Goal: Information Seeking & Learning: Learn about a topic

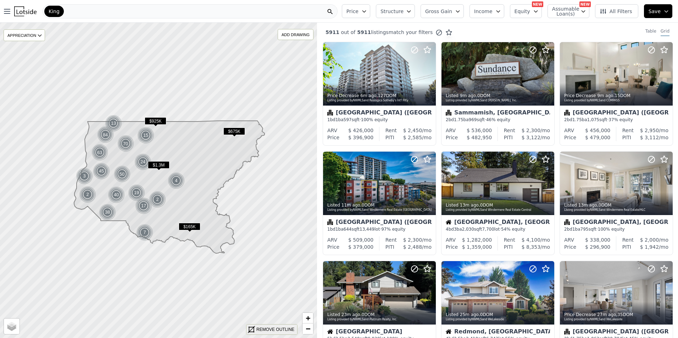
click at [268, 328] on div "REMOVE OUTLINE" at bounding box center [275, 330] width 38 height 6
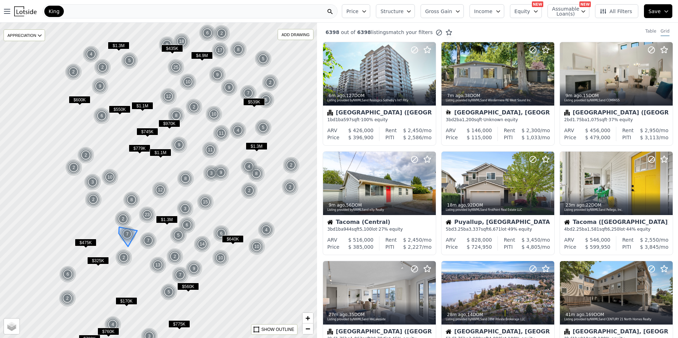
drag, startPoint x: 60, startPoint y: 227, endPoint x: 123, endPoint y: 235, distance: 64.3
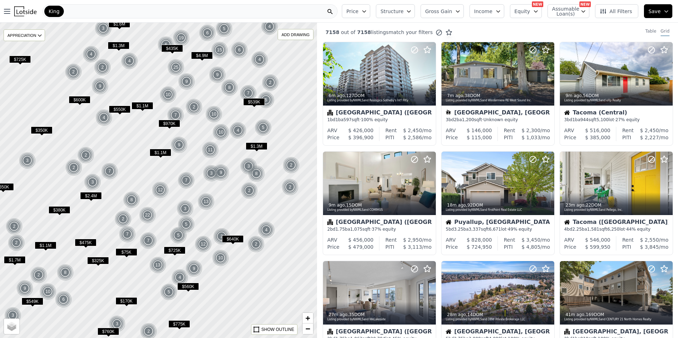
click at [572, 13] on span "Assumable Loan(s)" at bounding box center [563, 11] width 23 height 10
click at [559, 26] on input "Has Assumable Loan(s)" at bounding box center [556, 25] width 6 height 6
checkbox input "true"
click at [534, 15] on button "Equity" at bounding box center [518, 11] width 32 height 14
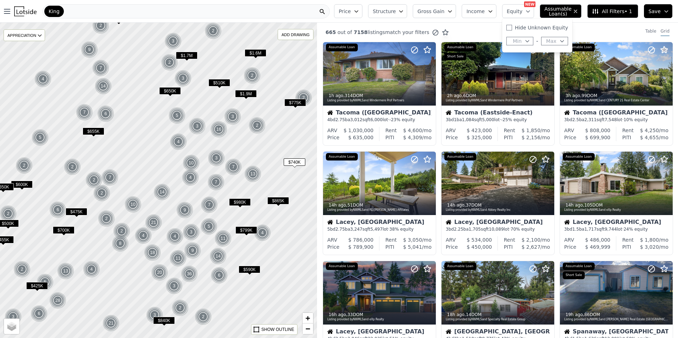
click at [551, 42] on span "Max" at bounding box center [551, 41] width 10 height 7
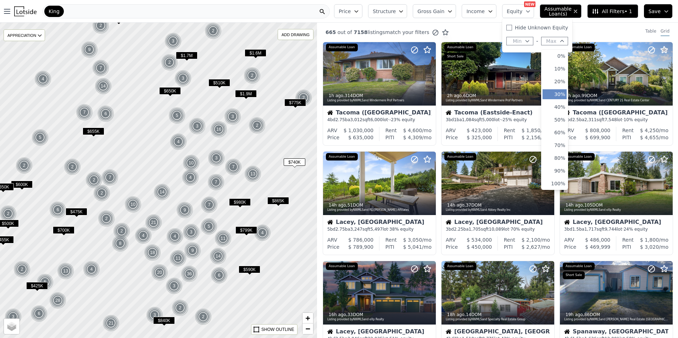
click at [567, 98] on button "30%" at bounding box center [555, 94] width 24 height 10
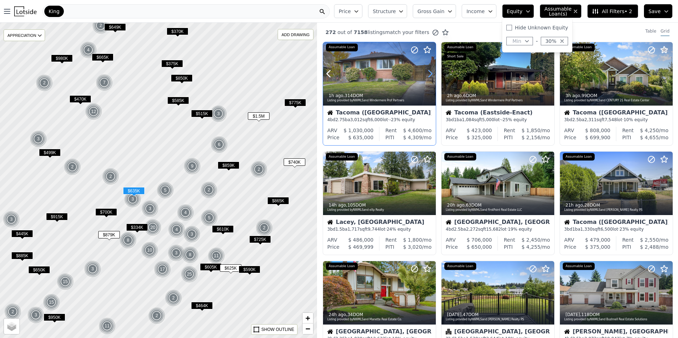
click at [430, 72] on icon at bounding box center [430, 74] width 3 height 7
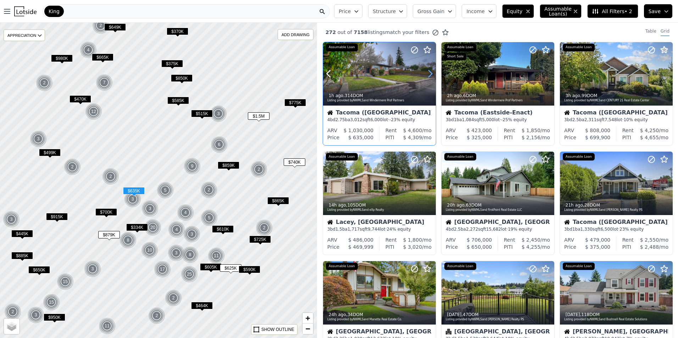
click at [430, 72] on icon at bounding box center [430, 74] width 3 height 7
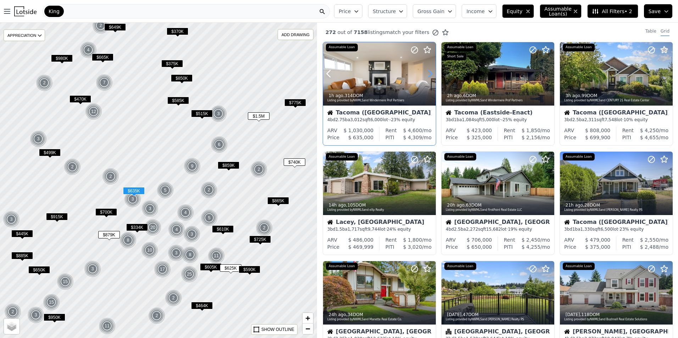
click at [430, 72] on icon at bounding box center [430, 74] width 3 height 7
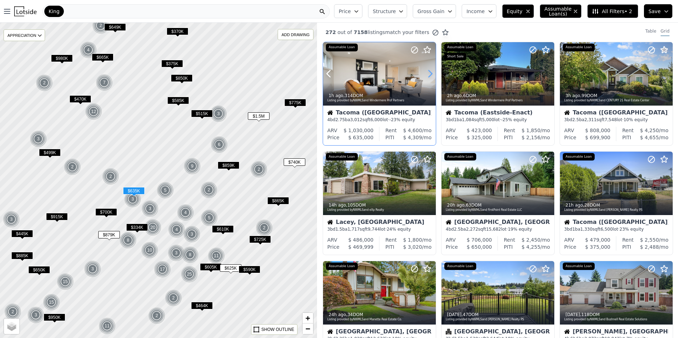
click at [430, 72] on icon at bounding box center [430, 74] width 3 height 7
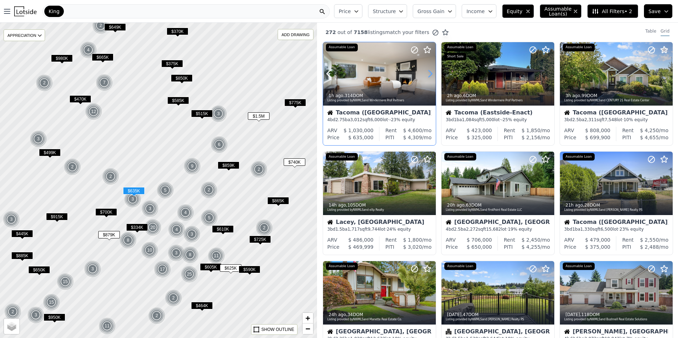
click at [430, 72] on icon at bounding box center [430, 74] width 3 height 7
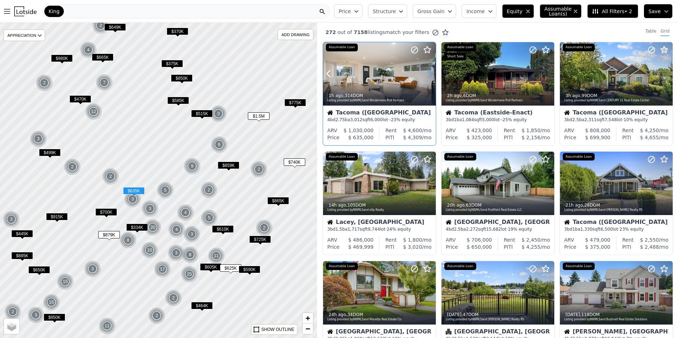
click at [430, 72] on icon at bounding box center [430, 74] width 3 height 7
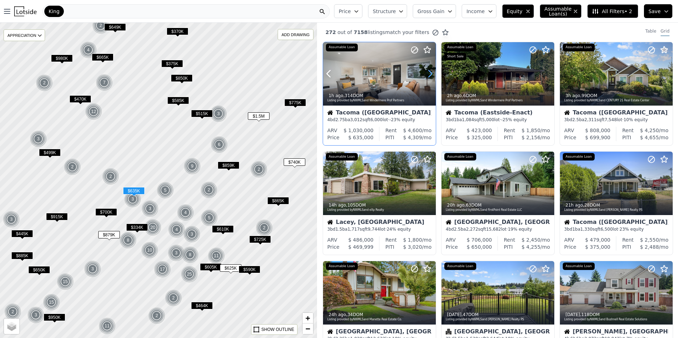
click at [430, 72] on icon at bounding box center [430, 74] width 3 height 7
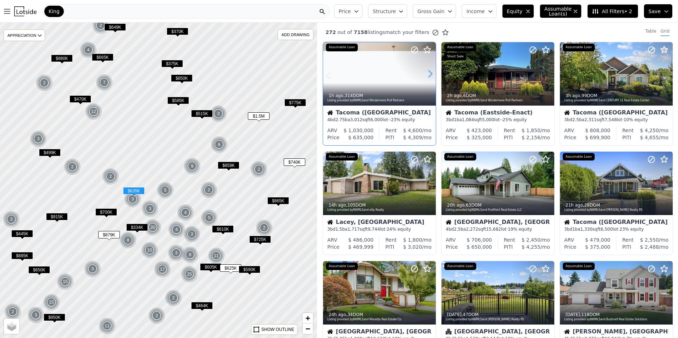
click at [430, 72] on icon at bounding box center [430, 74] width 3 height 7
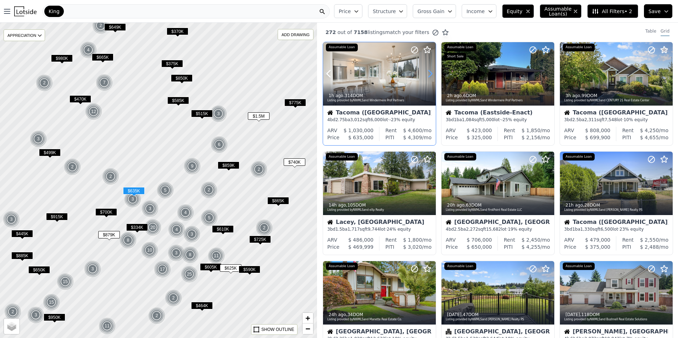
click at [430, 72] on icon at bounding box center [430, 74] width 3 height 7
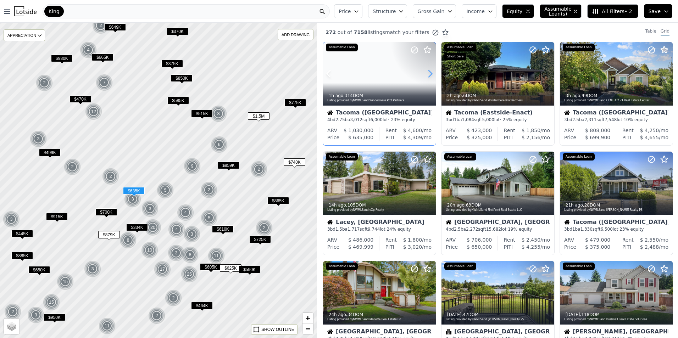
click at [430, 72] on icon at bounding box center [430, 74] width 3 height 7
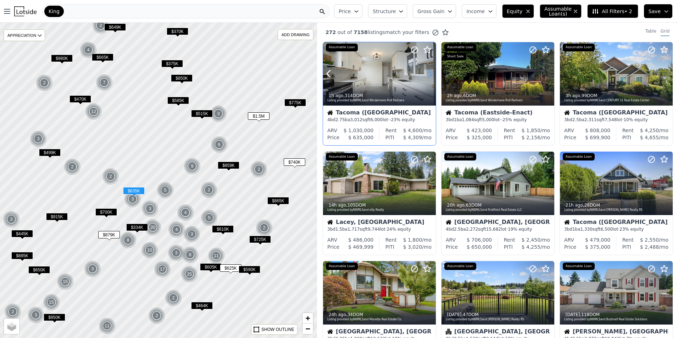
click at [430, 72] on icon at bounding box center [430, 74] width 3 height 7
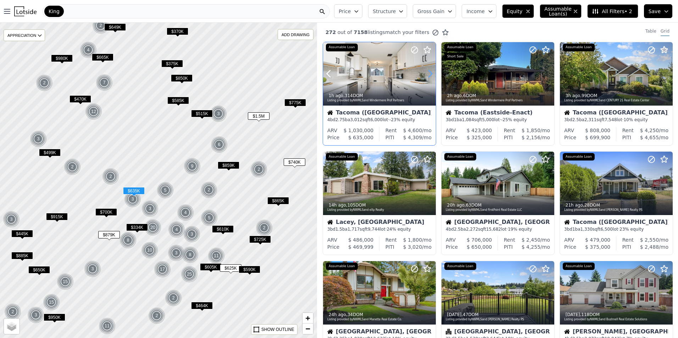
click at [430, 72] on icon at bounding box center [430, 74] width 3 height 7
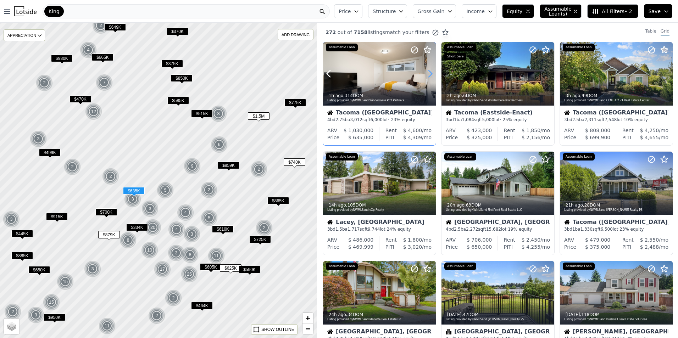
click at [430, 72] on icon at bounding box center [430, 74] width 3 height 7
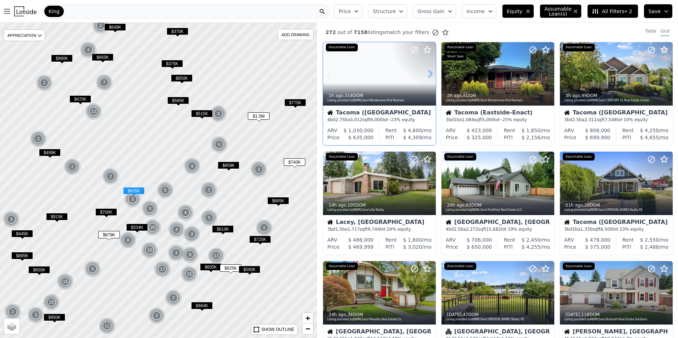
click at [430, 72] on icon at bounding box center [430, 74] width 3 height 7
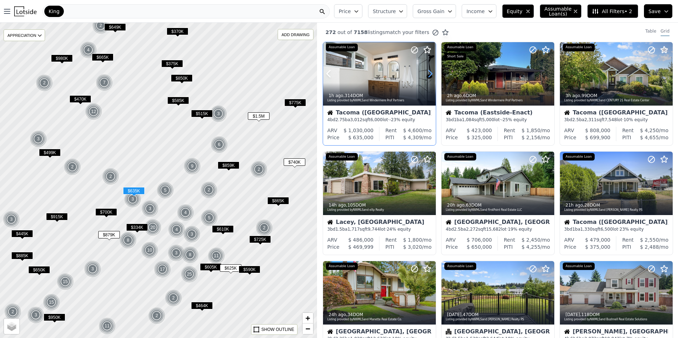
click at [430, 72] on icon at bounding box center [430, 74] width 3 height 7
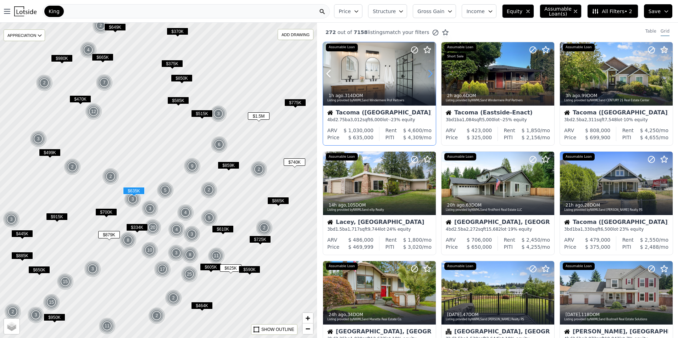
click at [430, 72] on icon at bounding box center [430, 74] width 3 height 7
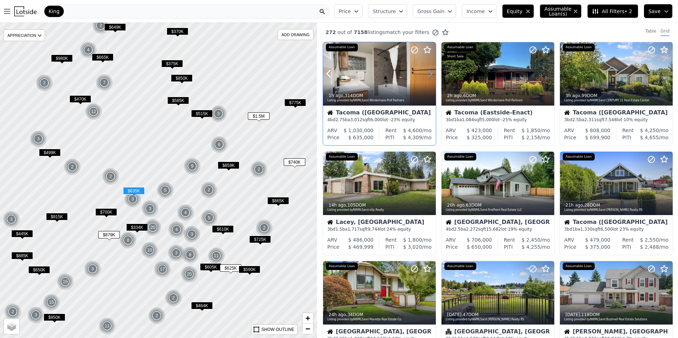
click at [430, 72] on icon at bounding box center [430, 74] width 3 height 7
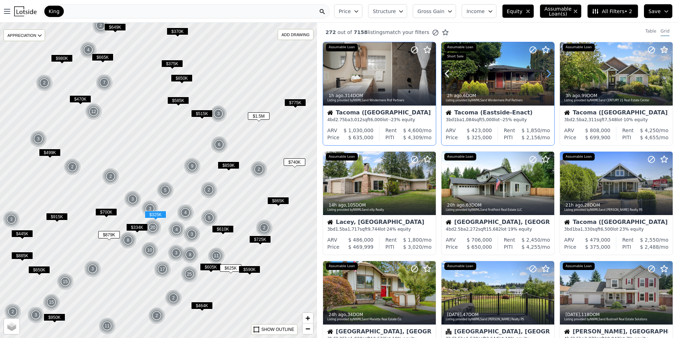
click at [545, 73] on icon at bounding box center [548, 73] width 11 height 11
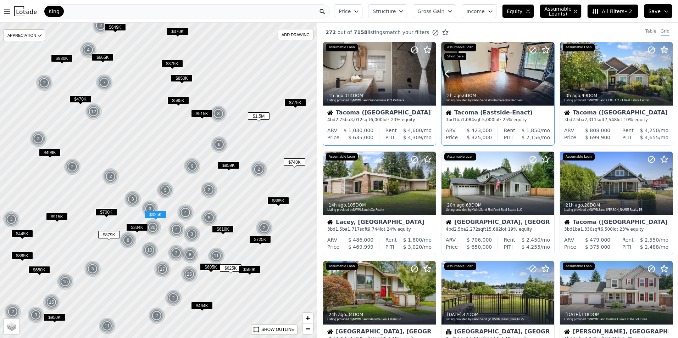
click at [545, 73] on icon at bounding box center [548, 73] width 11 height 11
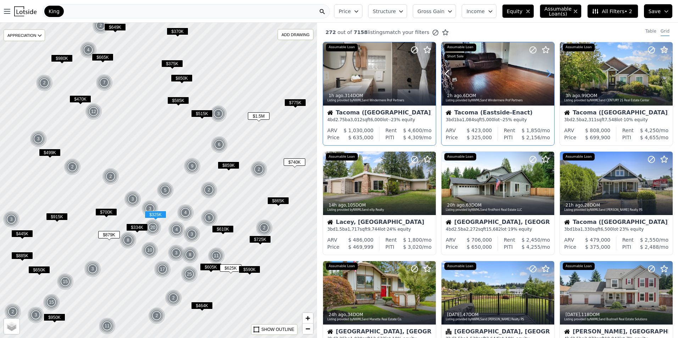
click at [545, 73] on icon at bounding box center [548, 73] width 11 height 11
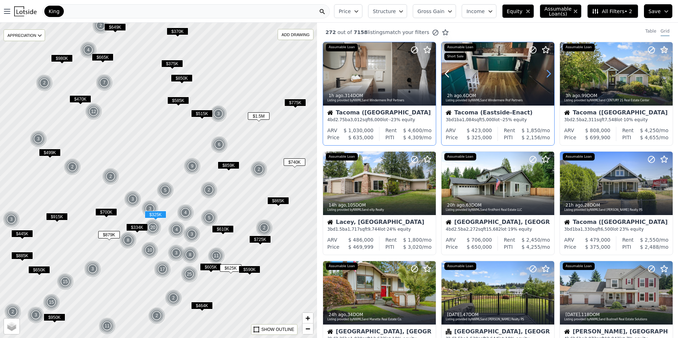
click at [545, 73] on icon at bounding box center [548, 73] width 11 height 11
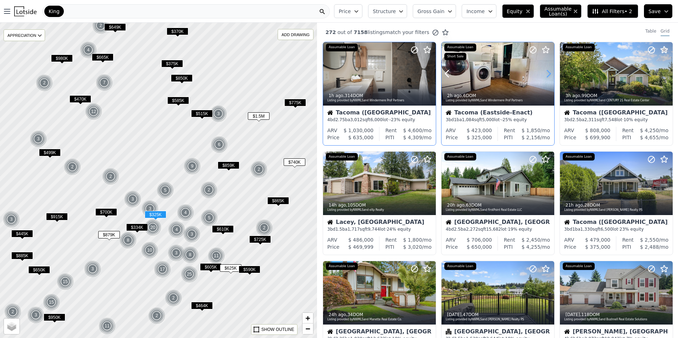
click at [545, 73] on icon at bounding box center [548, 73] width 11 height 11
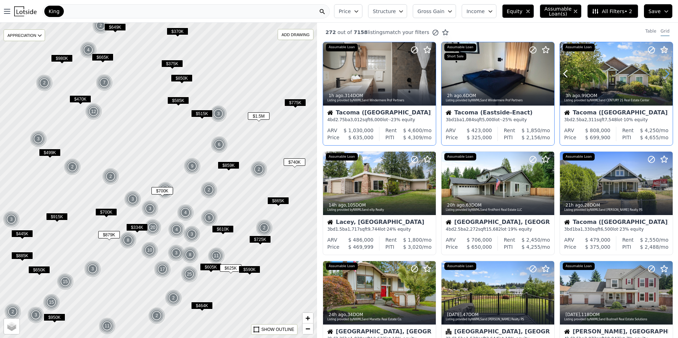
click at [666, 74] on icon at bounding box center [667, 74] width 3 height 7
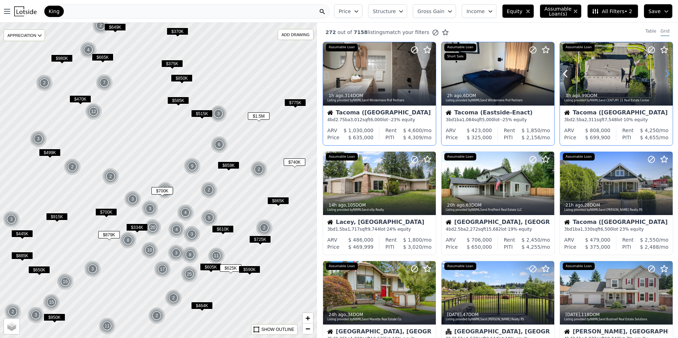
click at [666, 74] on icon at bounding box center [667, 74] width 3 height 7
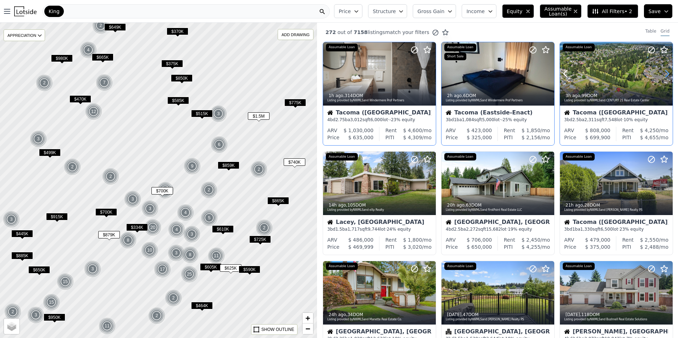
click at [666, 74] on icon at bounding box center [667, 74] width 3 height 7
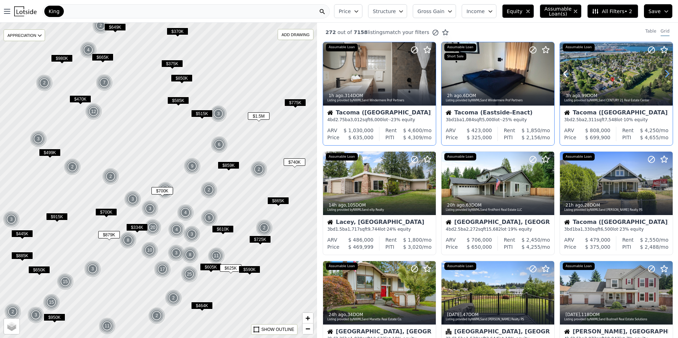
click at [666, 74] on icon at bounding box center [667, 74] width 3 height 7
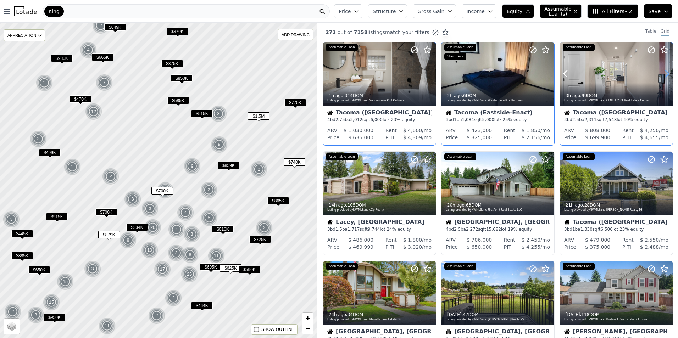
click at [666, 74] on icon at bounding box center [667, 74] width 3 height 7
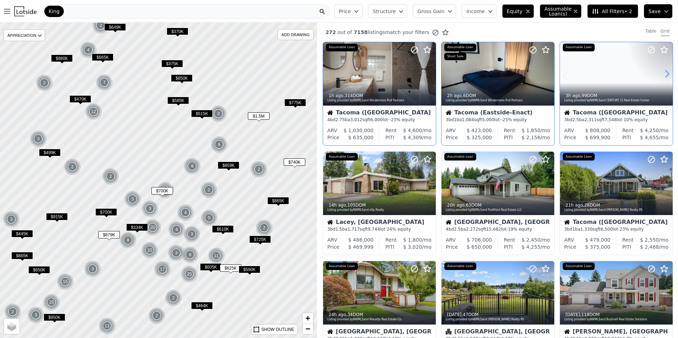
click at [666, 74] on icon at bounding box center [667, 74] width 3 height 7
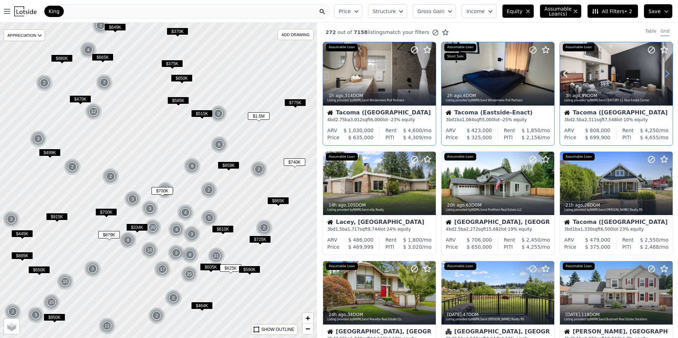
click at [666, 74] on icon at bounding box center [667, 74] width 3 height 7
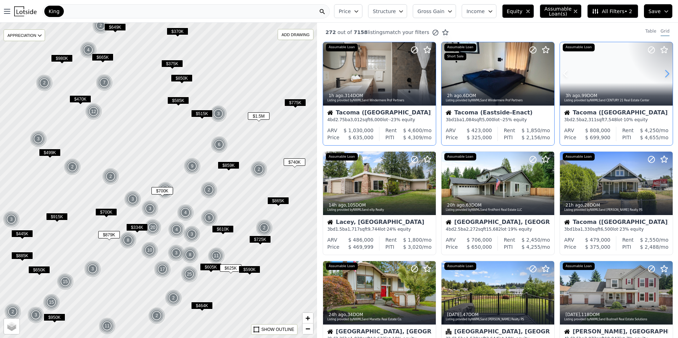
click at [666, 74] on icon at bounding box center [667, 74] width 3 height 7
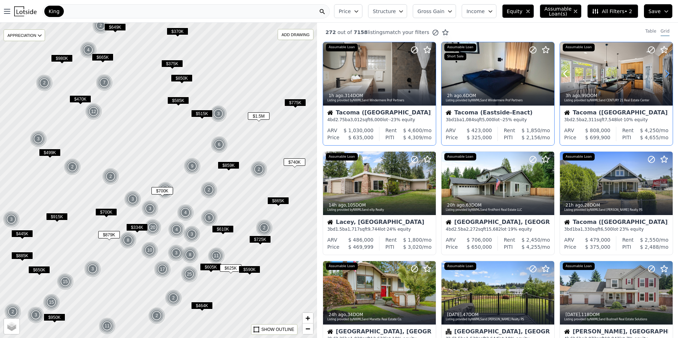
click at [666, 74] on icon at bounding box center [667, 74] width 3 height 7
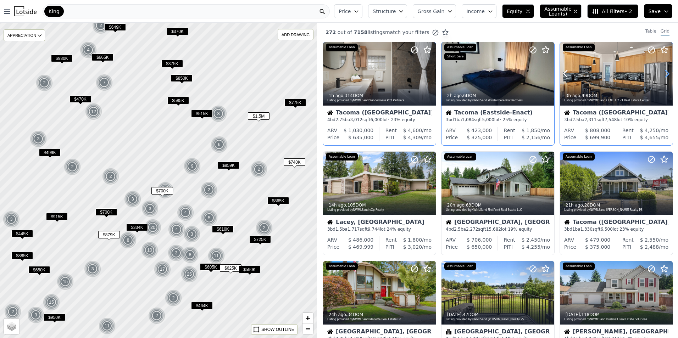
click at [666, 74] on icon at bounding box center [667, 74] width 3 height 7
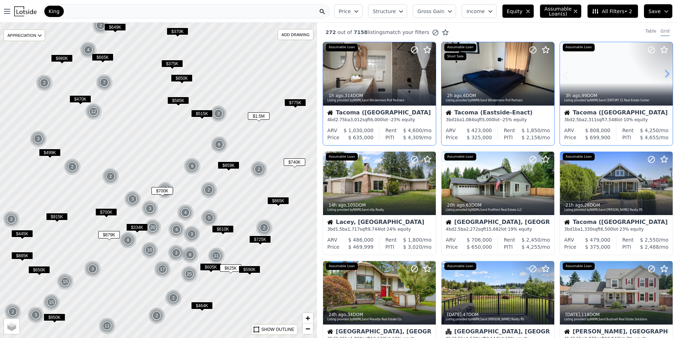
click at [666, 74] on icon at bounding box center [667, 74] width 3 height 7
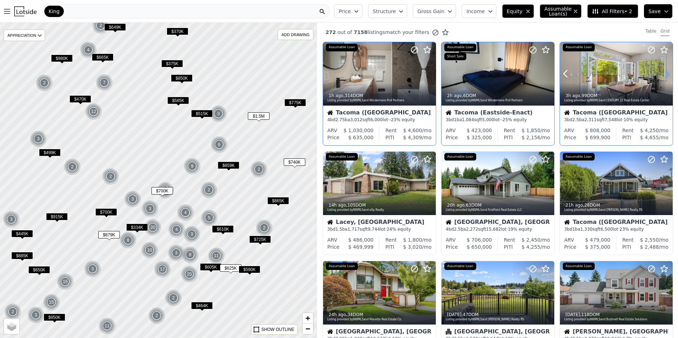
click at [666, 74] on icon at bounding box center [667, 74] width 3 height 7
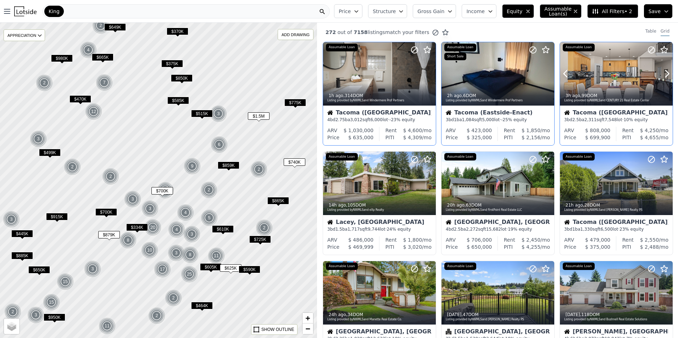
click at [635, 78] on div at bounding box center [649, 64] width 45 height 45
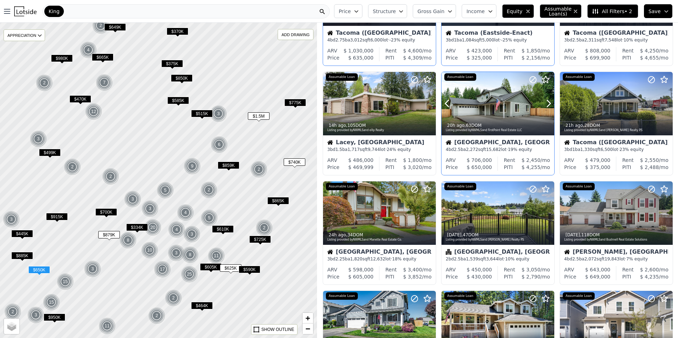
scroll to position [133, 0]
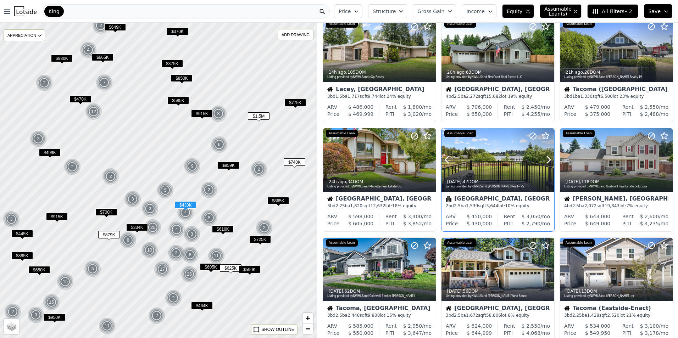
click at [504, 153] on div at bounding box center [497, 159] width 113 height 63
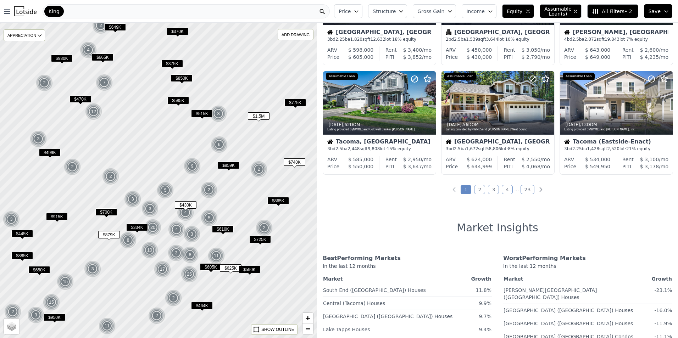
scroll to position [319, 0]
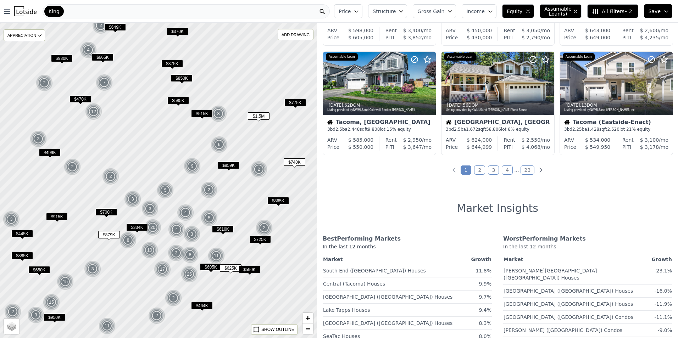
click at [478, 169] on link "2" at bounding box center [479, 170] width 11 height 9
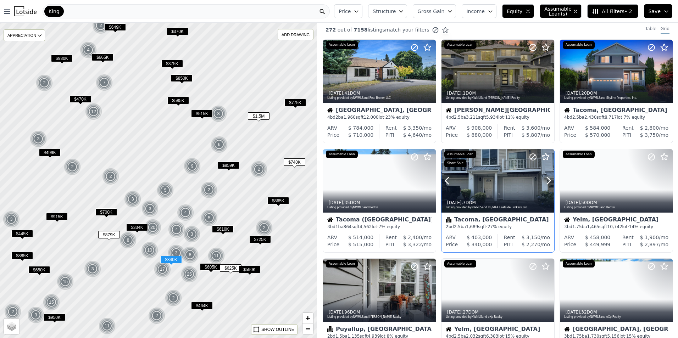
scroll to position [0, 0]
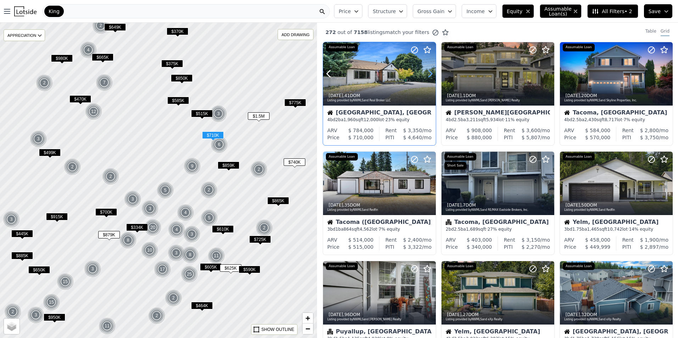
click at [429, 75] on icon at bounding box center [429, 73] width 11 height 11
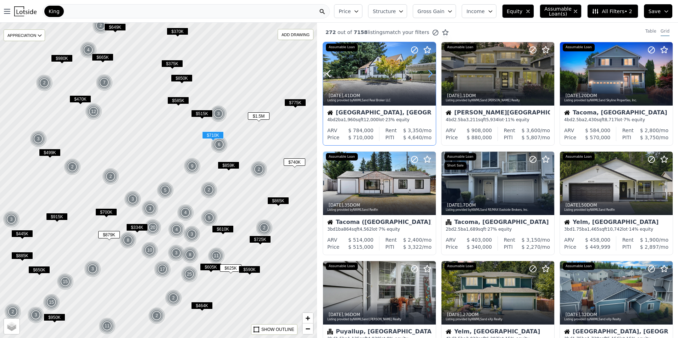
click at [429, 75] on icon at bounding box center [429, 73] width 11 height 11
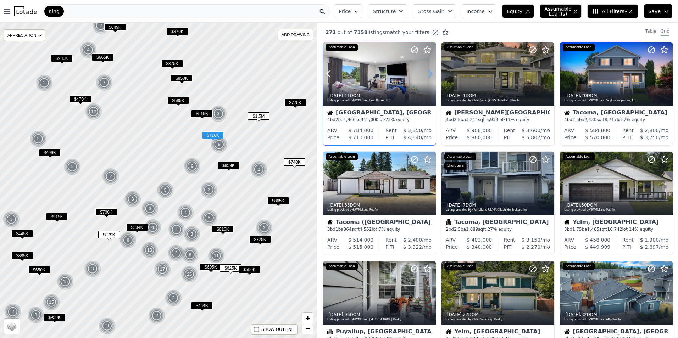
click at [429, 75] on icon at bounding box center [429, 73] width 11 height 11
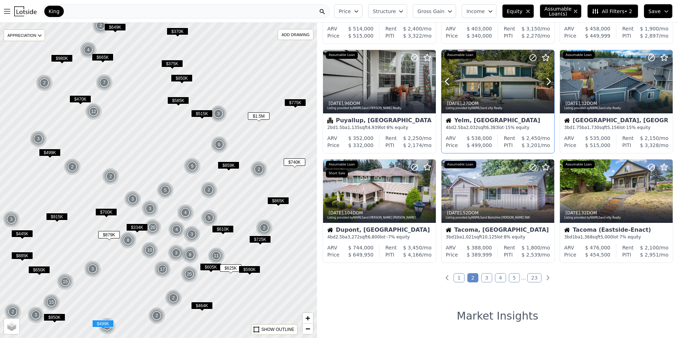
scroll to position [213, 0]
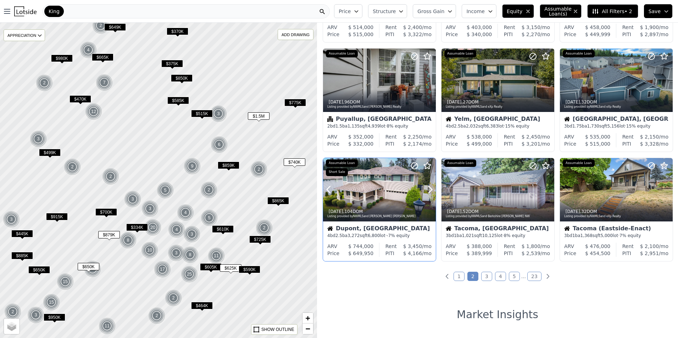
click at [388, 199] on div at bounding box center [379, 205] width 113 height 13
click at [623, 83] on div at bounding box center [616, 80] width 113 height 63
click at [519, 86] on div at bounding box center [531, 71] width 45 height 45
click at [485, 274] on link "3" at bounding box center [486, 276] width 11 height 9
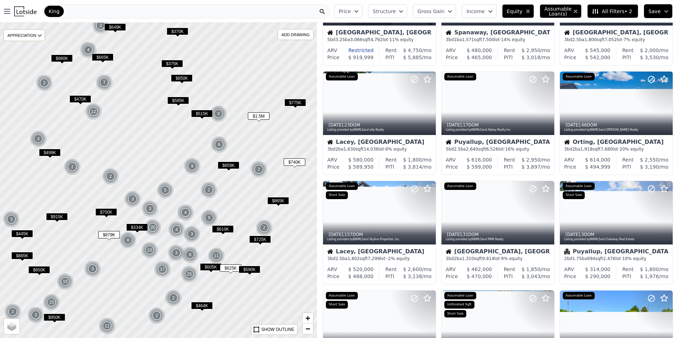
scroll to position [0, 0]
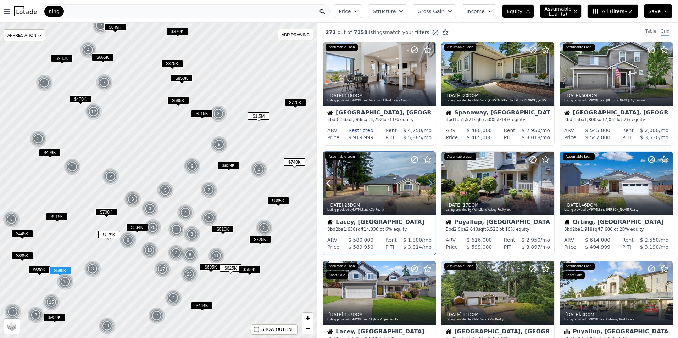
click at [429, 179] on icon at bounding box center [429, 183] width 11 height 11
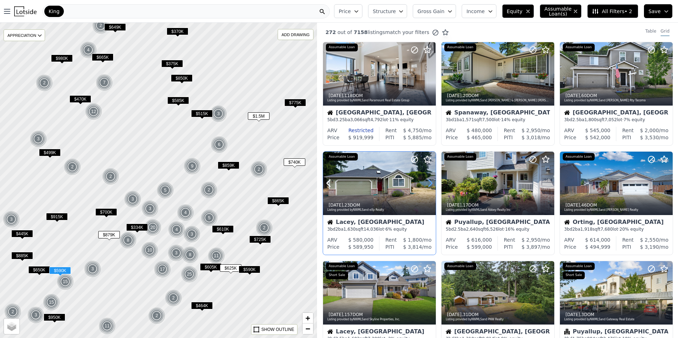
click at [429, 179] on icon at bounding box center [429, 183] width 11 height 11
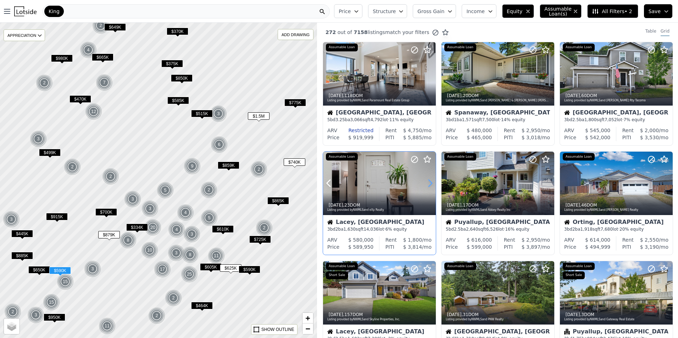
click at [429, 179] on icon at bounding box center [429, 183] width 11 height 11
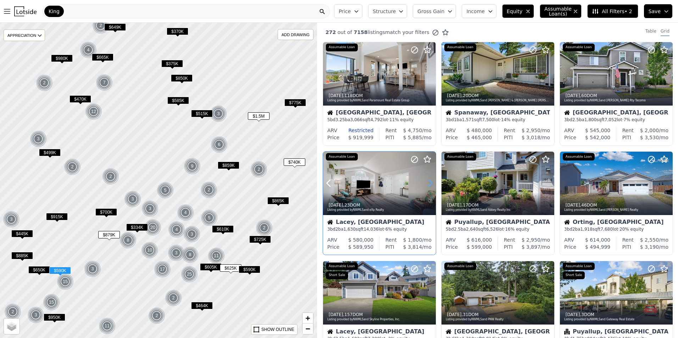
click at [429, 179] on icon at bounding box center [429, 183] width 11 height 11
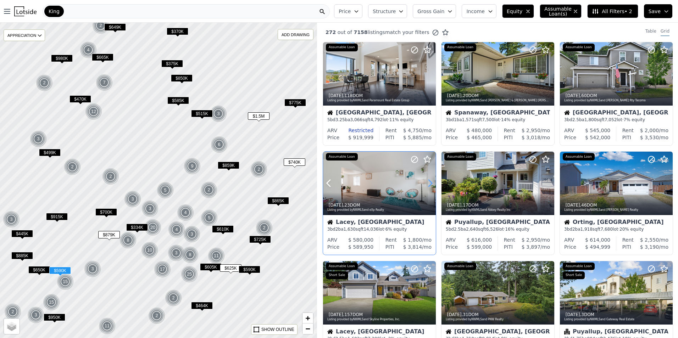
click at [429, 179] on icon at bounding box center [429, 183] width 11 height 11
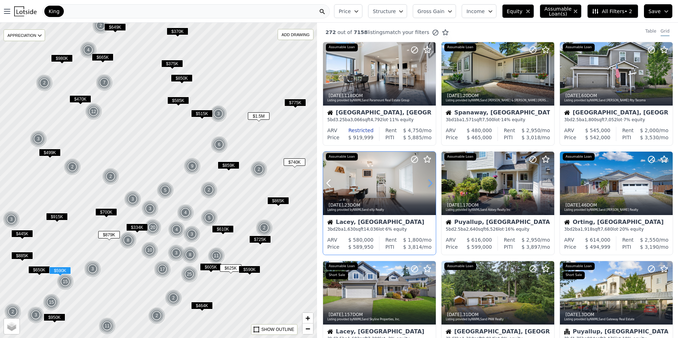
click at [429, 179] on icon at bounding box center [429, 183] width 11 height 11
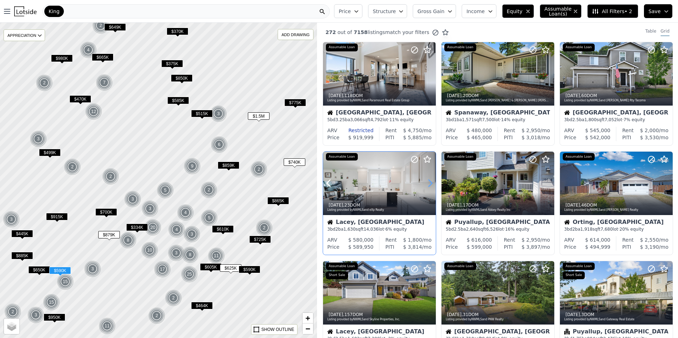
click at [429, 179] on icon at bounding box center [429, 183] width 11 height 11
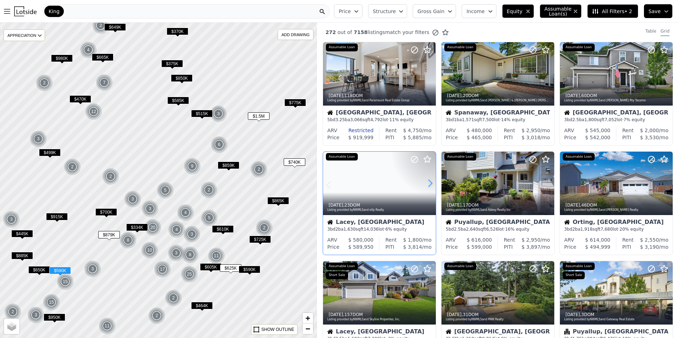
click at [429, 179] on icon at bounding box center [429, 183] width 11 height 11
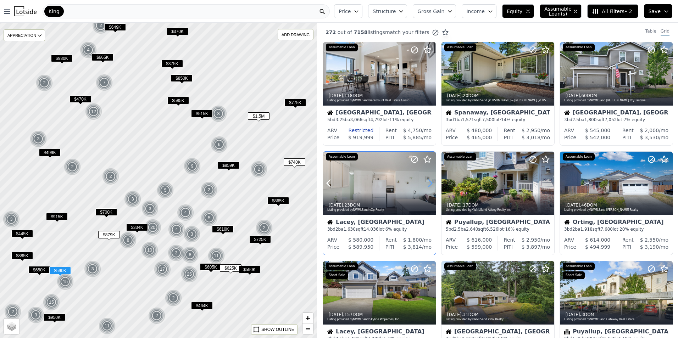
click at [429, 179] on icon at bounding box center [429, 183] width 11 height 11
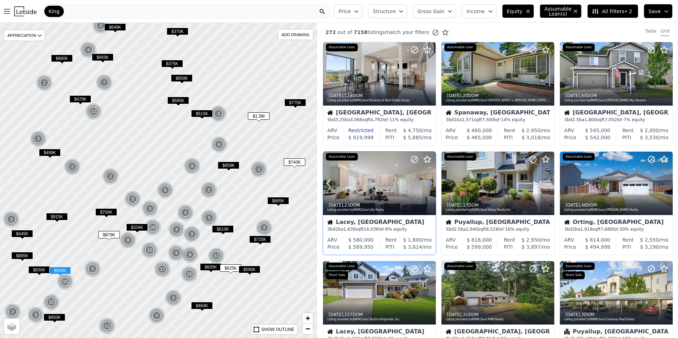
click at [429, 179] on icon at bounding box center [429, 183] width 11 height 11
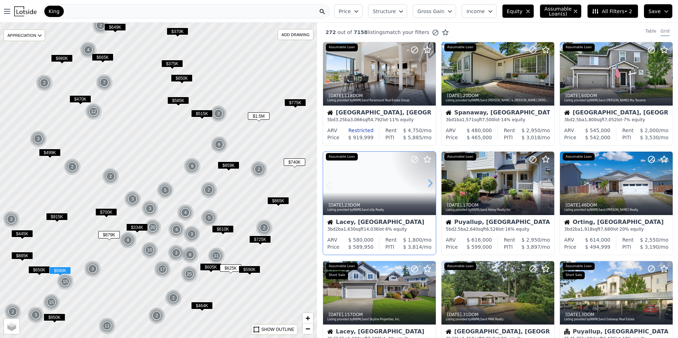
click at [429, 179] on icon at bounding box center [429, 183] width 11 height 11
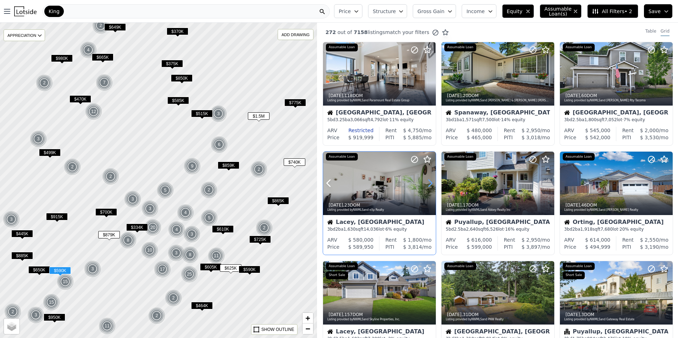
click at [429, 179] on icon at bounding box center [429, 183] width 11 height 11
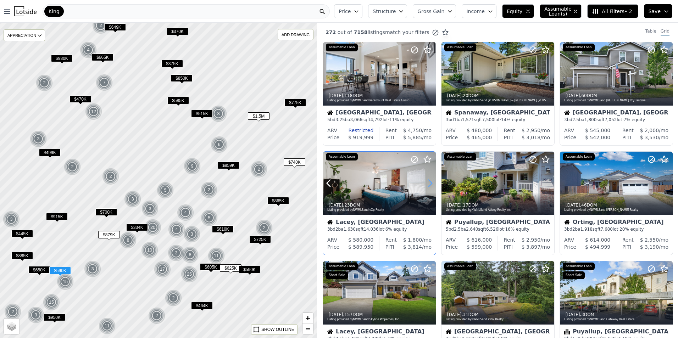
click at [429, 179] on icon at bounding box center [429, 183] width 11 height 11
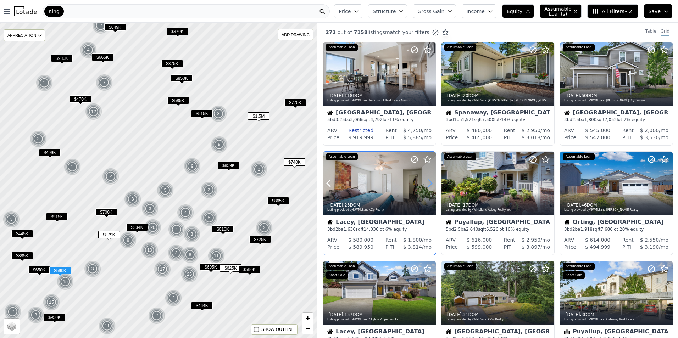
click at [429, 179] on icon at bounding box center [429, 183] width 11 height 11
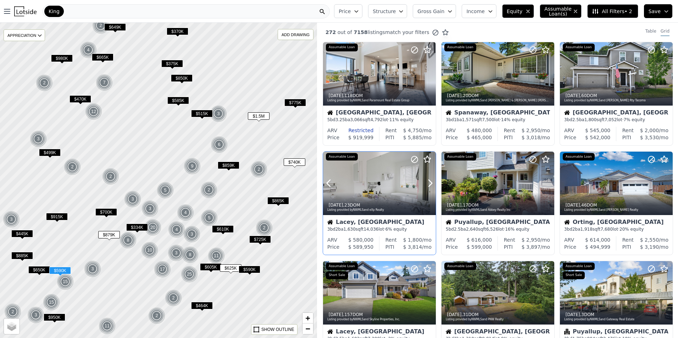
click at [395, 182] on div at bounding box center [412, 174] width 45 height 45
click at [606, 67] on div at bounding box center [616, 73] width 113 height 63
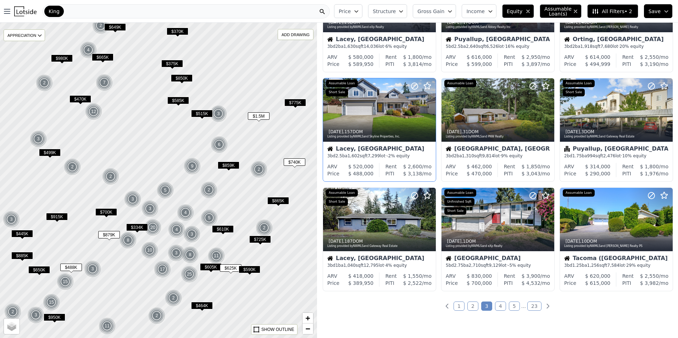
scroll to position [186, 0]
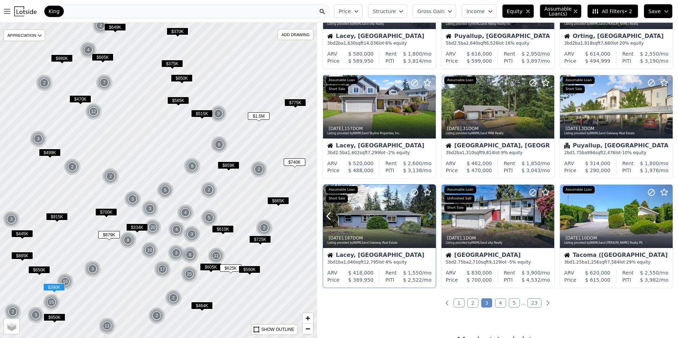
click at [430, 213] on icon at bounding box center [429, 216] width 11 height 11
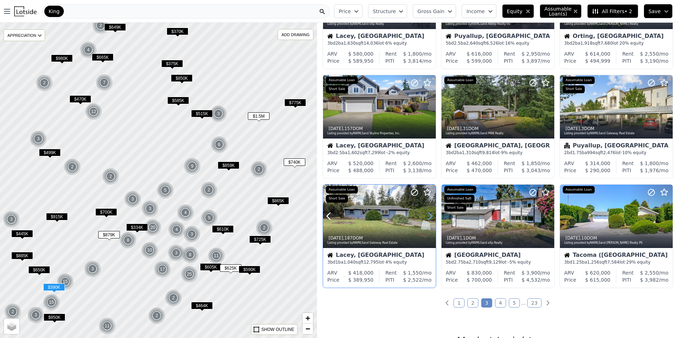
click at [430, 213] on icon at bounding box center [429, 216] width 11 height 11
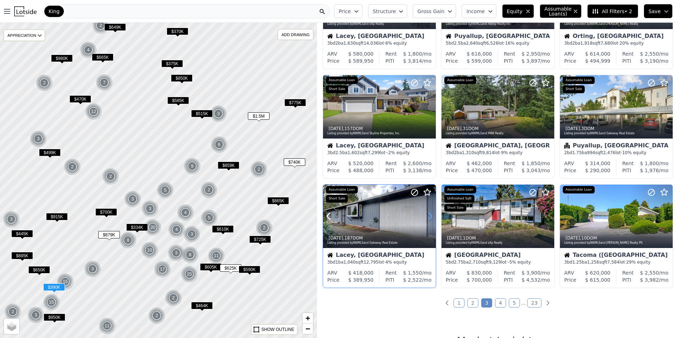
click at [430, 213] on icon at bounding box center [429, 216] width 11 height 11
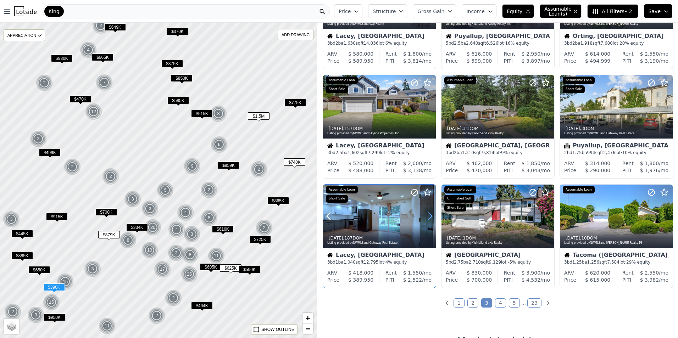
click at [430, 213] on icon at bounding box center [429, 216] width 11 height 11
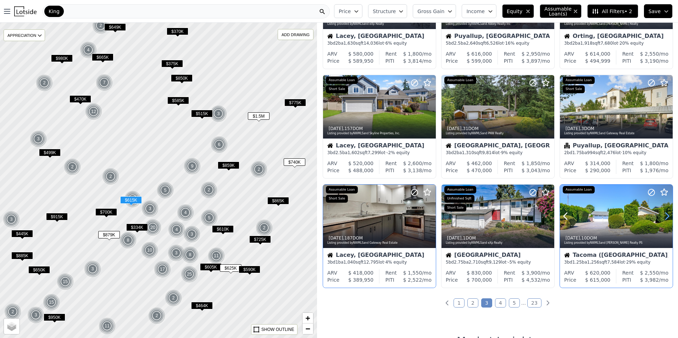
click at [665, 214] on icon at bounding box center [666, 216] width 11 height 11
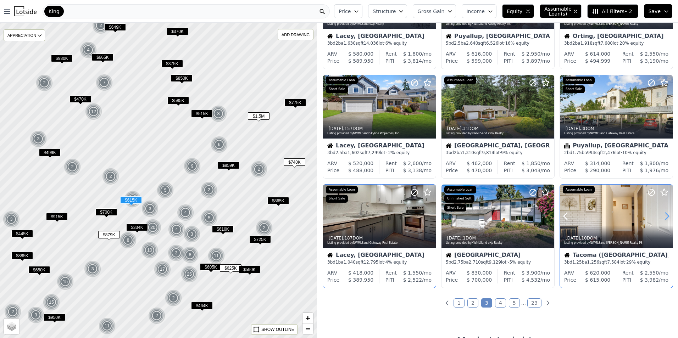
click at [665, 214] on icon at bounding box center [666, 216] width 11 height 11
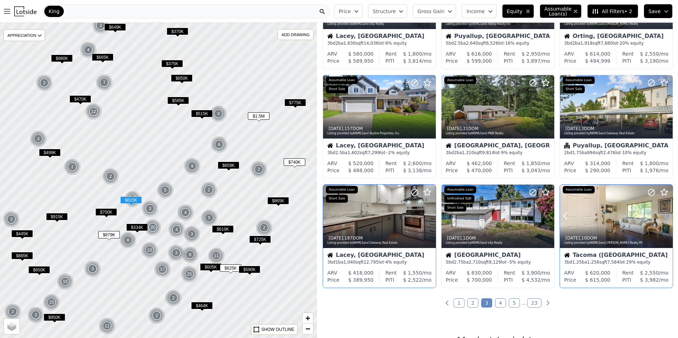
click at [665, 214] on icon at bounding box center [666, 216] width 11 height 11
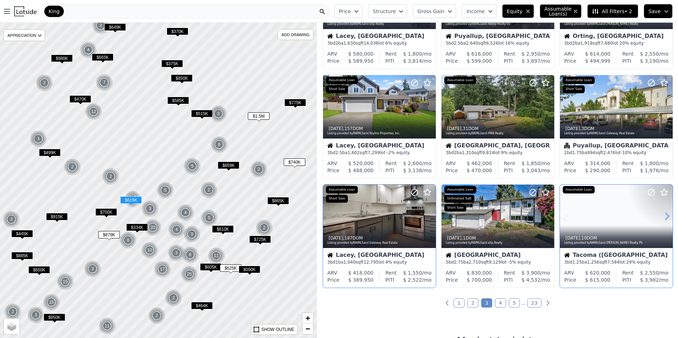
click at [665, 214] on icon at bounding box center [666, 216] width 11 height 11
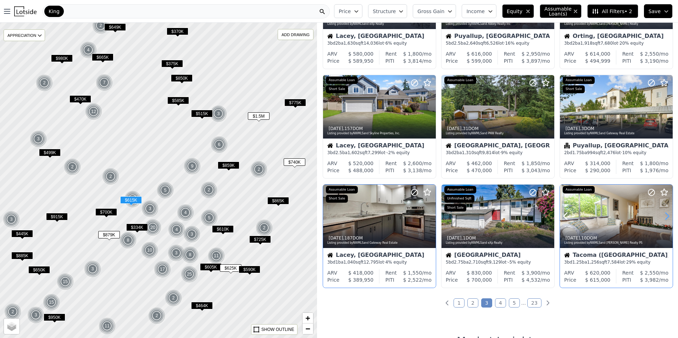
click at [665, 214] on icon at bounding box center [666, 216] width 11 height 11
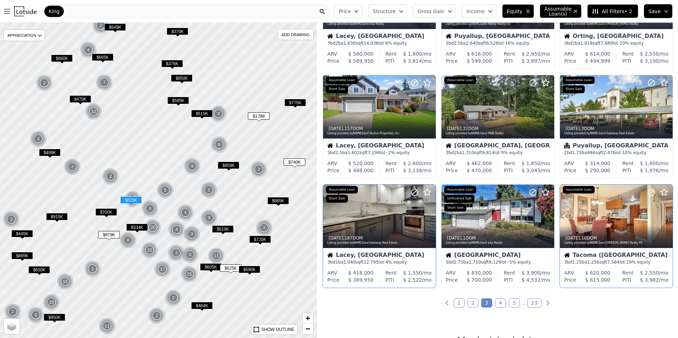
click at [665, 214] on icon at bounding box center [666, 216] width 11 height 11
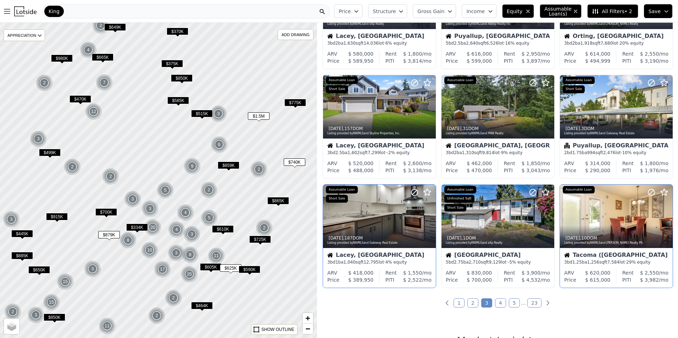
click at [500, 302] on link "4" at bounding box center [500, 303] width 11 height 9
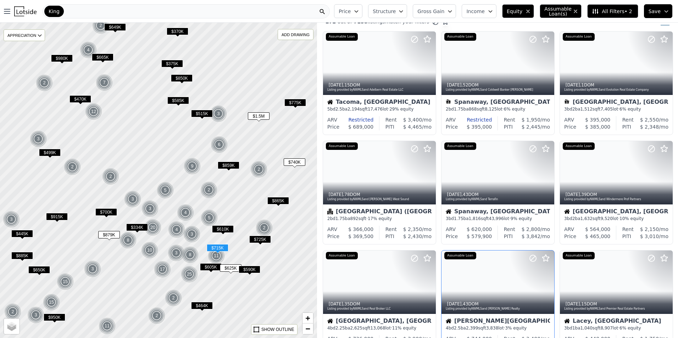
scroll to position [0, 0]
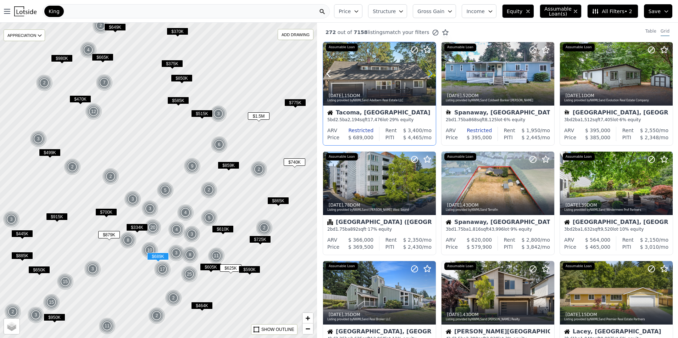
click at [429, 70] on icon at bounding box center [429, 73] width 11 height 11
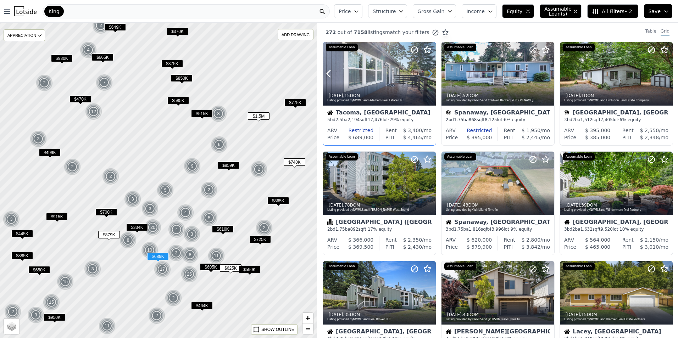
click at [429, 70] on icon at bounding box center [429, 73] width 11 height 11
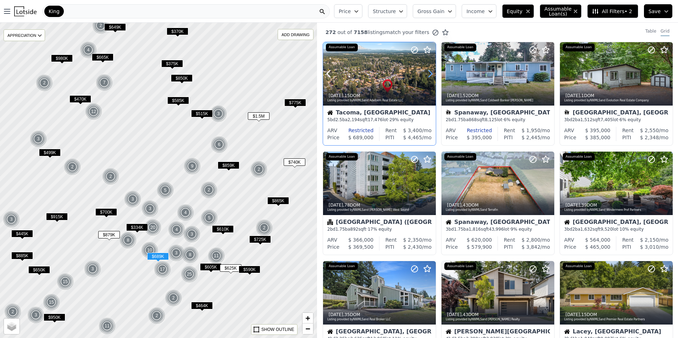
click at [429, 70] on icon at bounding box center [429, 73] width 11 height 11
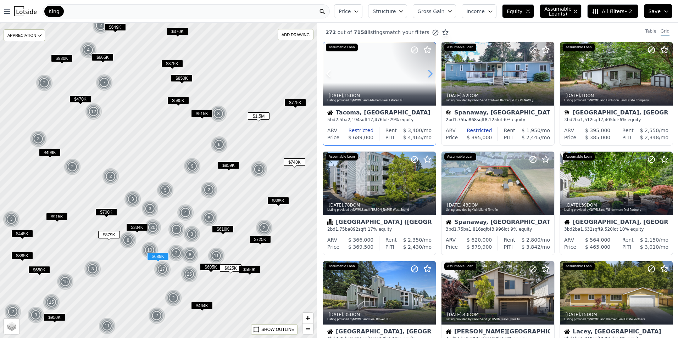
click at [429, 70] on icon at bounding box center [429, 73] width 11 height 11
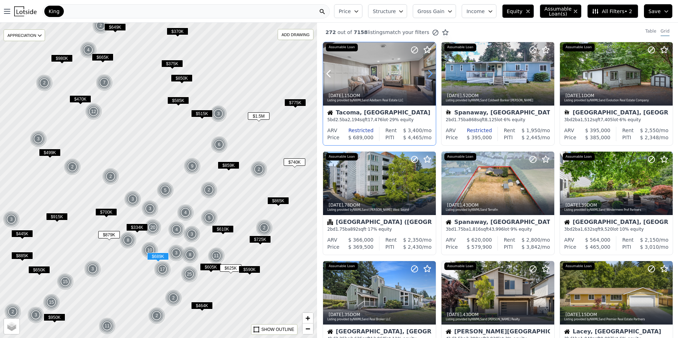
click at [429, 70] on icon at bounding box center [429, 73] width 11 height 11
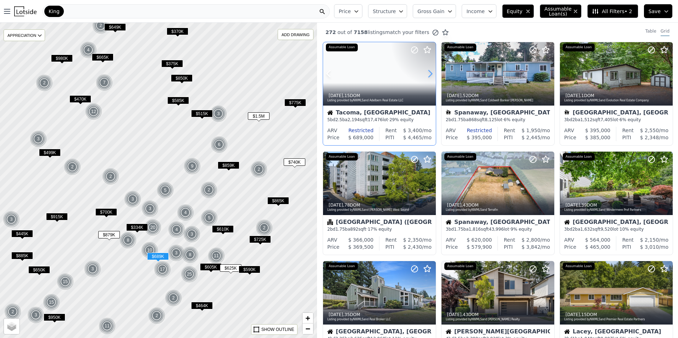
click at [429, 70] on icon at bounding box center [429, 73] width 11 height 11
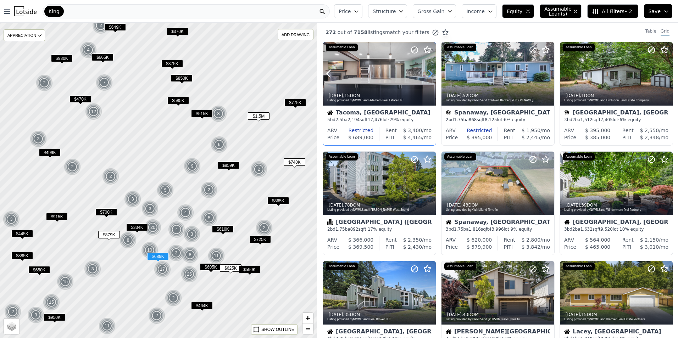
click at [429, 70] on icon at bounding box center [429, 73] width 11 height 11
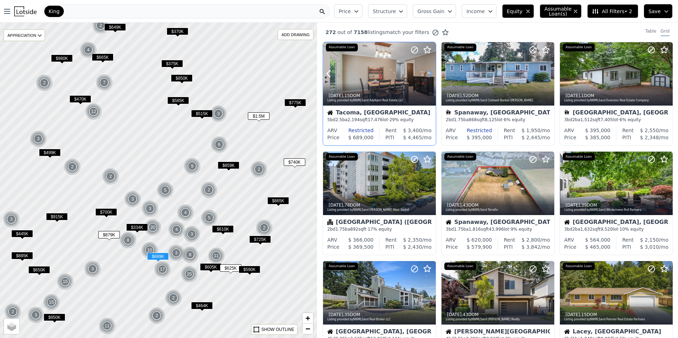
click at [429, 70] on icon at bounding box center [429, 73] width 11 height 11
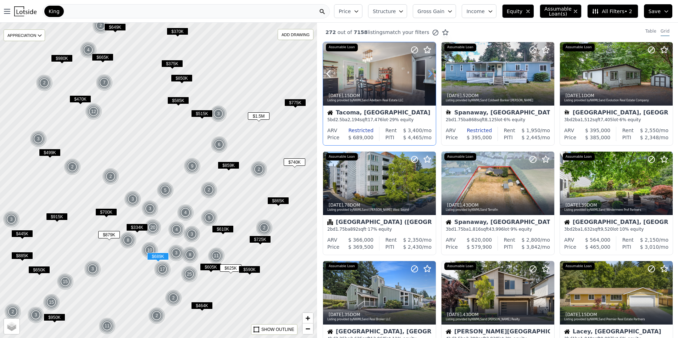
click at [429, 70] on icon at bounding box center [429, 73] width 11 height 11
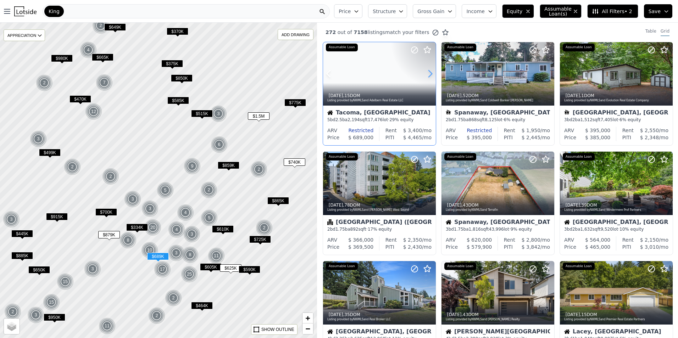
click at [429, 70] on icon at bounding box center [429, 73] width 11 height 11
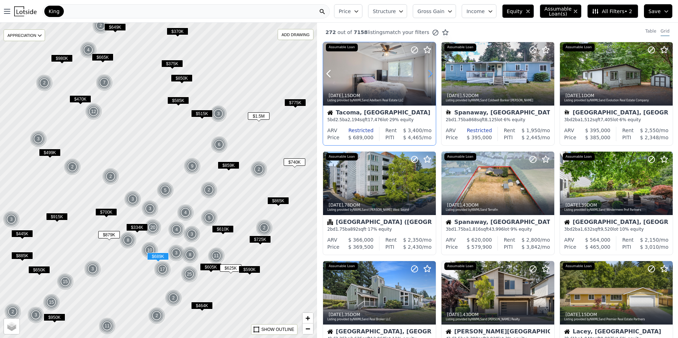
click at [429, 70] on icon at bounding box center [429, 73] width 11 height 11
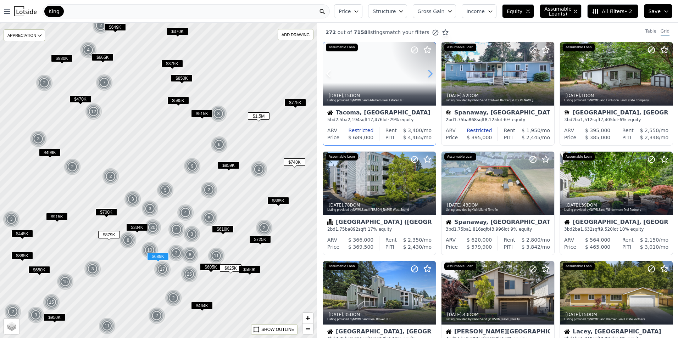
click at [429, 70] on icon at bounding box center [429, 73] width 11 height 11
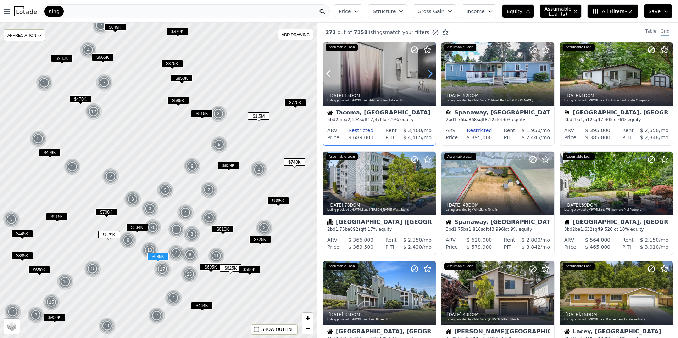
click at [429, 70] on icon at bounding box center [429, 73] width 11 height 11
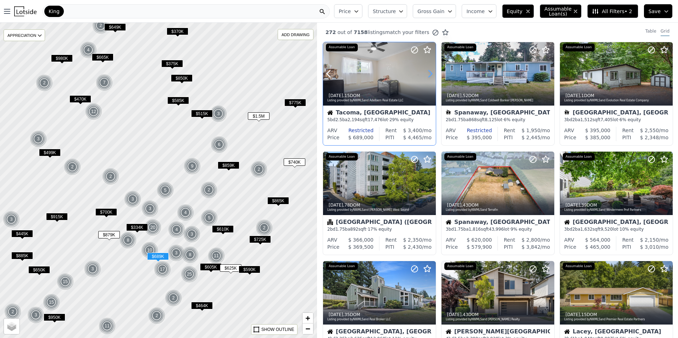
click at [429, 70] on icon at bounding box center [429, 73] width 11 height 11
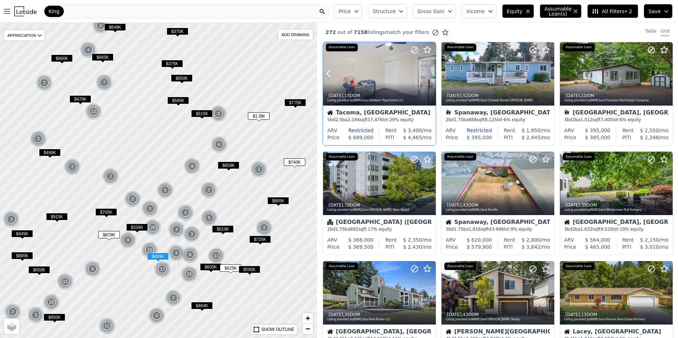
click at [429, 70] on icon at bounding box center [429, 73] width 11 height 11
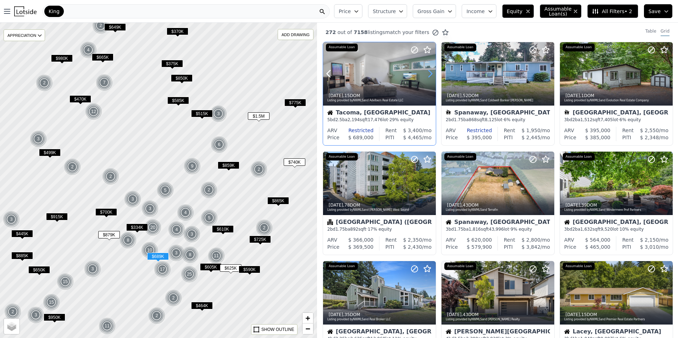
click at [429, 70] on icon at bounding box center [429, 73] width 11 height 11
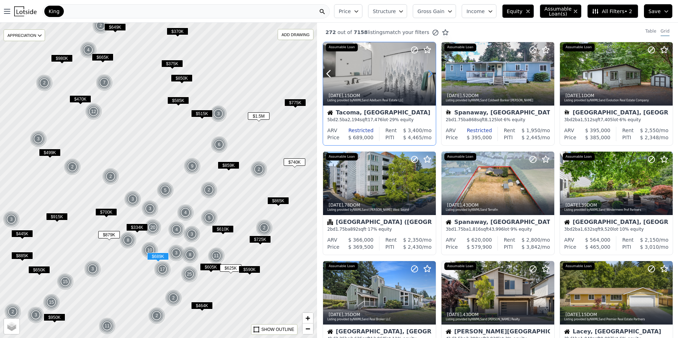
click at [429, 70] on icon at bounding box center [429, 73] width 11 height 11
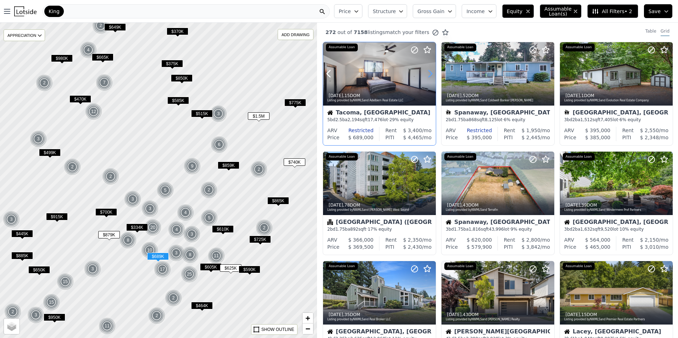
click at [429, 70] on icon at bounding box center [429, 73] width 11 height 11
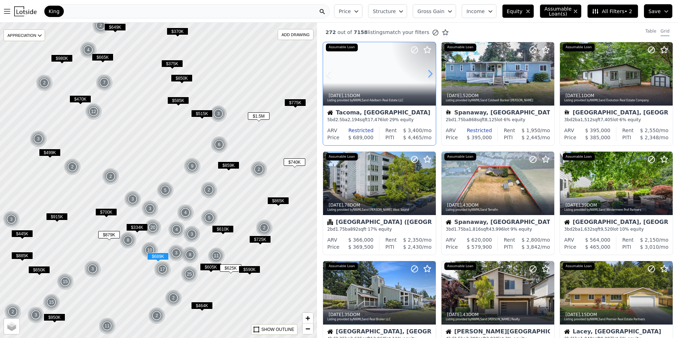
click at [429, 70] on icon at bounding box center [429, 73] width 11 height 11
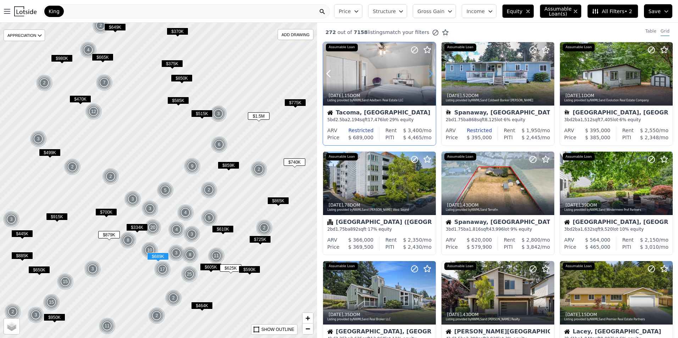
click at [429, 70] on icon at bounding box center [429, 73] width 11 height 11
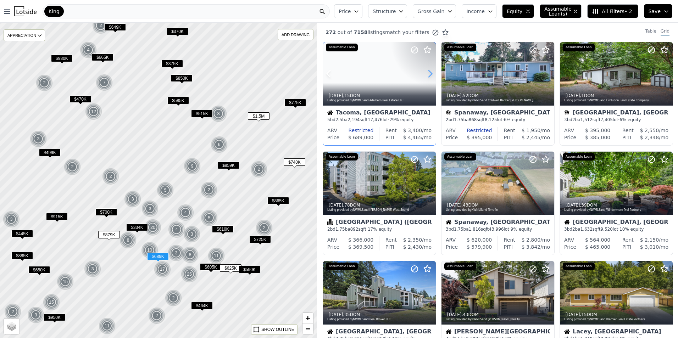
click at [429, 70] on icon at bounding box center [429, 73] width 11 height 11
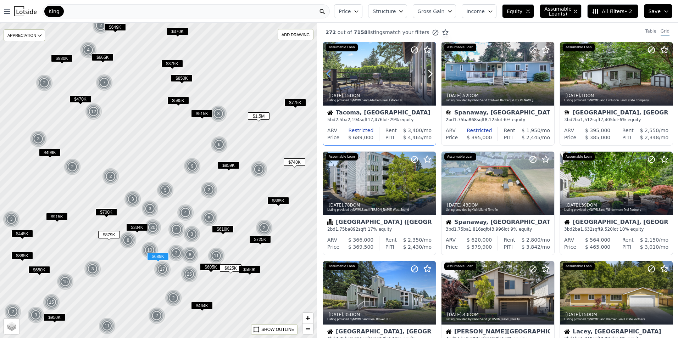
click at [329, 72] on icon at bounding box center [328, 74] width 3 height 7
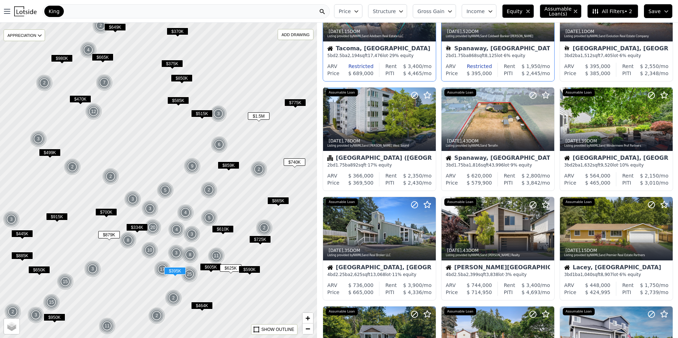
scroll to position [71, 0]
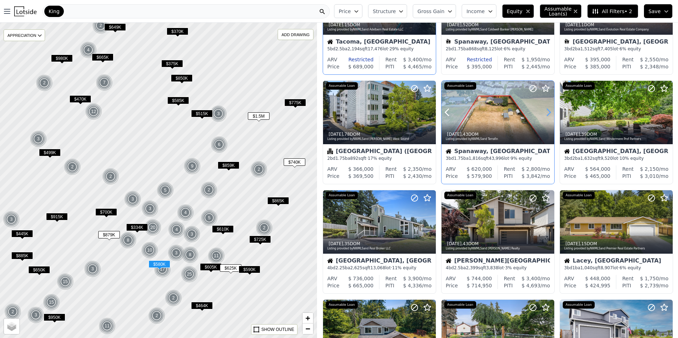
click at [547, 112] on icon at bounding box center [548, 112] width 11 height 11
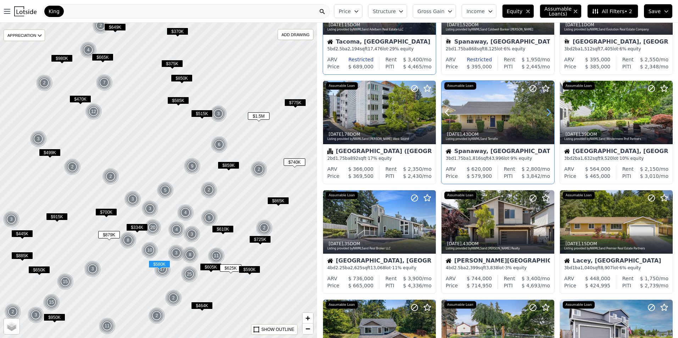
click at [547, 112] on icon at bounding box center [548, 112] width 11 height 11
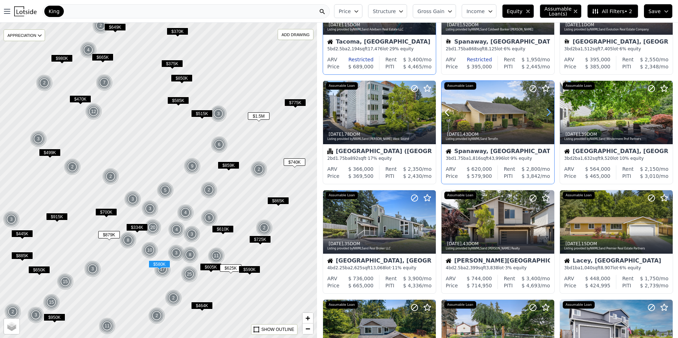
click at [547, 112] on icon at bounding box center [548, 112] width 11 height 11
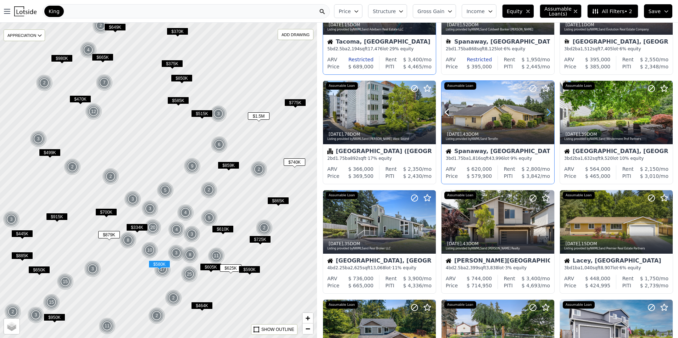
click at [547, 112] on icon at bounding box center [548, 112] width 11 height 11
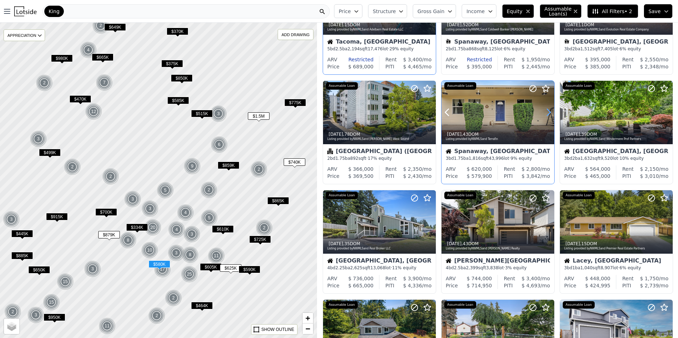
click at [547, 112] on icon at bounding box center [548, 112] width 11 height 11
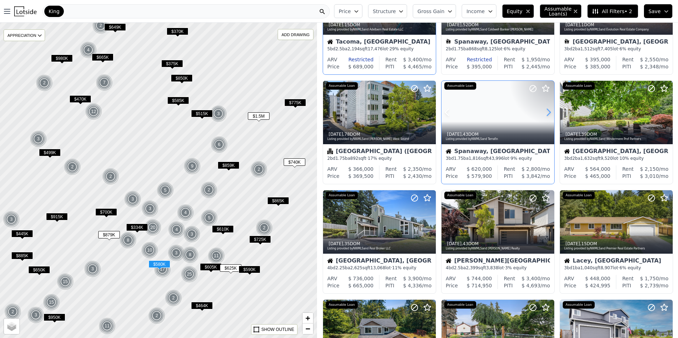
click at [547, 112] on icon at bounding box center [548, 112] width 11 height 11
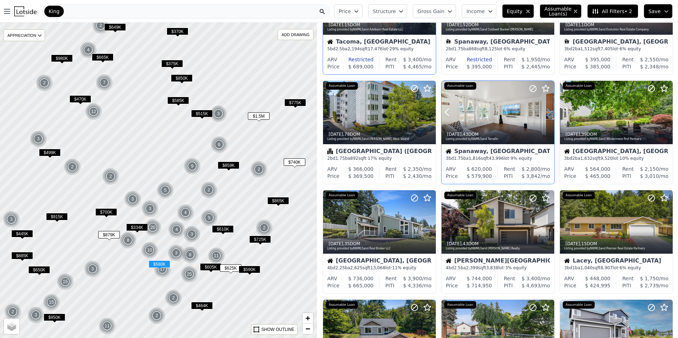
click at [547, 112] on icon at bounding box center [548, 112] width 11 height 11
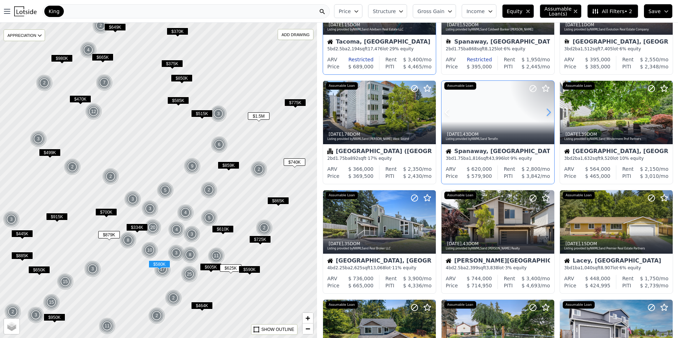
click at [547, 112] on icon at bounding box center [548, 112] width 11 height 11
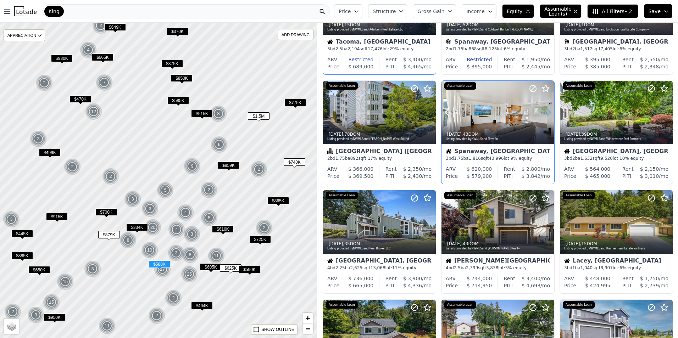
click at [547, 112] on icon at bounding box center [548, 112] width 11 height 11
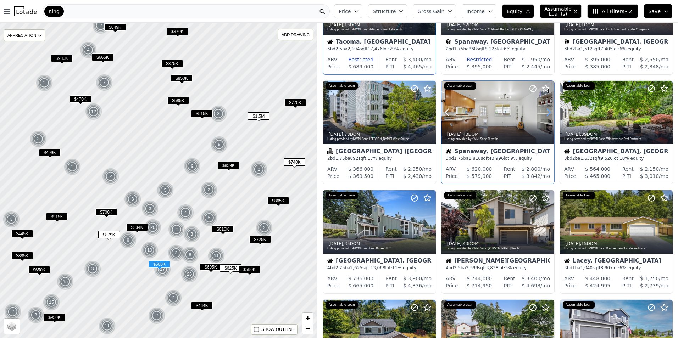
click at [547, 112] on icon at bounding box center [548, 112] width 11 height 11
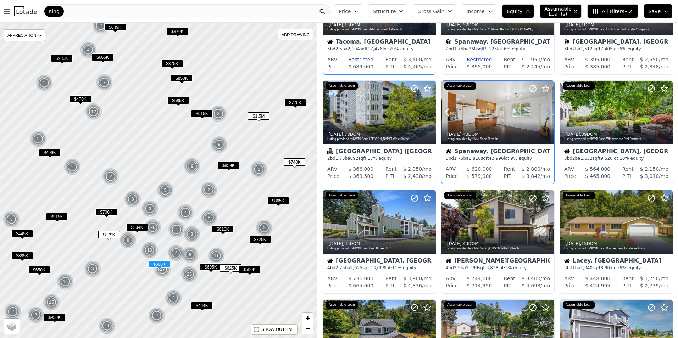
click at [547, 112] on icon at bounding box center [548, 112] width 11 height 11
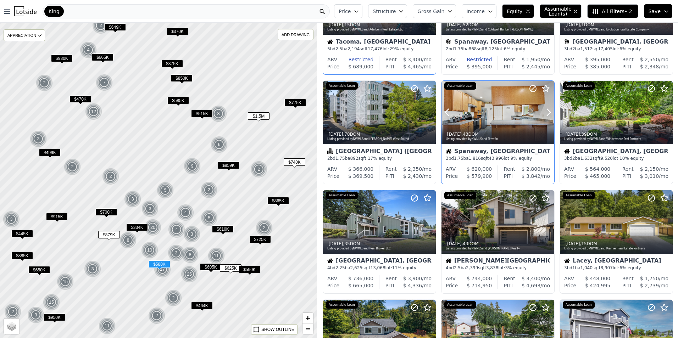
click at [501, 105] on div at bounding box center [497, 112] width 113 height 63
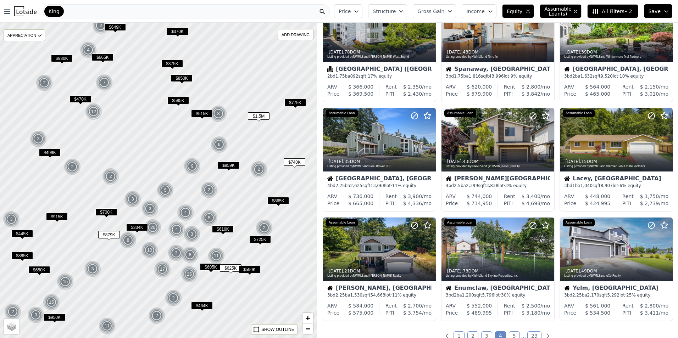
scroll to position [160, 0]
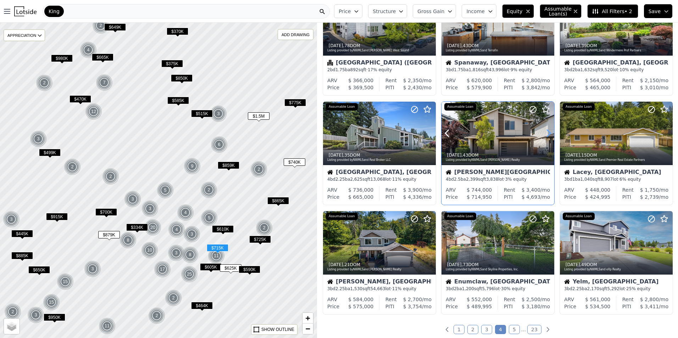
click at [548, 134] on icon at bounding box center [548, 133] width 3 height 7
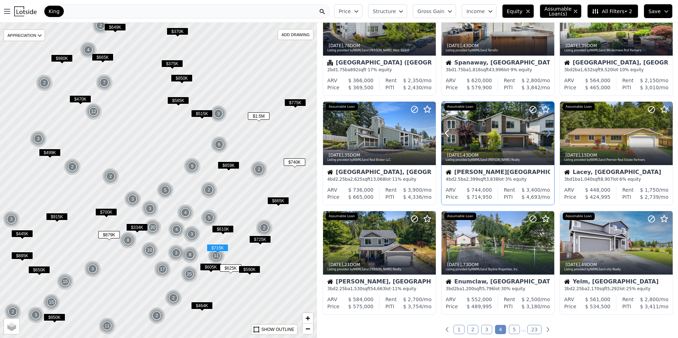
click at [548, 134] on icon at bounding box center [548, 133] width 3 height 7
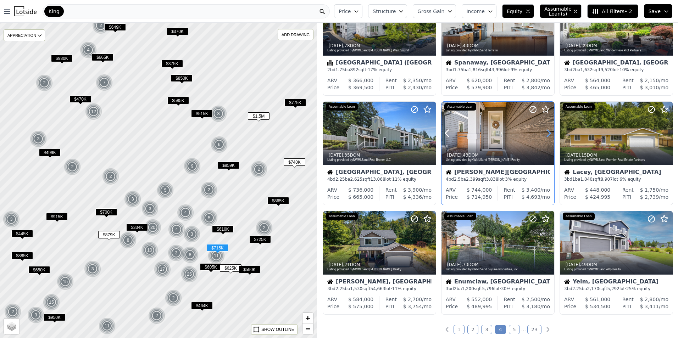
click at [548, 134] on icon at bounding box center [548, 133] width 3 height 7
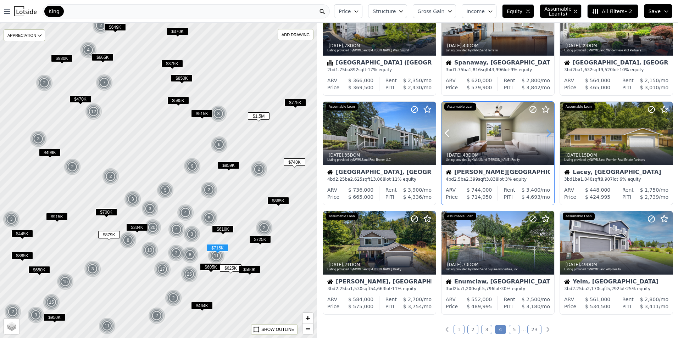
click at [548, 134] on icon at bounding box center [548, 133] width 3 height 7
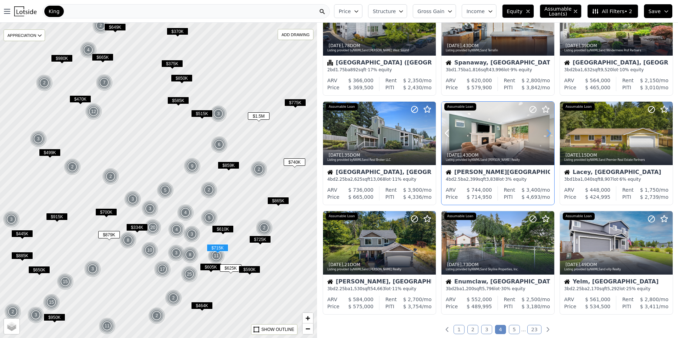
click at [548, 134] on icon at bounding box center [548, 133] width 3 height 7
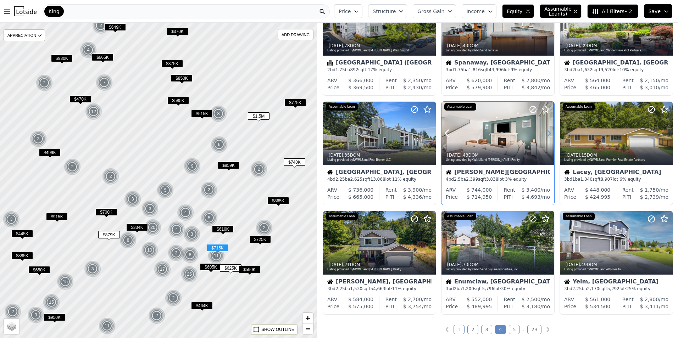
click at [548, 134] on icon at bounding box center [548, 133] width 3 height 7
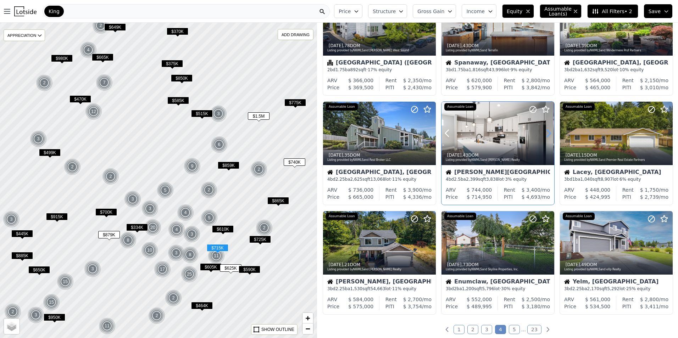
click at [548, 134] on icon at bounding box center [548, 133] width 3 height 7
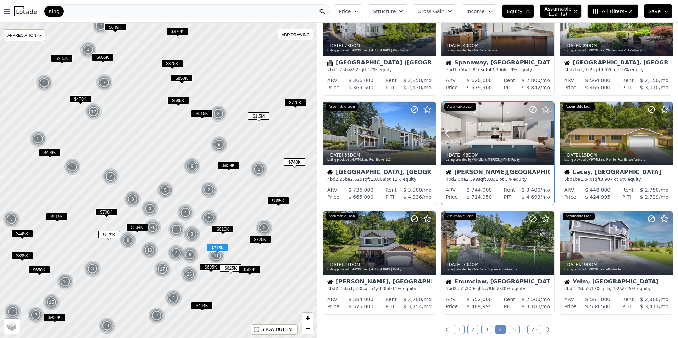
click at [548, 134] on icon at bounding box center [548, 133] width 3 height 7
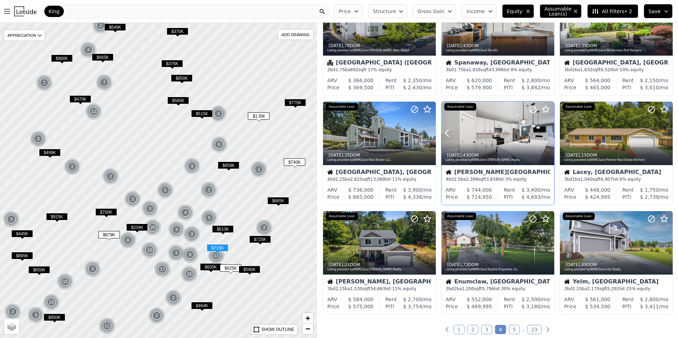
click at [548, 134] on icon at bounding box center [548, 133] width 3 height 7
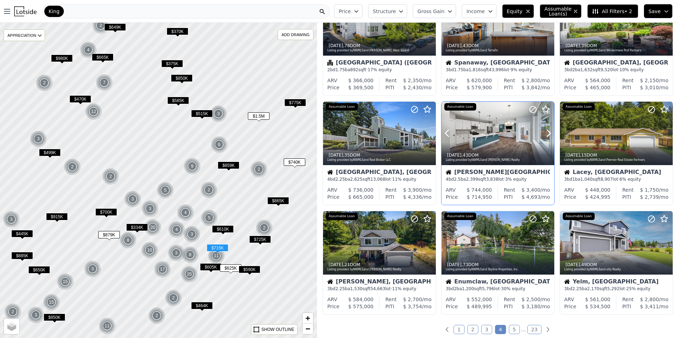
click at [511, 137] on div at bounding box center [531, 124] width 45 height 45
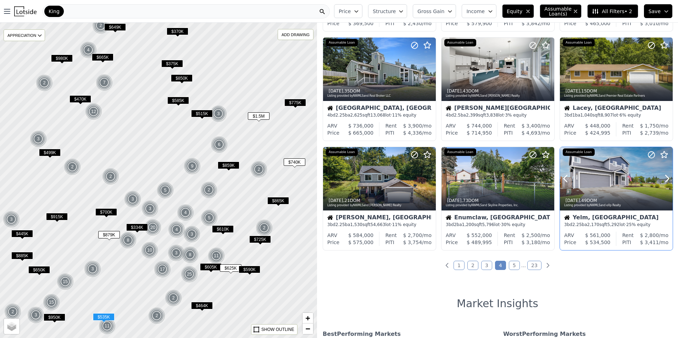
scroll to position [230, 0]
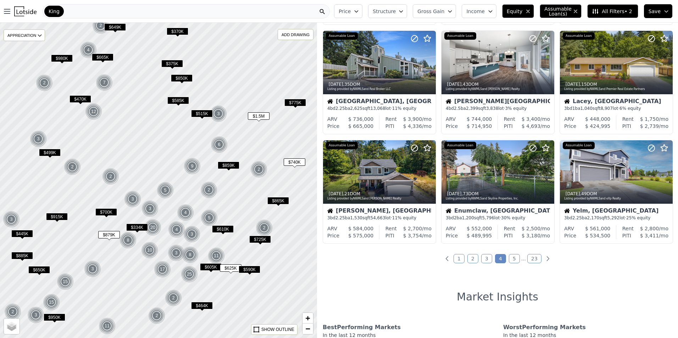
click at [511, 258] on link "5" at bounding box center [514, 258] width 11 height 9
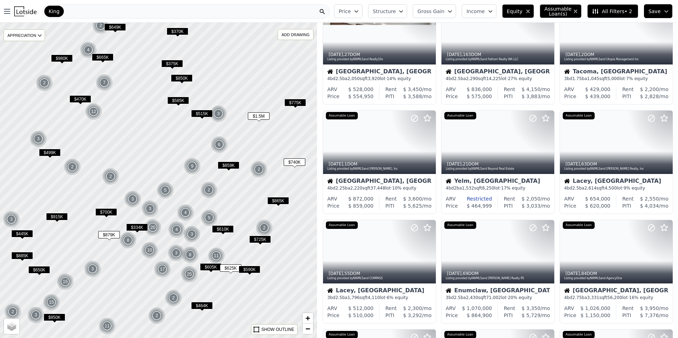
scroll to position [0, 0]
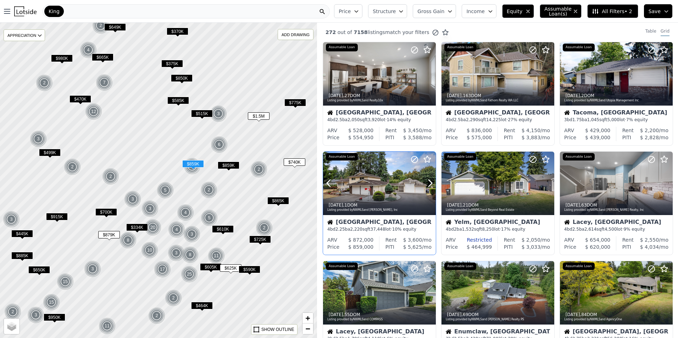
click at [388, 189] on div at bounding box center [379, 183] width 113 height 63
click at [500, 204] on div "1w ago , 21 DOM" at bounding box center [498, 205] width 105 height 6
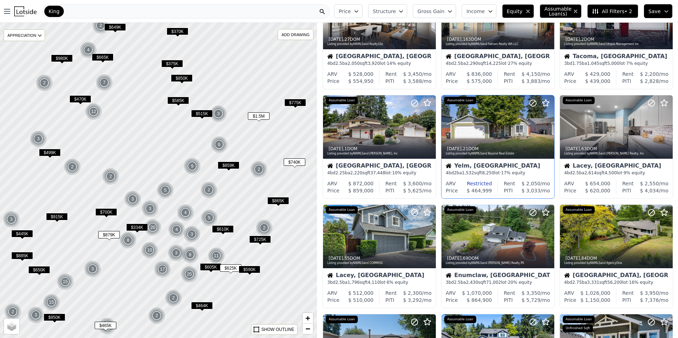
scroll to position [62, 0]
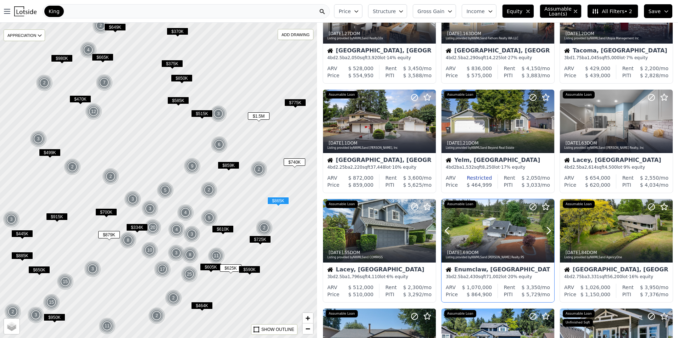
click at [494, 226] on div at bounding box center [497, 230] width 113 height 63
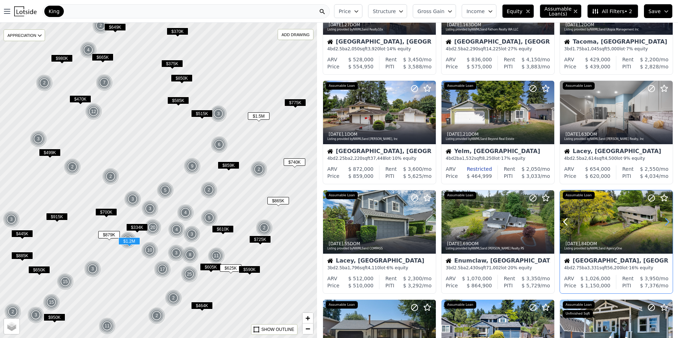
click at [663, 219] on icon at bounding box center [666, 221] width 11 height 11
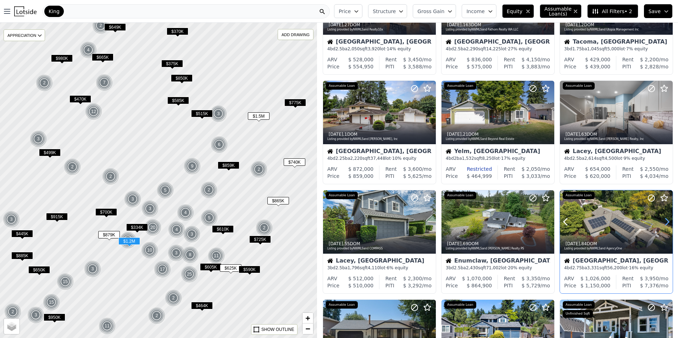
click at [663, 219] on icon at bounding box center [666, 221] width 11 height 11
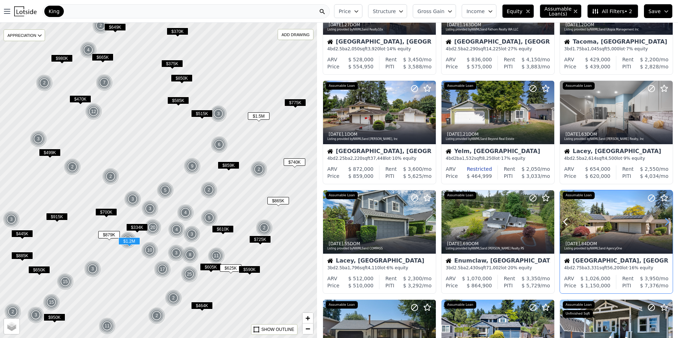
click at [663, 219] on icon at bounding box center [666, 221] width 11 height 11
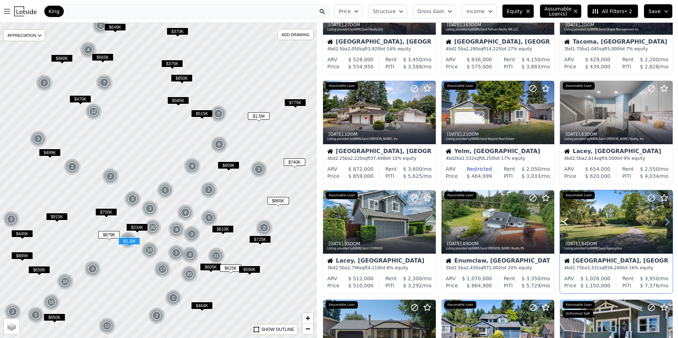
click at [663, 219] on icon at bounding box center [666, 221] width 11 height 11
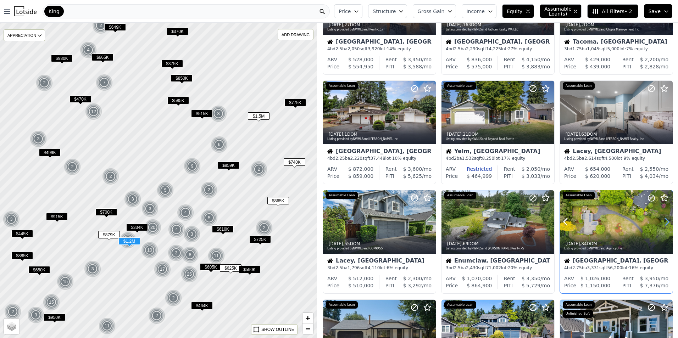
click at [663, 219] on icon at bounding box center [666, 221] width 11 height 11
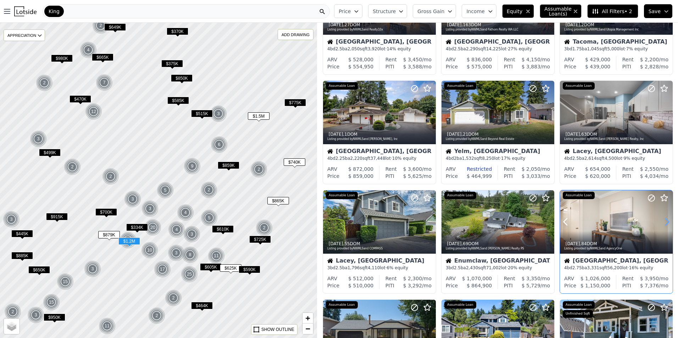
click at [663, 219] on icon at bounding box center [666, 221] width 11 height 11
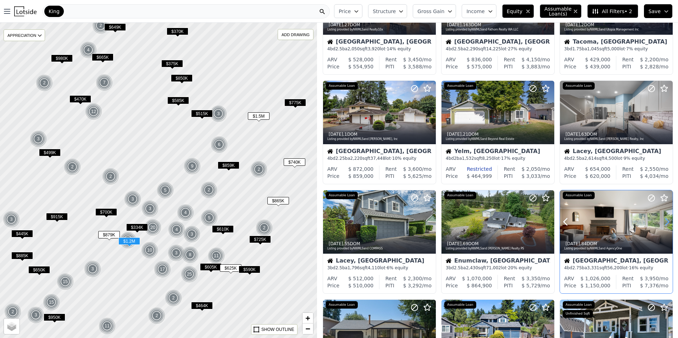
click at [663, 219] on icon at bounding box center [666, 221] width 11 height 11
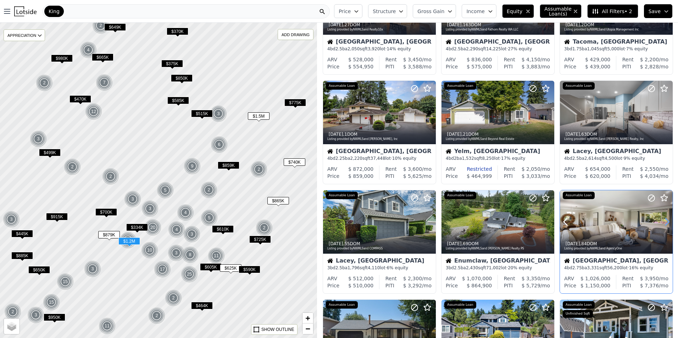
click at [663, 219] on icon at bounding box center [666, 221] width 11 height 11
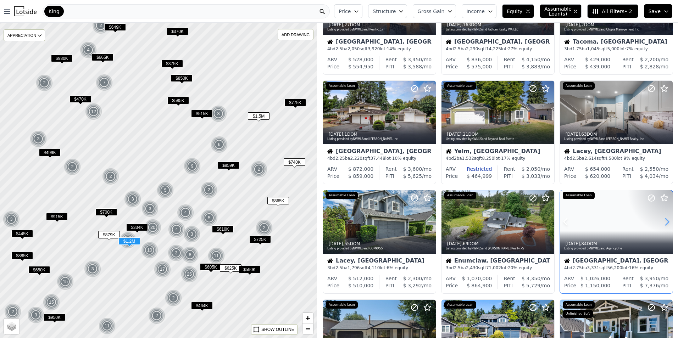
click at [663, 219] on icon at bounding box center [666, 221] width 11 height 11
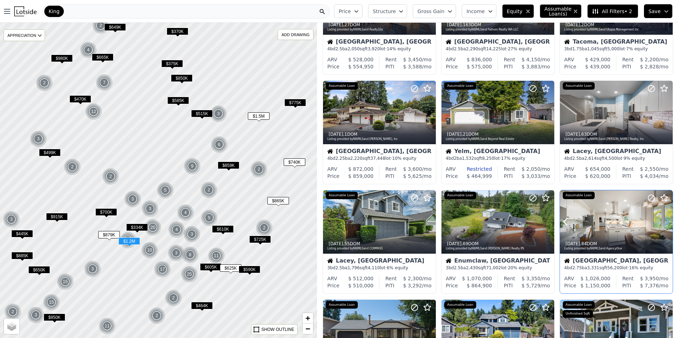
click at [663, 219] on icon at bounding box center [666, 221] width 11 height 11
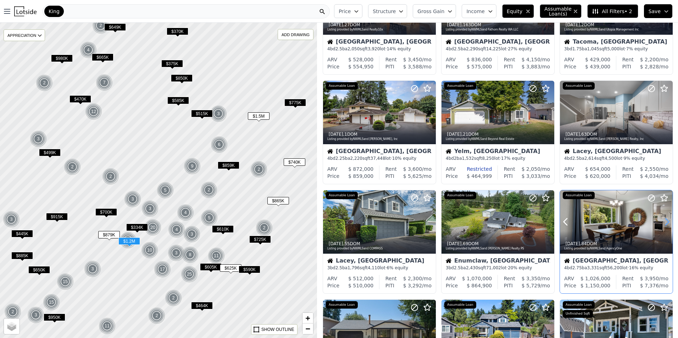
click at [663, 219] on icon at bounding box center [666, 221] width 11 height 11
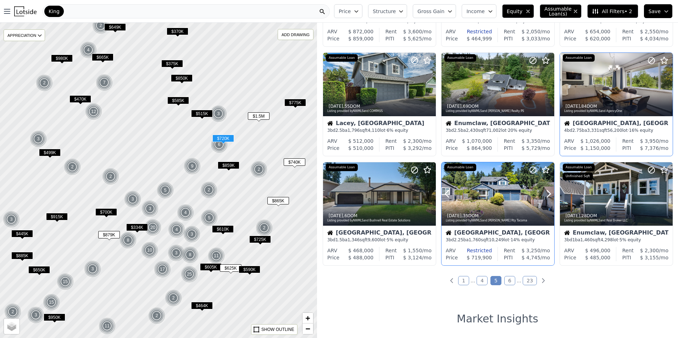
scroll to position [213, 0]
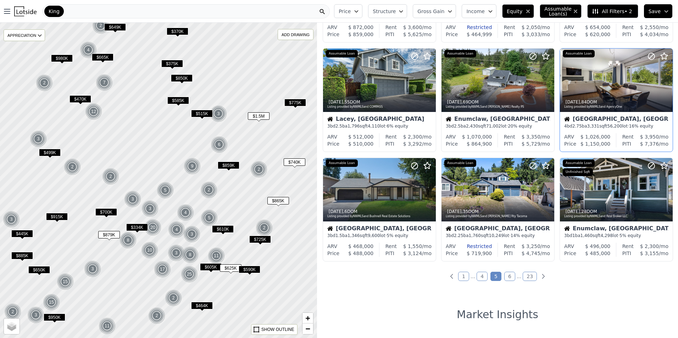
click at [506, 278] on link "6" at bounding box center [509, 276] width 11 height 9
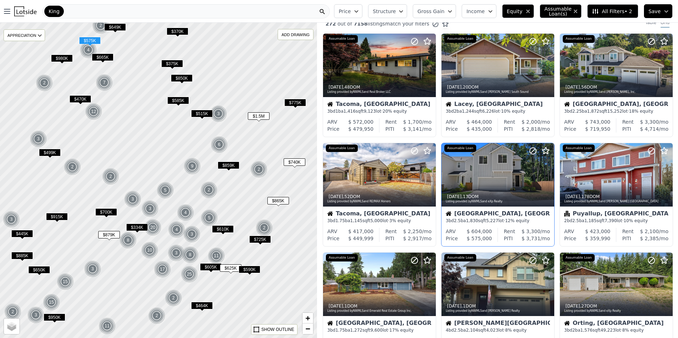
scroll to position [0, 0]
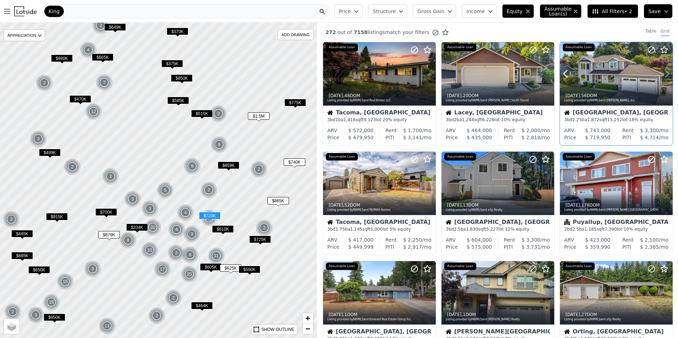
click at [665, 76] on icon at bounding box center [666, 73] width 11 height 11
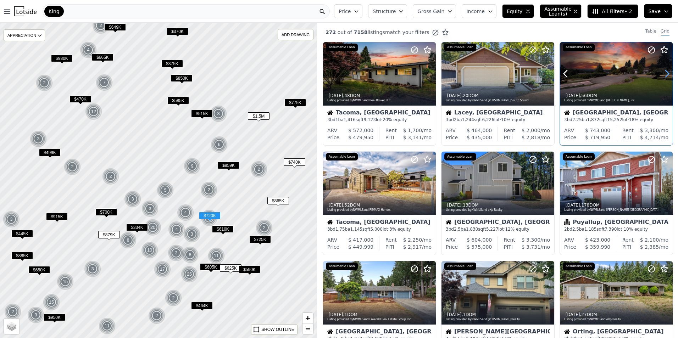
click at [665, 76] on icon at bounding box center [666, 73] width 11 height 11
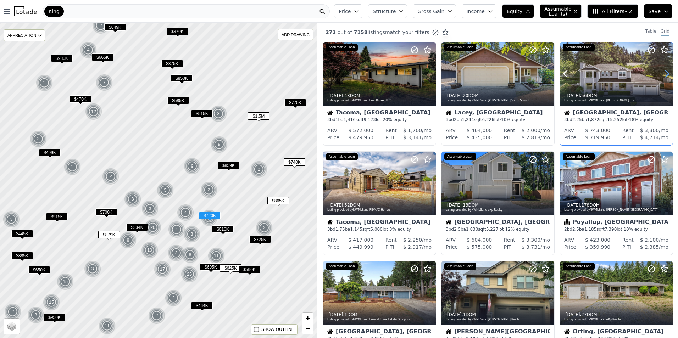
click at [665, 76] on icon at bounding box center [666, 73] width 11 height 11
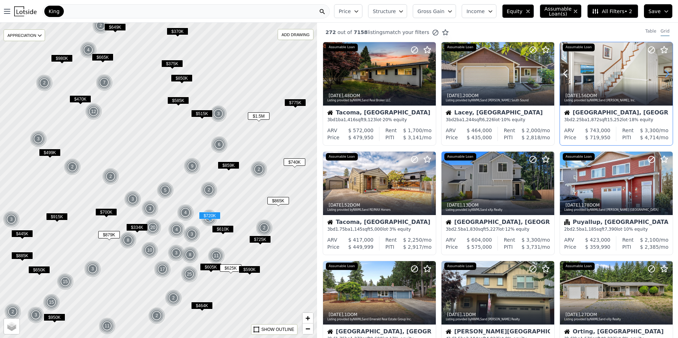
click at [665, 76] on icon at bounding box center [666, 73] width 11 height 11
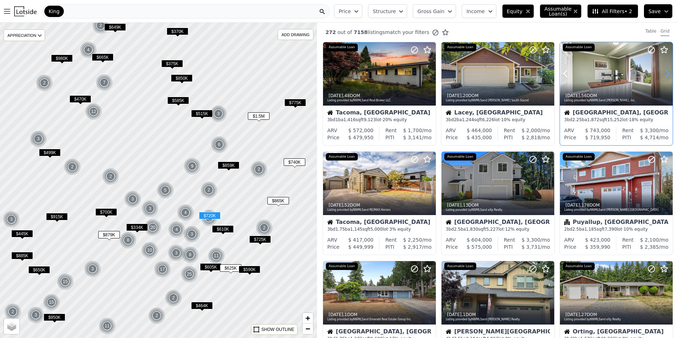
click at [665, 76] on icon at bounding box center [666, 73] width 11 height 11
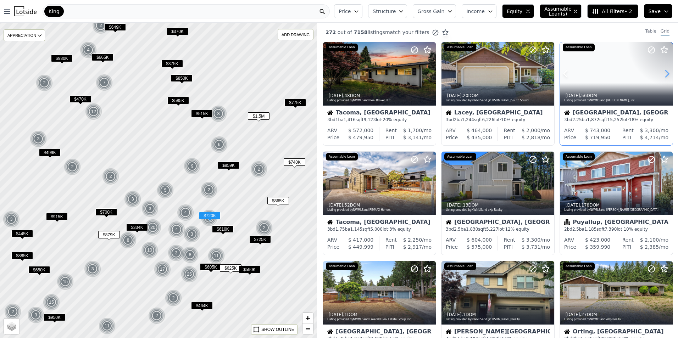
click at [665, 76] on icon at bounding box center [666, 73] width 11 height 11
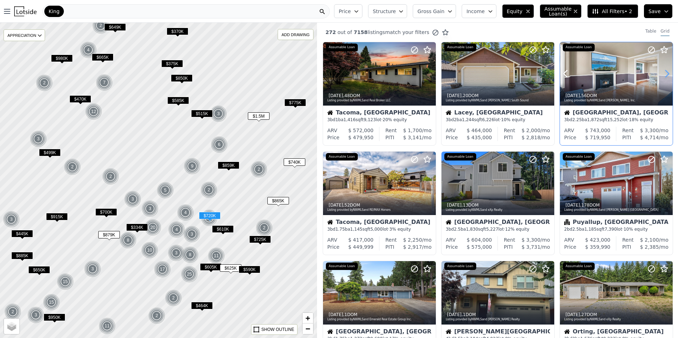
click at [665, 76] on icon at bounding box center [666, 73] width 11 height 11
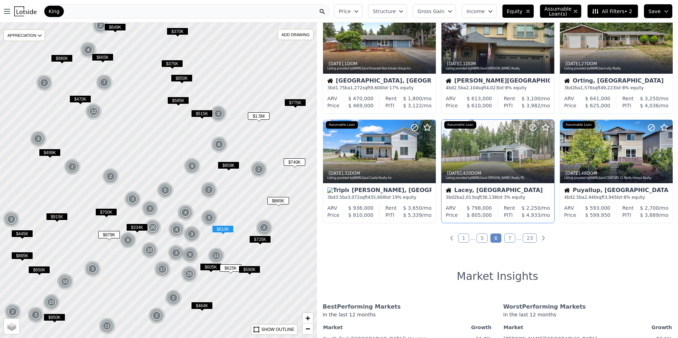
scroll to position [257, 0]
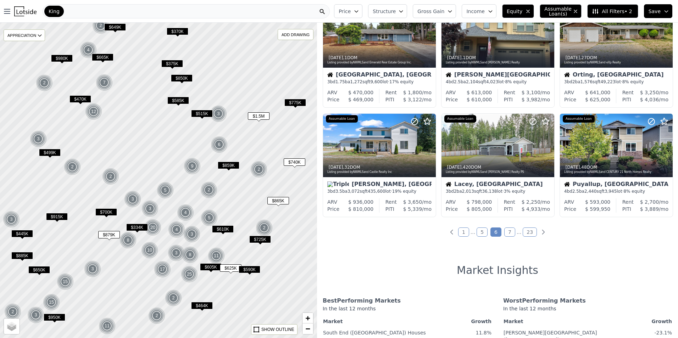
click at [509, 235] on link "7" at bounding box center [509, 232] width 11 height 9
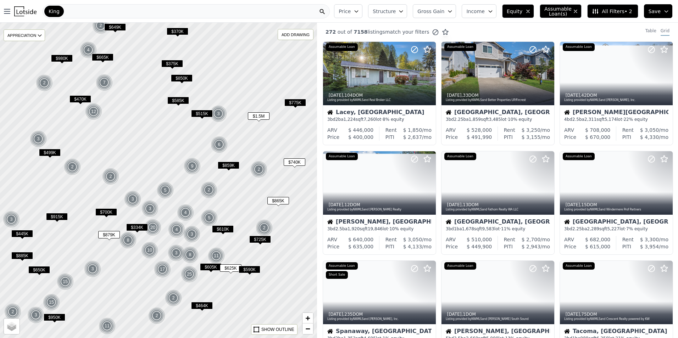
scroll to position [0, 0]
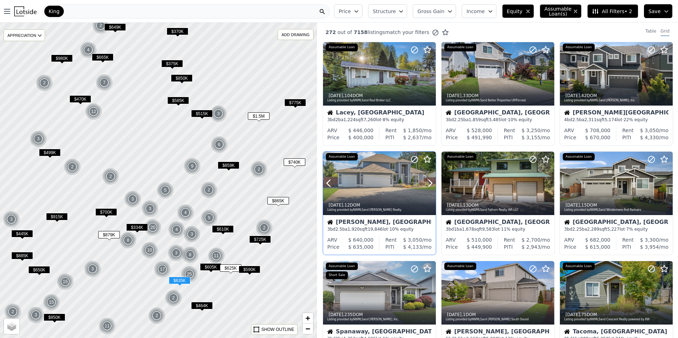
click at [405, 191] on div at bounding box center [412, 174] width 45 height 45
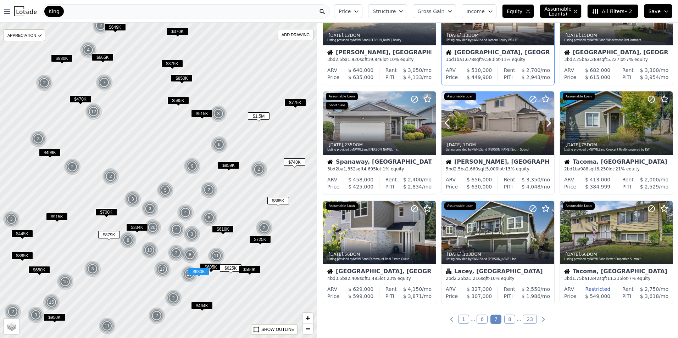
scroll to position [222, 0]
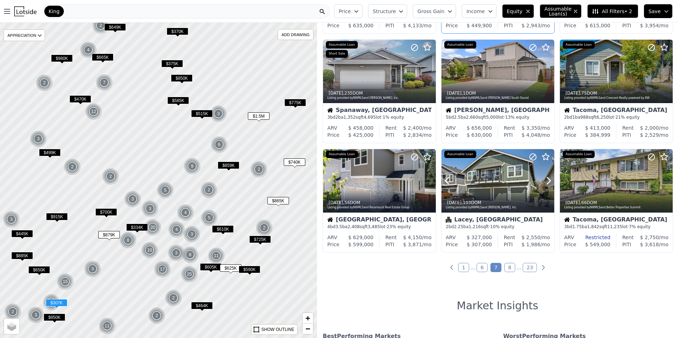
click at [505, 184] on div at bounding box center [497, 180] width 113 height 63
click at [510, 269] on link "8" at bounding box center [509, 267] width 11 height 9
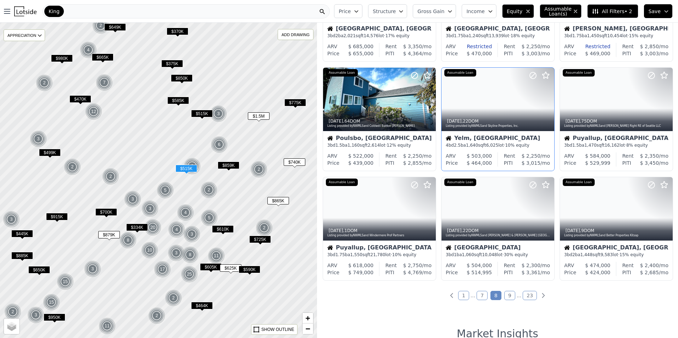
scroll to position [195, 0]
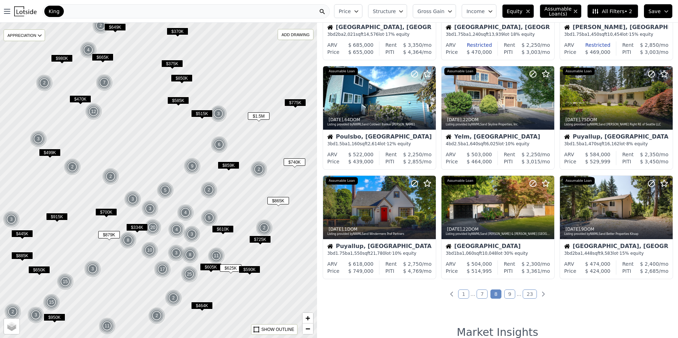
click at [507, 296] on link "9" at bounding box center [509, 294] width 11 height 9
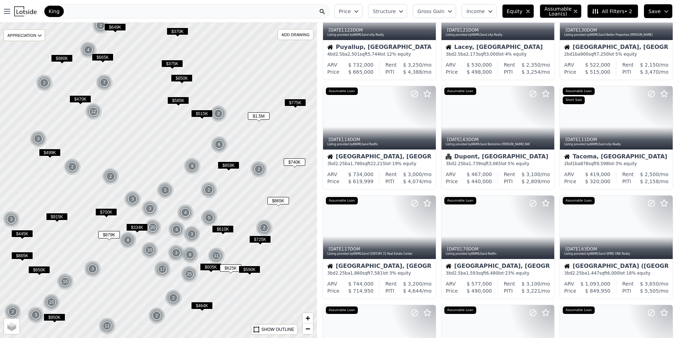
scroll to position [0, 0]
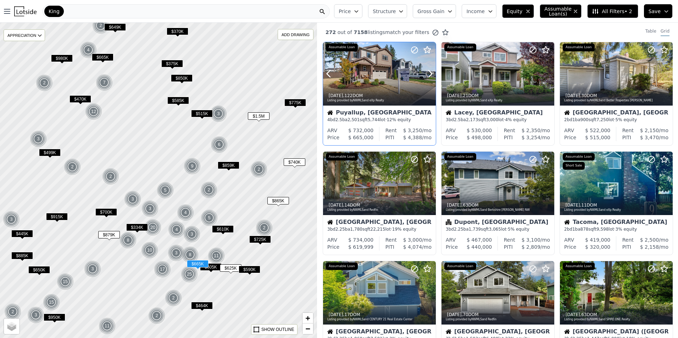
click at [401, 82] on div at bounding box center [412, 64] width 45 height 45
click at [625, 86] on div at bounding box center [616, 89] width 113 height 13
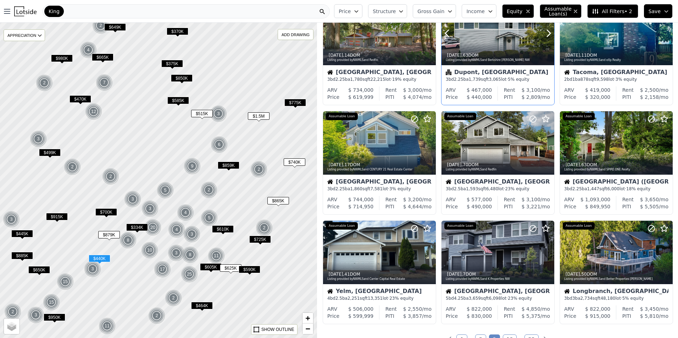
scroll to position [168, 0]
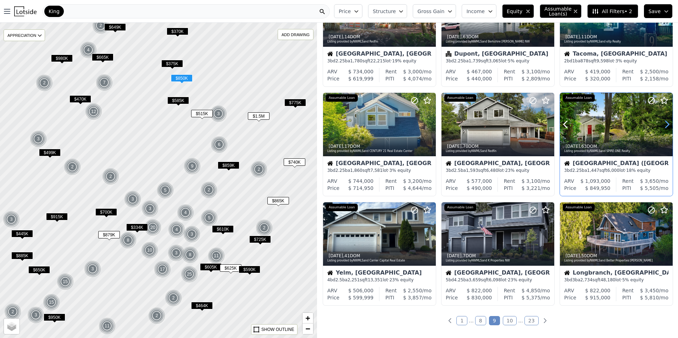
click at [662, 125] on icon at bounding box center [666, 124] width 11 height 11
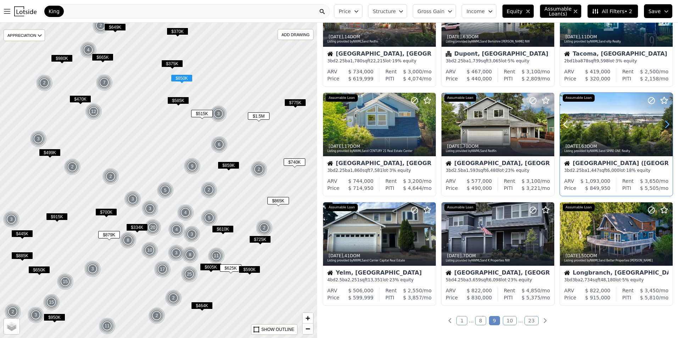
click at [662, 125] on icon at bounding box center [666, 124] width 11 height 11
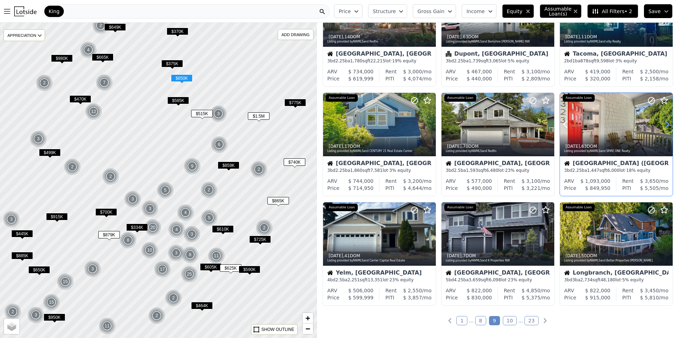
click at [662, 125] on icon at bounding box center [666, 124] width 11 height 11
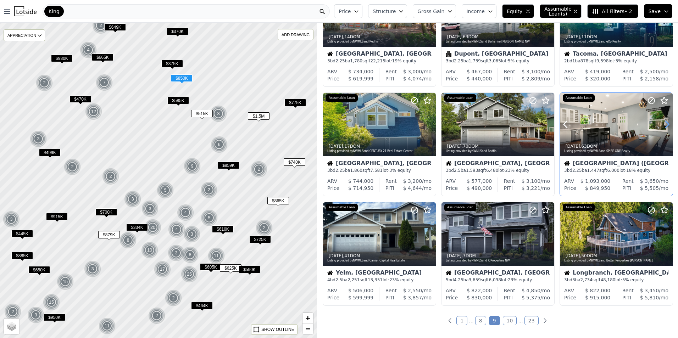
click at [662, 125] on icon at bounding box center [666, 124] width 11 height 11
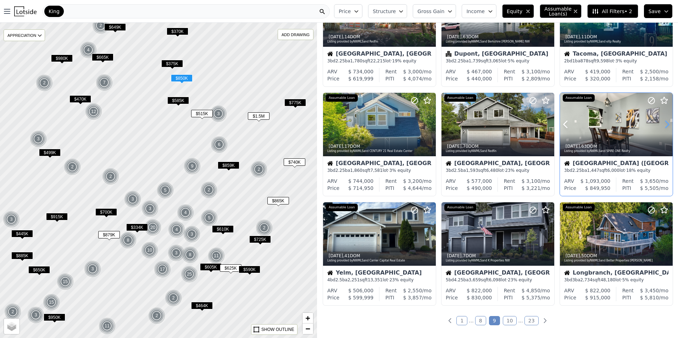
click at [662, 125] on icon at bounding box center [666, 124] width 11 height 11
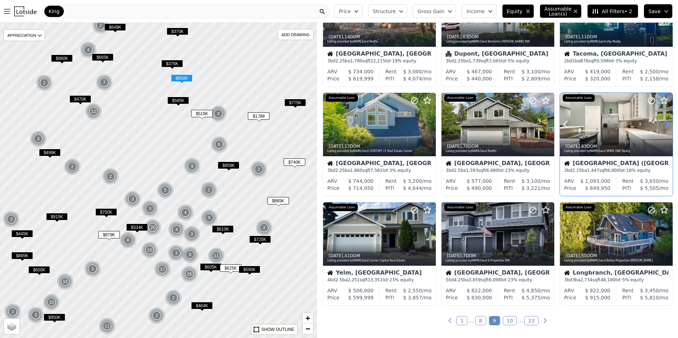
click at [662, 125] on icon at bounding box center [666, 124] width 11 height 11
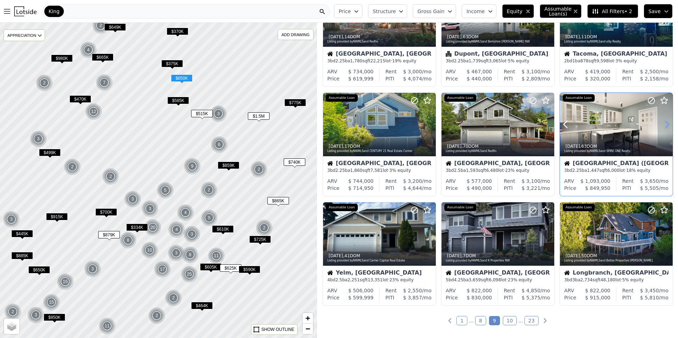
click at [662, 125] on icon at bounding box center [666, 124] width 11 height 11
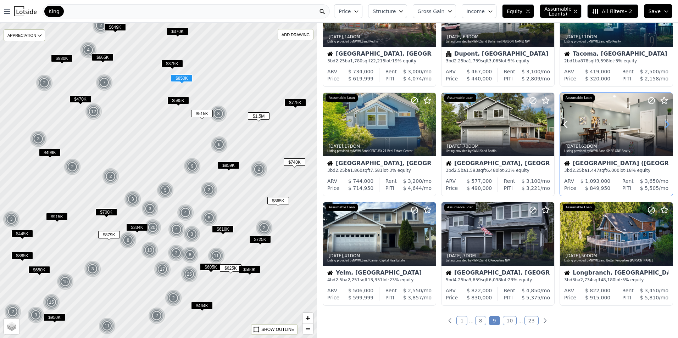
click at [662, 125] on icon at bounding box center [666, 124] width 11 height 11
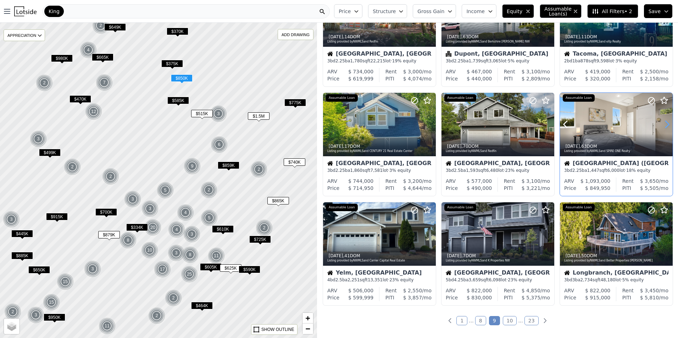
click at [662, 125] on icon at bounding box center [666, 124] width 11 height 11
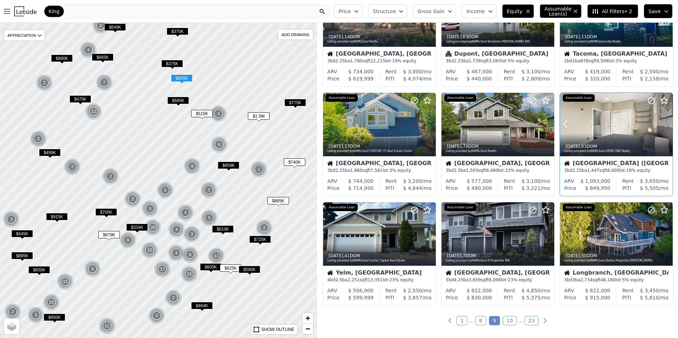
click at [662, 125] on icon at bounding box center [666, 124] width 11 height 11
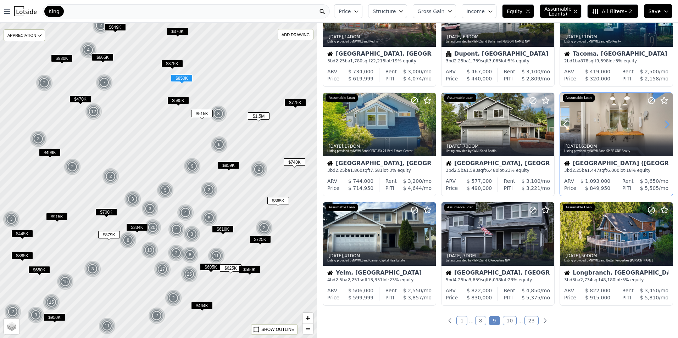
click at [662, 125] on icon at bounding box center [666, 124] width 11 height 11
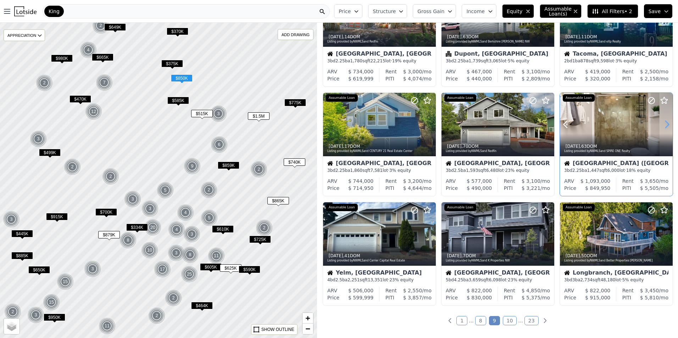
click at [662, 125] on icon at bounding box center [666, 124] width 11 height 11
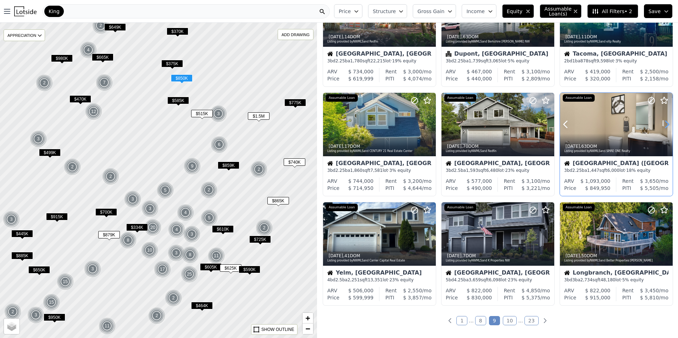
click at [662, 125] on icon at bounding box center [666, 124] width 11 height 11
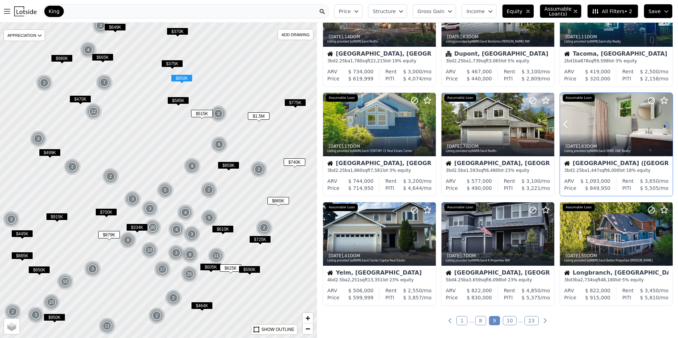
click at [662, 125] on icon at bounding box center [666, 124] width 11 height 11
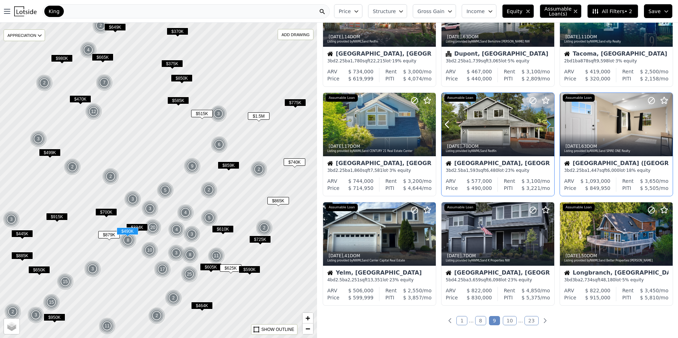
click at [549, 124] on icon at bounding box center [548, 124] width 3 height 7
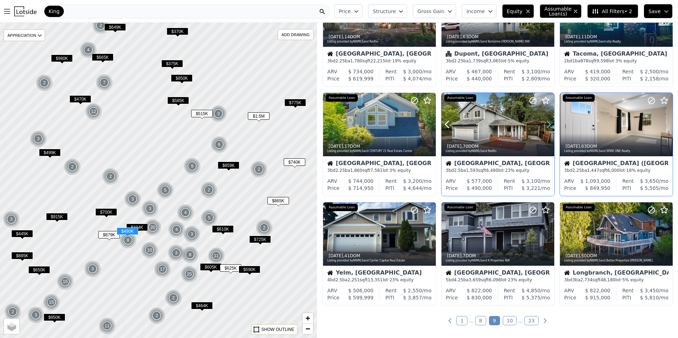
click at [549, 124] on icon at bounding box center [548, 124] width 3 height 7
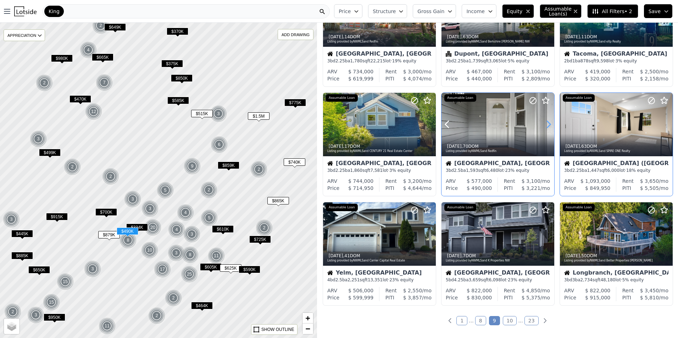
click at [549, 124] on icon at bounding box center [548, 124] width 3 height 7
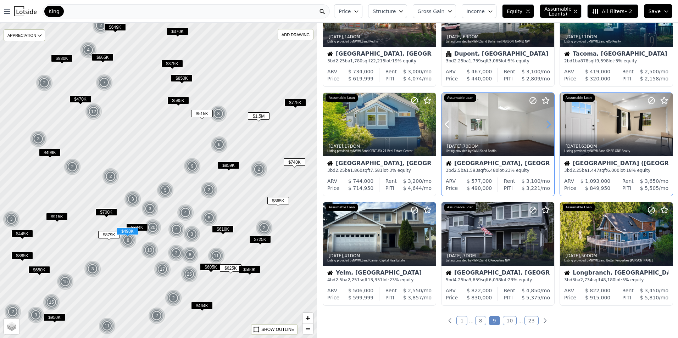
click at [549, 124] on icon at bounding box center [548, 124] width 3 height 7
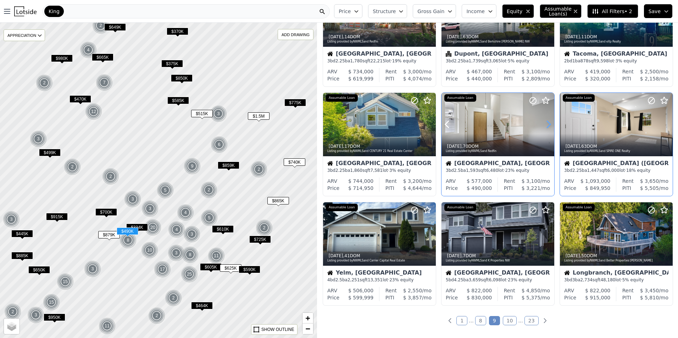
click at [549, 124] on icon at bounding box center [548, 124] width 3 height 7
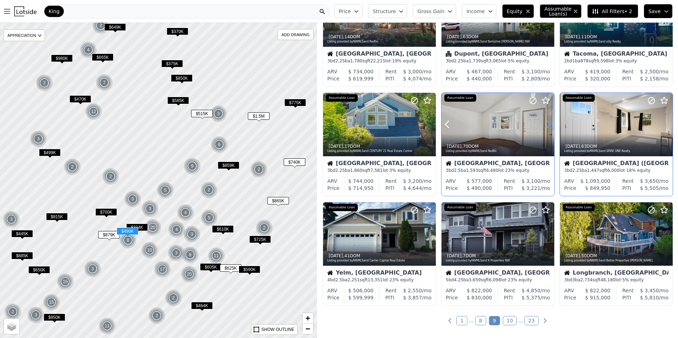
click at [549, 124] on icon at bounding box center [548, 124] width 3 height 7
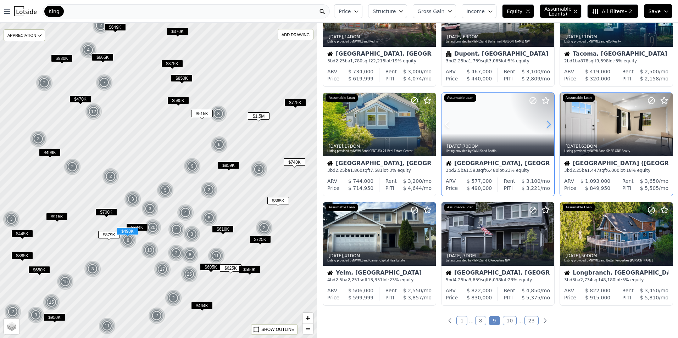
click at [549, 124] on icon at bounding box center [548, 124] width 3 height 7
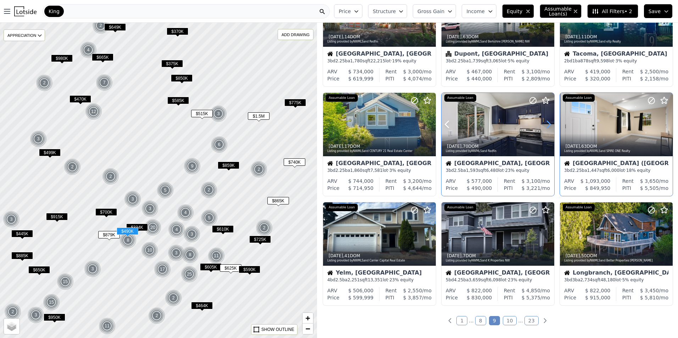
click at [549, 124] on icon at bounding box center [548, 124] width 3 height 7
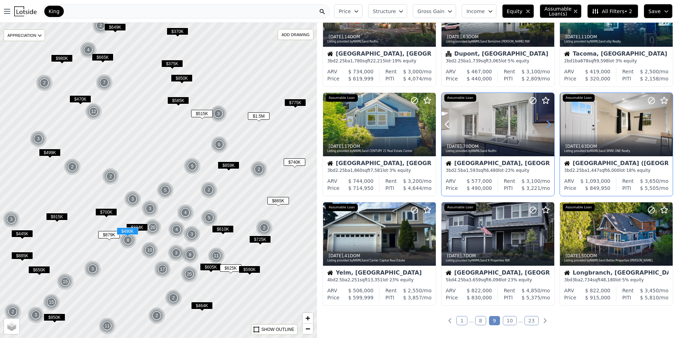
click at [549, 124] on icon at bounding box center [548, 124] width 3 height 7
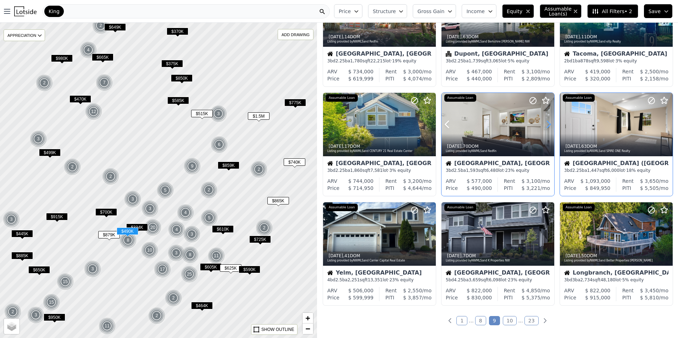
click at [549, 124] on icon at bounding box center [548, 124] width 3 height 7
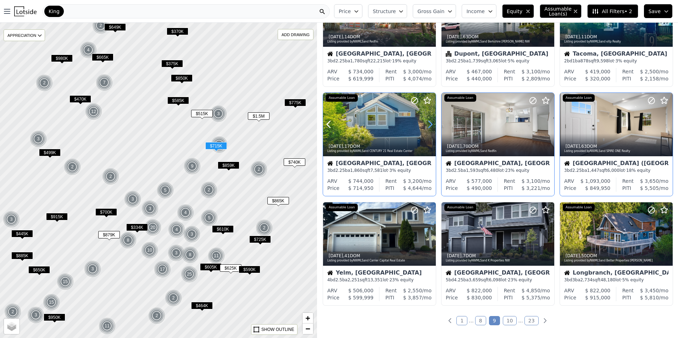
click at [429, 123] on icon at bounding box center [429, 124] width 11 height 11
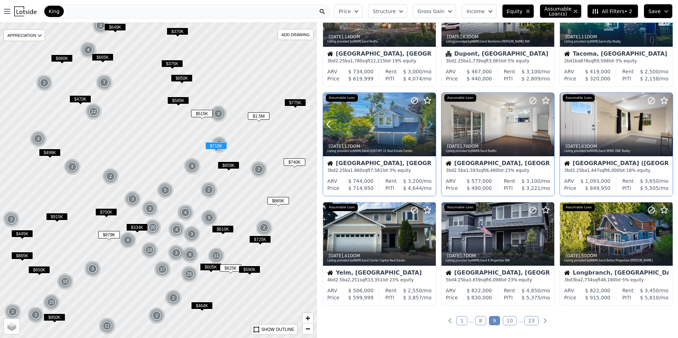
click at [429, 123] on icon at bounding box center [429, 124] width 11 height 11
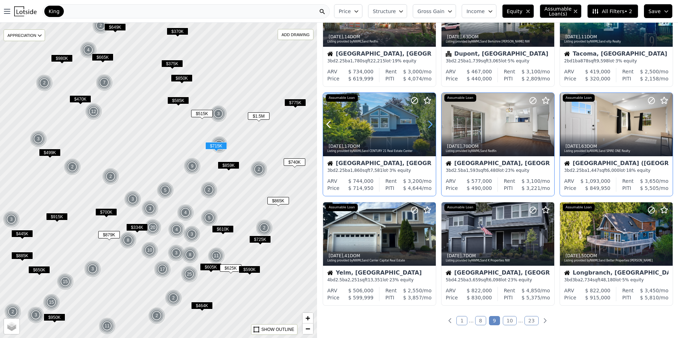
click at [429, 123] on icon at bounding box center [429, 124] width 11 height 11
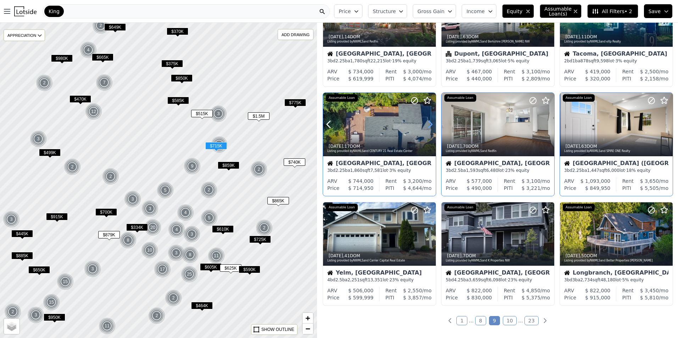
click at [429, 123] on icon at bounding box center [429, 124] width 11 height 11
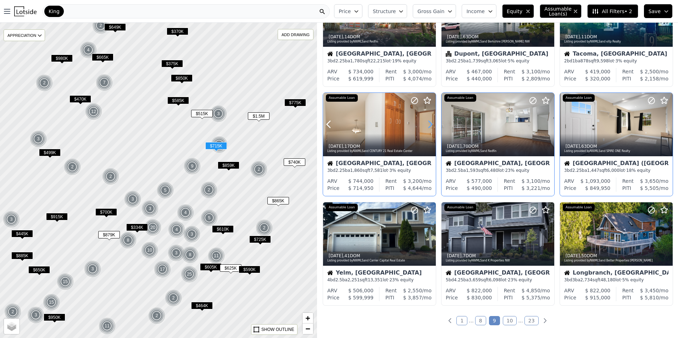
click at [429, 123] on icon at bounding box center [429, 124] width 11 height 11
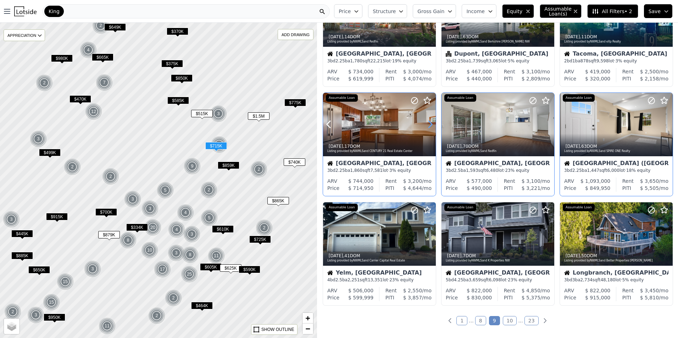
click at [429, 123] on icon at bounding box center [429, 124] width 11 height 11
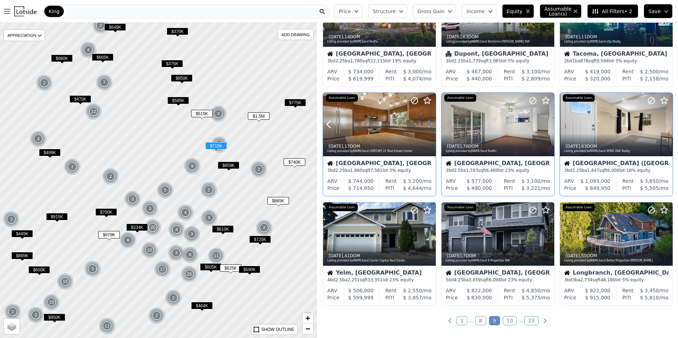
click at [429, 123] on icon at bounding box center [429, 124] width 11 height 11
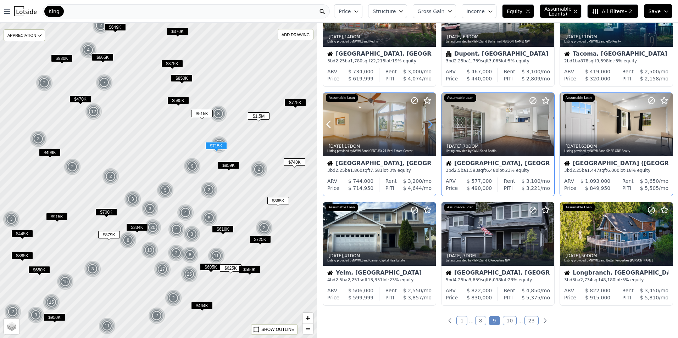
click at [429, 123] on icon at bounding box center [429, 124] width 11 height 11
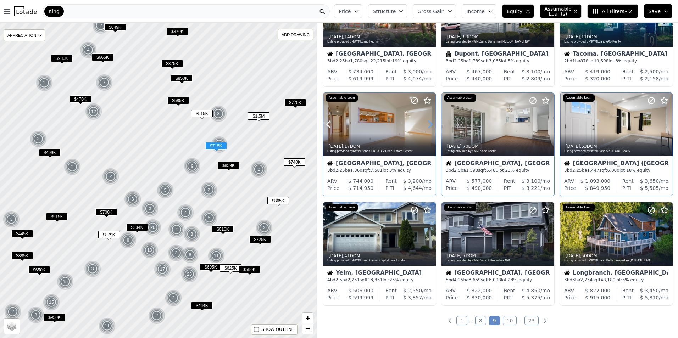
click at [429, 123] on icon at bounding box center [429, 124] width 11 height 11
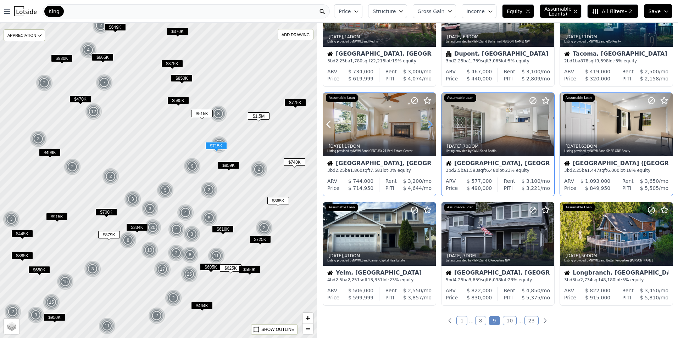
click at [429, 123] on icon at bounding box center [429, 124] width 11 height 11
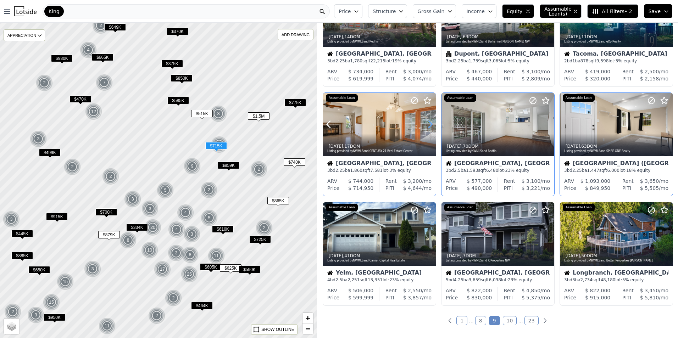
click at [429, 123] on icon at bounding box center [429, 124] width 11 height 11
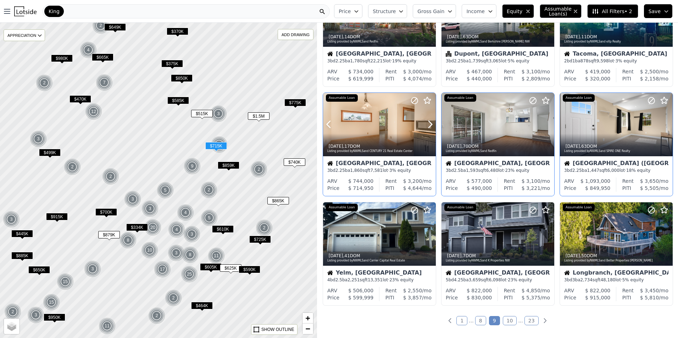
click at [388, 120] on div at bounding box center [379, 124] width 113 height 63
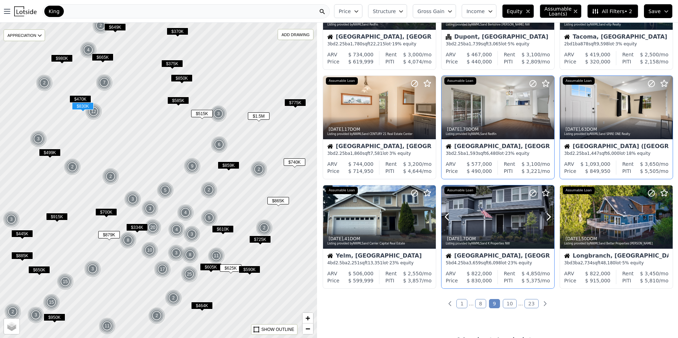
scroll to position [186, 0]
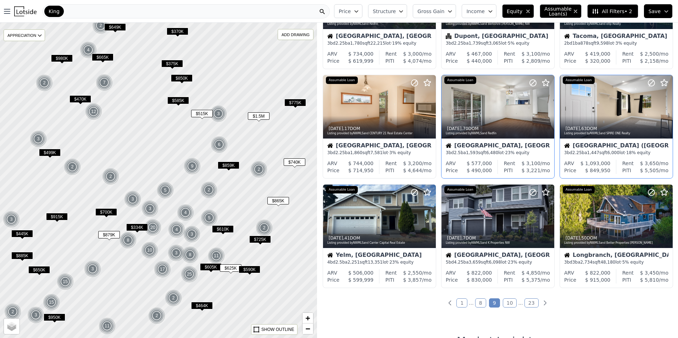
click at [507, 304] on link "10" at bounding box center [510, 303] width 14 height 9
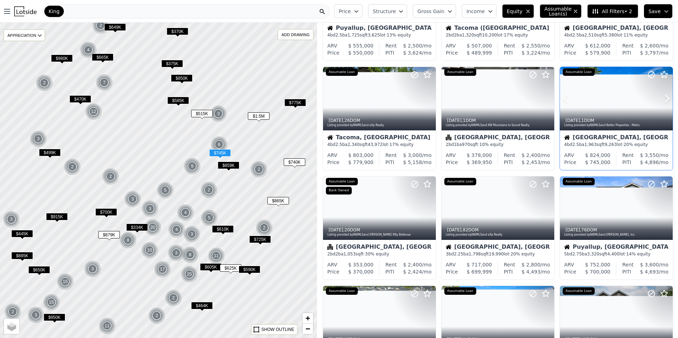
scroll to position [89, 0]
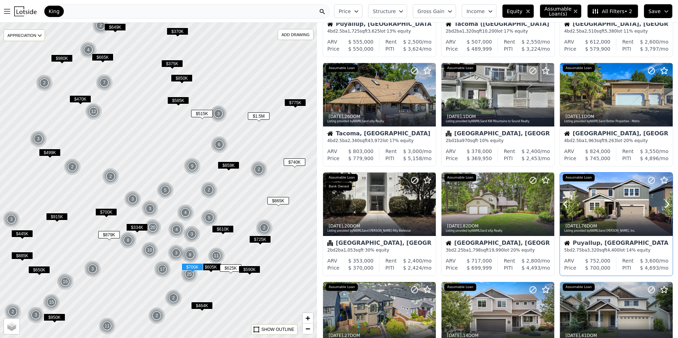
click at [608, 209] on div at bounding box center [616, 204] width 113 height 63
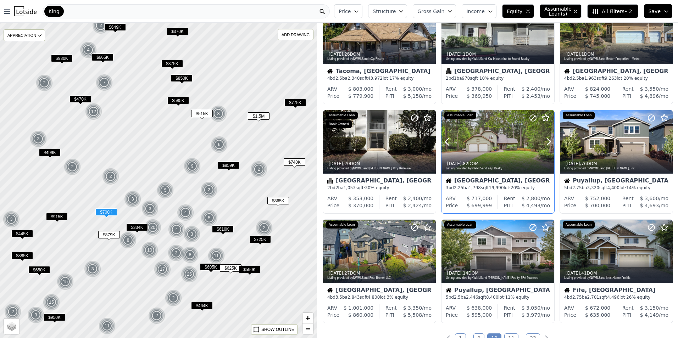
scroll to position [177, 0]
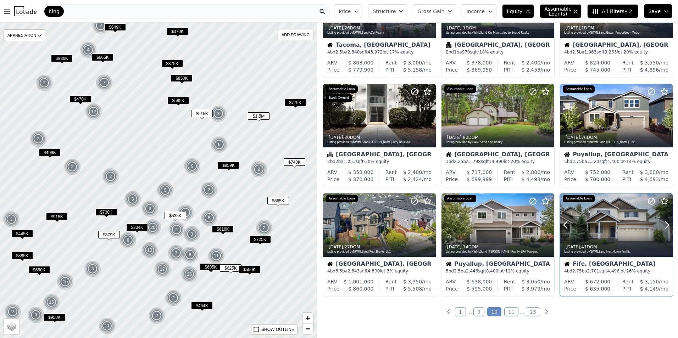
click at [621, 232] on div at bounding box center [616, 225] width 113 height 63
click at [496, 244] on div "2w ago , 14 DOM" at bounding box center [498, 247] width 105 height 6
click at [511, 313] on link "11" at bounding box center [511, 311] width 14 height 9
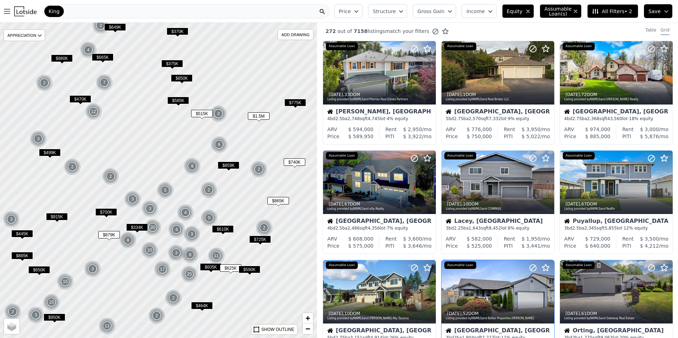
scroll to position [0, 0]
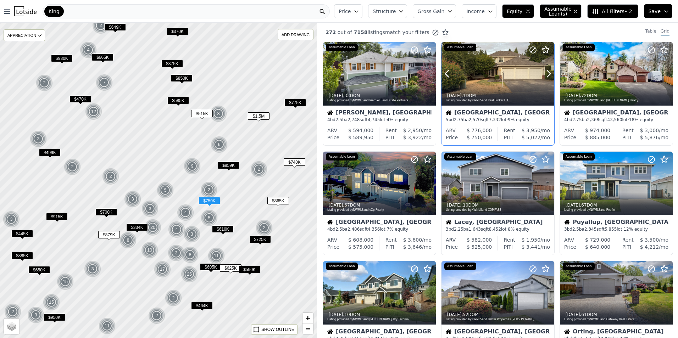
click at [509, 78] on div at bounding box center [531, 64] width 45 height 45
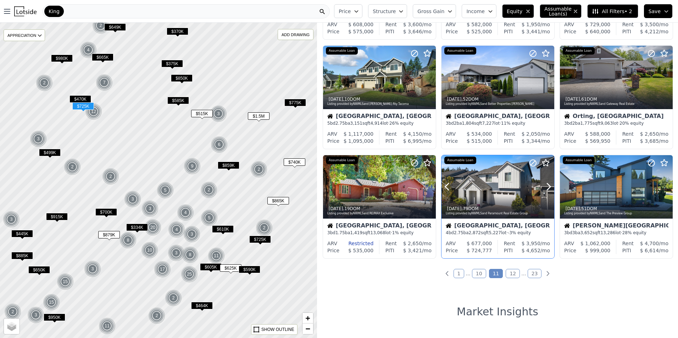
scroll to position [239, 0]
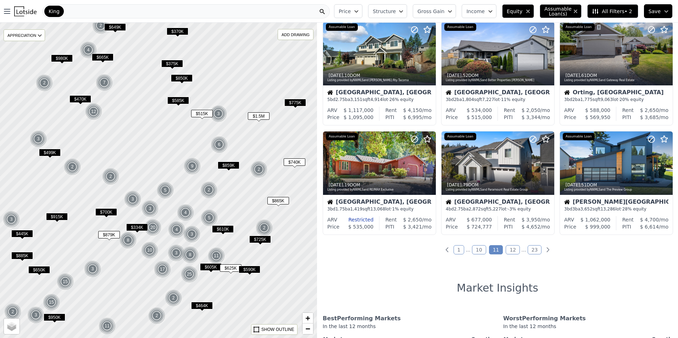
click at [511, 251] on link "12" at bounding box center [513, 249] width 14 height 9
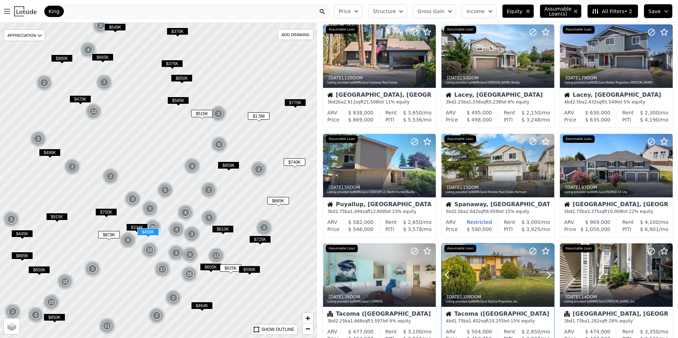
scroll to position [0, 0]
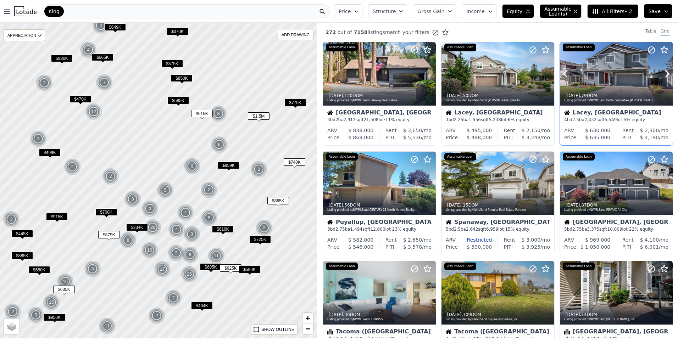
click at [608, 80] on div at bounding box center [616, 73] width 113 height 63
click at [430, 183] on icon at bounding box center [429, 183] width 11 height 11
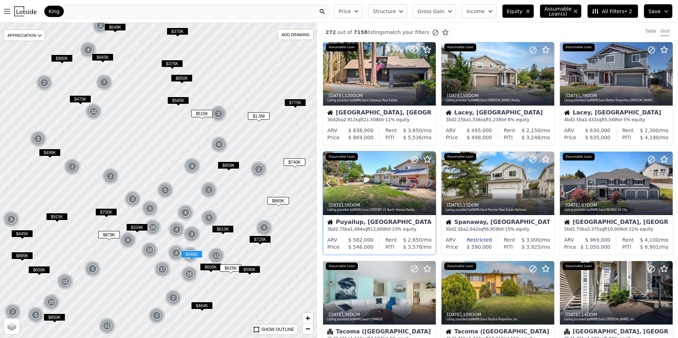
click at [430, 183] on icon at bounding box center [429, 183] width 11 height 11
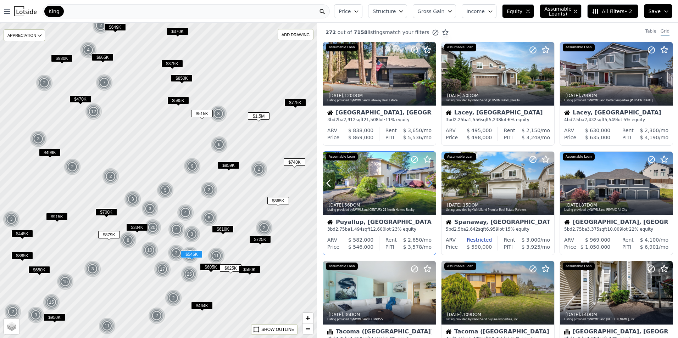
click at [432, 183] on icon at bounding box center [429, 183] width 11 height 11
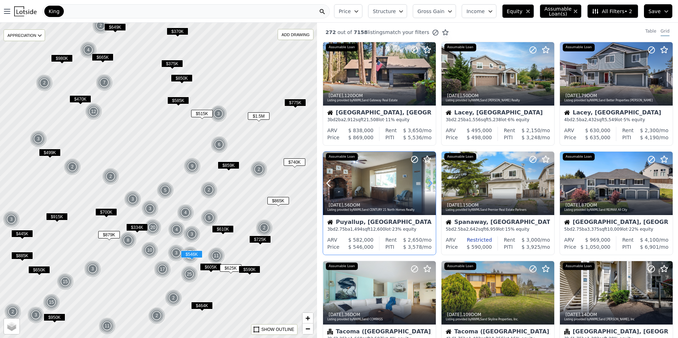
click at [432, 183] on icon at bounding box center [429, 183] width 11 height 11
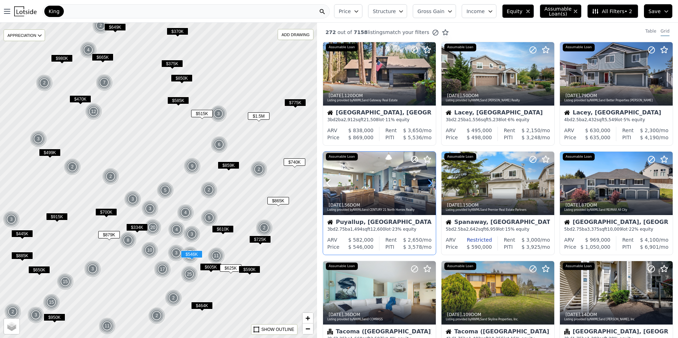
click at [432, 183] on icon at bounding box center [429, 183] width 11 height 11
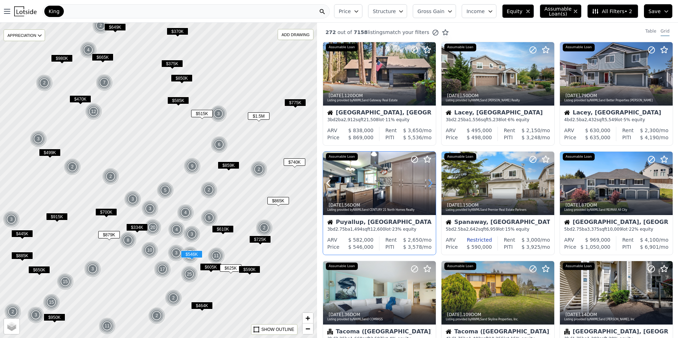
click at [432, 183] on icon at bounding box center [429, 183] width 11 height 11
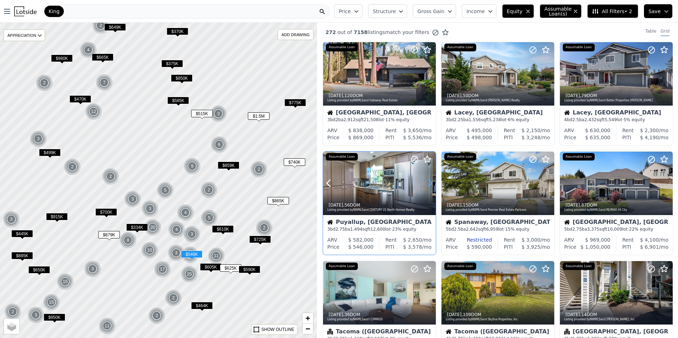
click at [432, 183] on icon at bounding box center [429, 183] width 11 height 11
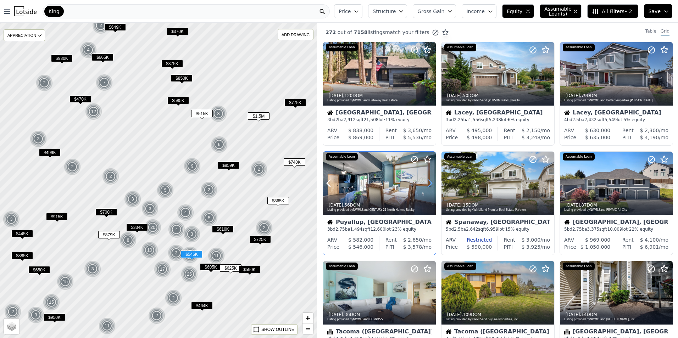
click at [432, 183] on icon at bounding box center [429, 183] width 11 height 11
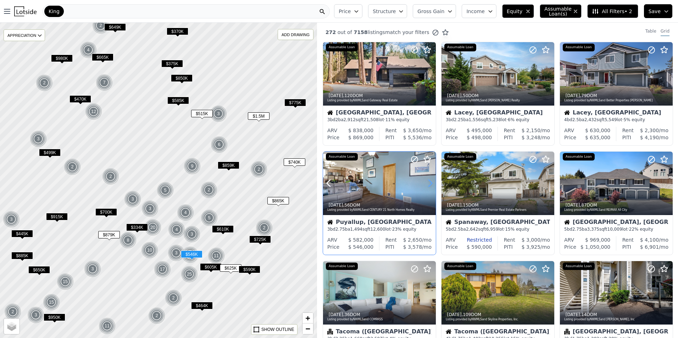
click at [432, 183] on icon at bounding box center [429, 183] width 11 height 11
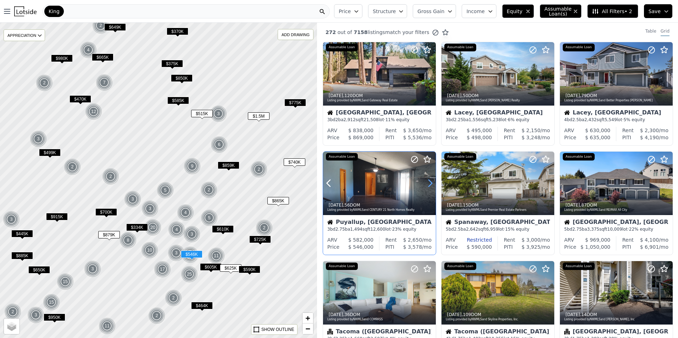
click at [432, 183] on icon at bounding box center [429, 183] width 11 height 11
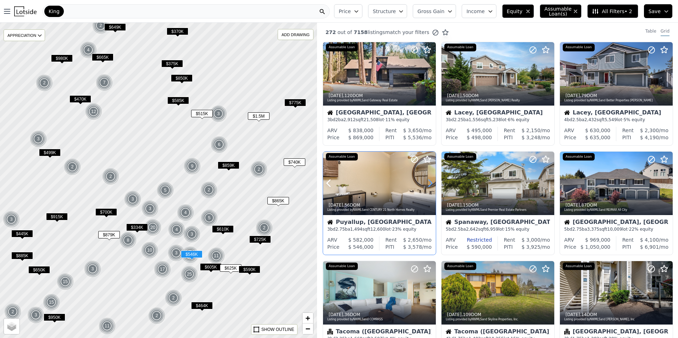
click at [432, 183] on icon at bounding box center [429, 183] width 11 height 11
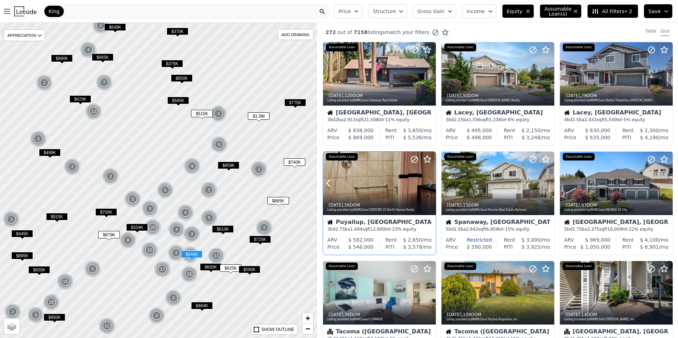
click at [432, 183] on icon at bounding box center [429, 183] width 11 height 11
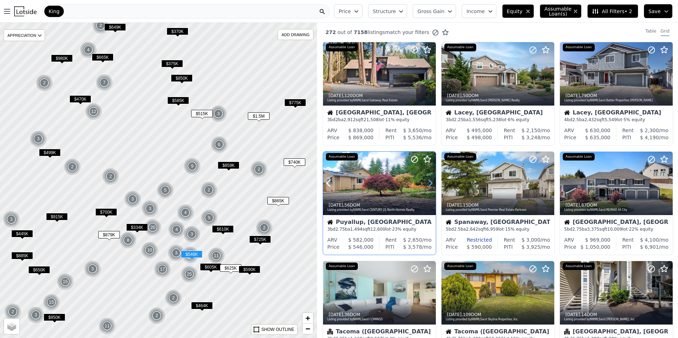
click at [432, 182] on icon at bounding box center [429, 183] width 11 height 11
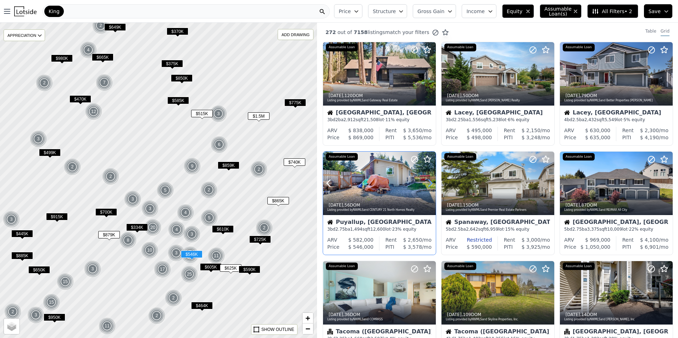
click at [432, 182] on icon at bounding box center [429, 183] width 11 height 11
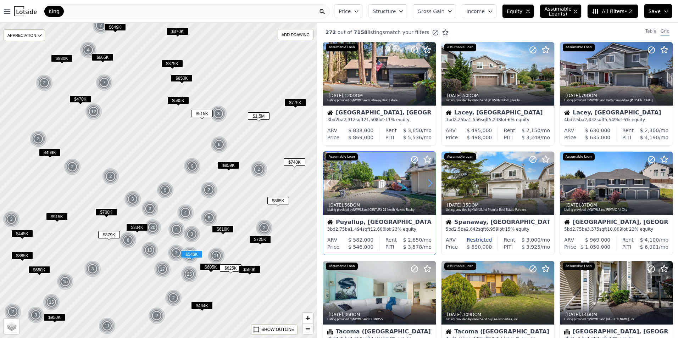
click at [432, 182] on icon at bounding box center [429, 183] width 11 height 11
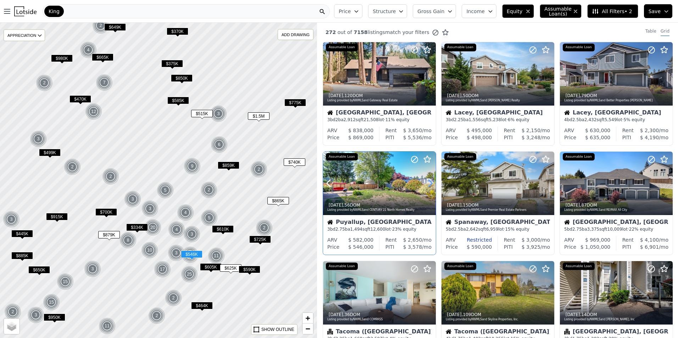
click at [432, 182] on icon at bounding box center [429, 183] width 11 height 11
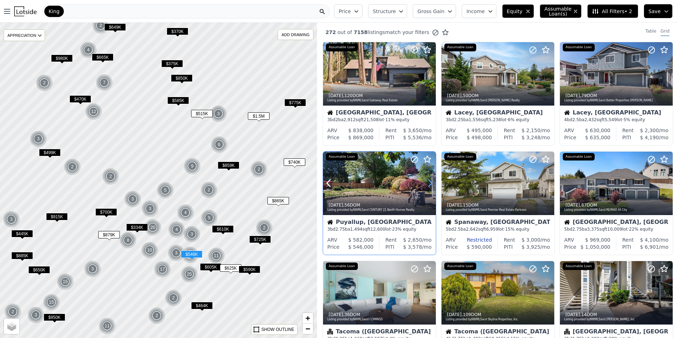
click at [432, 182] on icon at bounding box center [429, 183] width 11 height 11
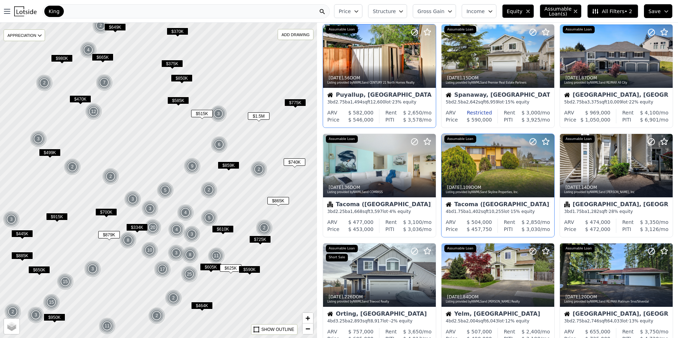
scroll to position [168, 0]
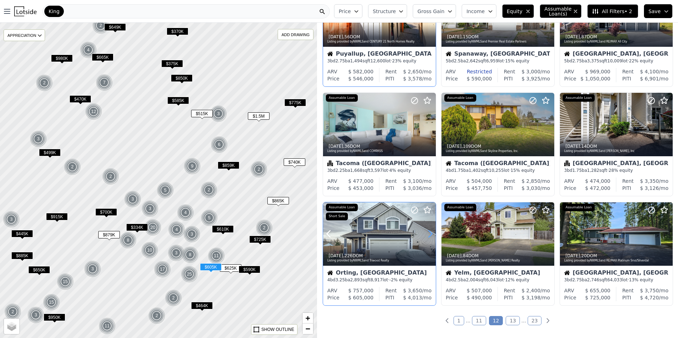
click at [430, 233] on icon at bounding box center [429, 233] width 11 height 11
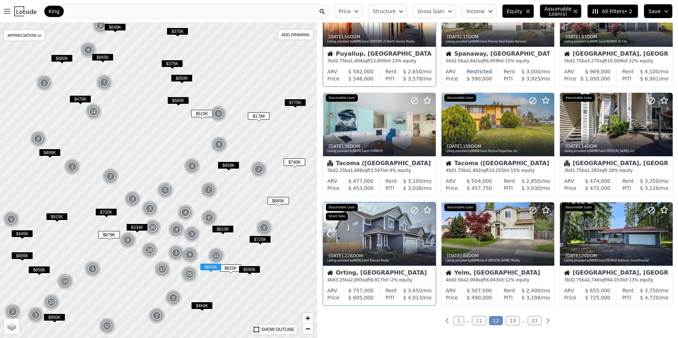
click at [430, 233] on icon at bounding box center [429, 233] width 11 height 11
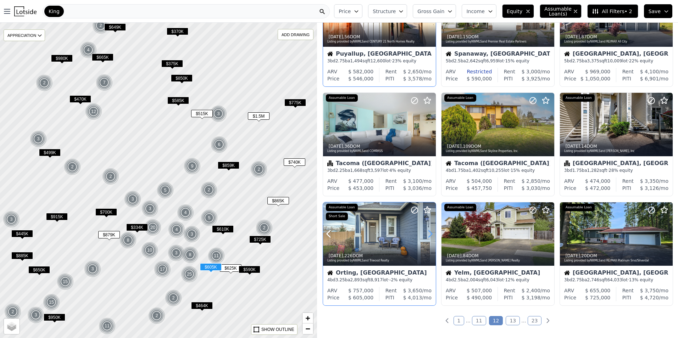
click at [430, 233] on icon at bounding box center [429, 233] width 11 height 11
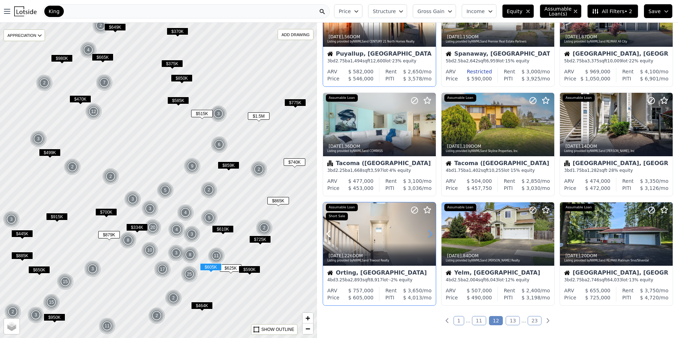
click at [430, 233] on icon at bounding box center [429, 233] width 11 height 11
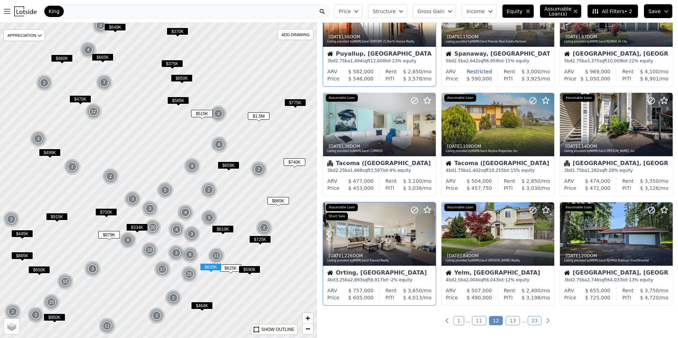
click at [430, 233] on icon at bounding box center [429, 233] width 11 height 11
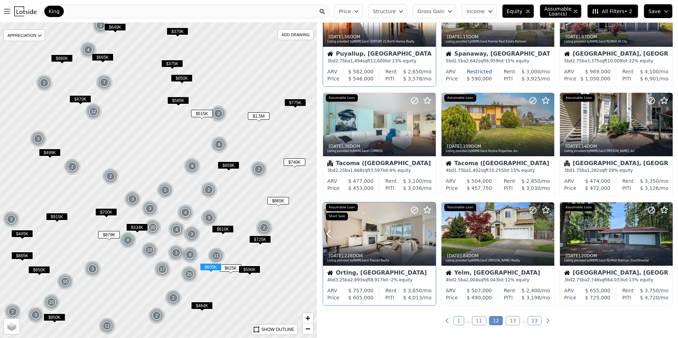
click at [430, 233] on icon at bounding box center [429, 233] width 11 height 11
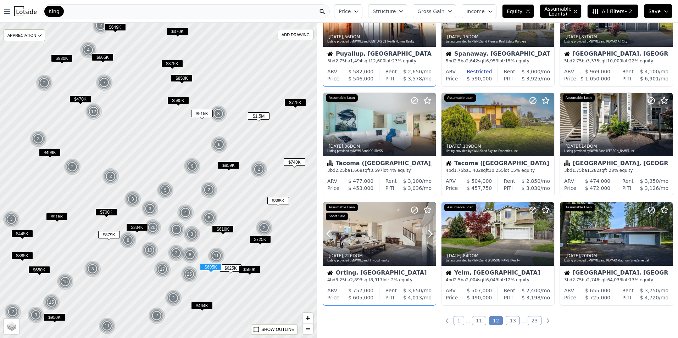
click at [380, 242] on div at bounding box center [379, 233] width 113 height 63
click at [508, 321] on link "13" at bounding box center [513, 320] width 14 height 9
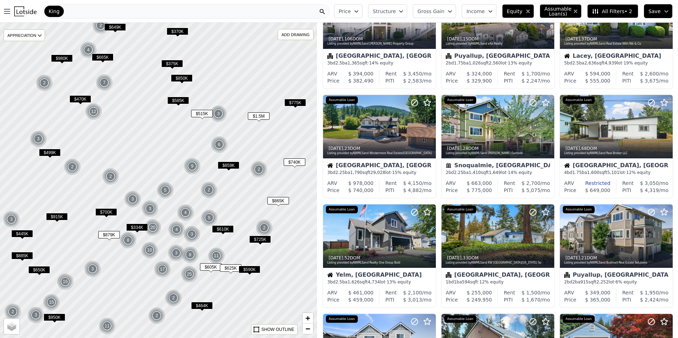
scroll to position [0, 0]
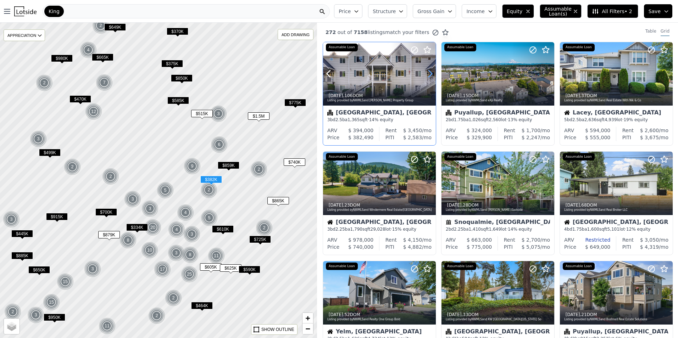
click at [431, 75] on icon at bounding box center [430, 74] width 3 height 7
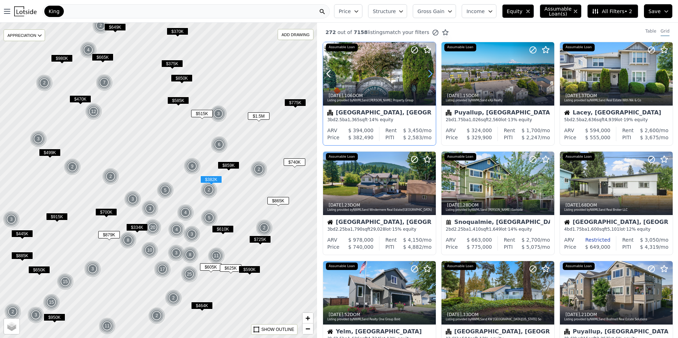
click at [431, 74] on icon at bounding box center [430, 74] width 3 height 7
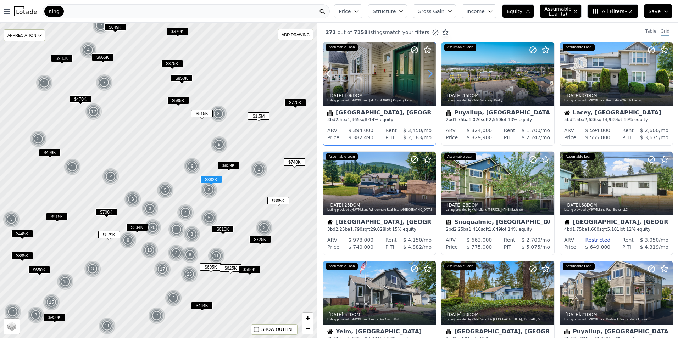
click at [431, 74] on icon at bounding box center [430, 74] width 3 height 7
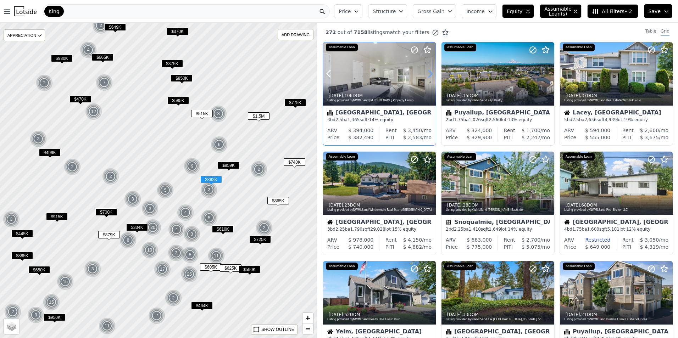
click at [431, 74] on icon at bounding box center [430, 74] width 3 height 7
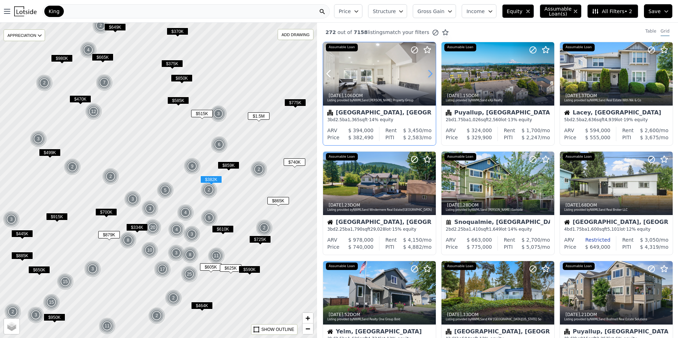
click at [431, 74] on icon at bounding box center [430, 74] width 3 height 7
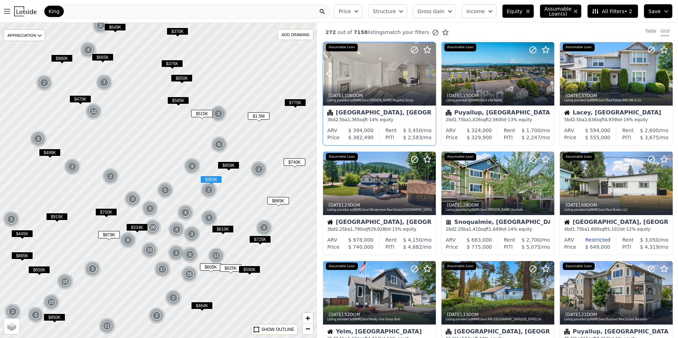
click at [431, 74] on icon at bounding box center [430, 74] width 3 height 7
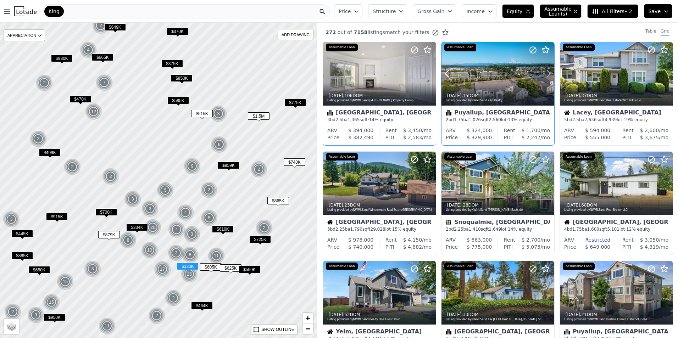
click at [546, 73] on icon at bounding box center [548, 73] width 11 height 11
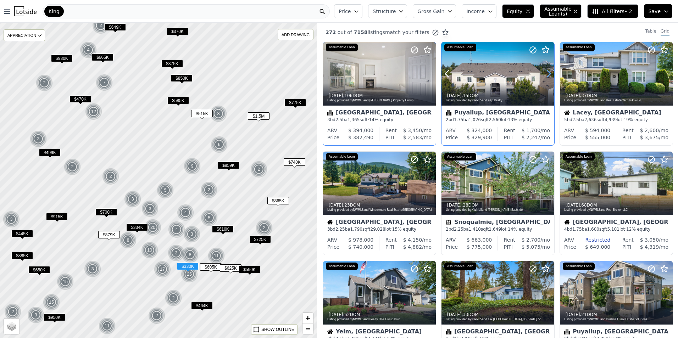
click at [546, 73] on icon at bounding box center [548, 73] width 11 height 11
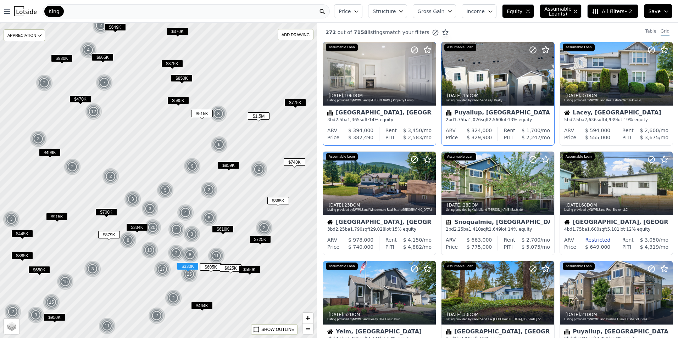
click at [546, 73] on icon at bounding box center [548, 73] width 11 height 11
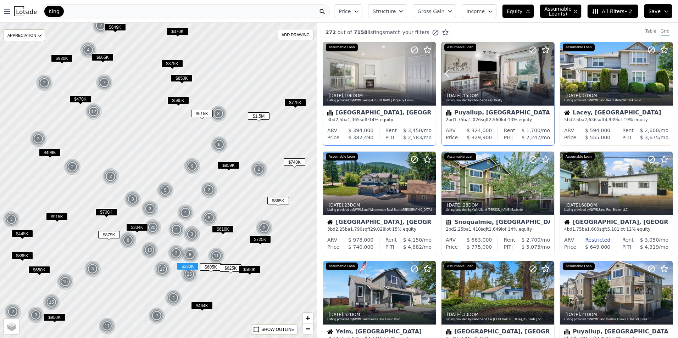
click at [546, 73] on icon at bounding box center [548, 73] width 11 height 11
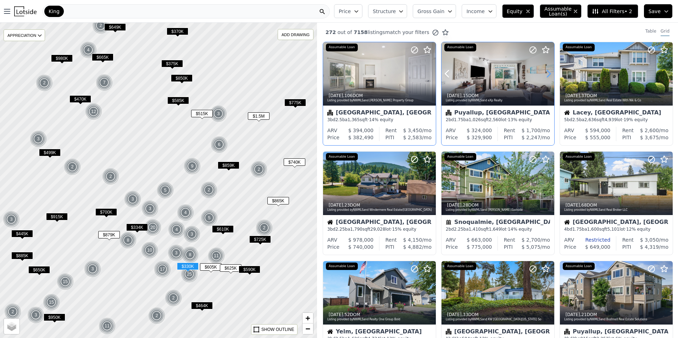
click at [546, 73] on icon at bounding box center [548, 73] width 11 height 11
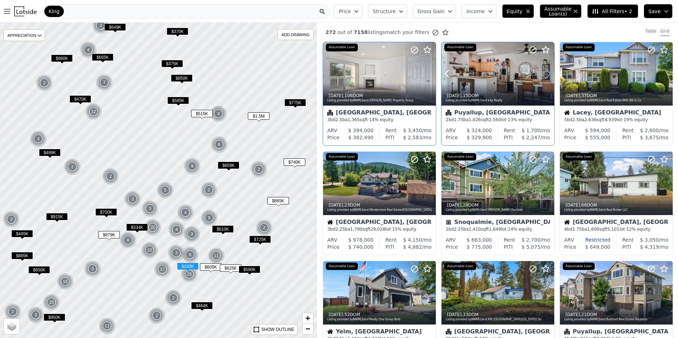
click at [546, 73] on icon at bounding box center [548, 73] width 11 height 11
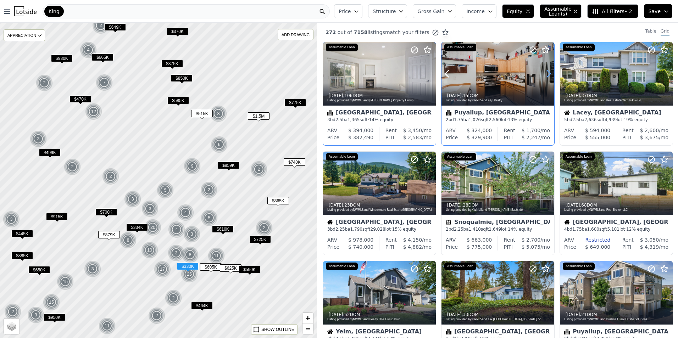
click at [546, 73] on icon at bounding box center [548, 73] width 11 height 11
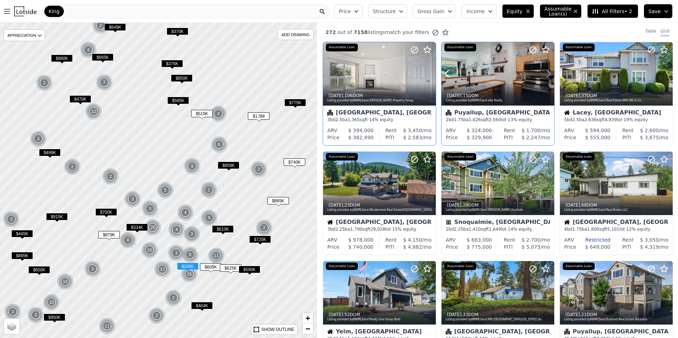
click at [546, 73] on icon at bounding box center [548, 73] width 11 height 11
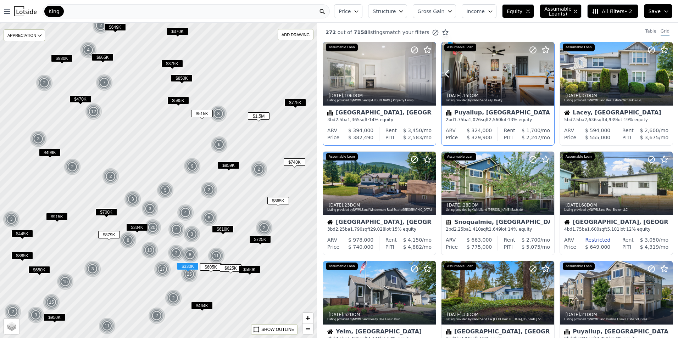
click at [546, 73] on icon at bounding box center [548, 73] width 11 height 11
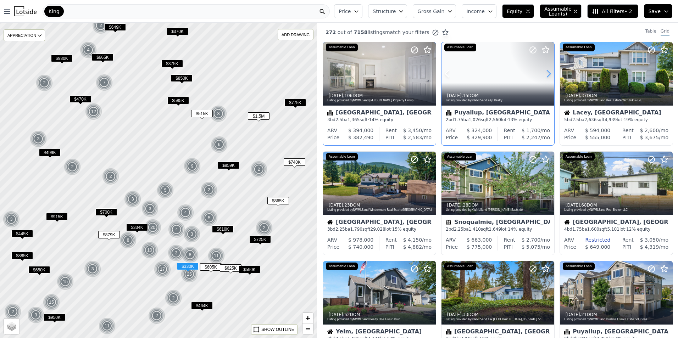
click at [546, 73] on icon at bounding box center [548, 73] width 11 height 11
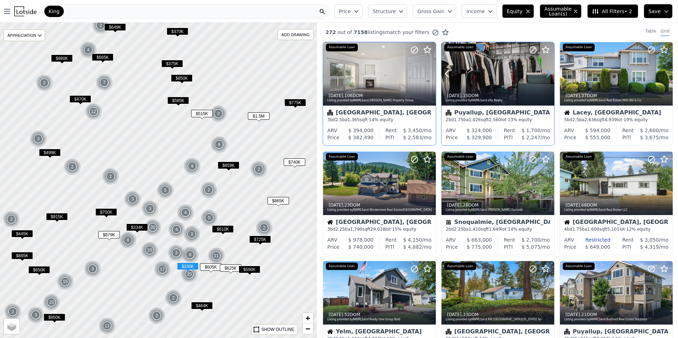
click at [546, 73] on icon at bounding box center [548, 73] width 11 height 11
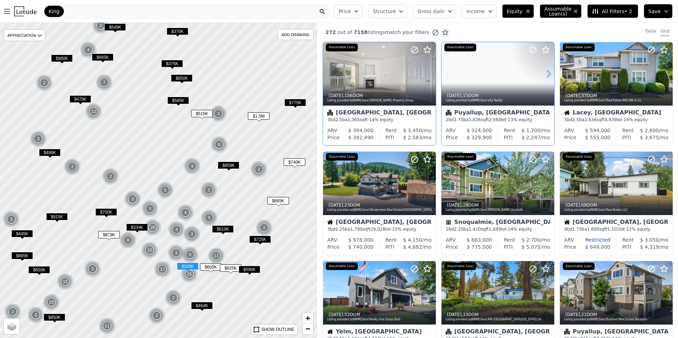
click at [546, 73] on icon at bounding box center [548, 73] width 11 height 11
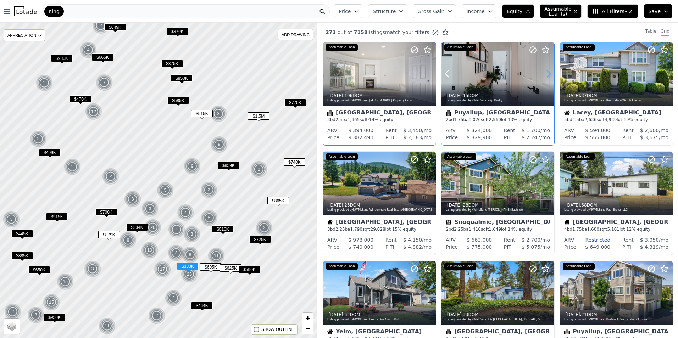
click at [546, 73] on icon at bounding box center [548, 73] width 11 height 11
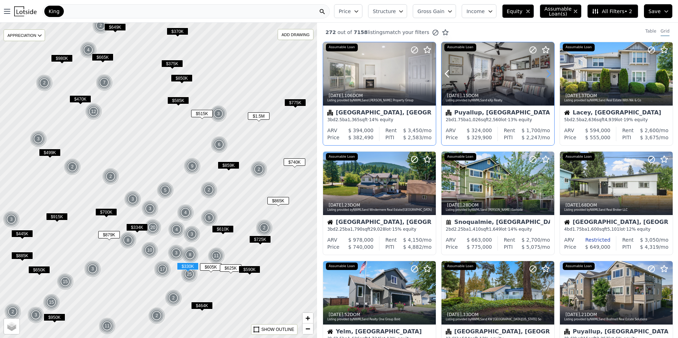
click at [546, 73] on icon at bounding box center [548, 73] width 11 height 11
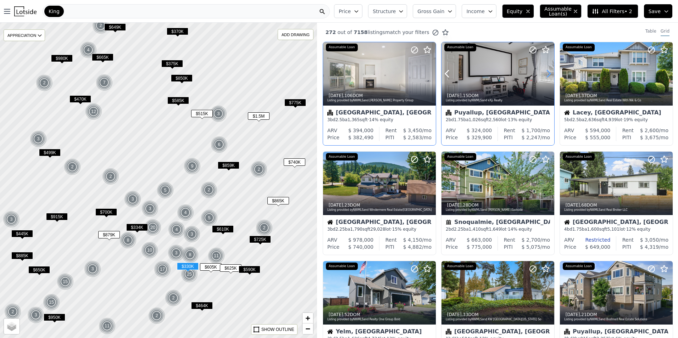
click at [546, 73] on icon at bounding box center [548, 73] width 11 height 11
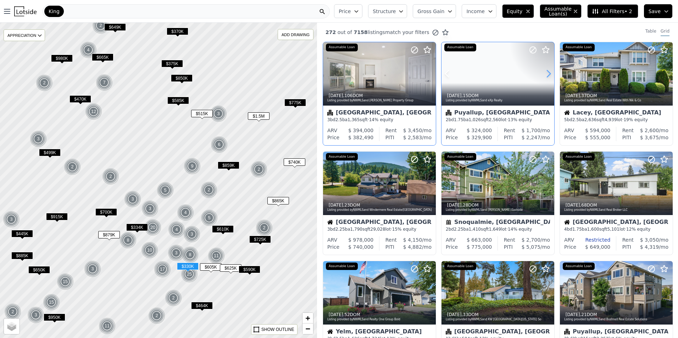
click at [546, 73] on icon at bounding box center [548, 73] width 11 height 11
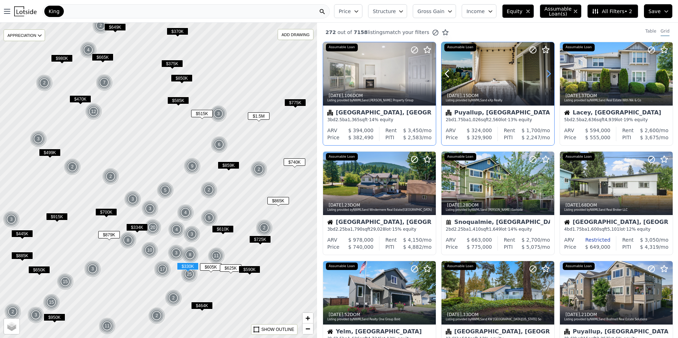
click at [546, 73] on icon at bounding box center [548, 73] width 11 height 11
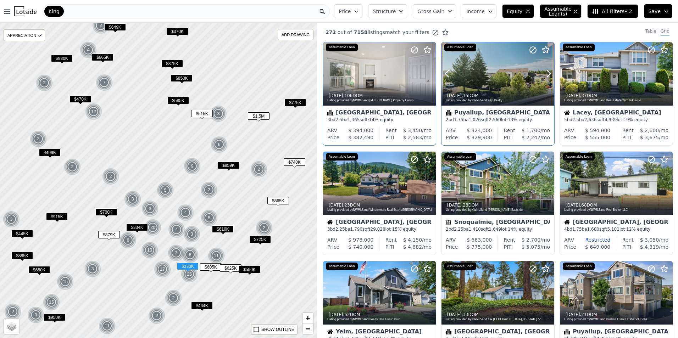
click at [520, 71] on div at bounding box center [531, 64] width 45 height 45
click at [547, 76] on icon at bounding box center [548, 74] width 3 height 7
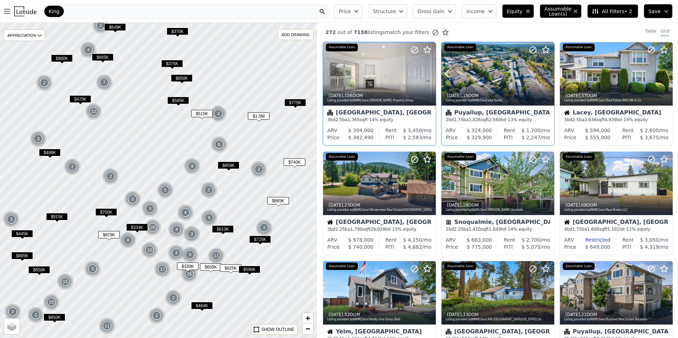
click at [547, 76] on icon at bounding box center [548, 74] width 3 height 7
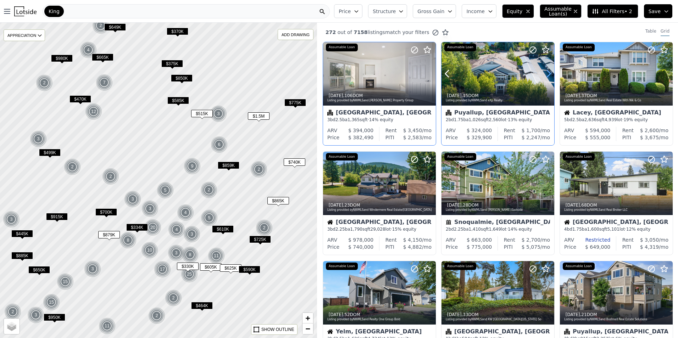
click at [547, 76] on icon at bounding box center [548, 74] width 3 height 7
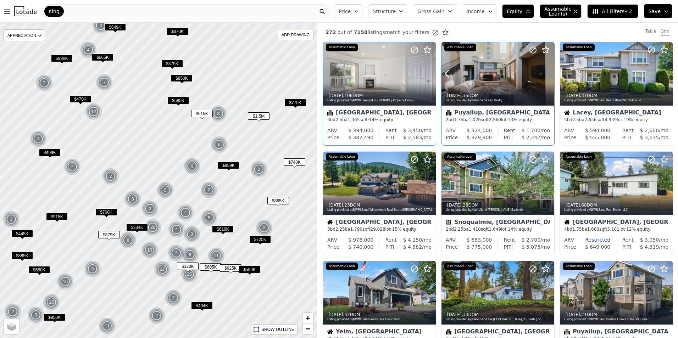
click at [547, 76] on icon at bounding box center [548, 74] width 3 height 7
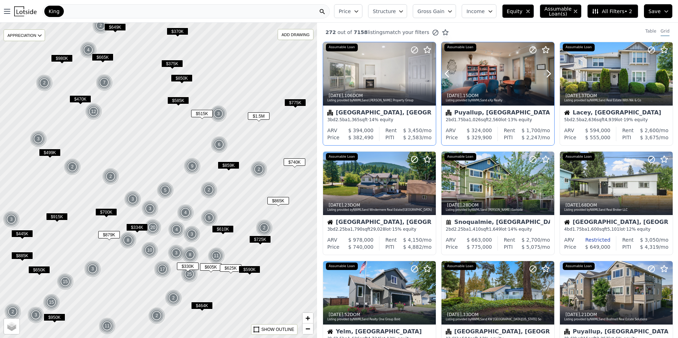
click at [510, 73] on div at bounding box center [531, 64] width 45 height 45
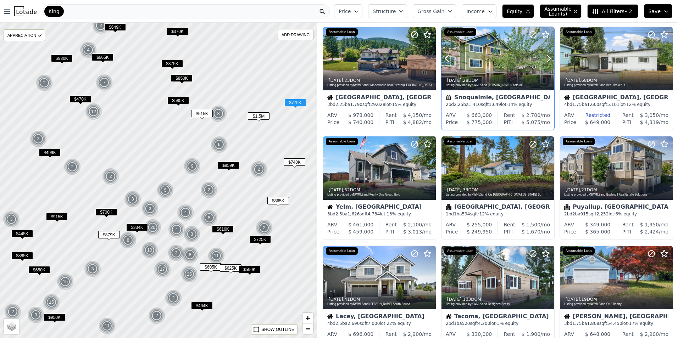
scroll to position [151, 0]
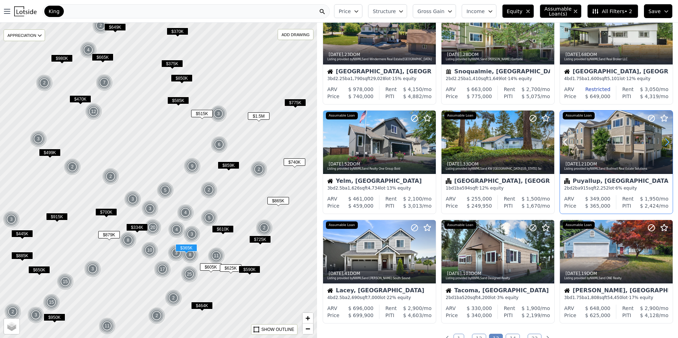
click at [663, 142] on icon at bounding box center [666, 142] width 11 height 11
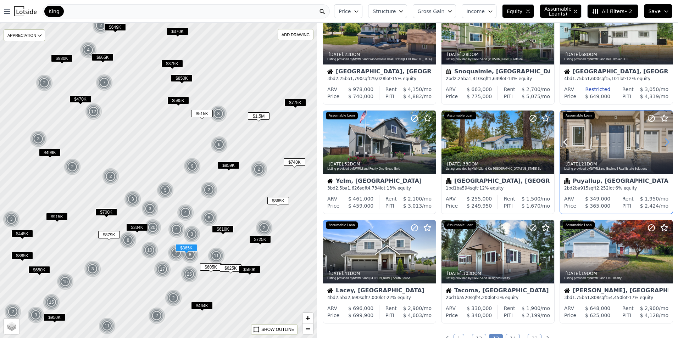
click at [663, 142] on icon at bounding box center [666, 142] width 11 height 11
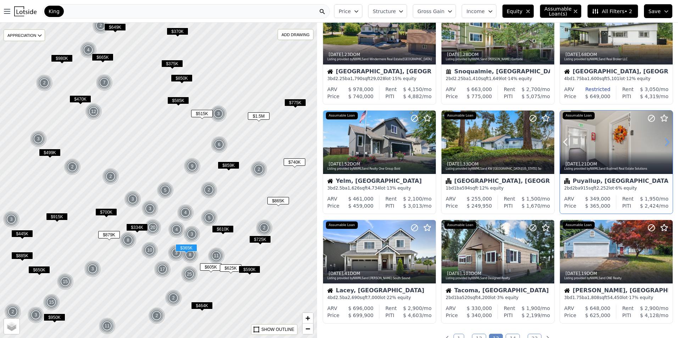
click at [663, 142] on icon at bounding box center [666, 142] width 11 height 11
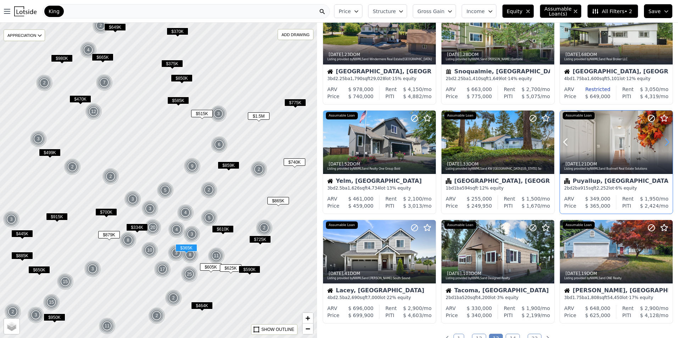
click at [663, 142] on icon at bounding box center [666, 142] width 11 height 11
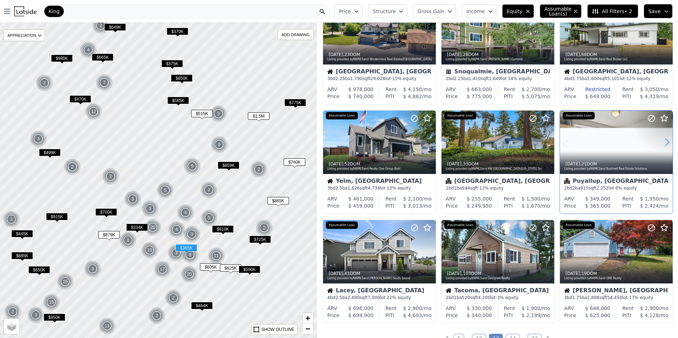
click at [663, 142] on icon at bounding box center [666, 142] width 11 height 11
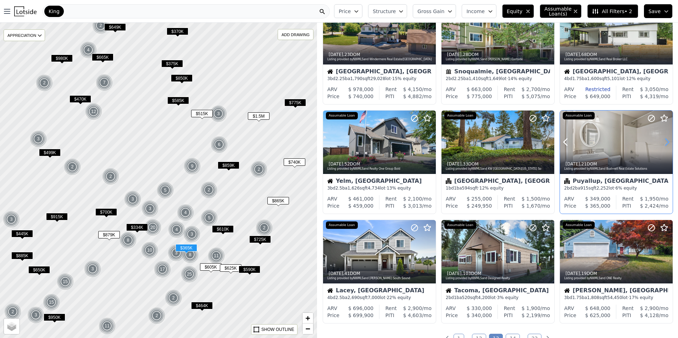
click at [663, 142] on icon at bounding box center [666, 142] width 11 height 11
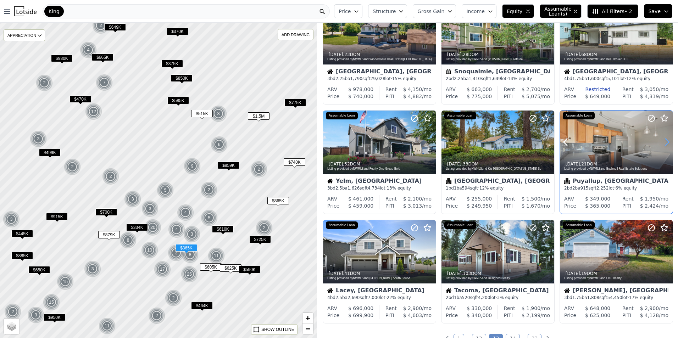
click at [663, 142] on icon at bounding box center [666, 142] width 11 height 11
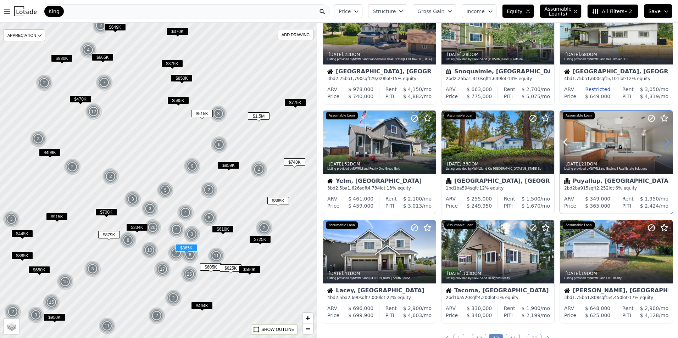
click at [663, 142] on icon at bounding box center [666, 142] width 11 height 11
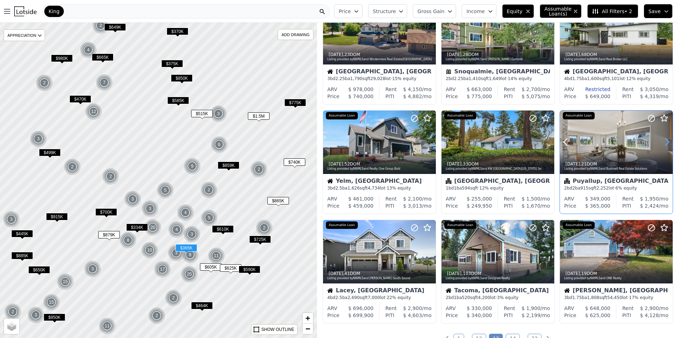
click at [663, 142] on icon at bounding box center [666, 142] width 11 height 11
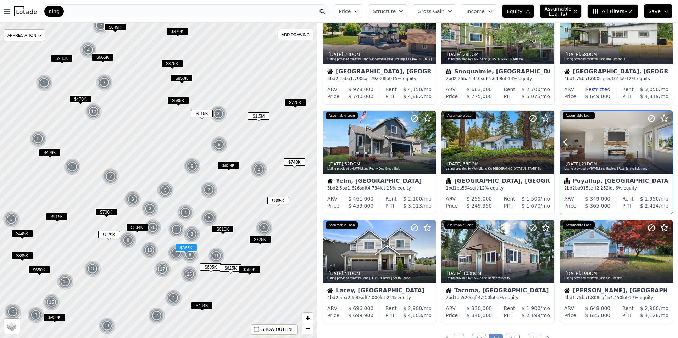
click at [663, 142] on icon at bounding box center [666, 142] width 11 height 11
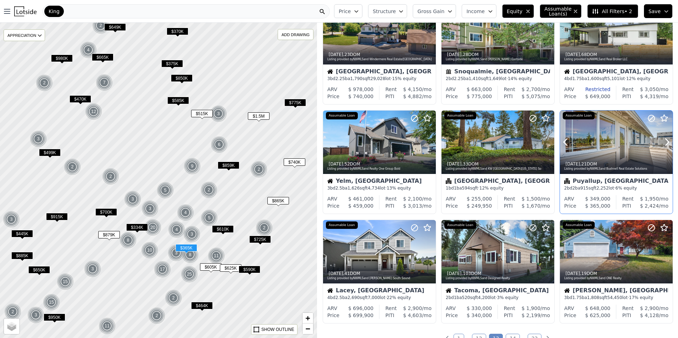
click at [615, 148] on div at bounding box center [616, 142] width 113 height 63
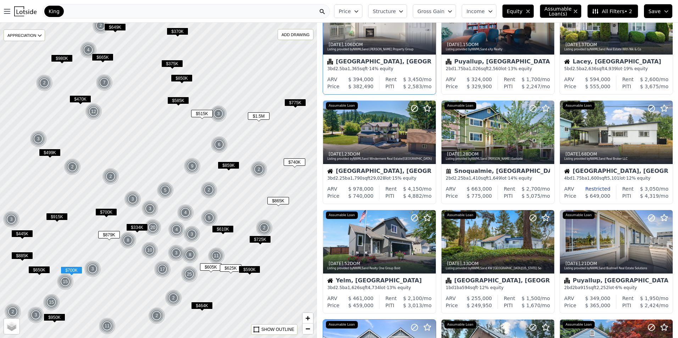
scroll to position [35, 0]
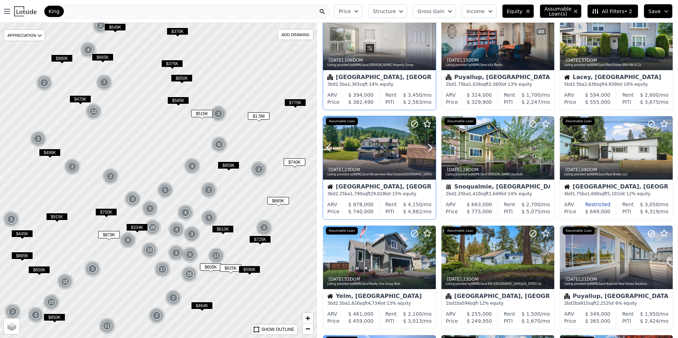
click at [378, 151] on div at bounding box center [379, 147] width 113 height 63
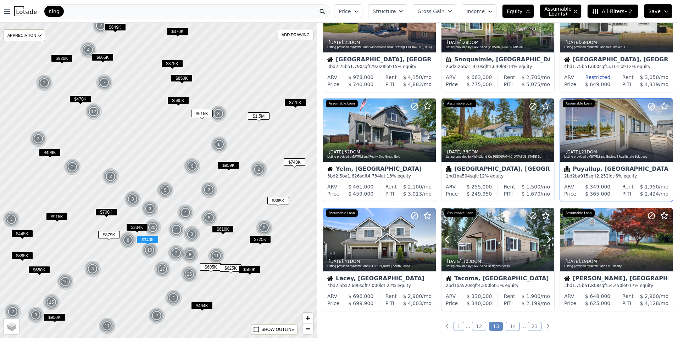
scroll to position [160, 0]
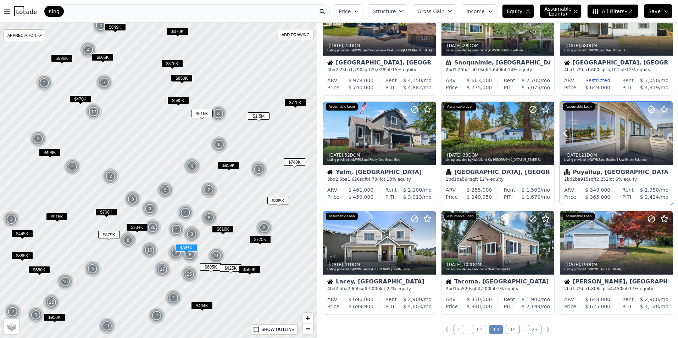
click at [665, 132] on icon at bounding box center [666, 133] width 11 height 11
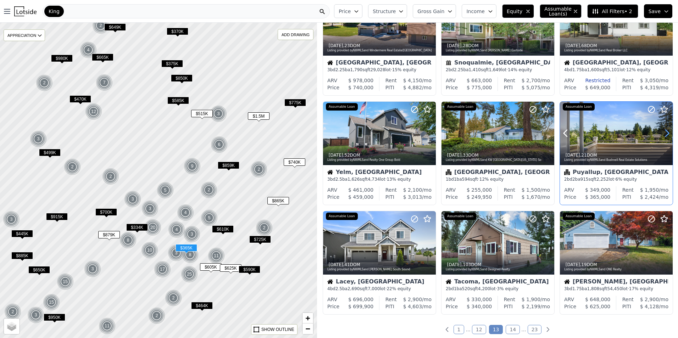
click at [663, 133] on icon at bounding box center [666, 133] width 11 height 11
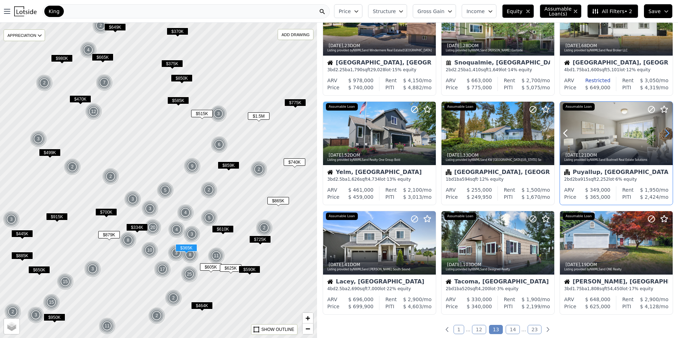
click at [663, 133] on icon at bounding box center [666, 133] width 11 height 11
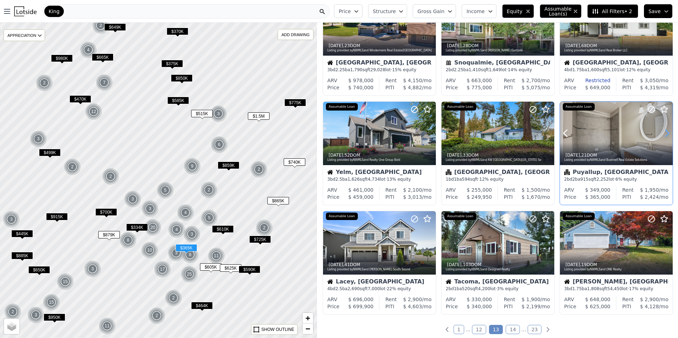
click at [663, 133] on icon at bounding box center [666, 133] width 11 height 11
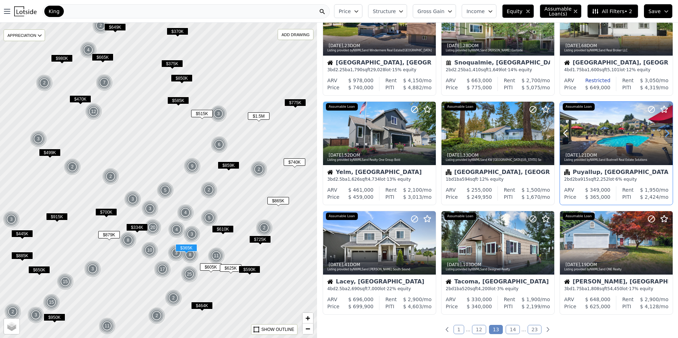
click at [663, 133] on icon at bounding box center [666, 133] width 11 height 11
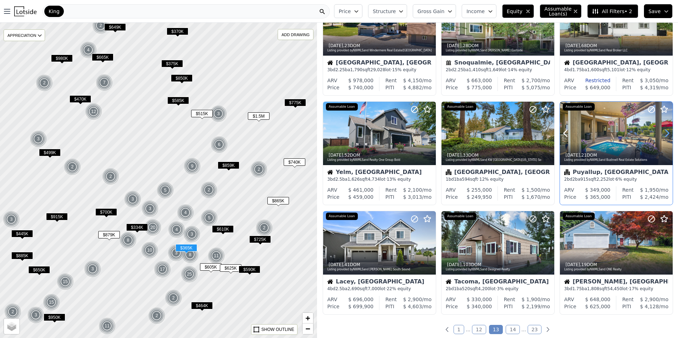
click at [663, 133] on icon at bounding box center [666, 133] width 11 height 11
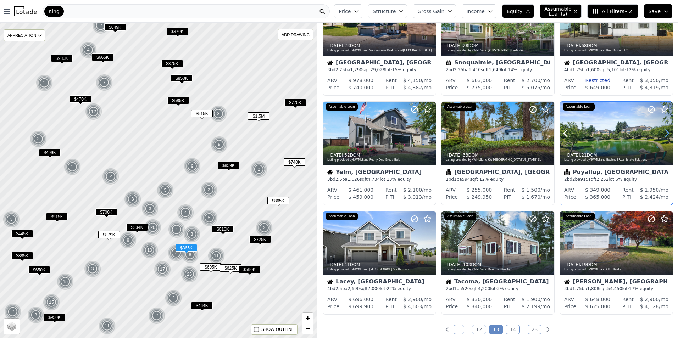
click at [663, 133] on icon at bounding box center [666, 133] width 11 height 11
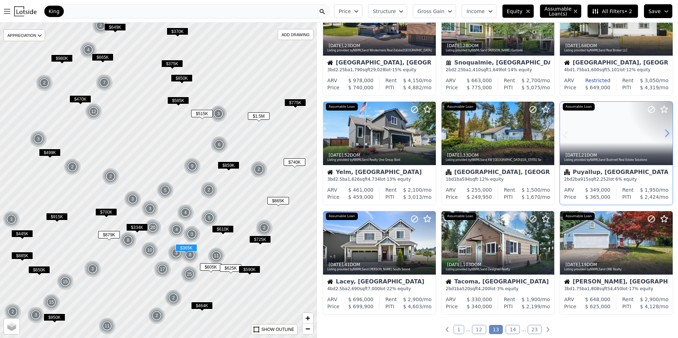
click at [663, 133] on icon at bounding box center [666, 133] width 11 height 11
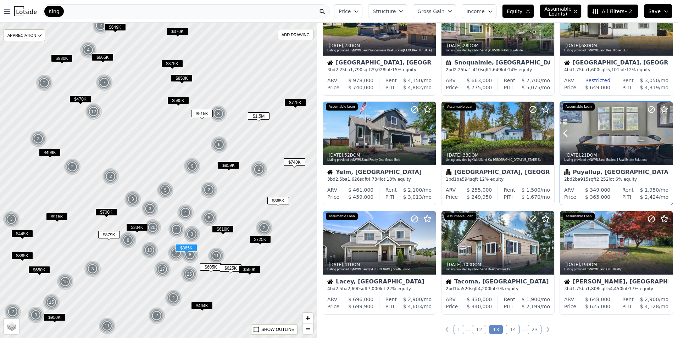
click at [663, 133] on icon at bounding box center [666, 133] width 11 height 11
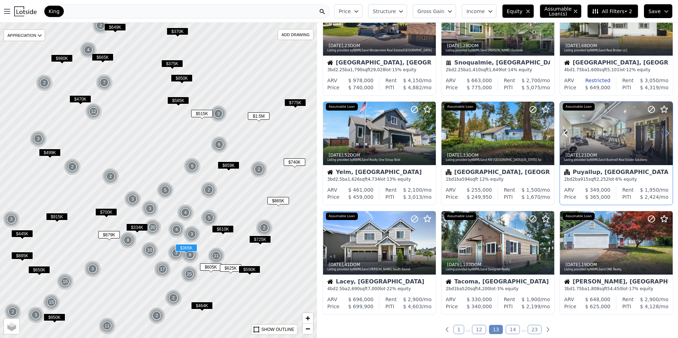
click at [663, 133] on icon at bounding box center [666, 133] width 11 height 11
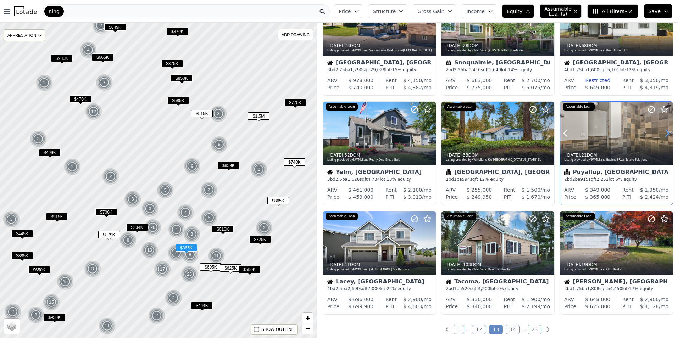
click at [663, 133] on icon at bounding box center [666, 133] width 11 height 11
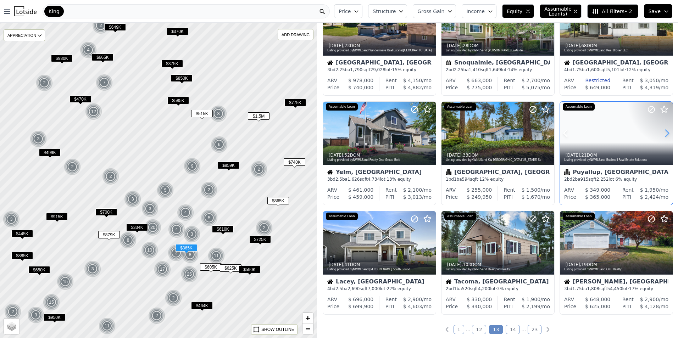
click at [663, 133] on icon at bounding box center [666, 133] width 11 height 11
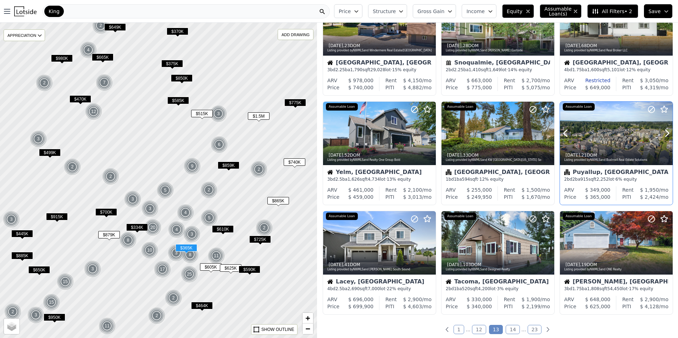
click at [595, 138] on div at bounding box center [616, 133] width 113 height 63
click at [666, 242] on icon at bounding box center [667, 243] width 3 height 7
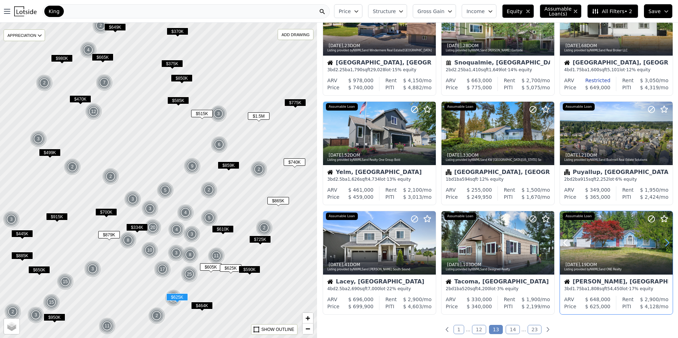
click at [666, 242] on icon at bounding box center [667, 243] width 3 height 7
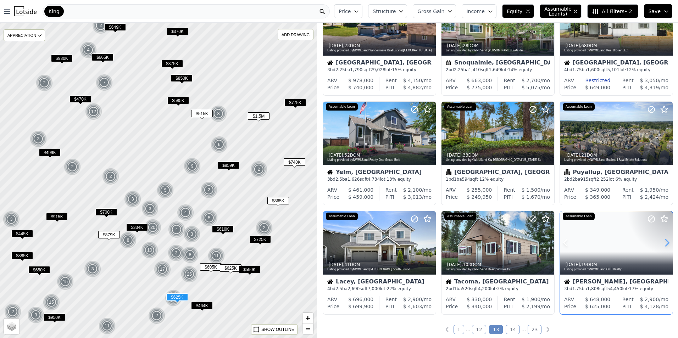
click at [666, 242] on icon at bounding box center [667, 243] width 3 height 7
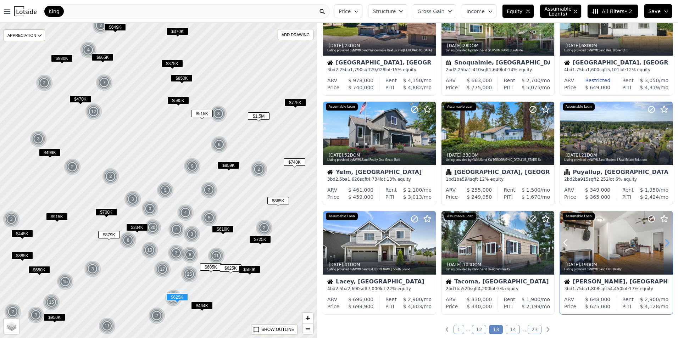
click at [666, 242] on icon at bounding box center [667, 243] width 3 height 7
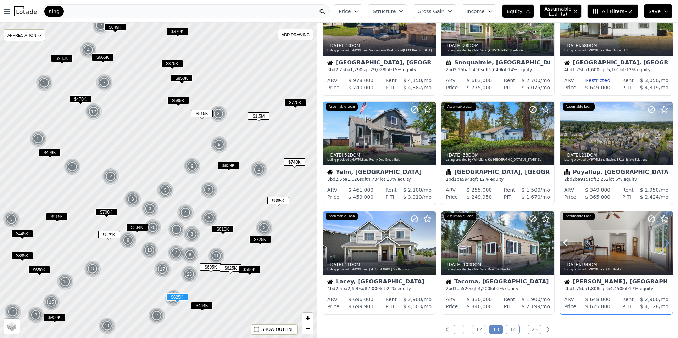
click at [666, 242] on icon at bounding box center [667, 243] width 3 height 7
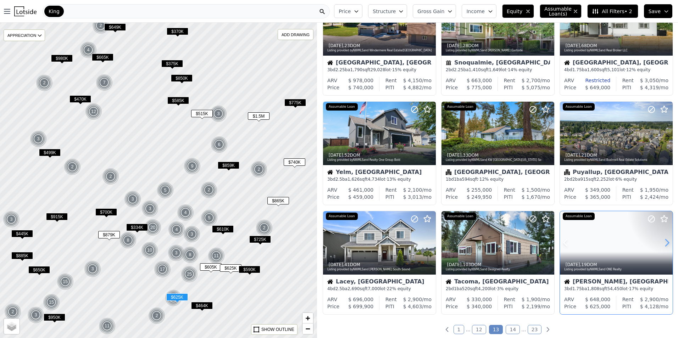
click at [666, 242] on icon at bounding box center [667, 243] width 3 height 7
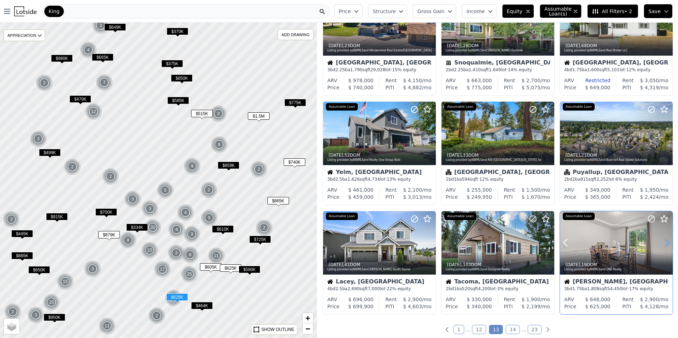
click at [666, 242] on icon at bounding box center [667, 243] width 3 height 7
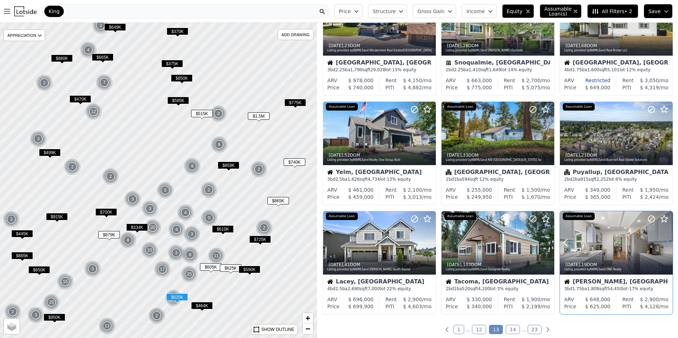
click at [666, 242] on icon at bounding box center [667, 243] width 3 height 7
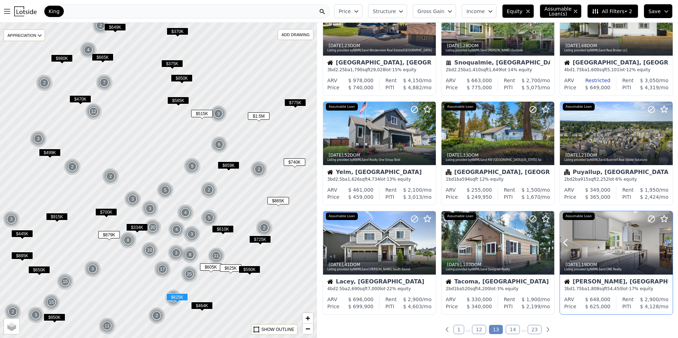
click at [666, 242] on icon at bounding box center [667, 243] width 3 height 7
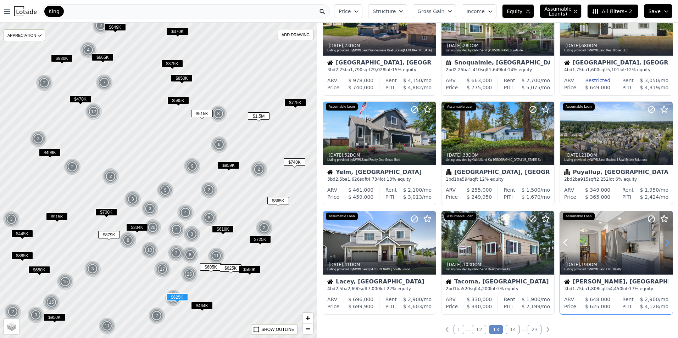
click at [666, 242] on icon at bounding box center [667, 243] width 3 height 7
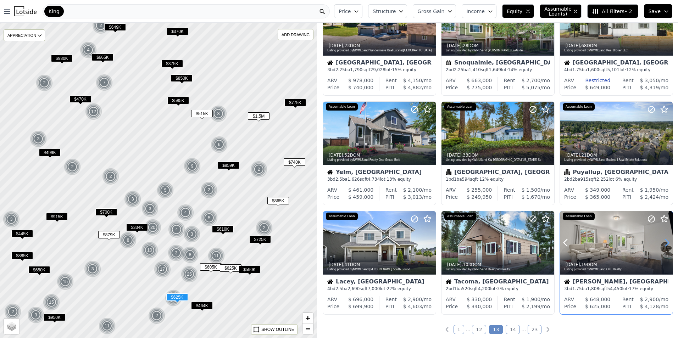
click at [666, 242] on icon at bounding box center [667, 243] width 3 height 7
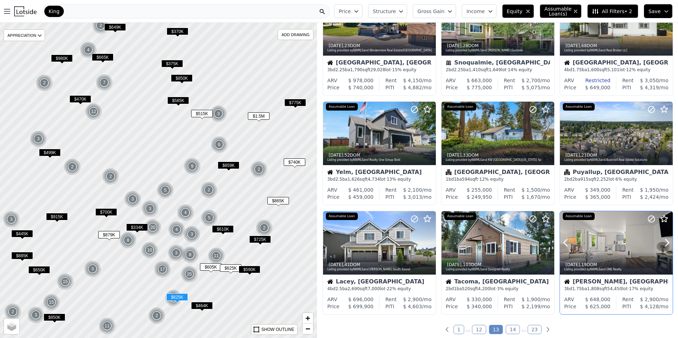
click at [609, 249] on div at bounding box center [616, 242] width 113 height 63
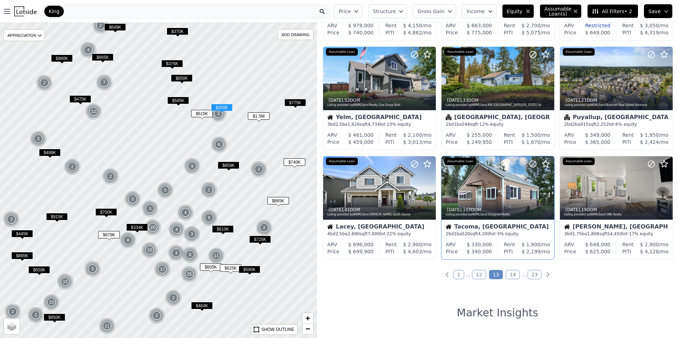
scroll to position [222, 0]
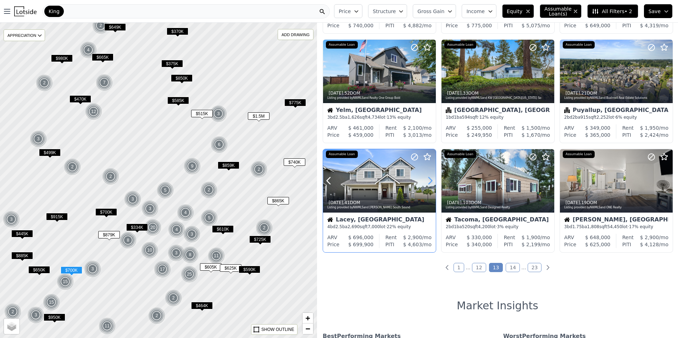
click at [432, 181] on icon at bounding box center [430, 181] width 3 height 7
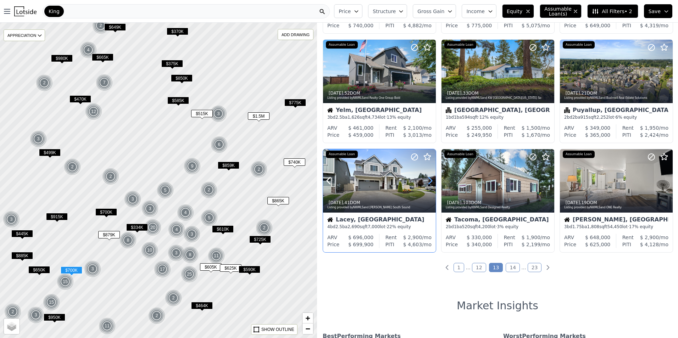
click at [432, 181] on icon at bounding box center [430, 181] width 3 height 7
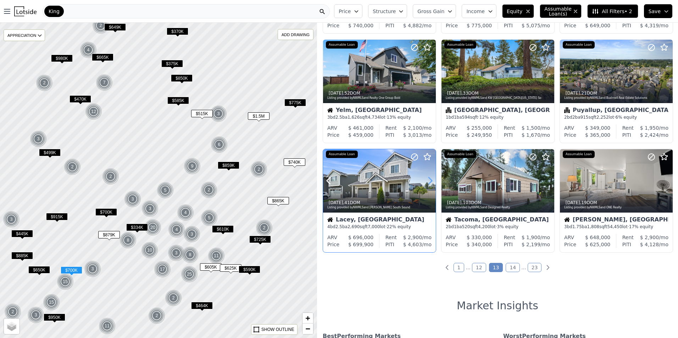
click at [432, 181] on icon at bounding box center [430, 181] width 3 height 7
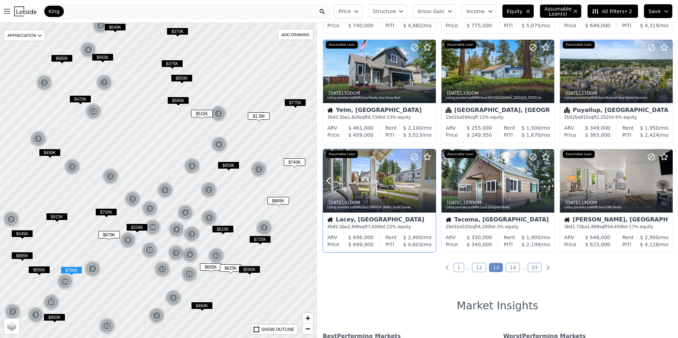
click at [432, 181] on icon at bounding box center [430, 181] width 3 height 7
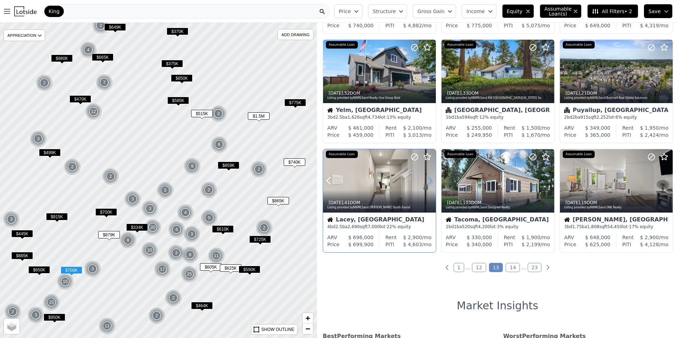
click at [432, 181] on icon at bounding box center [430, 181] width 3 height 7
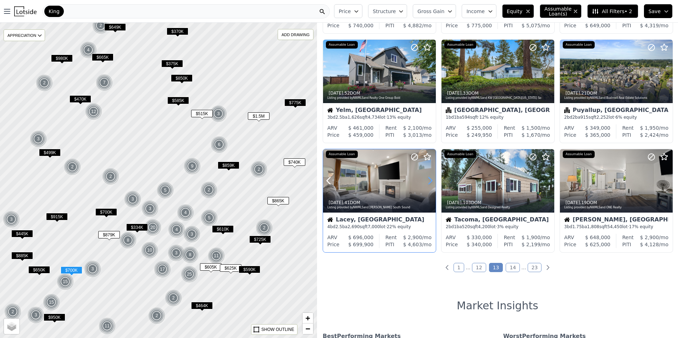
click at [432, 181] on icon at bounding box center [430, 181] width 3 height 7
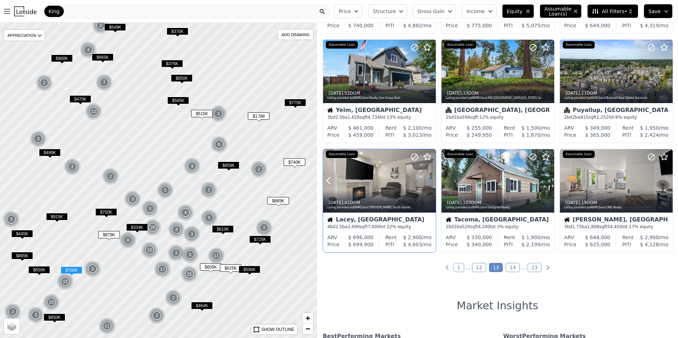
click at [432, 181] on icon at bounding box center [430, 181] width 3 height 7
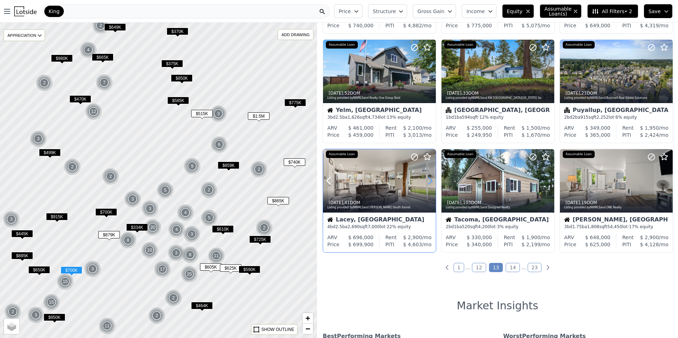
click at [432, 181] on icon at bounding box center [430, 181] width 3 height 7
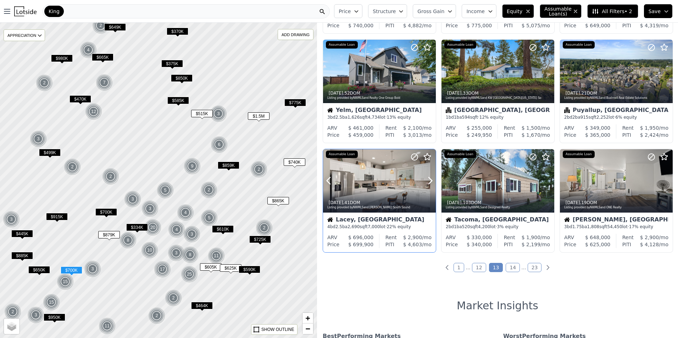
click at [390, 198] on div "3w ago , 41 DOM Listing provided by NWMLS and Keller Williams South Sound" at bounding box center [379, 204] width 113 height 17
click at [509, 270] on link "14" at bounding box center [513, 267] width 14 height 9
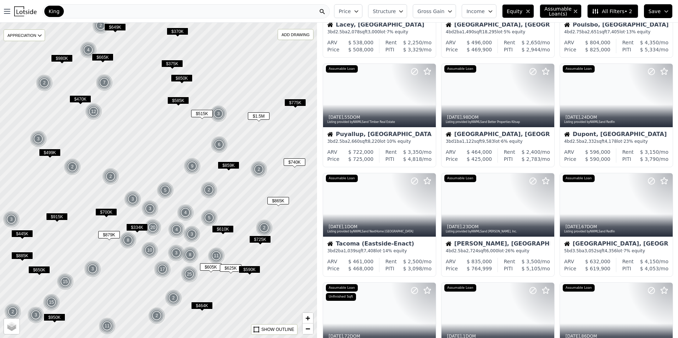
scroll to position [0, 0]
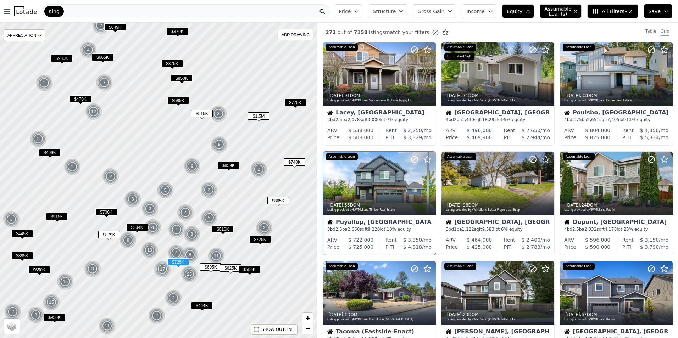
click at [429, 184] on icon at bounding box center [429, 183] width 11 height 11
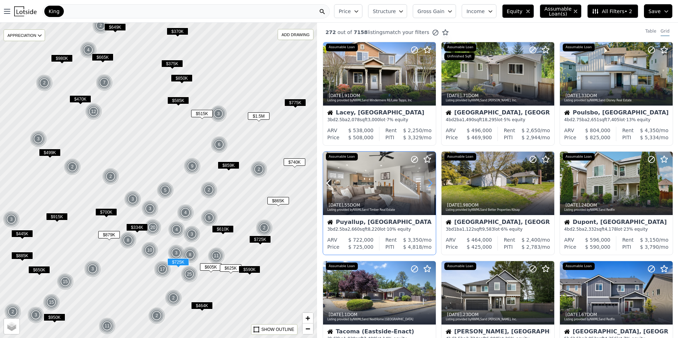
click at [429, 184] on icon at bounding box center [429, 183] width 11 height 11
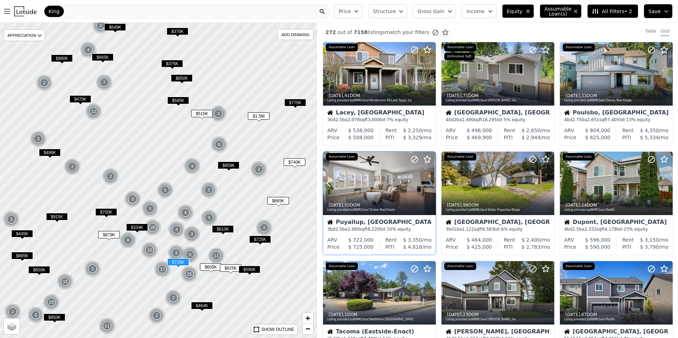
click at [429, 184] on icon at bounding box center [429, 183] width 11 height 11
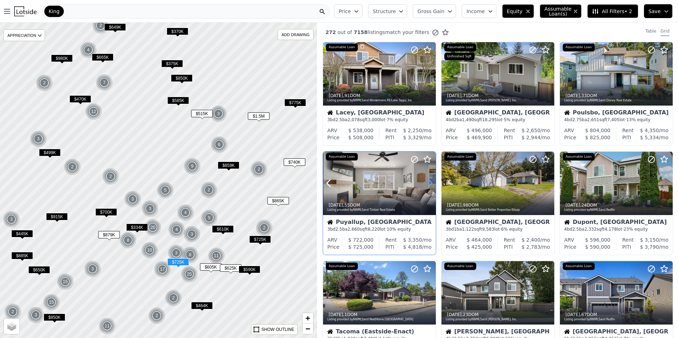
click at [429, 184] on icon at bounding box center [429, 183] width 11 height 11
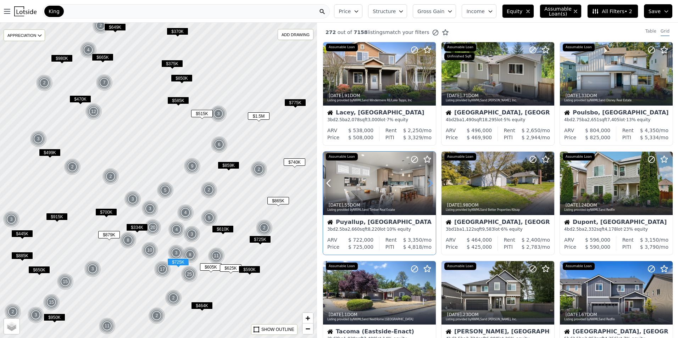
click at [429, 184] on icon at bounding box center [429, 183] width 11 height 11
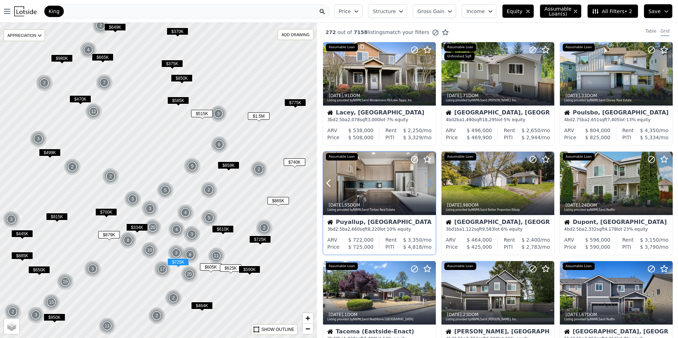
click at [429, 184] on icon at bounding box center [429, 183] width 11 height 11
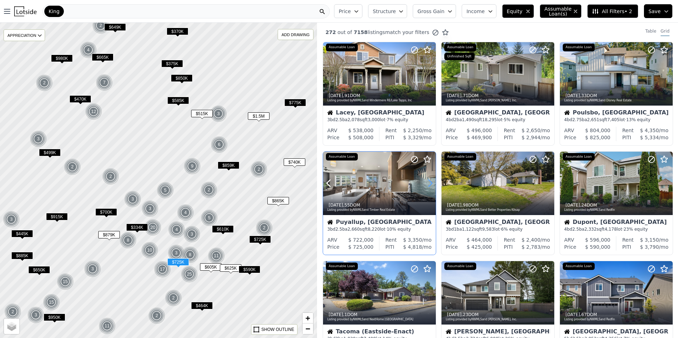
click at [429, 184] on icon at bounding box center [429, 183] width 11 height 11
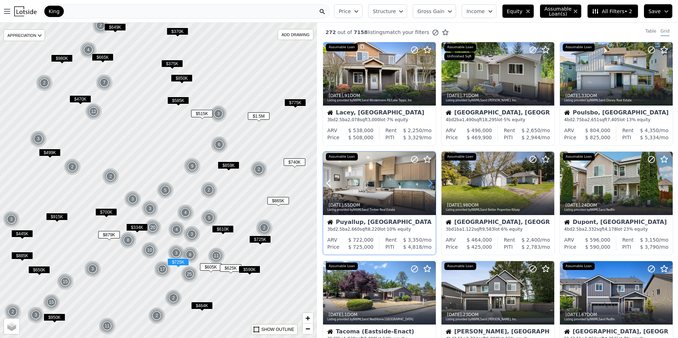
click at [429, 184] on icon at bounding box center [429, 183] width 11 height 11
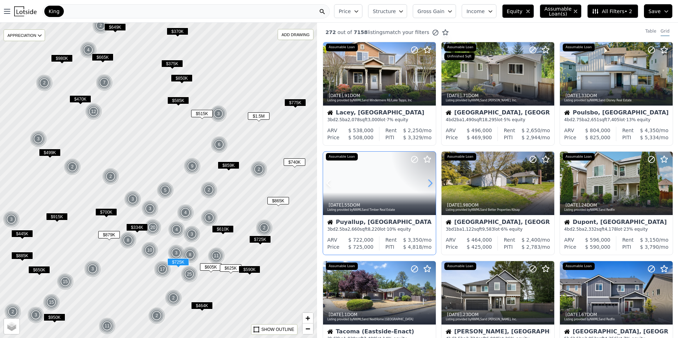
click at [430, 184] on icon at bounding box center [429, 183] width 11 height 11
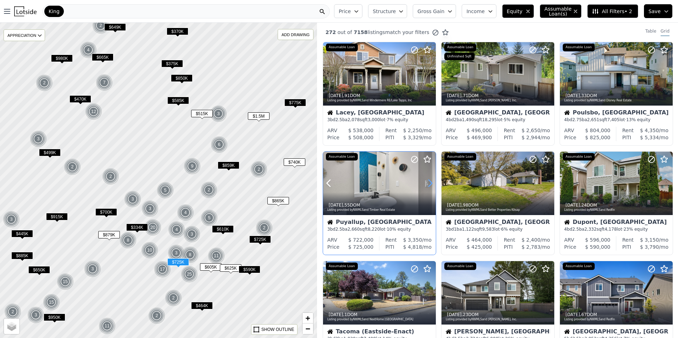
click at [430, 184] on icon at bounding box center [429, 183] width 11 height 11
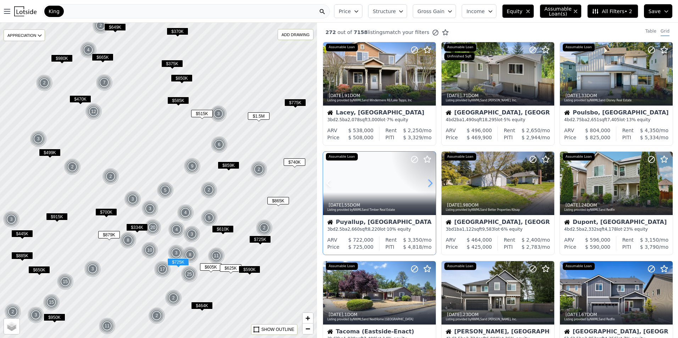
click at [430, 184] on icon at bounding box center [429, 183] width 11 height 11
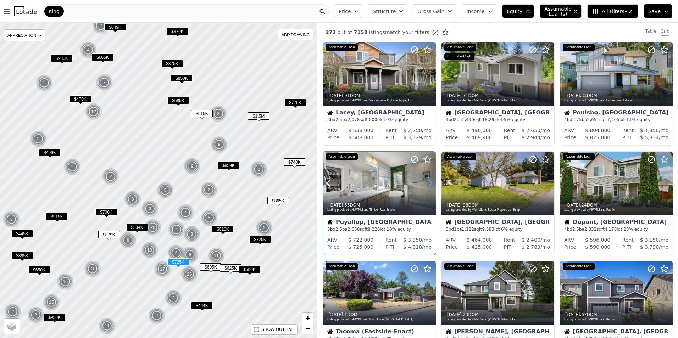
click at [430, 184] on icon at bounding box center [429, 183] width 11 height 11
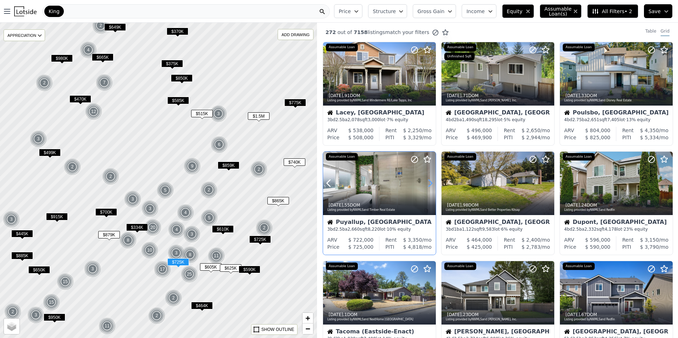
click at [430, 184] on icon at bounding box center [429, 183] width 11 height 11
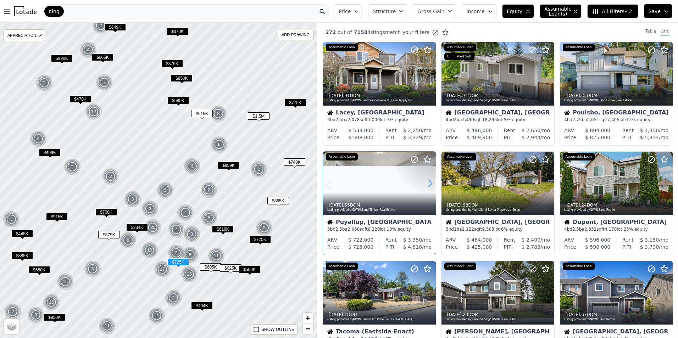
click at [430, 184] on icon at bounding box center [429, 183] width 11 height 11
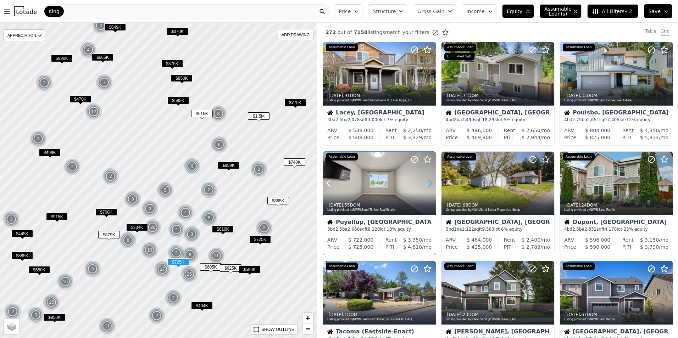
click at [430, 184] on icon at bounding box center [429, 183] width 11 height 11
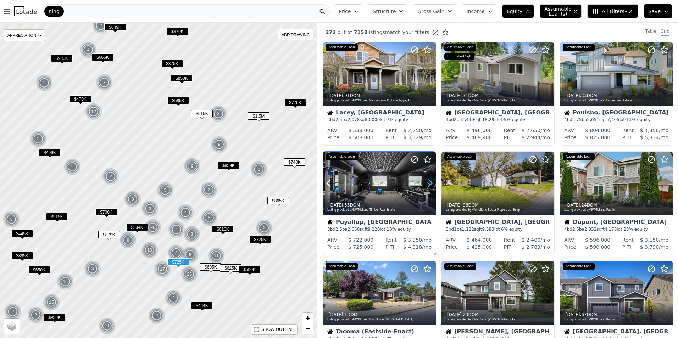
click at [430, 184] on icon at bounding box center [429, 183] width 11 height 11
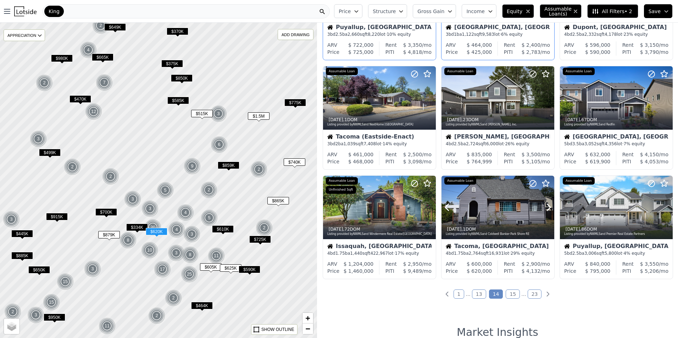
scroll to position [204, 0]
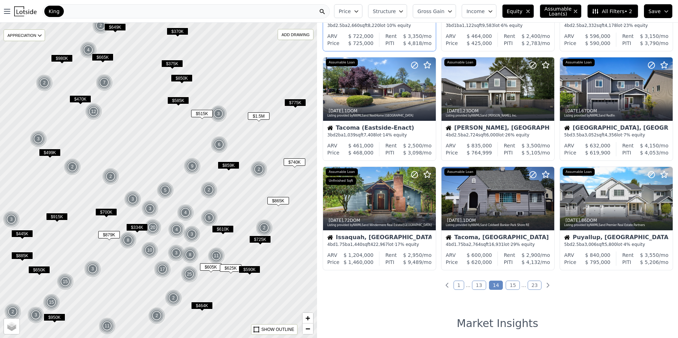
click at [512, 287] on link "15" at bounding box center [513, 285] width 14 height 9
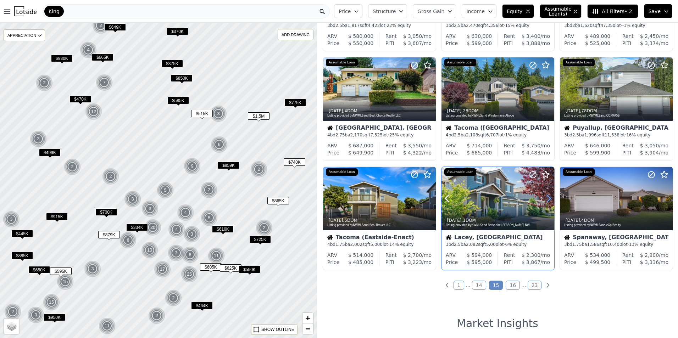
click at [548, 196] on icon at bounding box center [548, 198] width 11 height 11
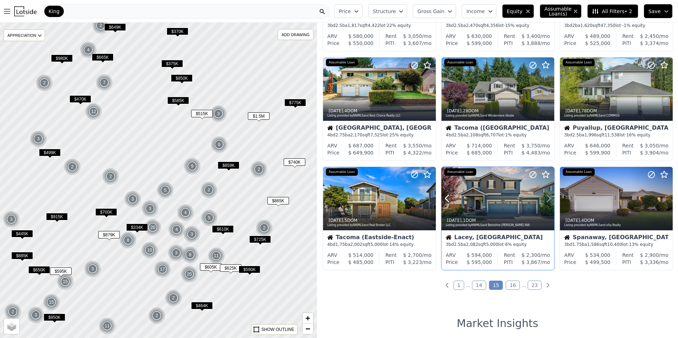
click at [548, 196] on icon at bounding box center [548, 198] width 11 height 11
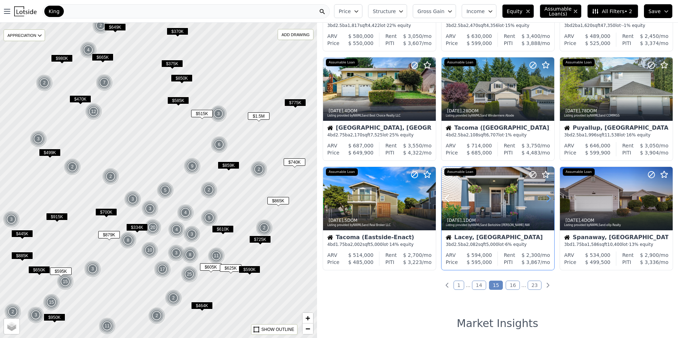
click at [548, 196] on icon at bounding box center [548, 198] width 11 height 11
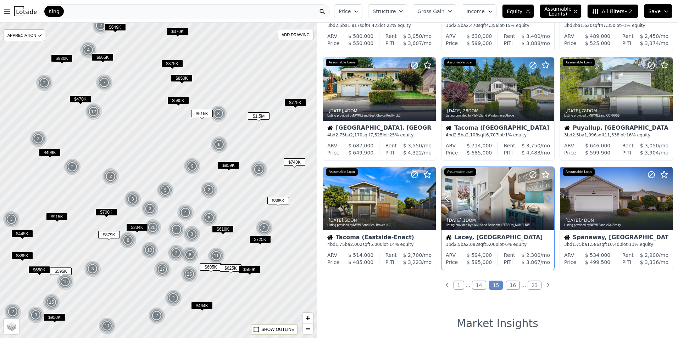
click at [548, 196] on icon at bounding box center [548, 198] width 11 height 11
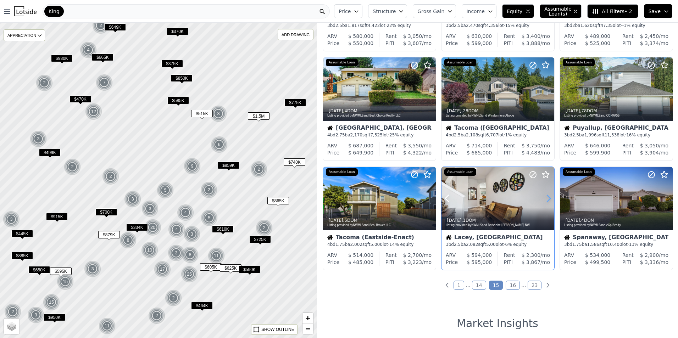
click at [548, 196] on icon at bounding box center [548, 198] width 11 height 11
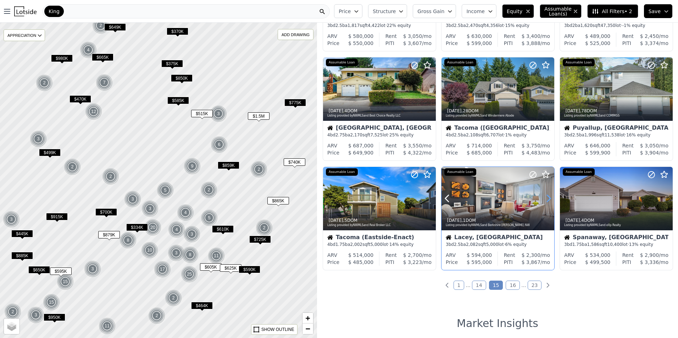
click at [548, 196] on icon at bounding box center [548, 198] width 11 height 11
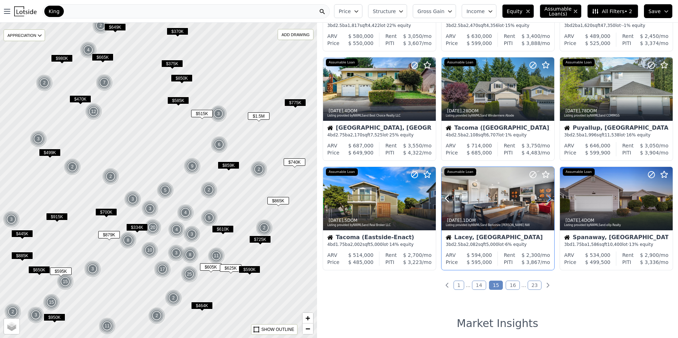
click at [548, 196] on icon at bounding box center [548, 198] width 11 height 11
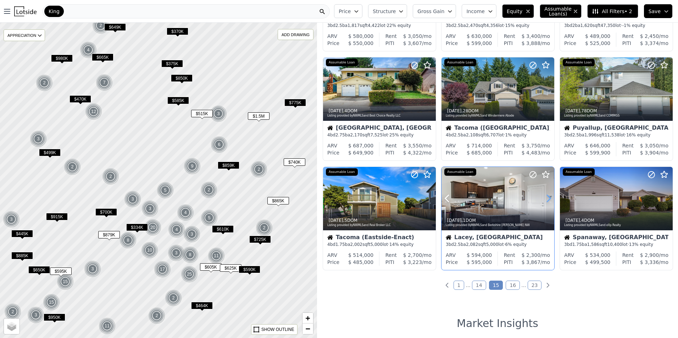
click at [548, 196] on icon at bounding box center [548, 198] width 11 height 11
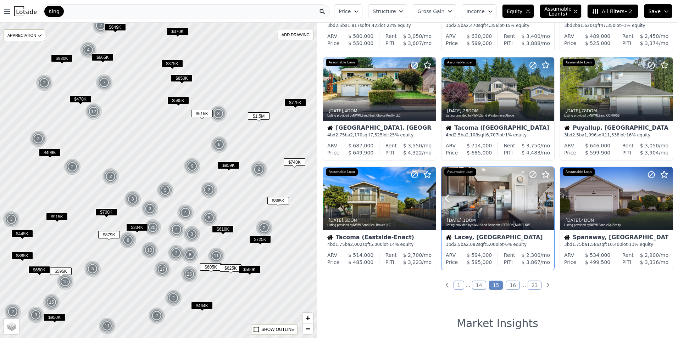
click at [548, 196] on icon at bounding box center [548, 198] width 11 height 11
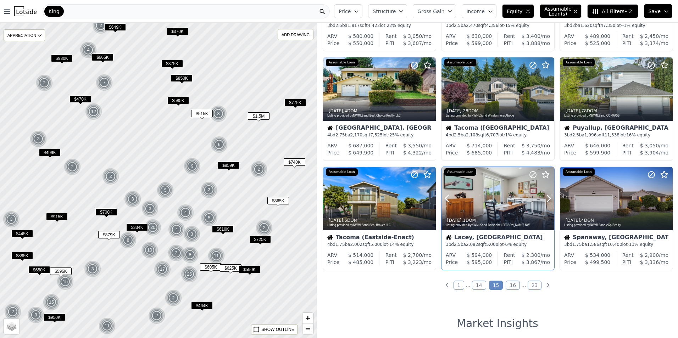
click at [513, 203] on div at bounding box center [531, 189] width 45 height 45
click at [510, 288] on link "16" at bounding box center [513, 285] width 14 height 9
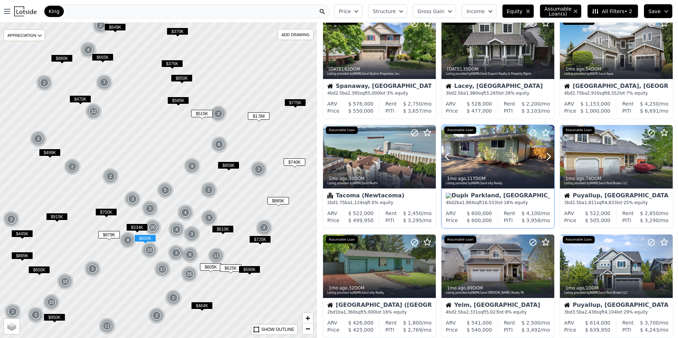
scroll to position [35, 0]
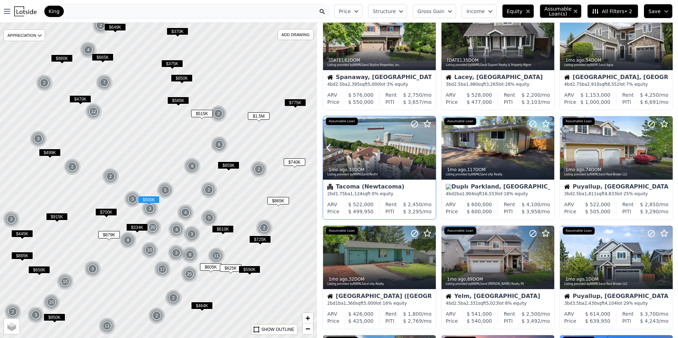
click at [429, 148] on icon at bounding box center [429, 147] width 11 height 11
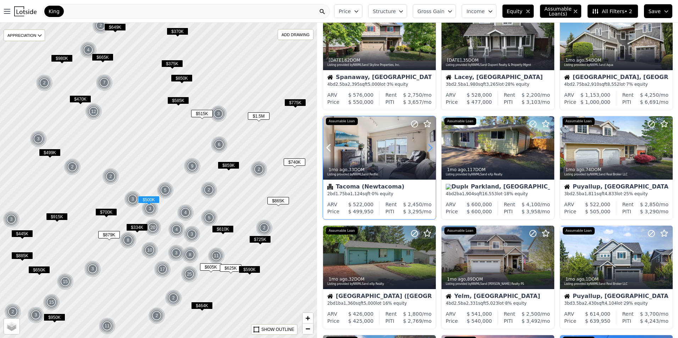
click at [429, 148] on icon at bounding box center [429, 147] width 11 height 11
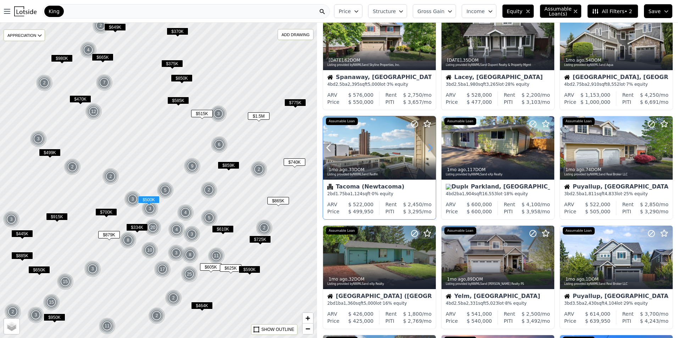
click at [429, 148] on icon at bounding box center [429, 147] width 11 height 11
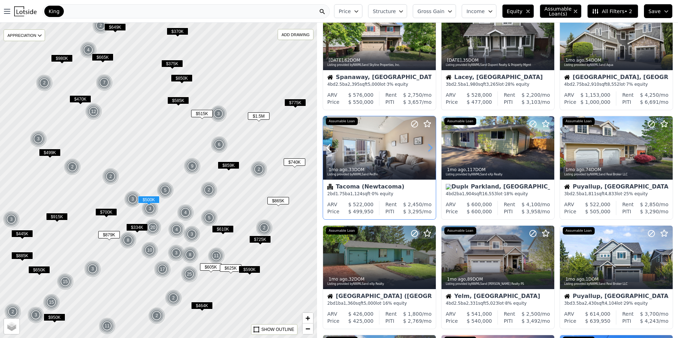
click at [429, 148] on icon at bounding box center [429, 147] width 11 height 11
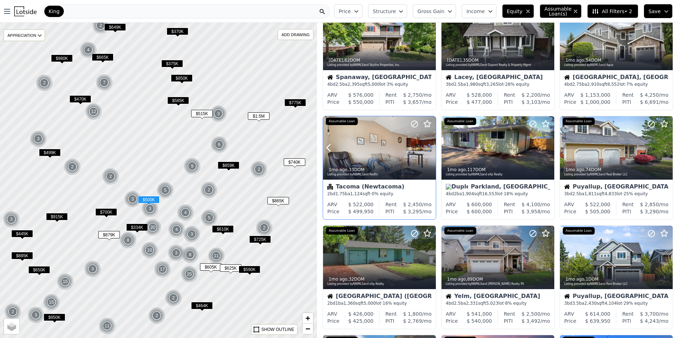
click at [429, 148] on icon at bounding box center [429, 147] width 11 height 11
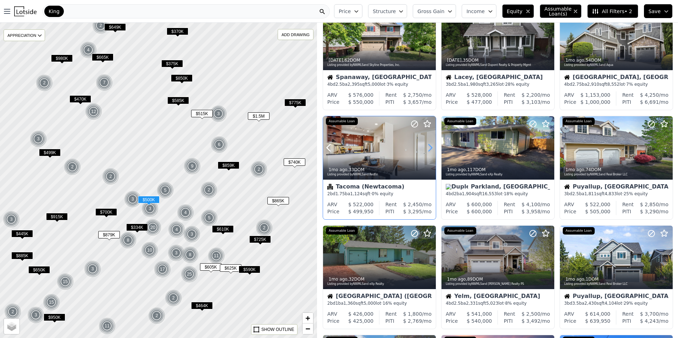
click at [429, 148] on icon at bounding box center [429, 147] width 11 height 11
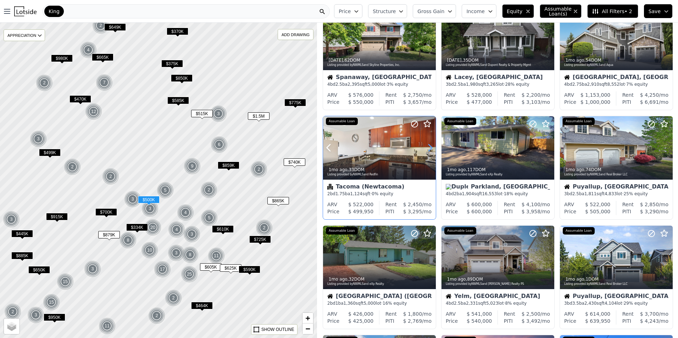
click at [429, 148] on icon at bounding box center [429, 147] width 11 height 11
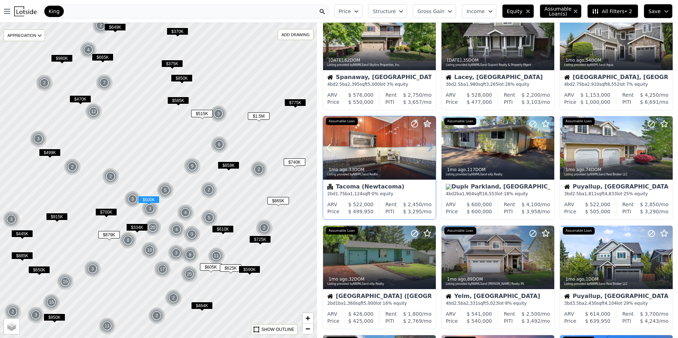
click at [429, 148] on icon at bounding box center [429, 147] width 11 height 11
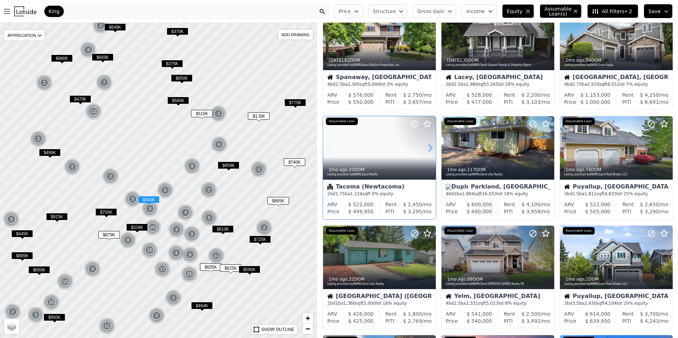
click at [429, 148] on icon at bounding box center [429, 147] width 11 height 11
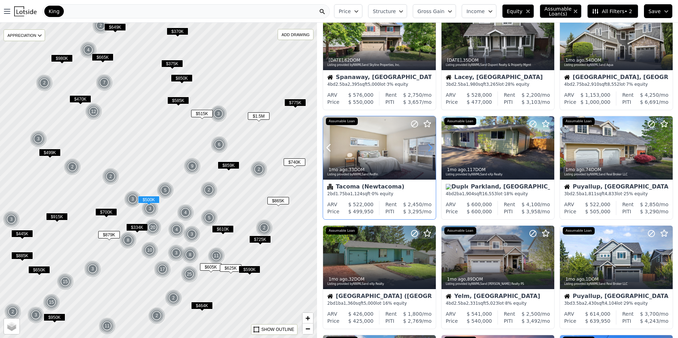
click at [429, 148] on icon at bounding box center [429, 147] width 11 height 11
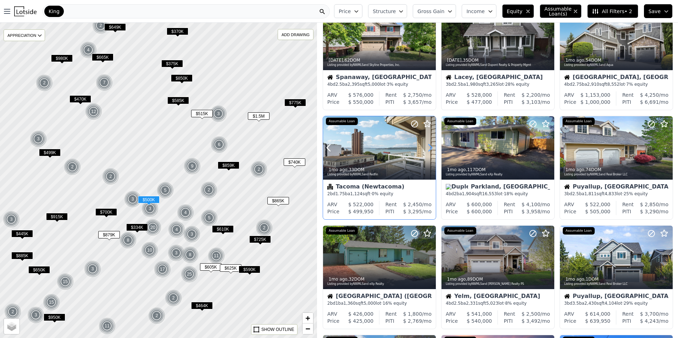
click at [429, 148] on icon at bounding box center [429, 147] width 11 height 11
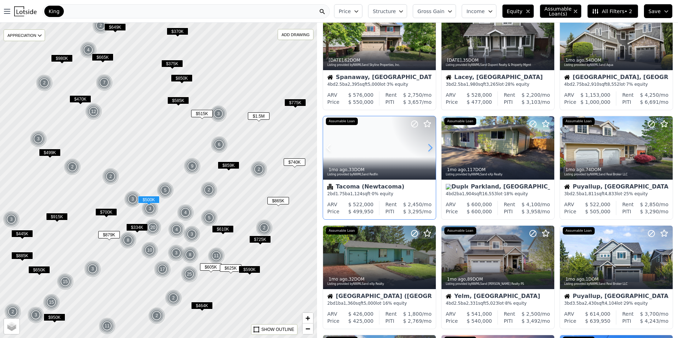
click at [429, 148] on icon at bounding box center [429, 147] width 11 height 11
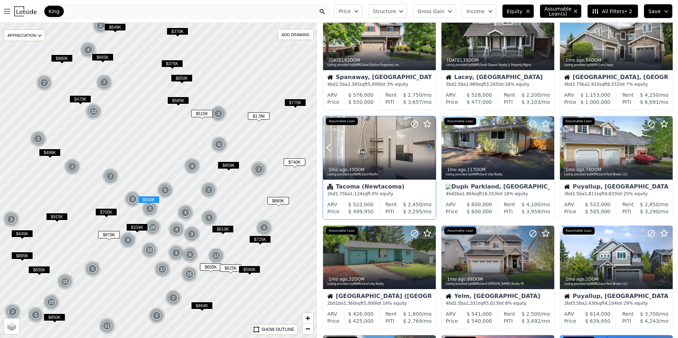
click at [429, 148] on icon at bounding box center [429, 147] width 11 height 11
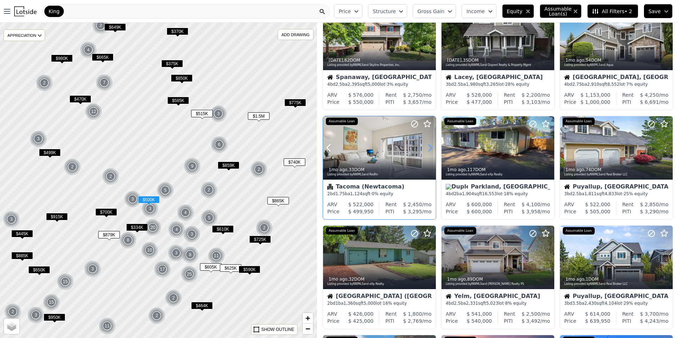
click at [429, 148] on icon at bounding box center [429, 147] width 11 height 11
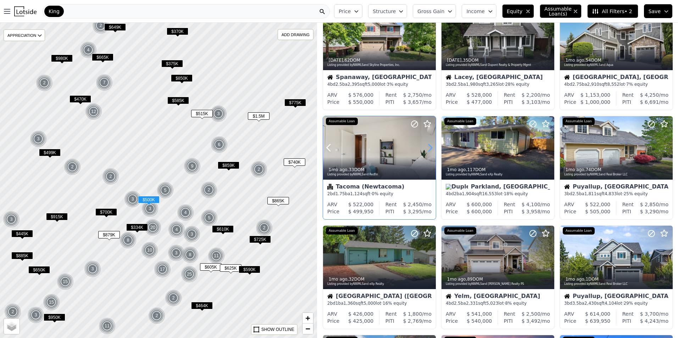
click at [429, 148] on icon at bounding box center [429, 147] width 11 height 11
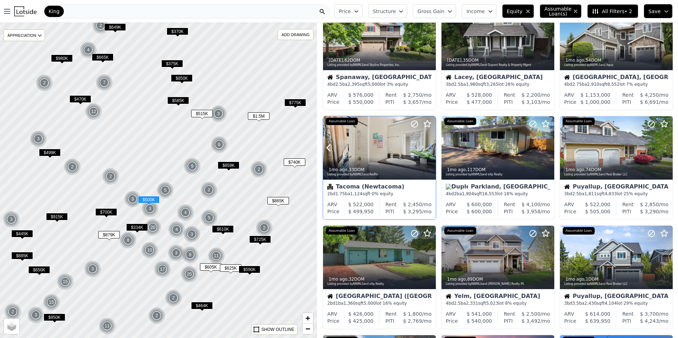
click at [429, 148] on icon at bounding box center [429, 147] width 11 height 11
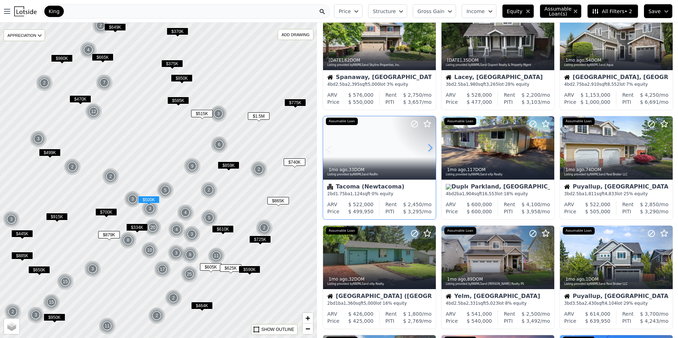
click at [429, 148] on icon at bounding box center [429, 147] width 11 height 11
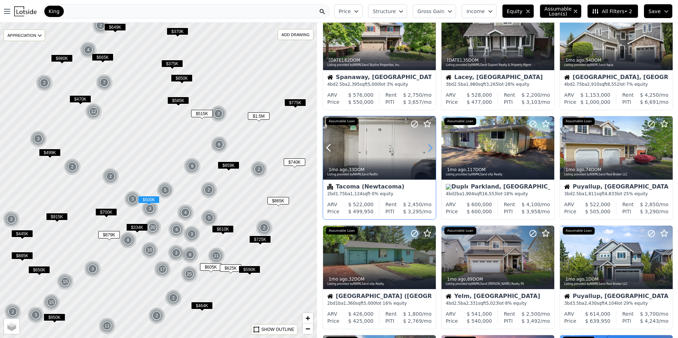
click at [429, 148] on icon at bounding box center [429, 147] width 11 height 11
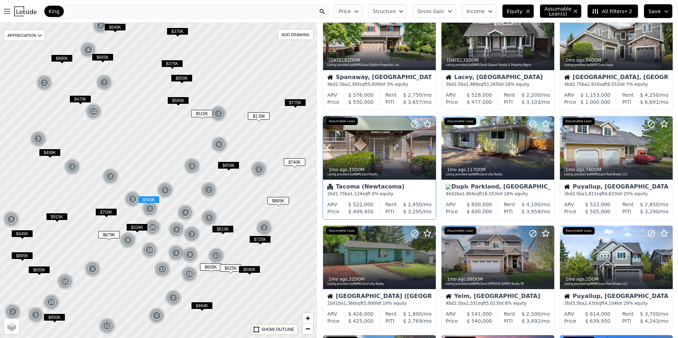
click at [429, 148] on icon at bounding box center [429, 147] width 11 height 11
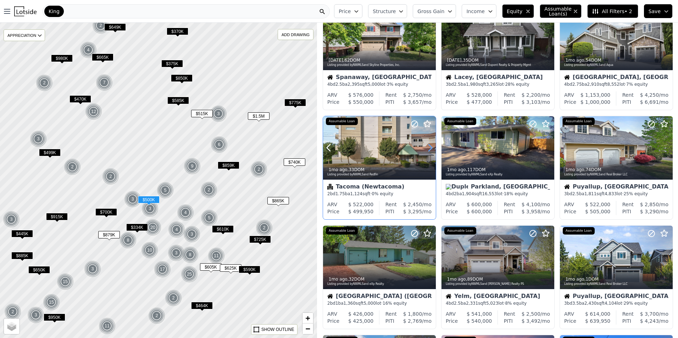
click at [429, 148] on icon at bounding box center [429, 147] width 11 height 11
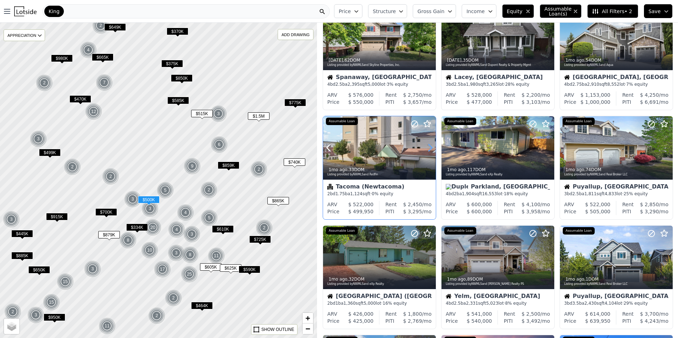
click at [429, 148] on icon at bounding box center [429, 147] width 11 height 11
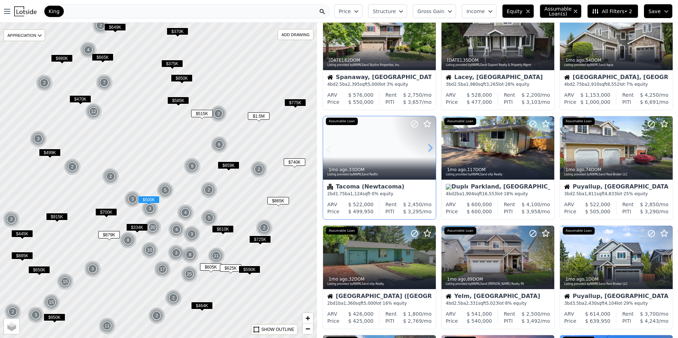
click at [429, 148] on icon at bounding box center [429, 147] width 11 height 11
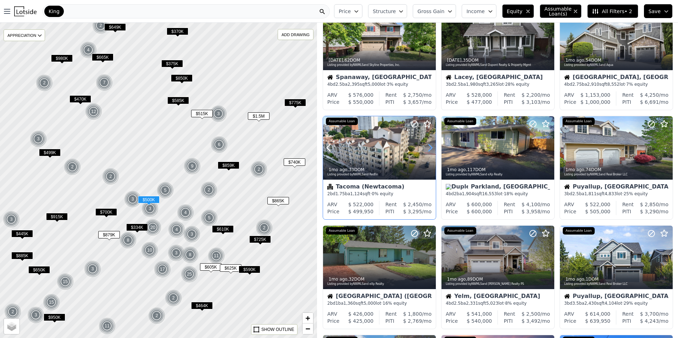
click at [429, 148] on icon at bounding box center [429, 147] width 11 height 11
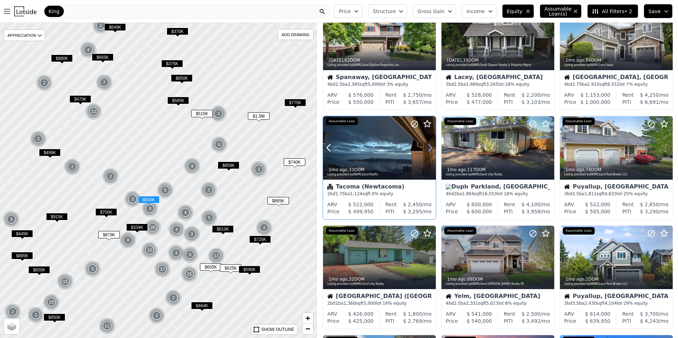
click at [429, 148] on icon at bounding box center [429, 147] width 11 height 11
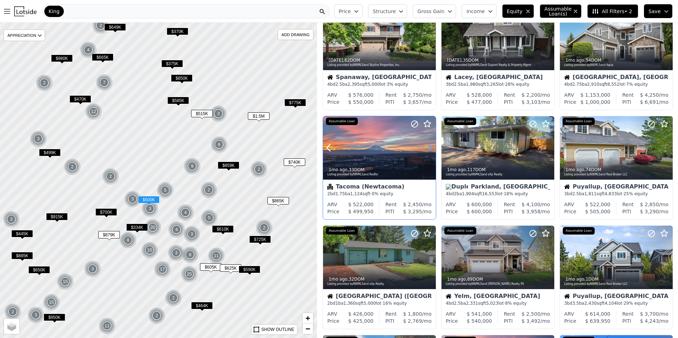
click at [429, 148] on icon at bounding box center [429, 147] width 11 height 11
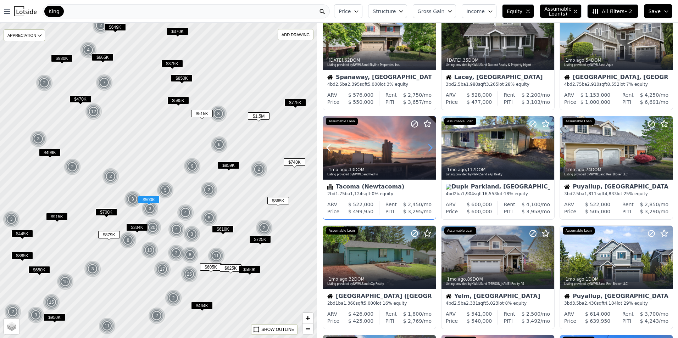
click at [429, 148] on icon at bounding box center [429, 147] width 11 height 11
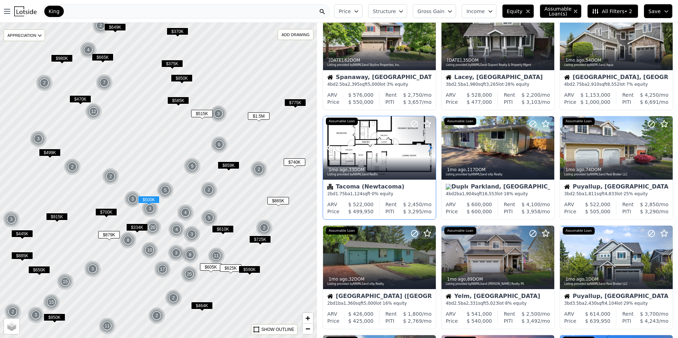
click at [429, 148] on icon at bounding box center [429, 147] width 11 height 11
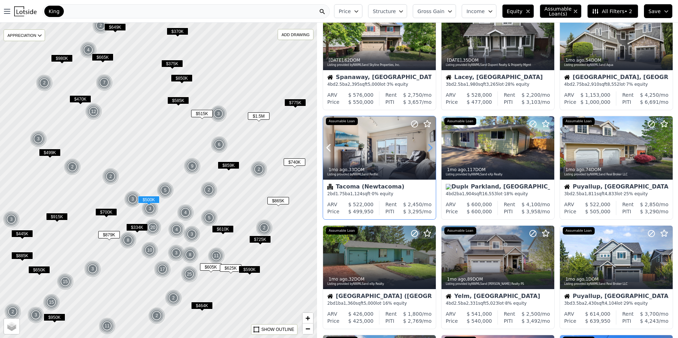
click at [429, 148] on icon at bounding box center [429, 147] width 11 height 11
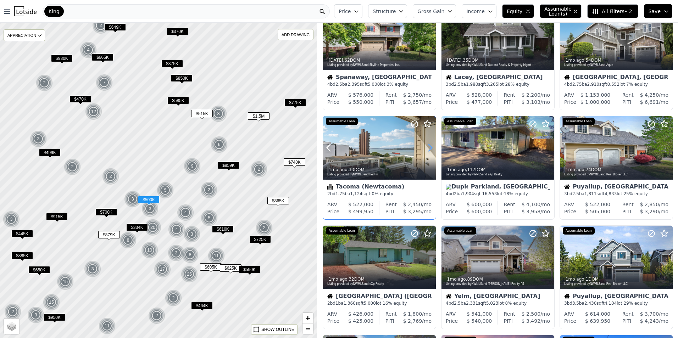
click at [429, 148] on icon at bounding box center [429, 147] width 11 height 11
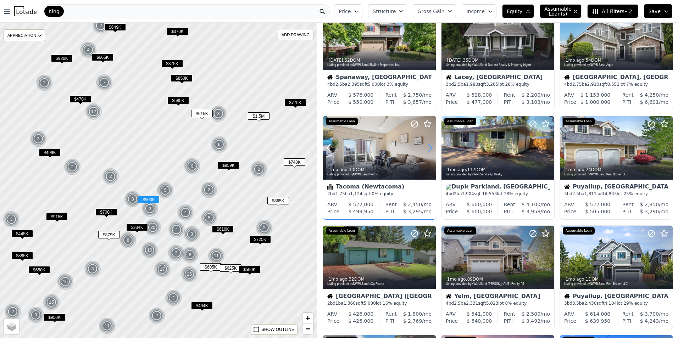
click at [429, 148] on icon at bounding box center [429, 147] width 11 height 11
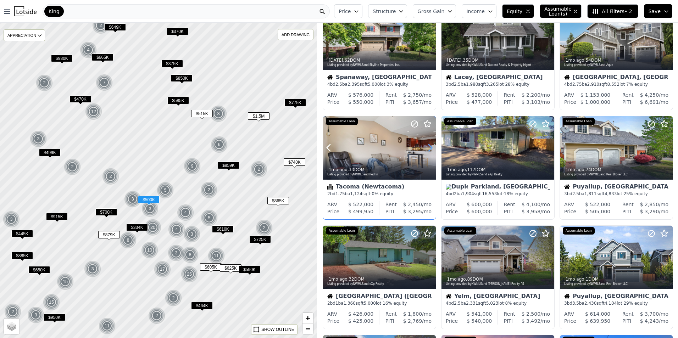
click at [429, 148] on icon at bounding box center [429, 147] width 11 height 11
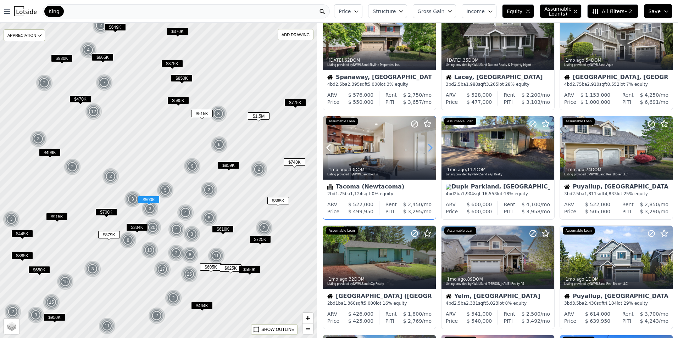
click at [429, 148] on icon at bounding box center [429, 147] width 11 height 11
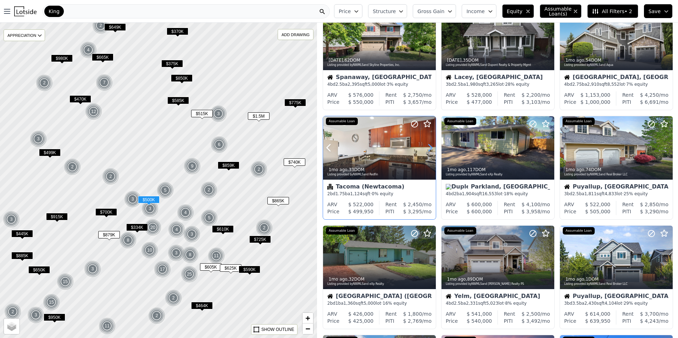
click at [429, 148] on icon at bounding box center [429, 147] width 11 height 11
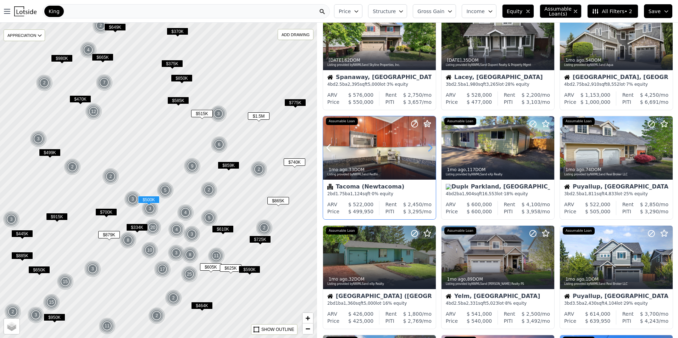
click at [429, 148] on icon at bounding box center [429, 147] width 11 height 11
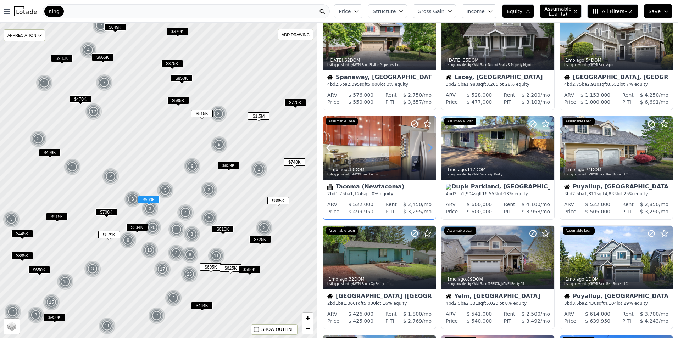
click at [429, 148] on icon at bounding box center [429, 147] width 11 height 11
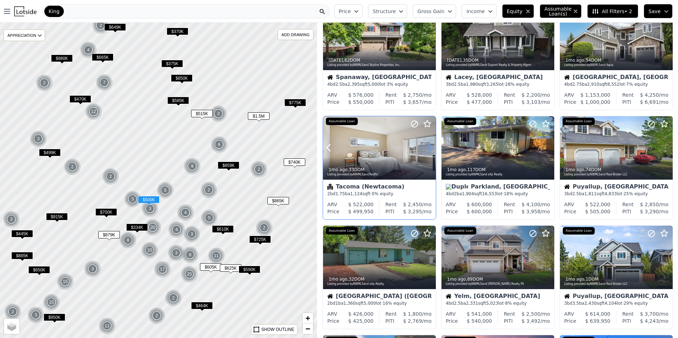
click at [429, 148] on icon at bounding box center [429, 147] width 11 height 11
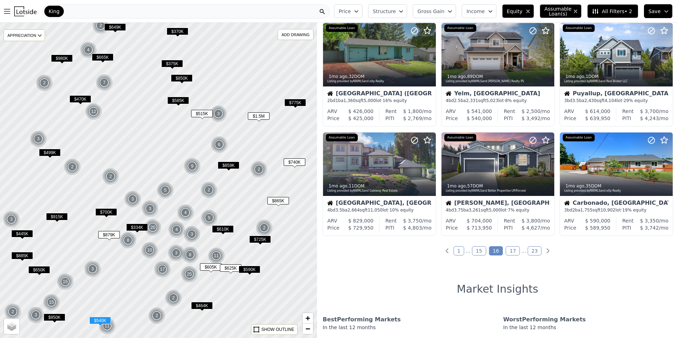
scroll to position [239, 0]
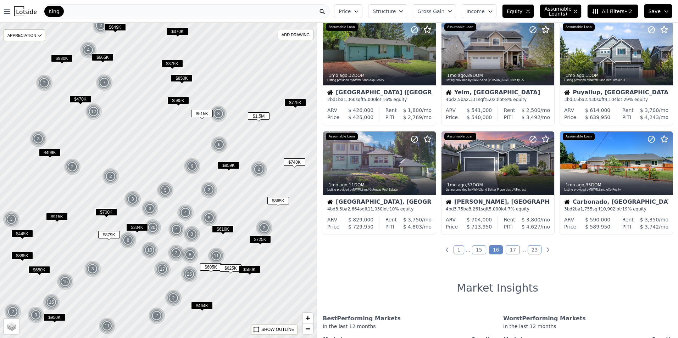
click at [509, 249] on link "17" at bounding box center [513, 249] width 14 height 9
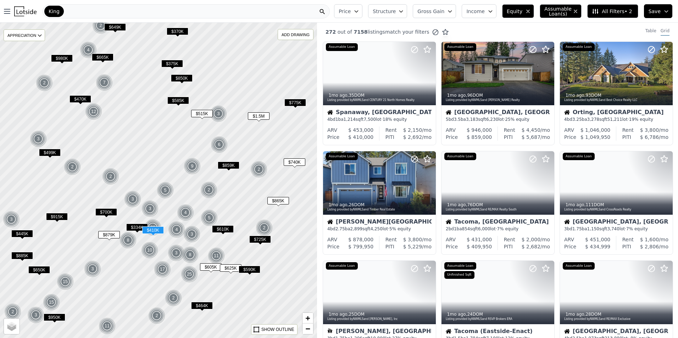
scroll to position [0, 0]
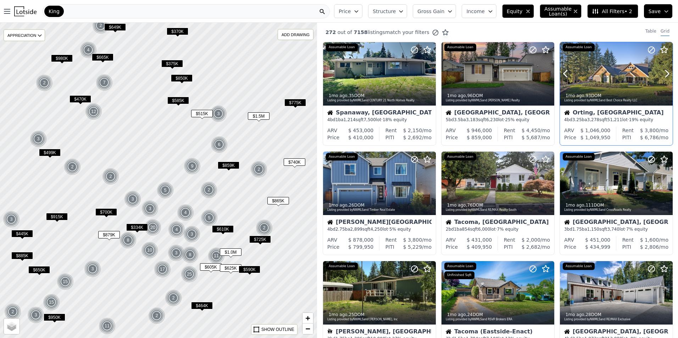
click at [597, 77] on div at bounding box center [616, 73] width 113 height 63
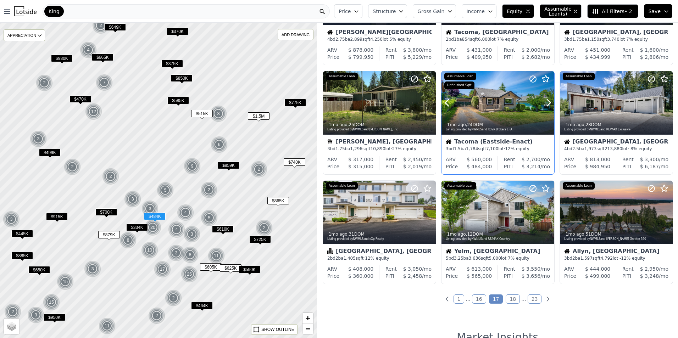
scroll to position [204, 0]
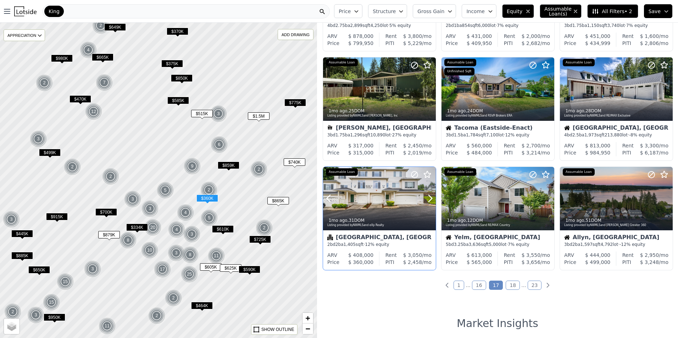
click at [389, 208] on div at bounding box center [379, 214] width 113 height 13
click at [508, 287] on link "18" at bounding box center [513, 285] width 14 height 9
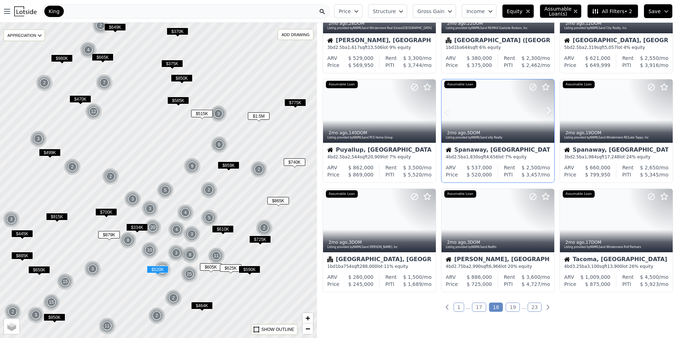
scroll to position [186, 0]
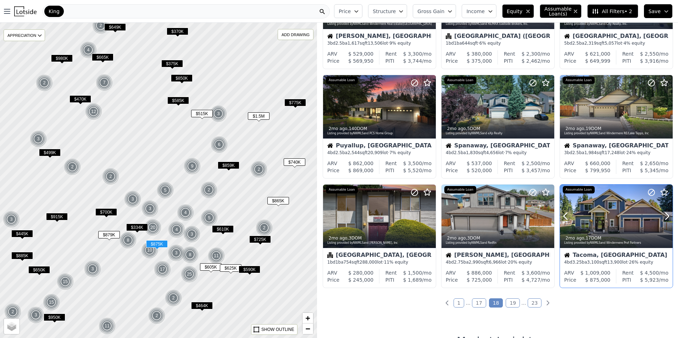
click at [619, 217] on div at bounding box center [616, 216] width 113 height 63
click at [508, 304] on link "19" at bounding box center [513, 303] width 14 height 9
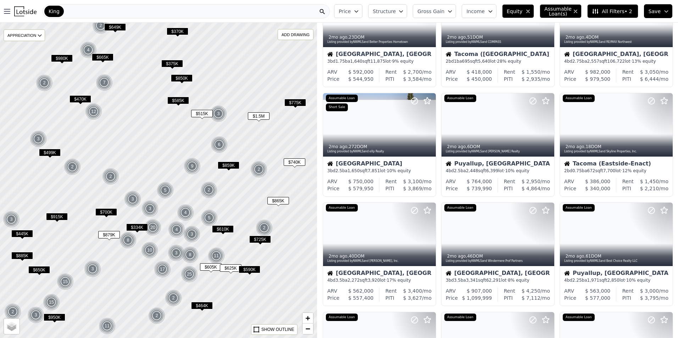
scroll to position [0, 0]
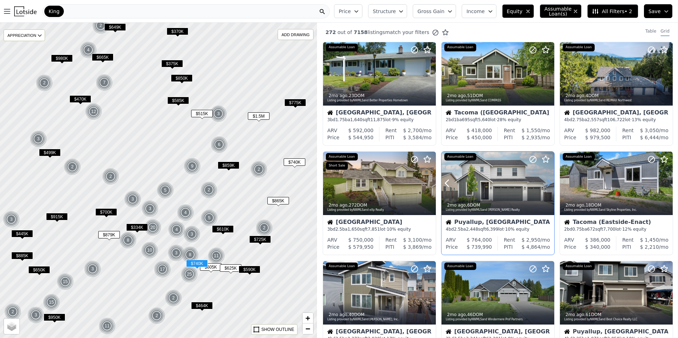
click at [549, 179] on icon at bounding box center [548, 183] width 11 height 11
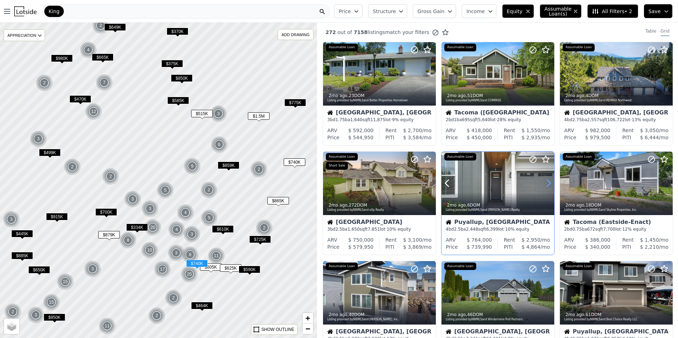
click at [549, 179] on icon at bounding box center [548, 183] width 11 height 11
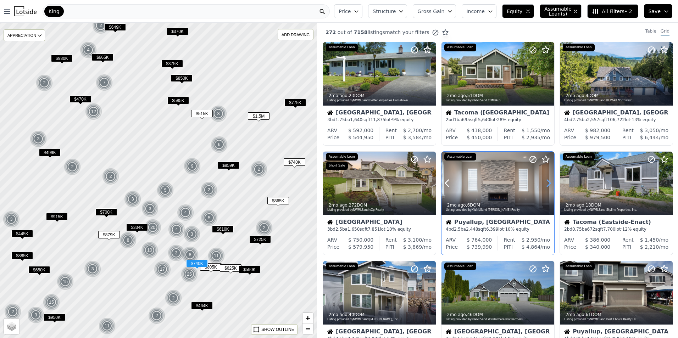
click at [549, 179] on icon at bounding box center [548, 183] width 11 height 11
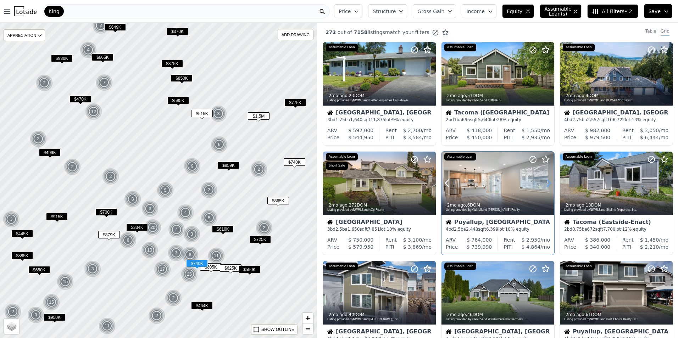
click at [549, 179] on icon at bounding box center [548, 183] width 11 height 11
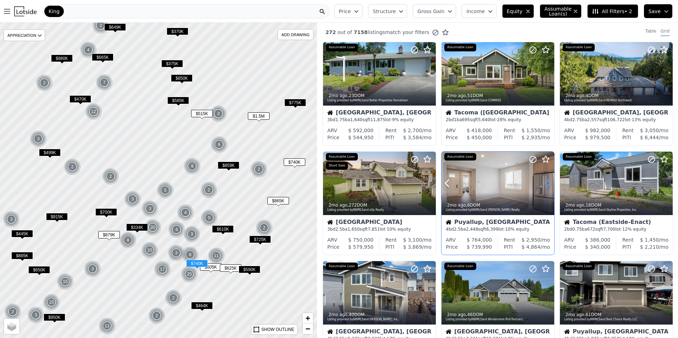
click at [549, 179] on icon at bounding box center [548, 183] width 11 height 11
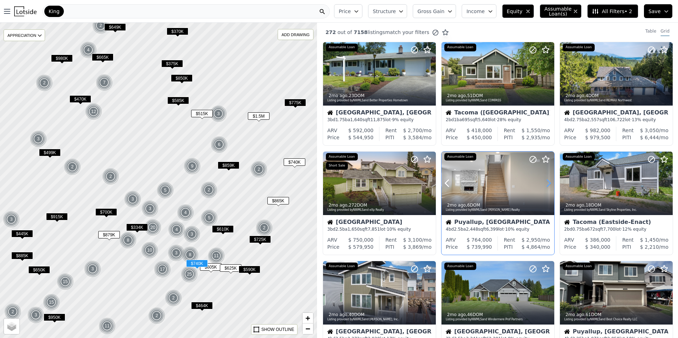
click at [549, 179] on icon at bounding box center [548, 183] width 11 height 11
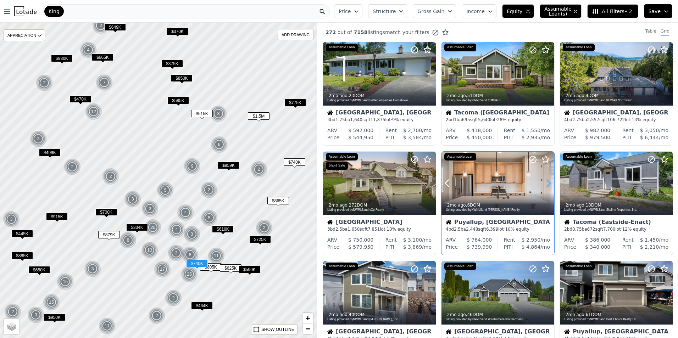
click at [549, 179] on icon at bounding box center [548, 183] width 11 height 11
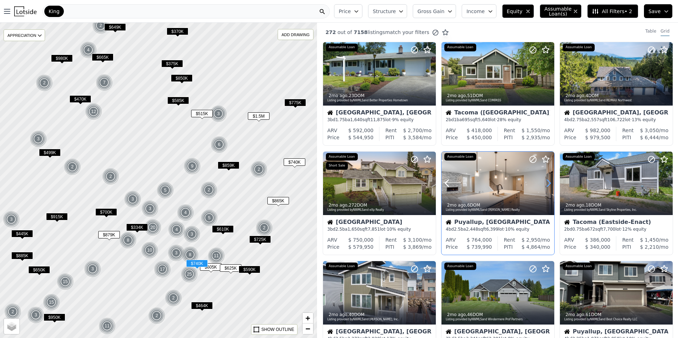
click at [549, 179] on icon at bounding box center [548, 183] width 11 height 11
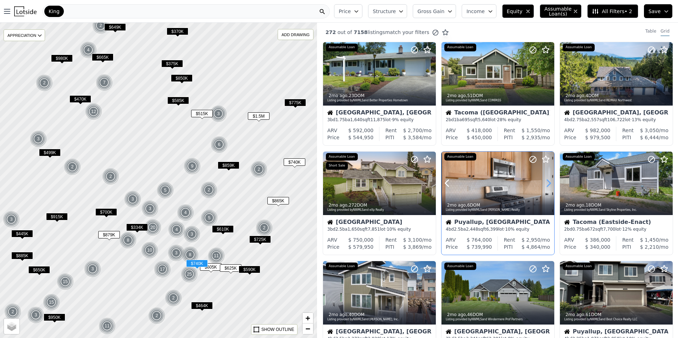
click at [549, 179] on icon at bounding box center [548, 183] width 11 height 11
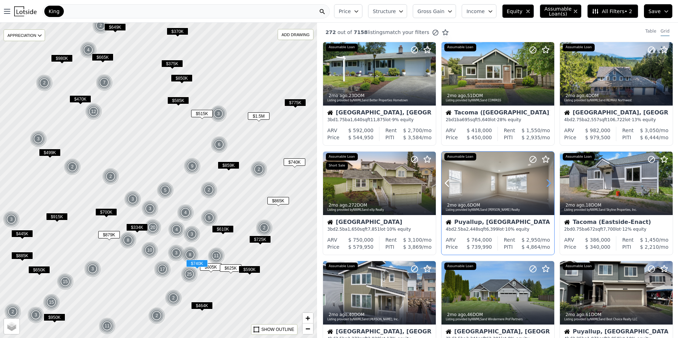
click at [549, 179] on icon at bounding box center [548, 183] width 11 height 11
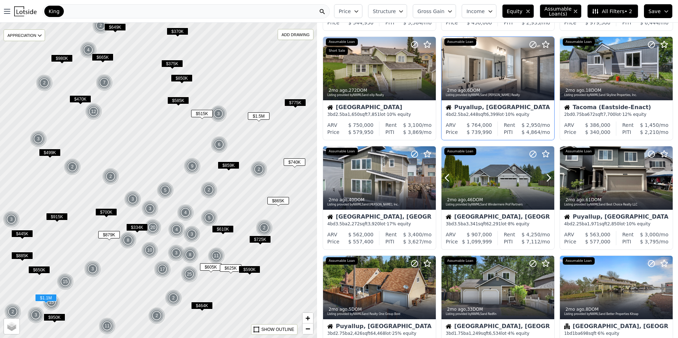
scroll to position [115, 0]
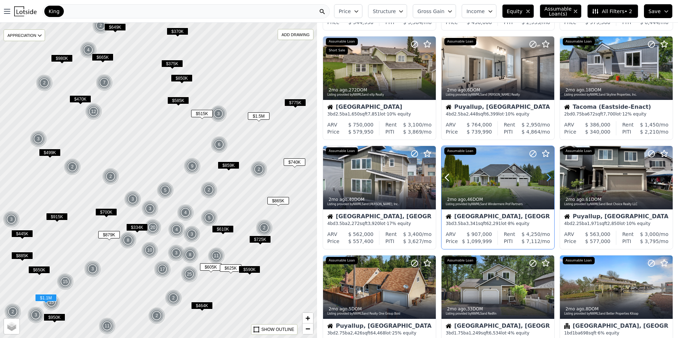
click at [547, 175] on icon at bounding box center [548, 177] width 11 height 11
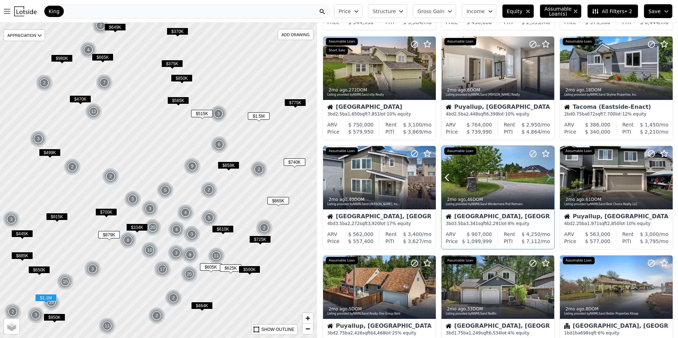
click at [547, 175] on icon at bounding box center [548, 177] width 11 height 11
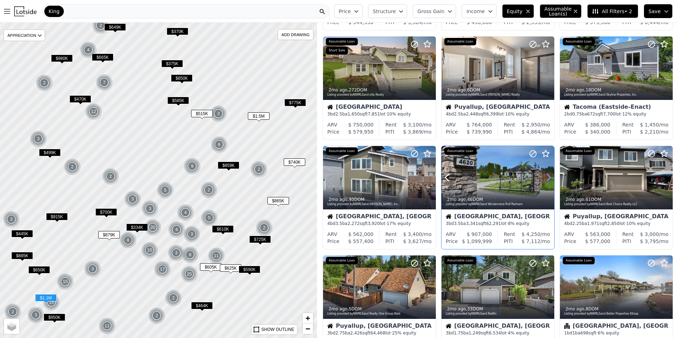
click at [547, 175] on icon at bounding box center [548, 177] width 11 height 11
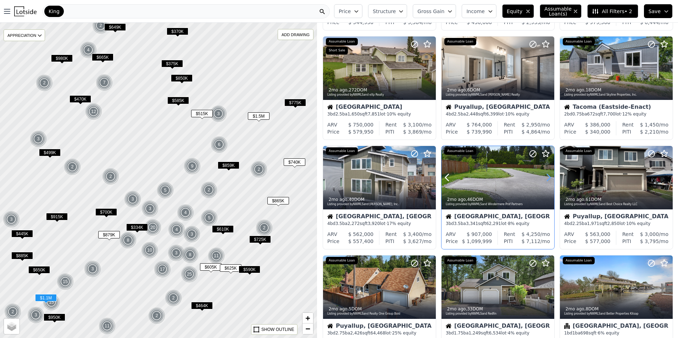
click at [547, 175] on icon at bounding box center [548, 177] width 11 height 11
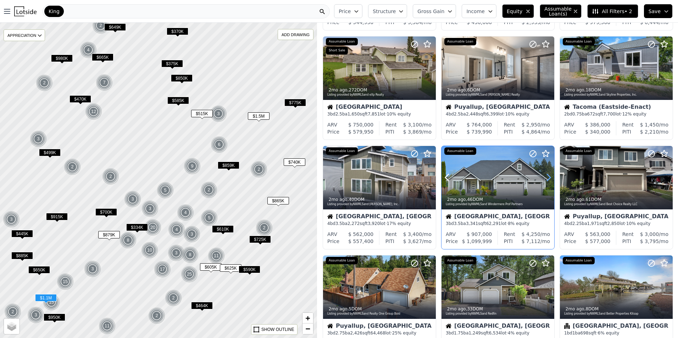
click at [547, 175] on icon at bounding box center [548, 177] width 11 height 11
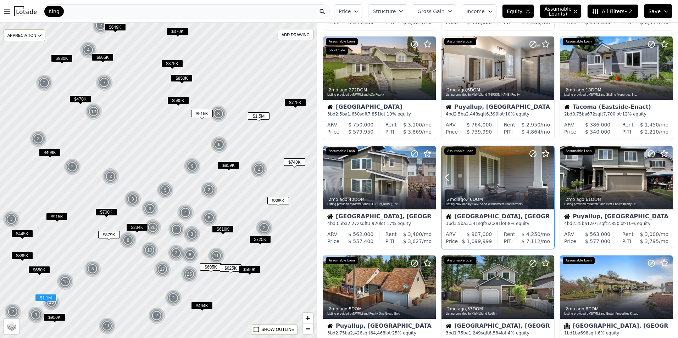
click at [547, 175] on icon at bounding box center [548, 177] width 11 height 11
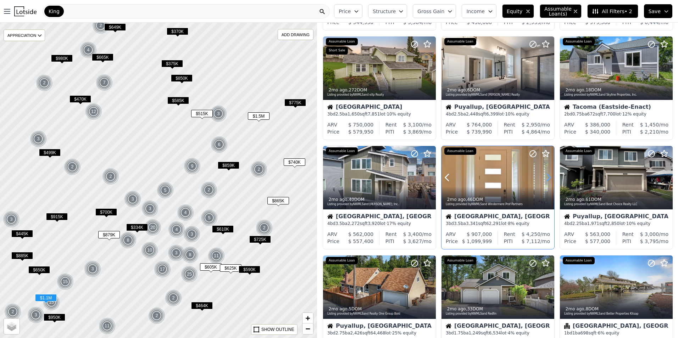
click at [547, 175] on icon at bounding box center [548, 177] width 11 height 11
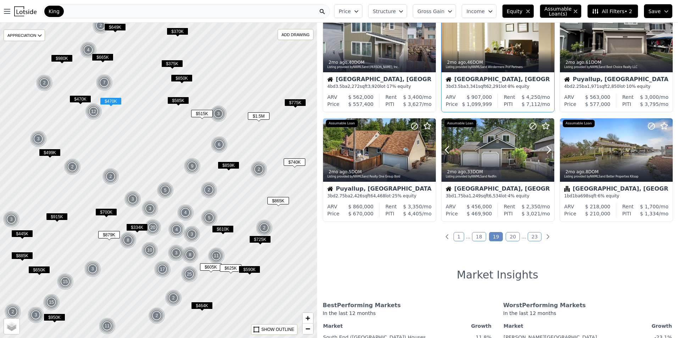
scroll to position [257, 0]
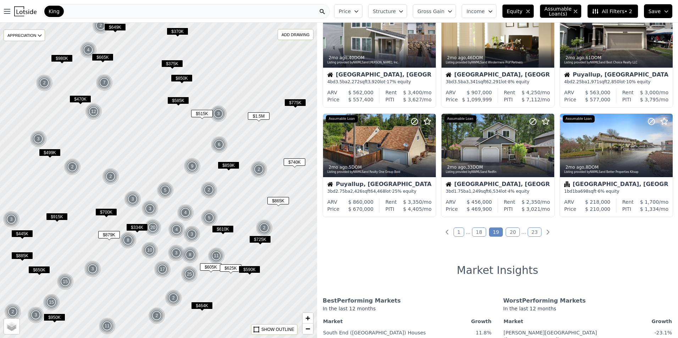
click at [508, 232] on link "20" at bounding box center [513, 232] width 14 height 9
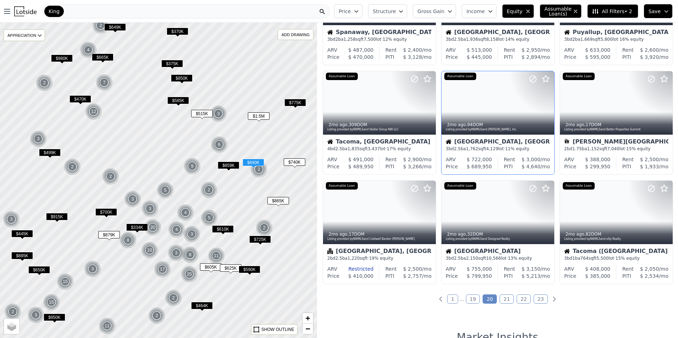
scroll to position [195, 0]
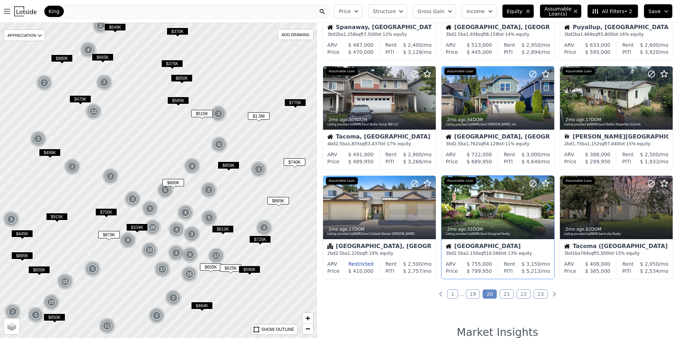
click at [546, 208] on icon at bounding box center [548, 207] width 11 height 11
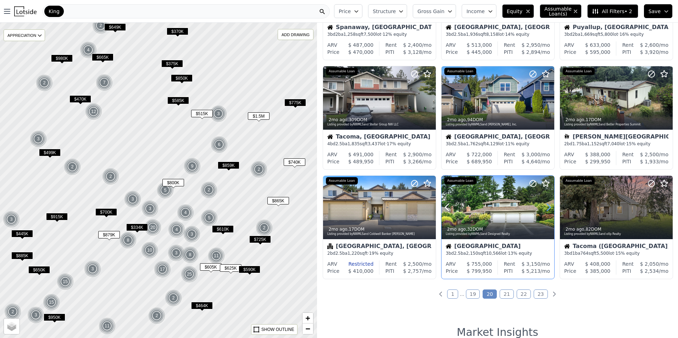
click at [546, 208] on icon at bounding box center [548, 207] width 11 height 11
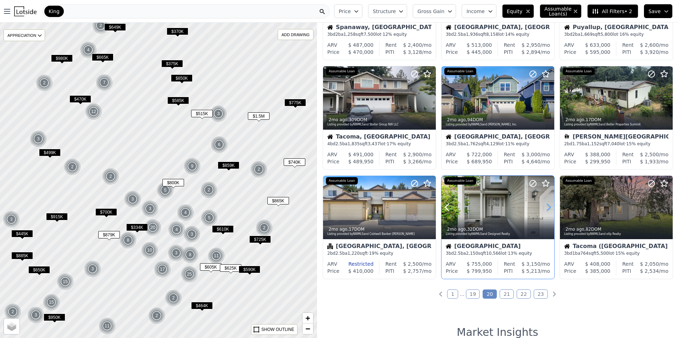
click at [546, 208] on icon at bounding box center [548, 207] width 11 height 11
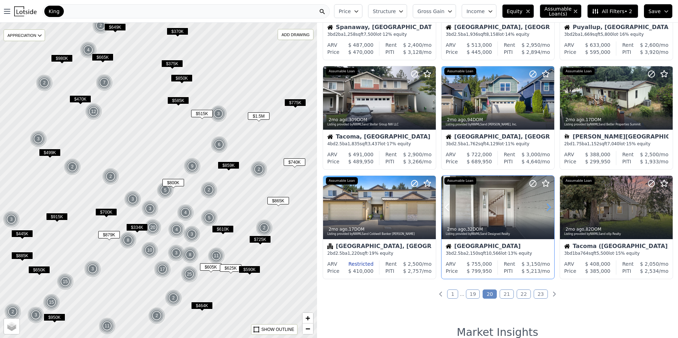
click at [546, 208] on icon at bounding box center [548, 207] width 11 height 11
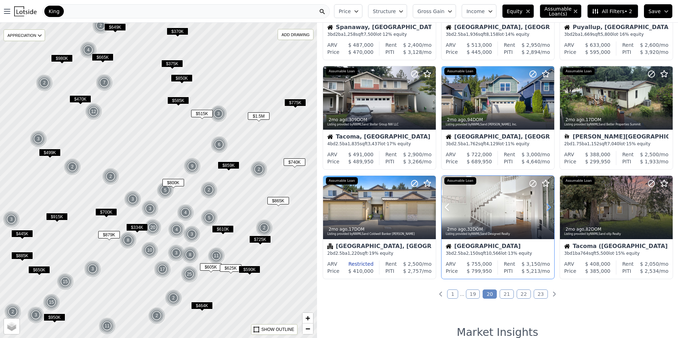
click at [546, 208] on icon at bounding box center [548, 207] width 11 height 11
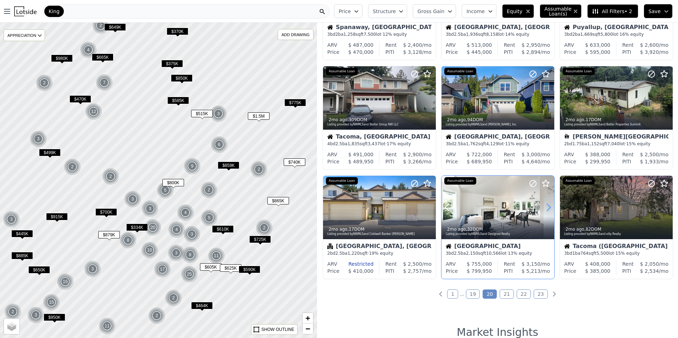
click at [546, 208] on icon at bounding box center [548, 207] width 11 height 11
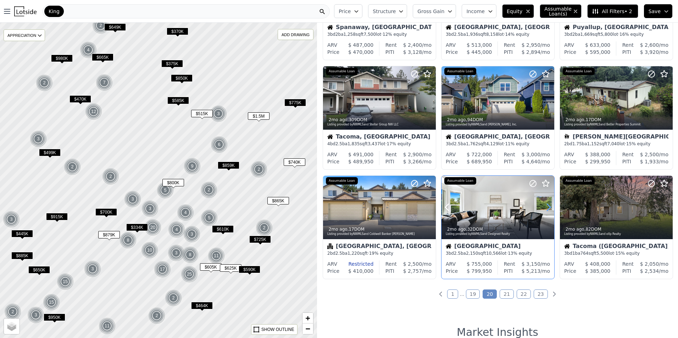
click at [546, 208] on icon at bounding box center [548, 207] width 11 height 11
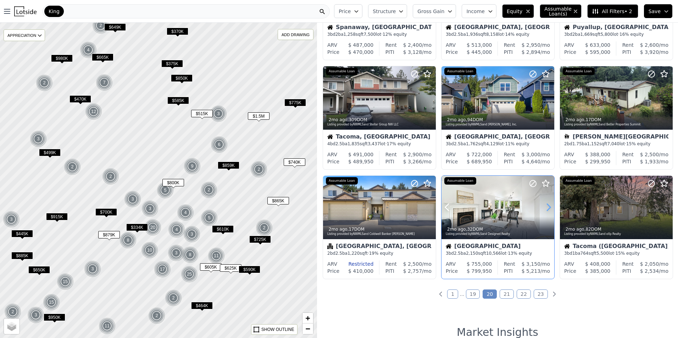
click at [546, 208] on icon at bounding box center [548, 207] width 11 height 11
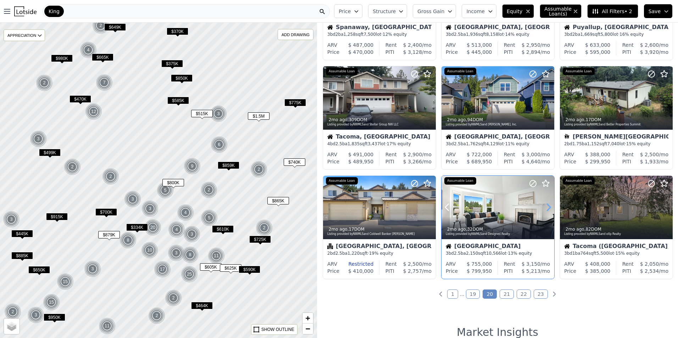
click at [545, 208] on icon at bounding box center [548, 207] width 11 height 11
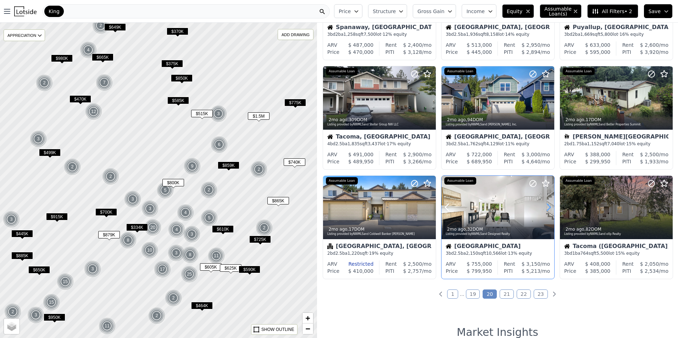
click at [545, 208] on icon at bounding box center [548, 207] width 11 height 11
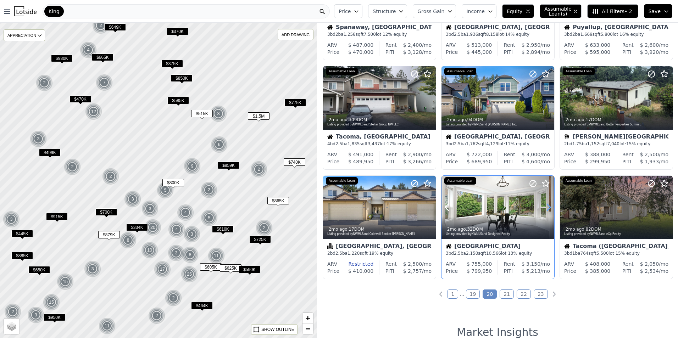
click at [545, 208] on icon at bounding box center [548, 207] width 11 height 11
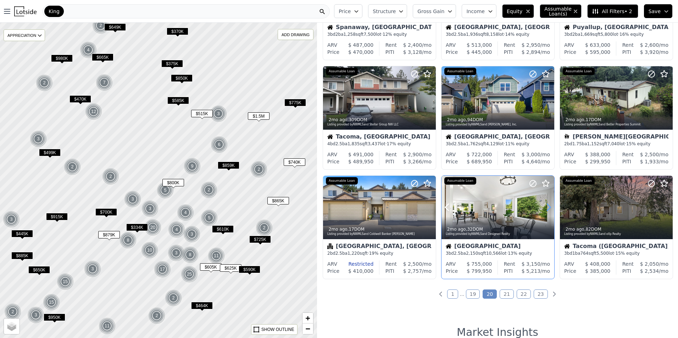
click at [545, 208] on icon at bounding box center [548, 207] width 11 height 11
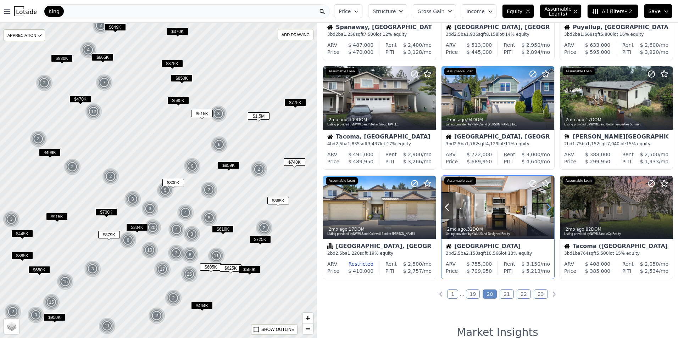
click at [545, 208] on icon at bounding box center [548, 207] width 11 height 11
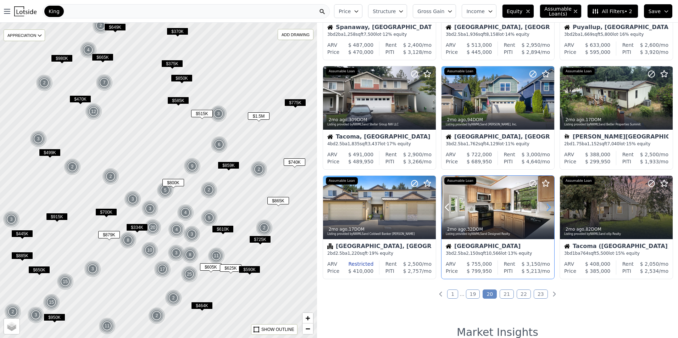
click at [545, 208] on icon at bounding box center [548, 207] width 11 height 11
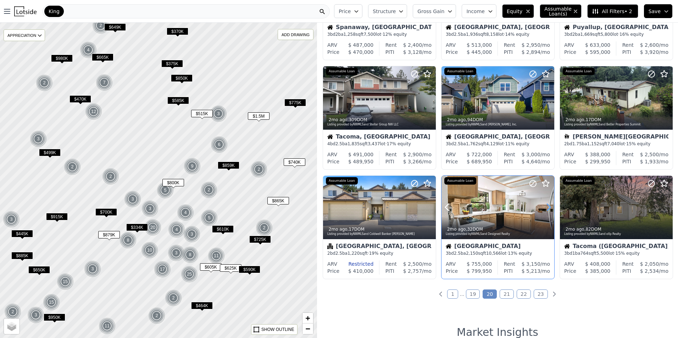
click at [545, 208] on icon at bounding box center [548, 207] width 11 height 11
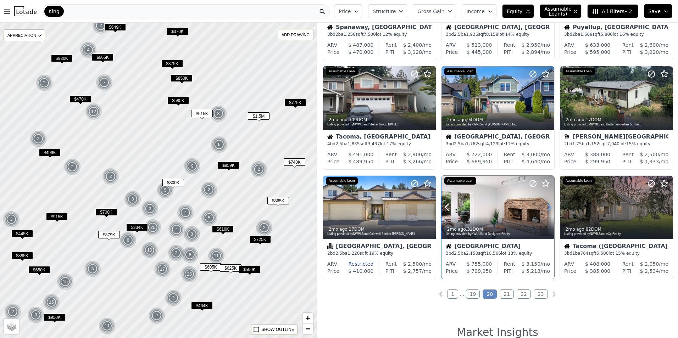
click at [545, 208] on icon at bounding box center [548, 207] width 11 height 11
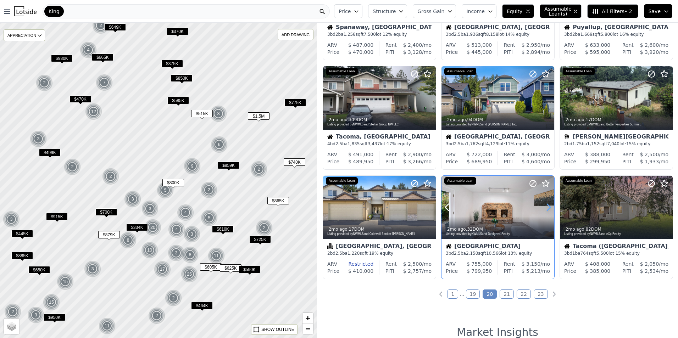
click at [545, 208] on icon at bounding box center [548, 207] width 11 height 11
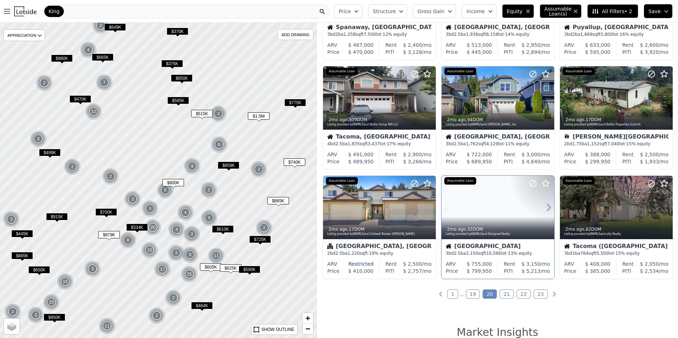
click at [545, 208] on icon at bounding box center [548, 207] width 11 height 11
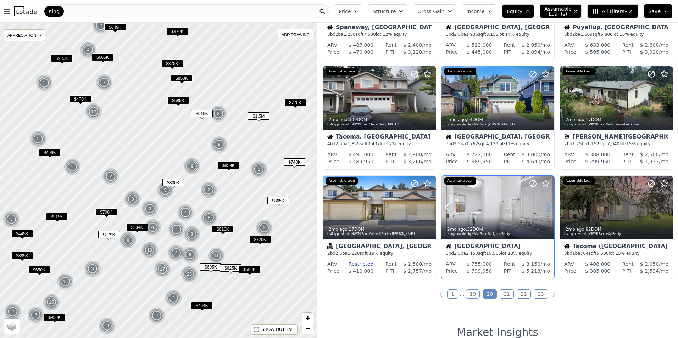
click at [545, 208] on icon at bounding box center [548, 207] width 11 height 11
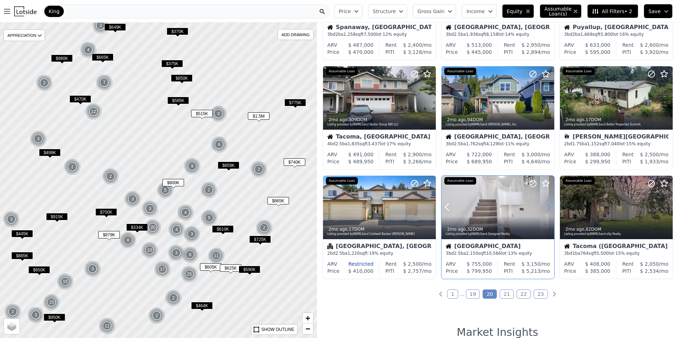
click at [545, 208] on icon at bounding box center [548, 207] width 11 height 11
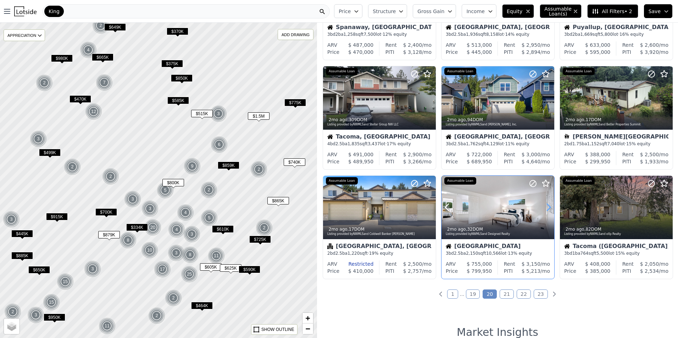
click at [545, 208] on icon at bounding box center [548, 207] width 11 height 11
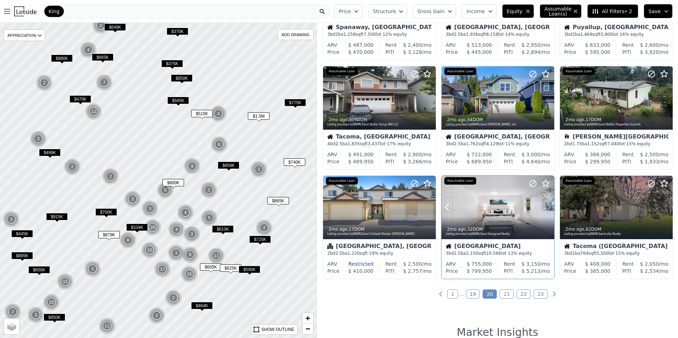
click at [545, 208] on icon at bounding box center [548, 207] width 11 height 11
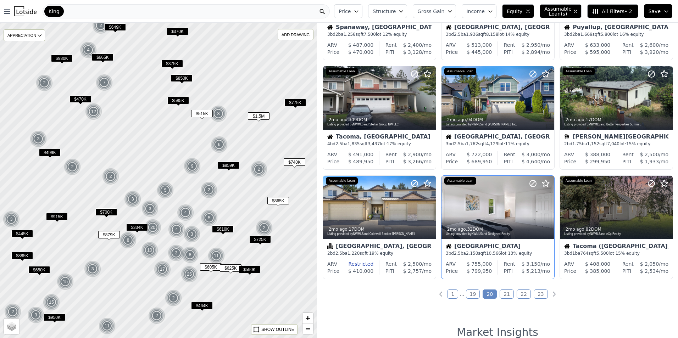
click at [500, 294] on link "21" at bounding box center [507, 294] width 14 height 9
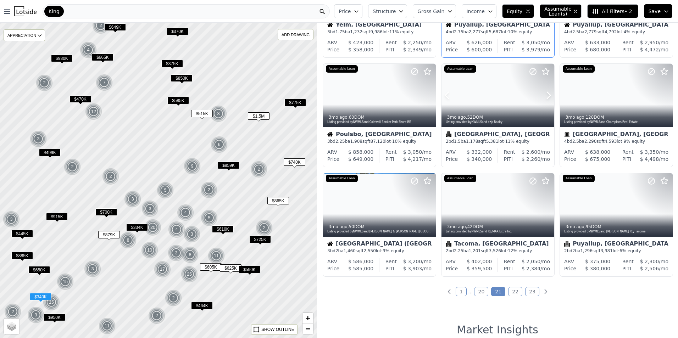
scroll to position [213, 0]
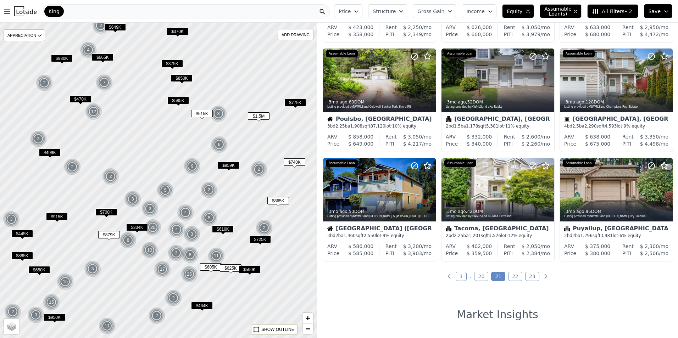
click at [514, 279] on link "22" at bounding box center [515, 276] width 14 height 9
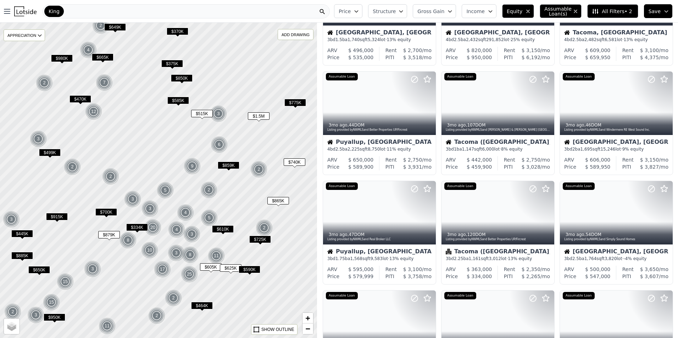
scroll to position [0, 0]
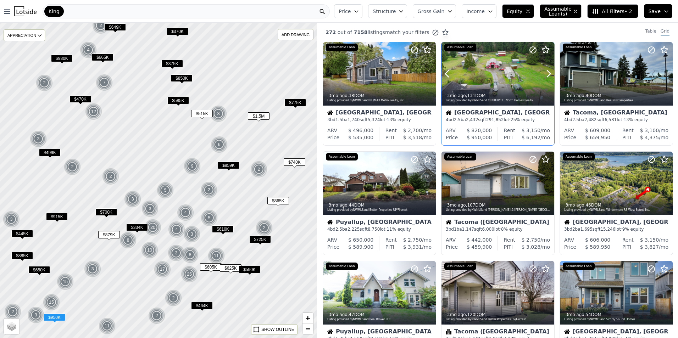
click at [493, 81] on div at bounding box center [497, 73] width 113 height 63
click at [379, 181] on div at bounding box center [379, 183] width 113 height 63
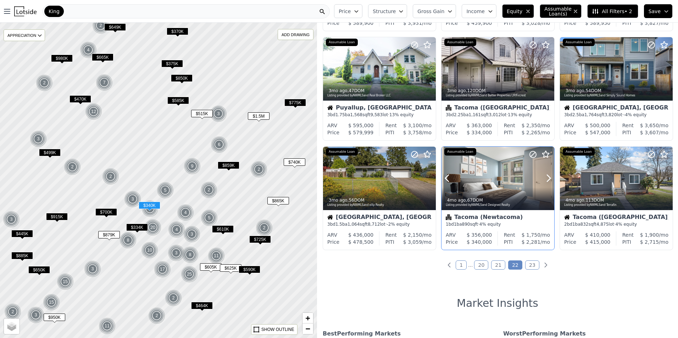
scroll to position [230, 0]
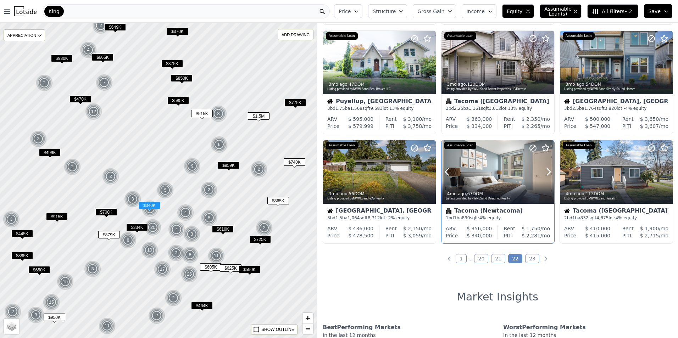
click at [510, 183] on div at bounding box center [497, 187] width 113 height 13
click at [526, 257] on link "23" at bounding box center [532, 258] width 14 height 9
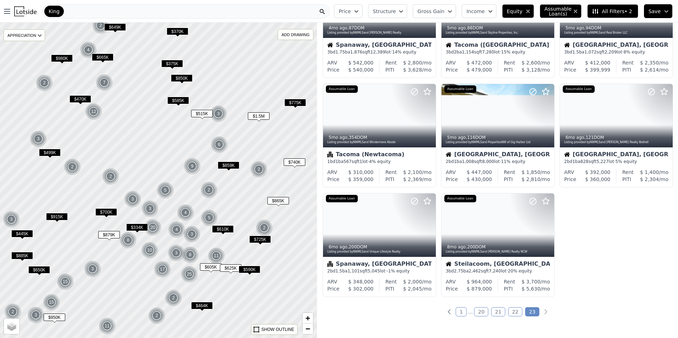
scroll to position [80, 0]
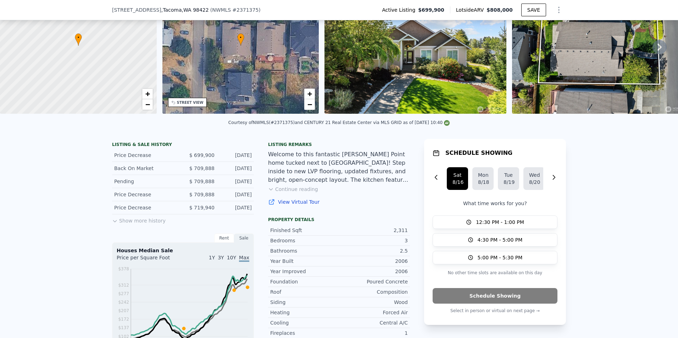
scroll to position [130, 0]
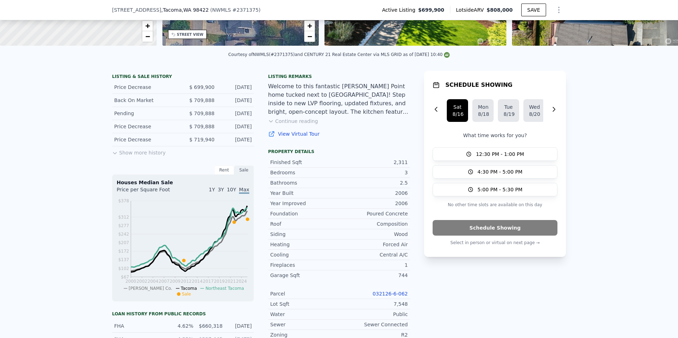
click at [146, 156] on button "Show more history" at bounding box center [139, 151] width 54 height 10
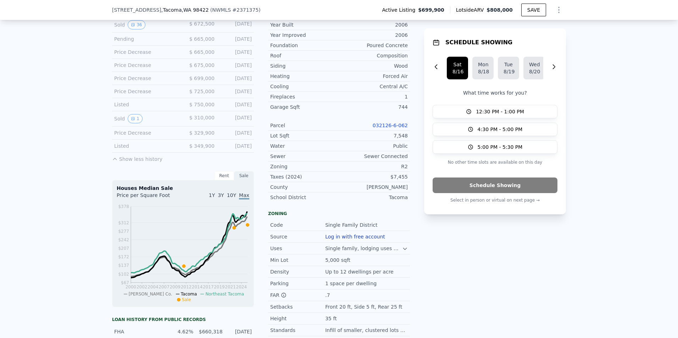
scroll to position [512, 0]
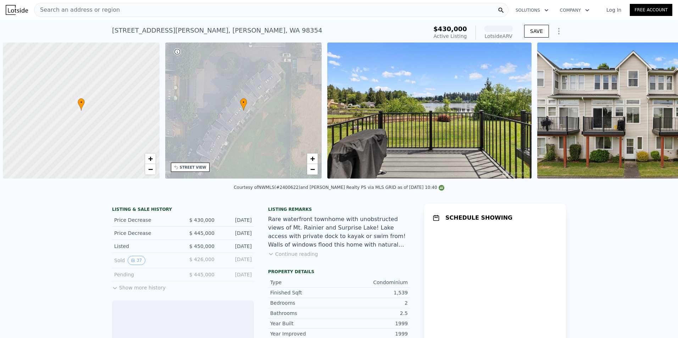
scroll to position [0, 3]
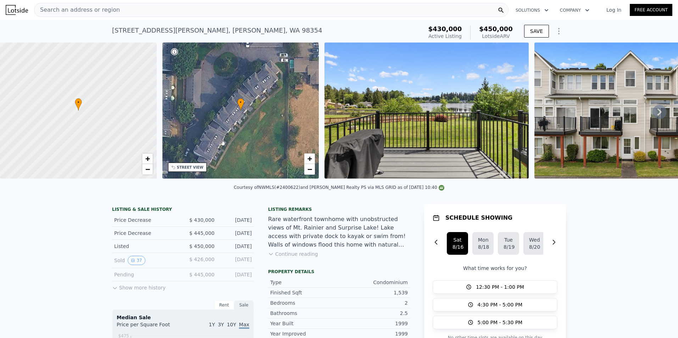
click at [128, 291] on button "Show more history" at bounding box center [139, 287] width 54 height 10
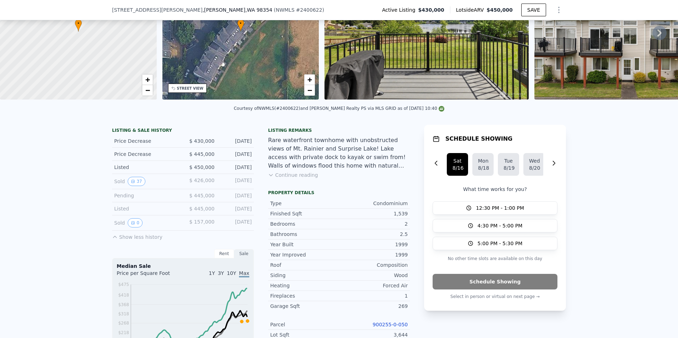
scroll to position [42, 0]
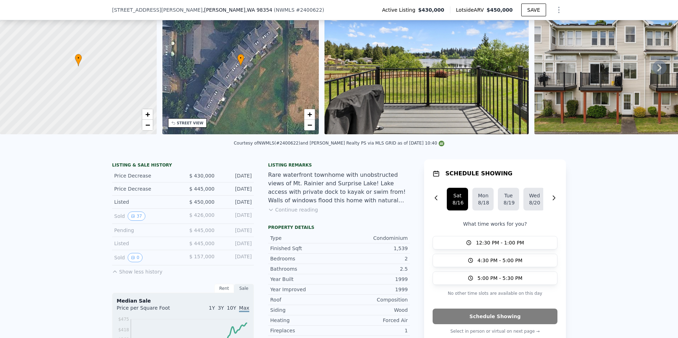
click at [653, 68] on icon at bounding box center [659, 68] width 14 height 14
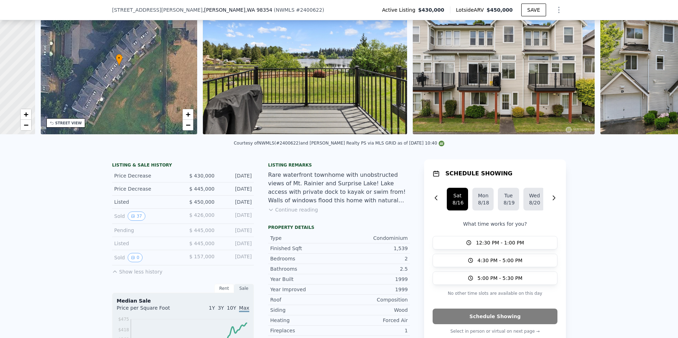
scroll to position [0, 165]
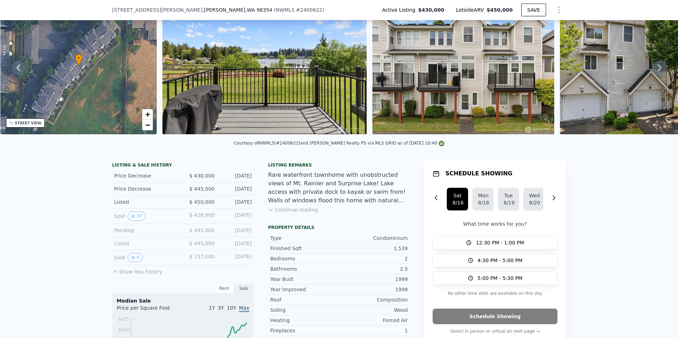
click at [653, 68] on icon at bounding box center [659, 68] width 14 height 14
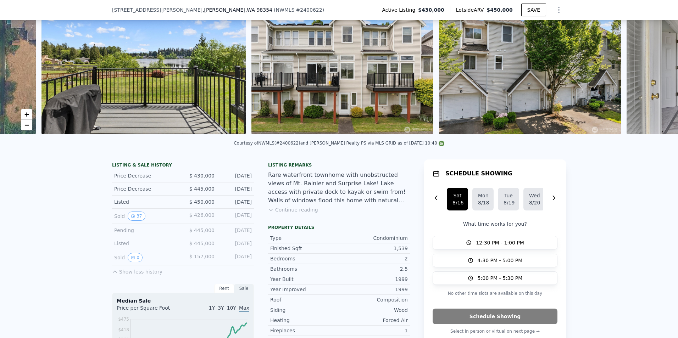
scroll to position [0, 324]
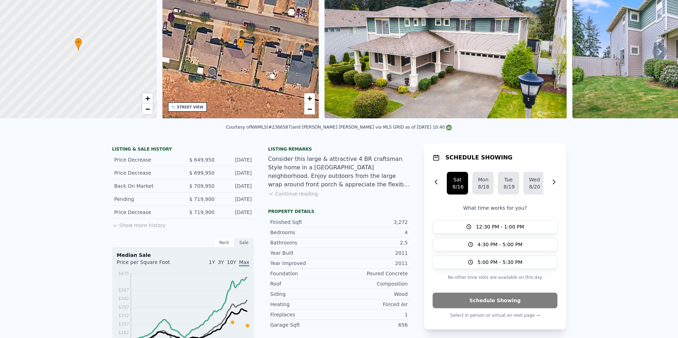
scroll to position [18, 0]
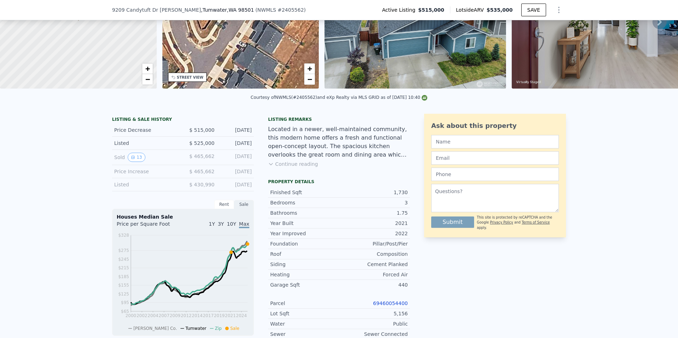
scroll to position [86, 0]
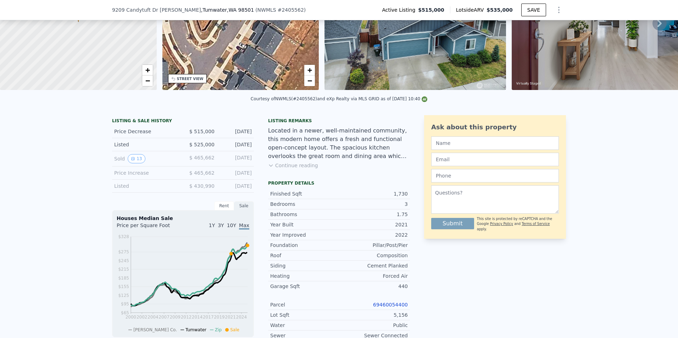
click at [273, 169] on button "Continue reading" at bounding box center [293, 165] width 50 height 7
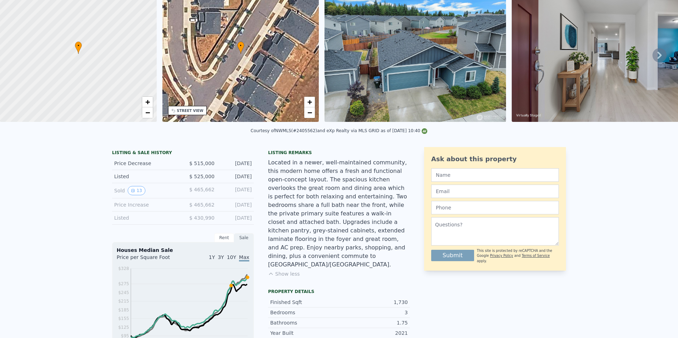
scroll to position [2, 0]
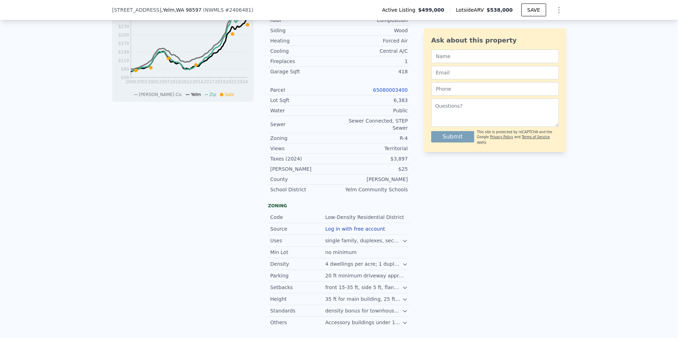
scroll to position [122, 0]
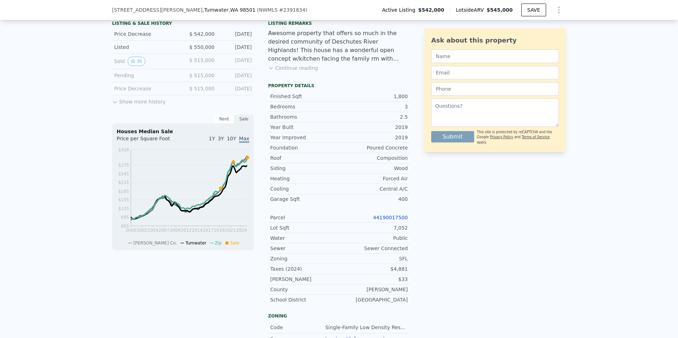
scroll to position [290, 0]
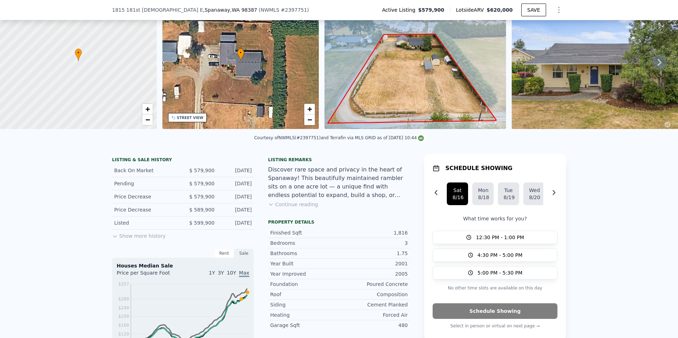
scroll to position [68, 0]
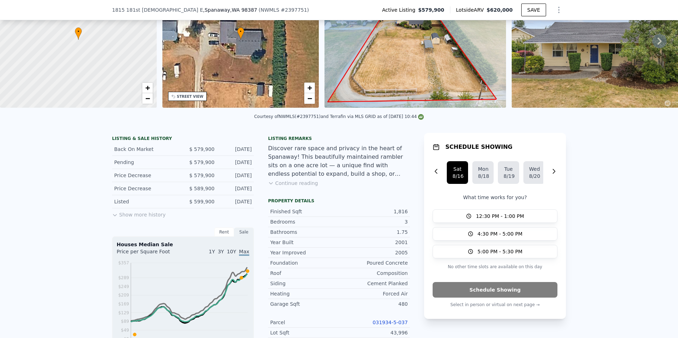
click at [118, 218] on button "Show more history" at bounding box center [139, 213] width 54 height 10
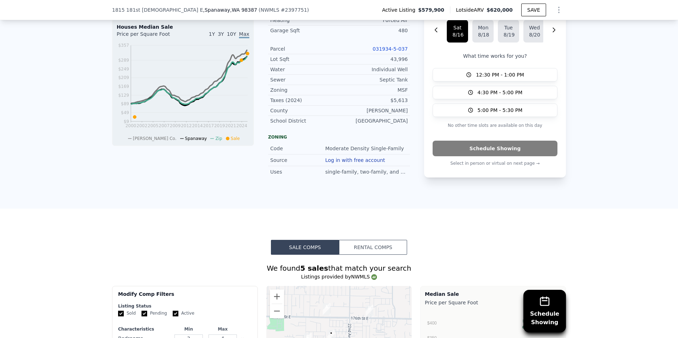
scroll to position [405, 0]
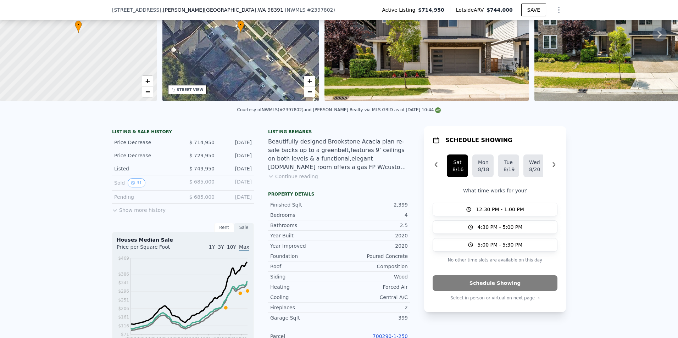
scroll to position [2, 0]
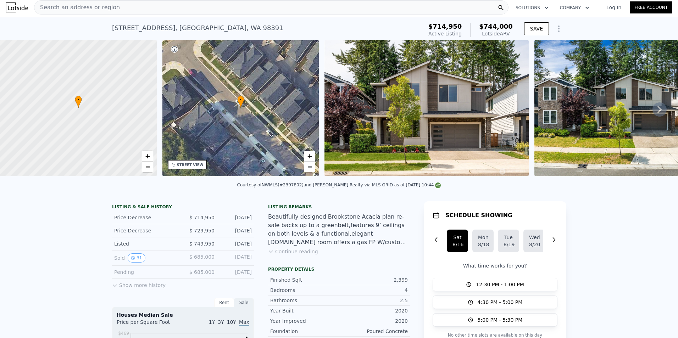
click at [654, 112] on icon at bounding box center [659, 109] width 14 height 14
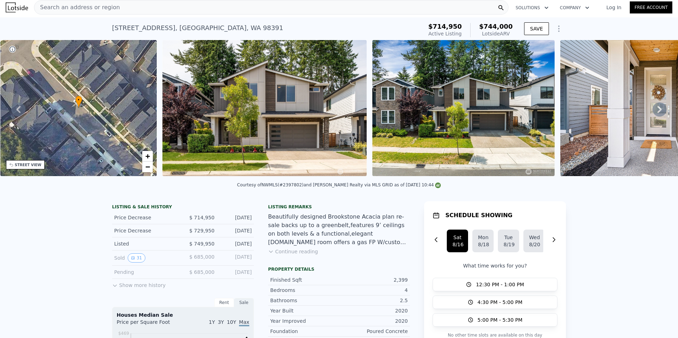
click at [654, 112] on icon at bounding box center [659, 109] width 14 height 14
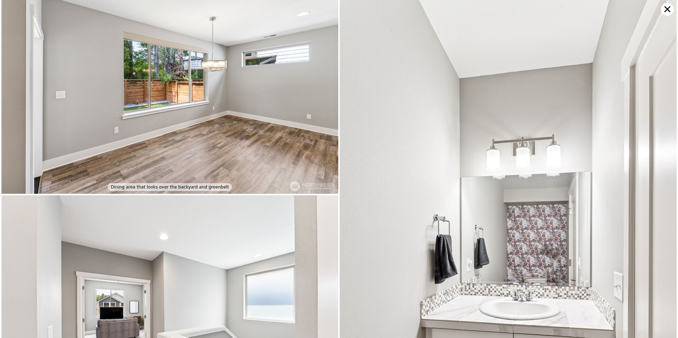
scroll to position [1311, 0]
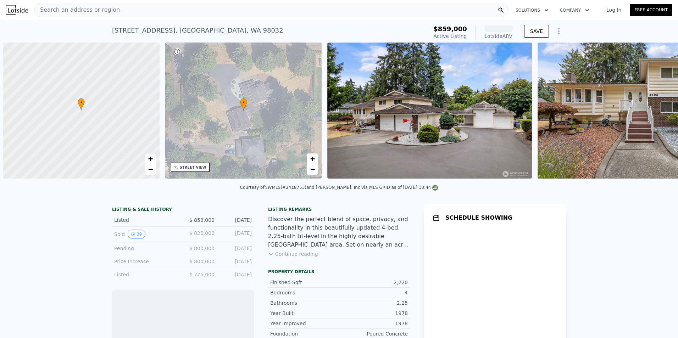
scroll to position [0, 3]
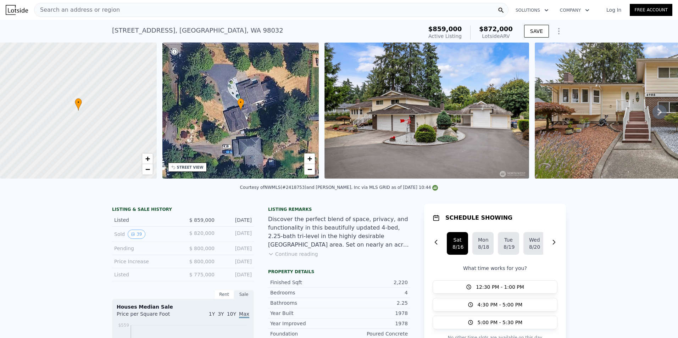
click at [223, 122] on div "• + −" at bounding box center [240, 111] width 157 height 136
click at [297, 257] on button "Continue reading" at bounding box center [293, 254] width 50 height 7
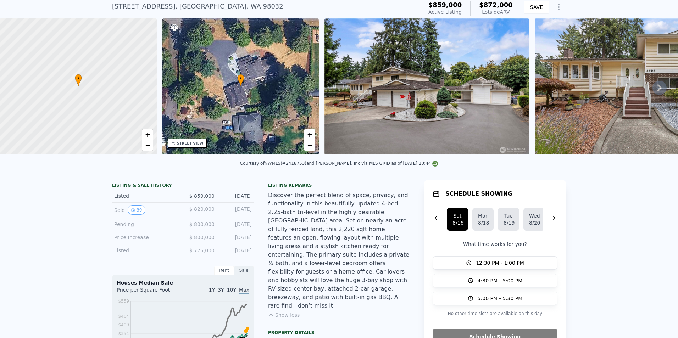
scroll to position [2, 0]
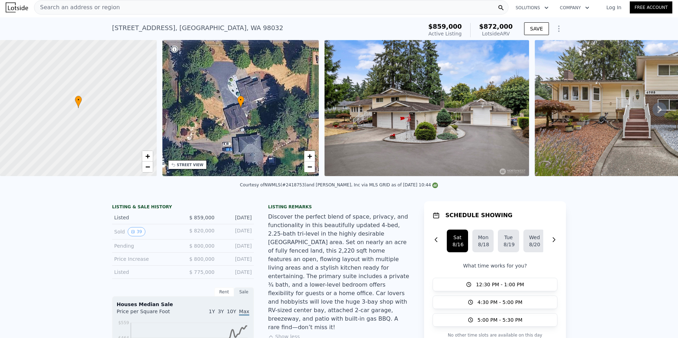
click at [465, 134] on img at bounding box center [426, 108] width 205 height 136
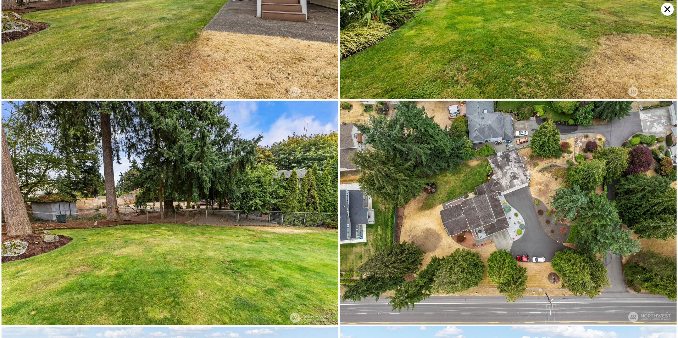
scroll to position [4144, 0]
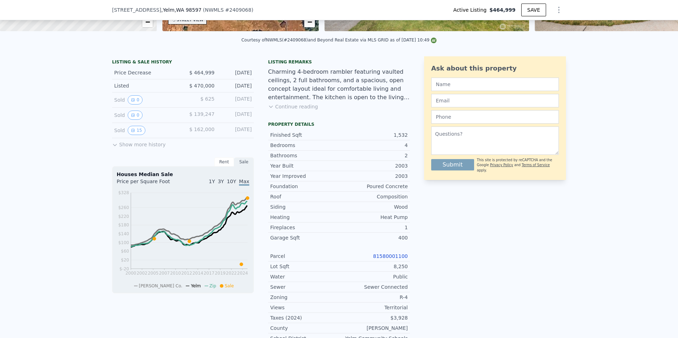
scroll to position [148, 0]
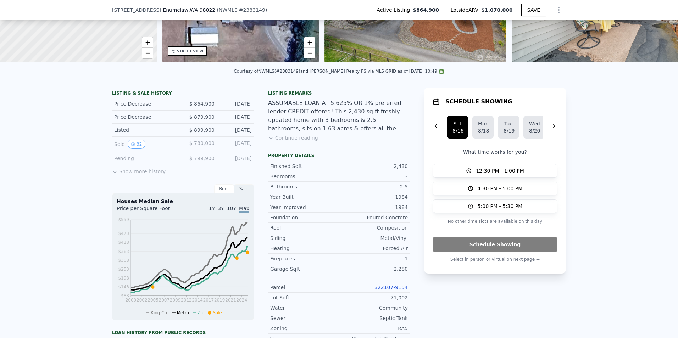
scroll to position [6, 0]
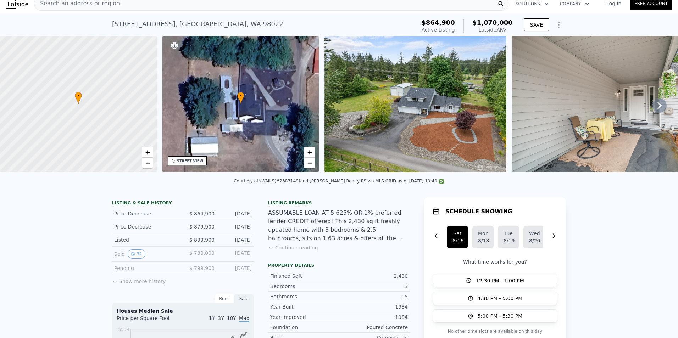
click at [388, 110] on img at bounding box center [415, 104] width 182 height 136
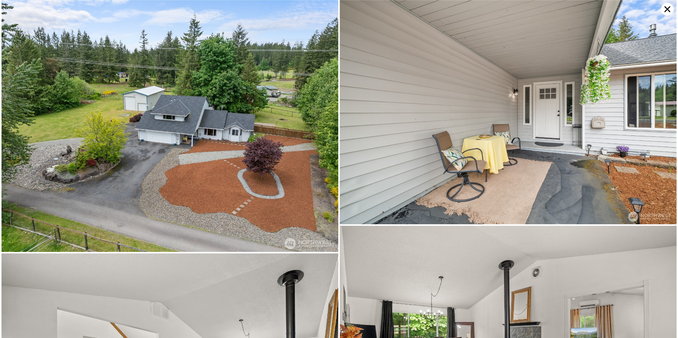
click at [249, 148] on img at bounding box center [169, 126] width 337 height 252
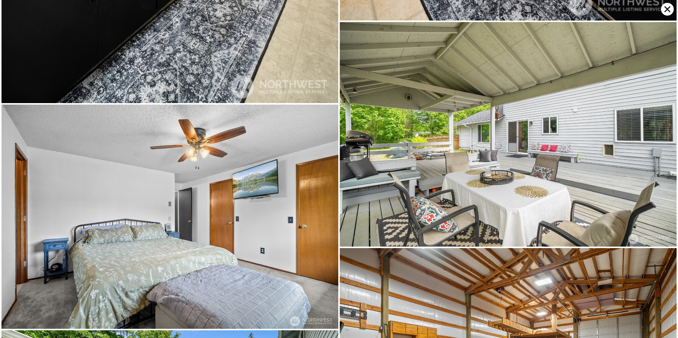
scroll to position [2744, 0]
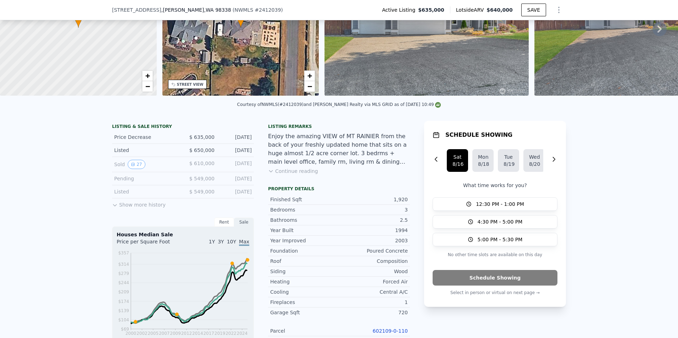
scroll to position [210, 0]
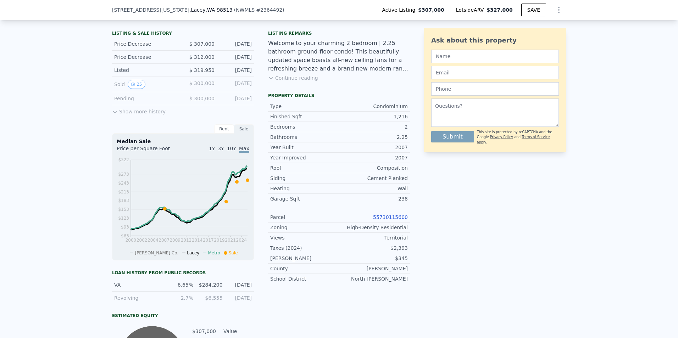
scroll to position [175, 0]
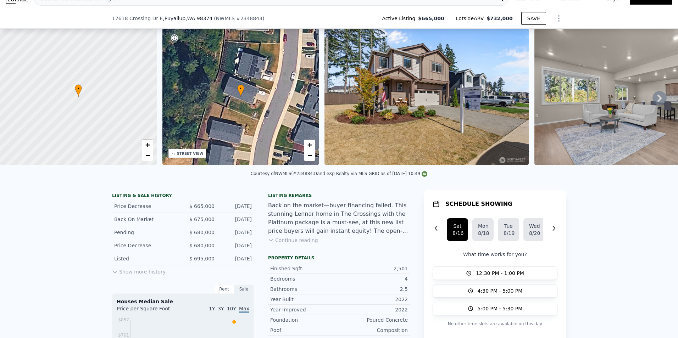
scroll to position [86, 0]
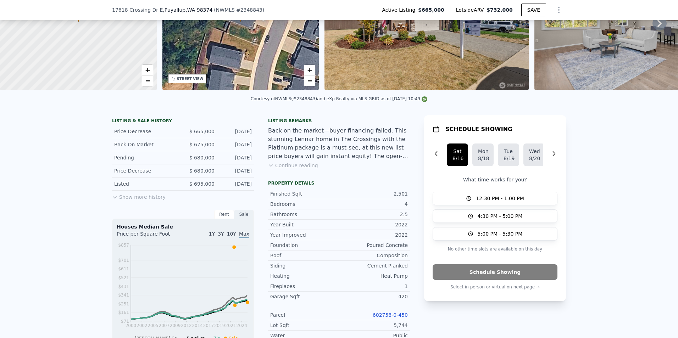
click at [285, 169] on button "Continue reading" at bounding box center [293, 165] width 50 height 7
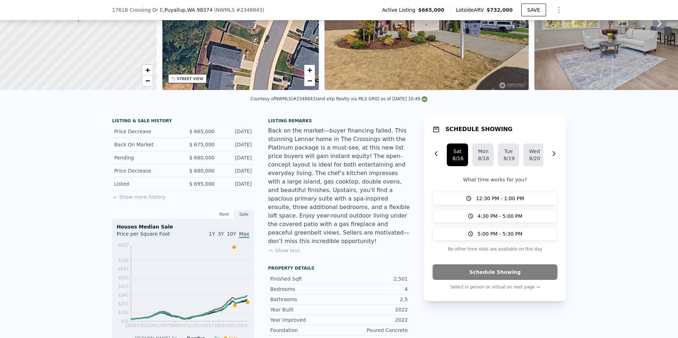
click at [127, 198] on button "Show more history" at bounding box center [139, 196] width 54 height 10
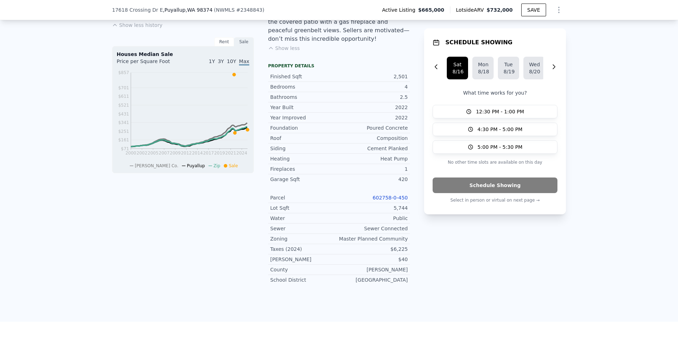
scroll to position [299, 0]
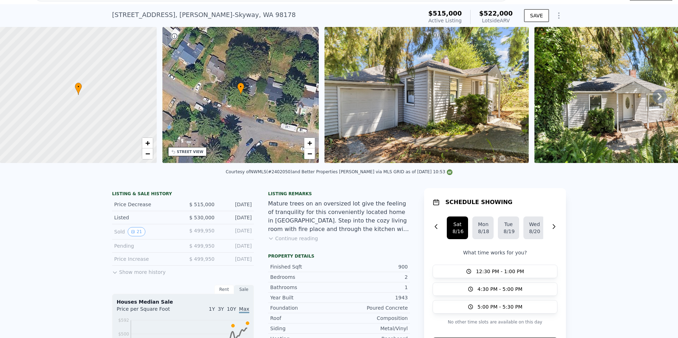
scroll to position [9, 0]
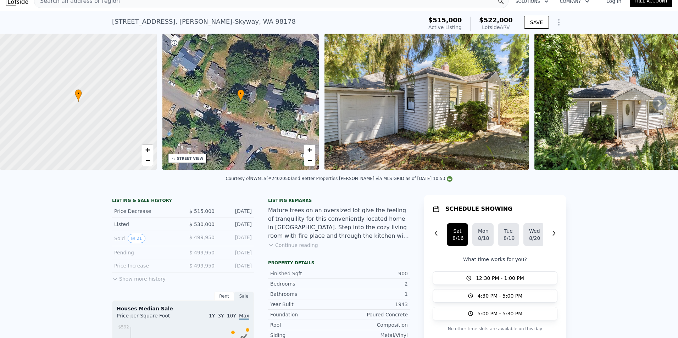
click at [655, 103] on icon at bounding box center [659, 103] width 14 height 14
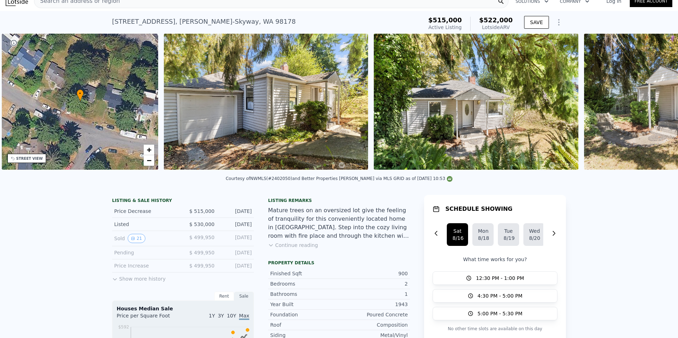
scroll to position [0, 165]
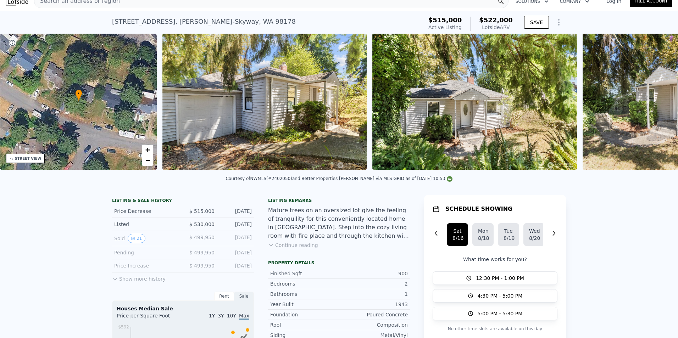
click at [655, 103] on img at bounding box center [685, 102] width 204 height 136
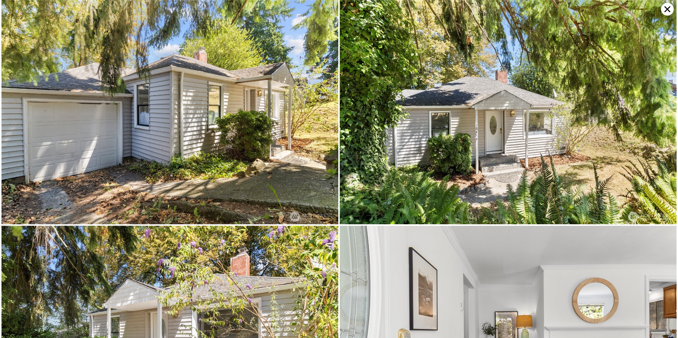
scroll to position [224, 0]
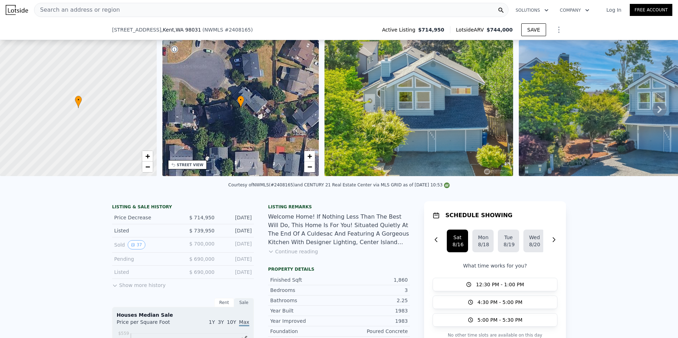
scroll to position [166, 0]
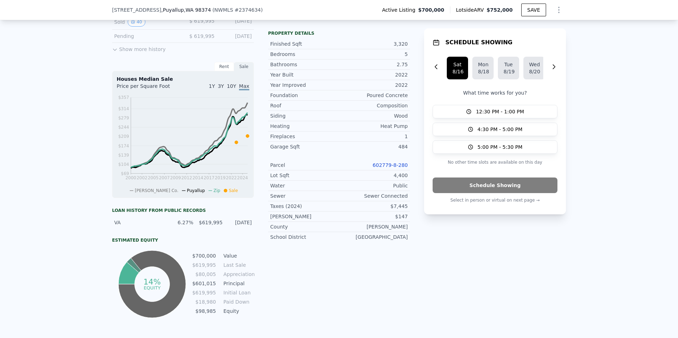
scroll to position [263, 0]
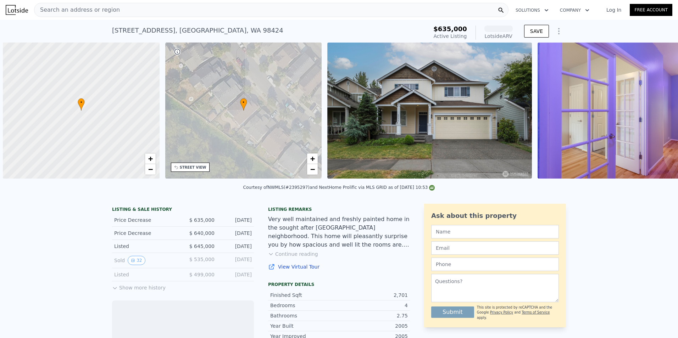
scroll to position [0, 3]
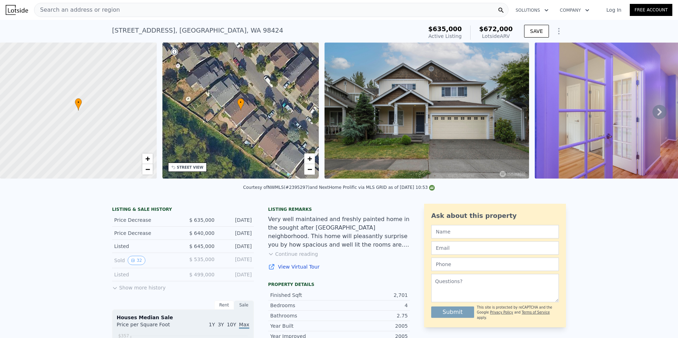
click at [657, 113] on icon at bounding box center [659, 112] width 4 height 7
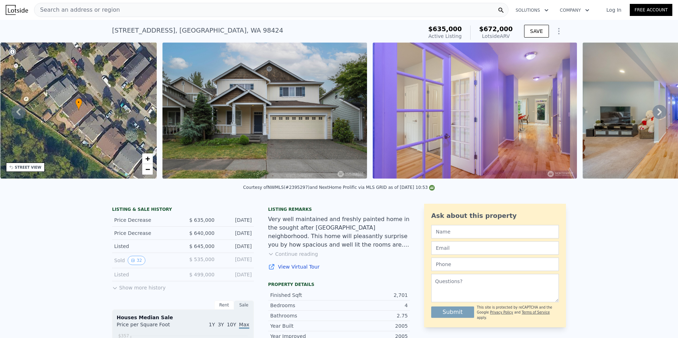
click at [657, 113] on icon at bounding box center [659, 112] width 4 height 7
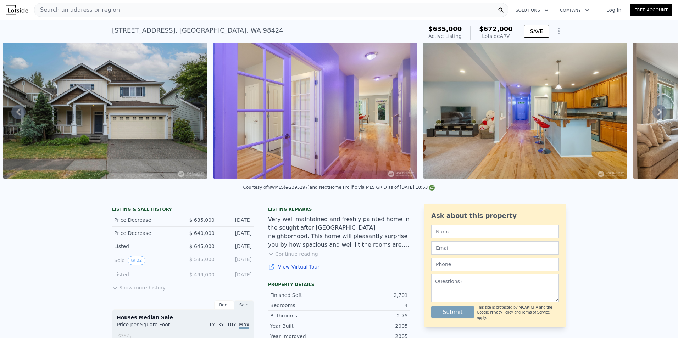
click at [657, 113] on icon at bounding box center [659, 112] width 4 height 7
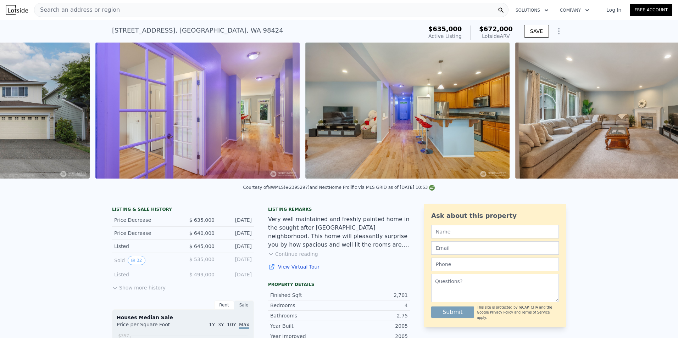
scroll to position [0, 534]
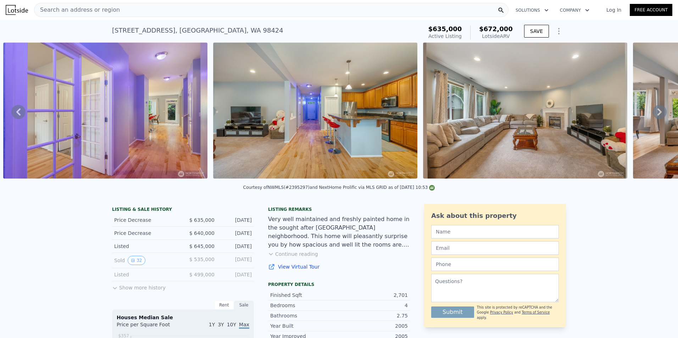
click at [657, 113] on icon at bounding box center [659, 112] width 4 height 7
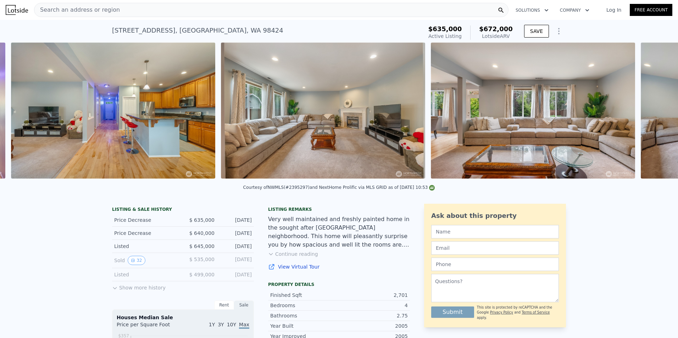
scroll to position [0, 744]
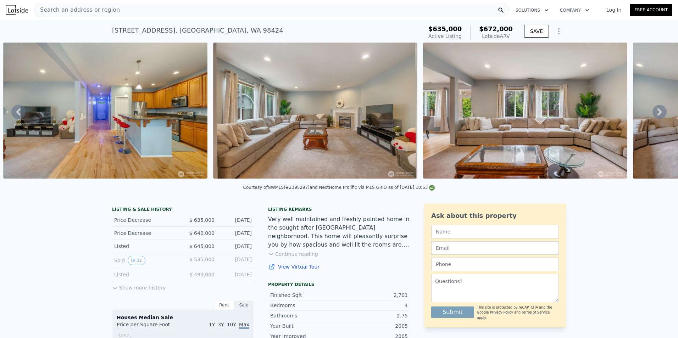
click at [657, 113] on icon at bounding box center [659, 112] width 4 height 7
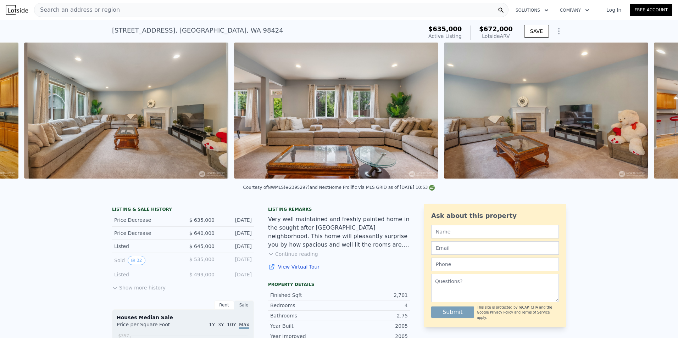
scroll to position [0, 954]
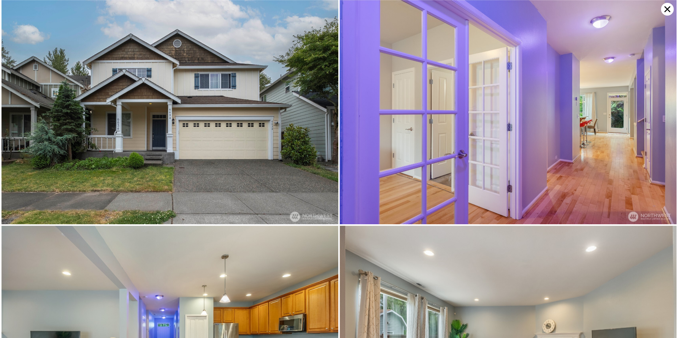
scroll to position [672, 0]
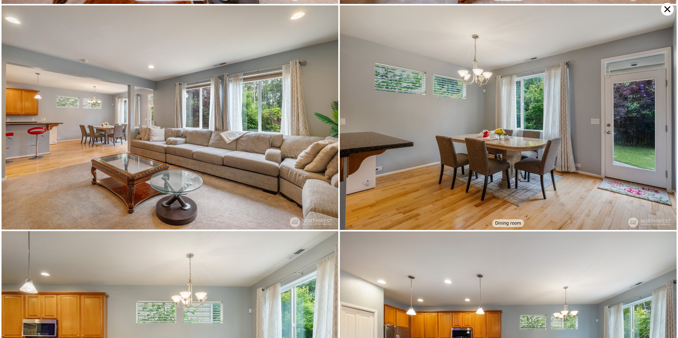
click at [667, 8] on icon at bounding box center [667, 9] width 13 height 13
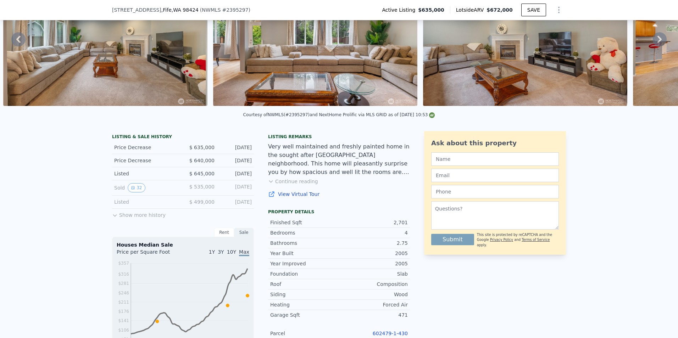
scroll to position [33, 0]
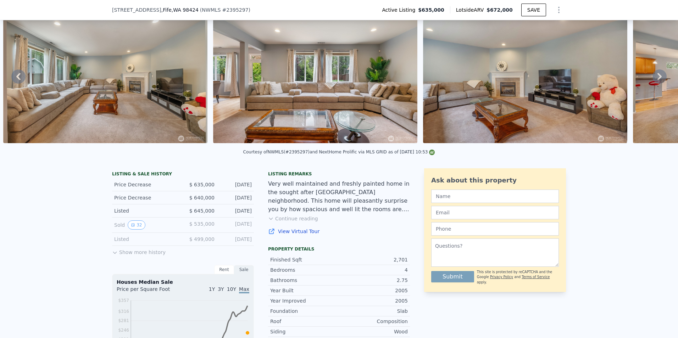
click at [293, 222] on button "Continue reading" at bounding box center [293, 218] width 50 height 7
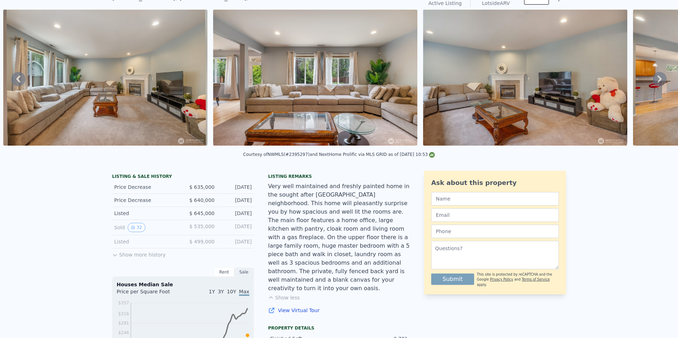
scroll to position [2, 0]
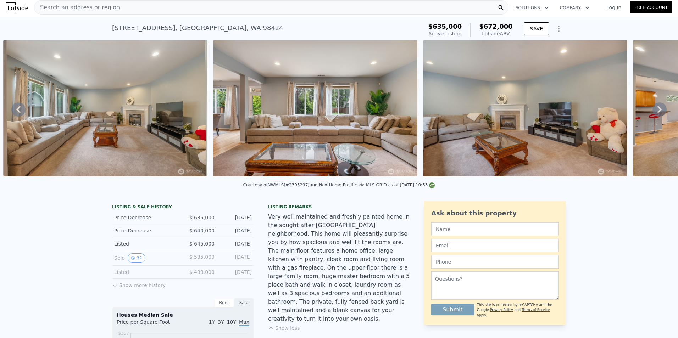
click at [114, 107] on img at bounding box center [105, 108] width 204 height 136
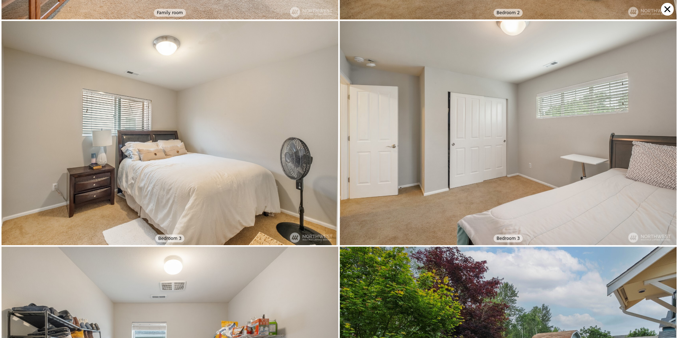
scroll to position [3362, 0]
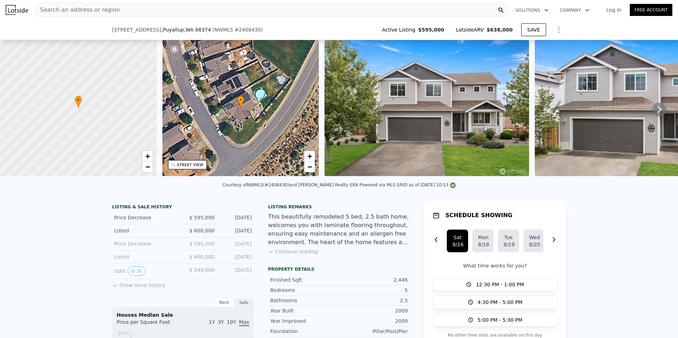
scroll to position [201, 0]
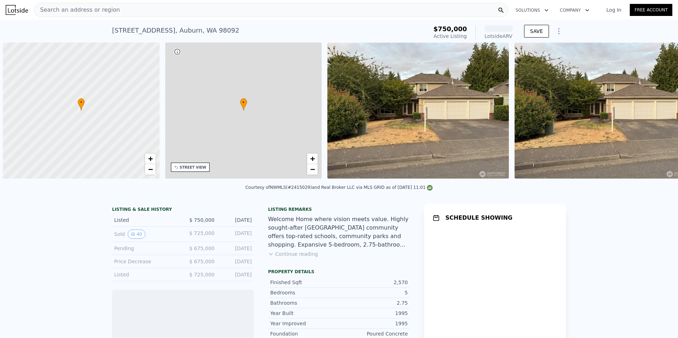
scroll to position [0, 3]
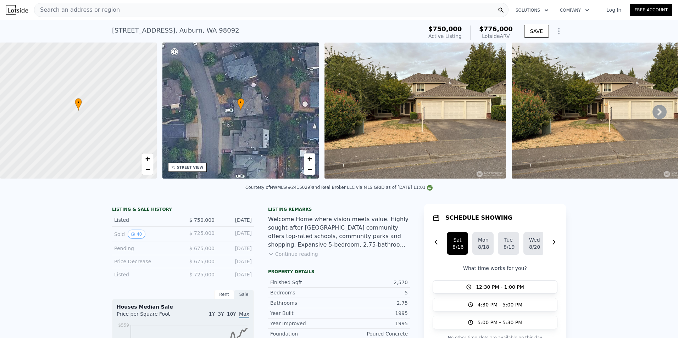
click at [657, 115] on icon at bounding box center [659, 112] width 4 height 7
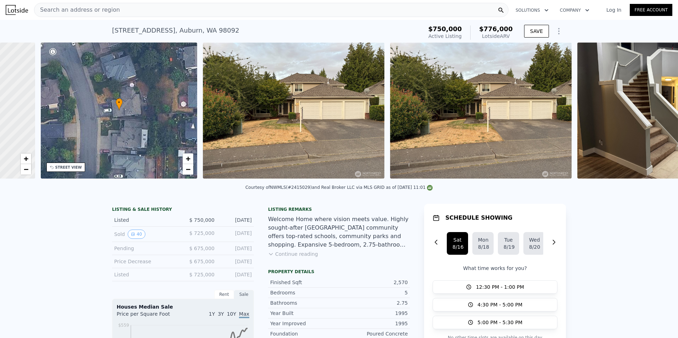
scroll to position [0, 165]
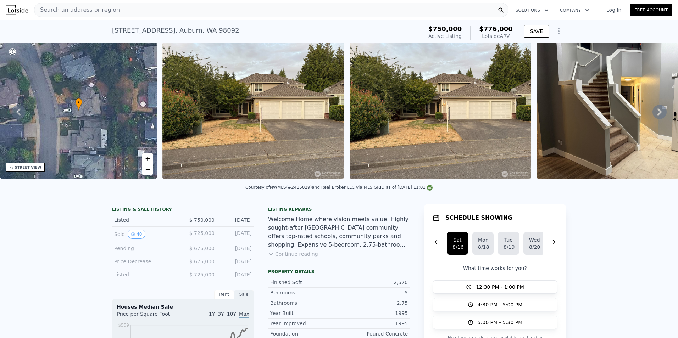
click at [657, 115] on icon at bounding box center [659, 112] width 4 height 7
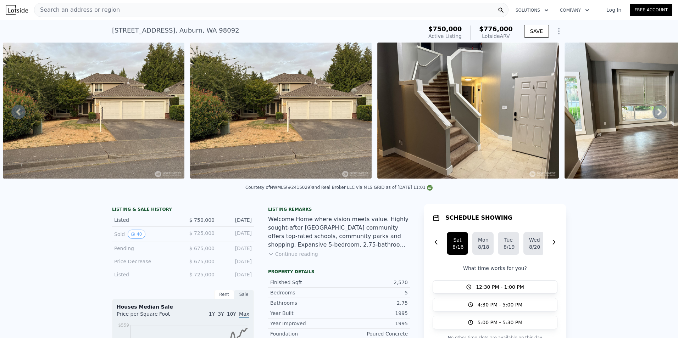
click at [657, 115] on icon at bounding box center [659, 112] width 4 height 7
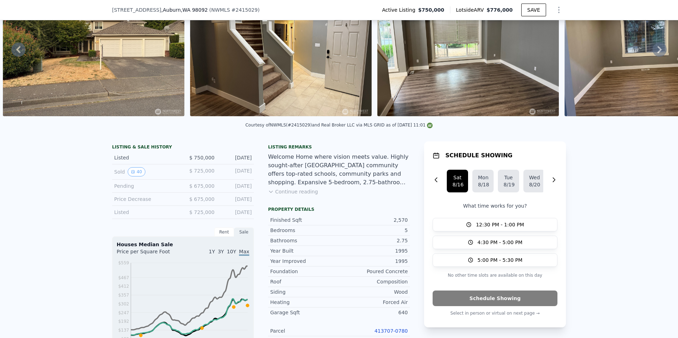
scroll to position [130, 0]
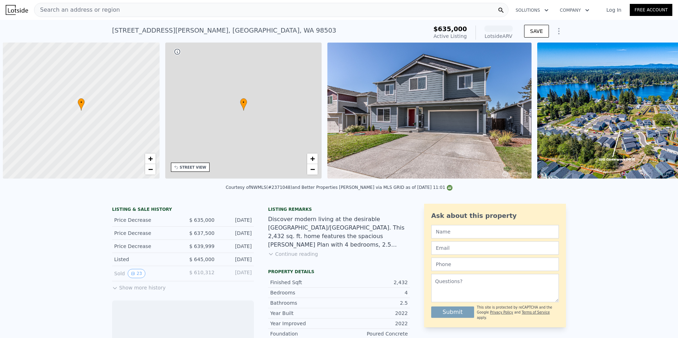
scroll to position [0, 3]
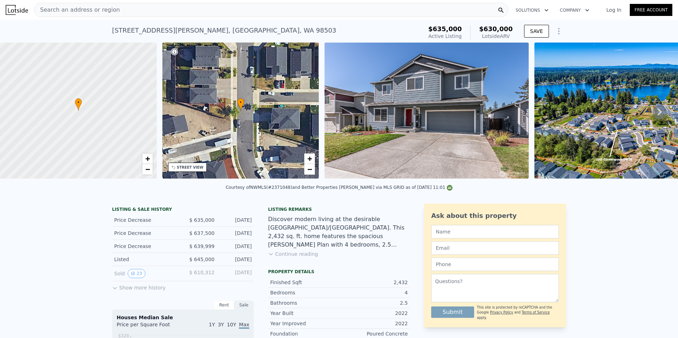
click at [657, 116] on icon at bounding box center [659, 112] width 4 height 7
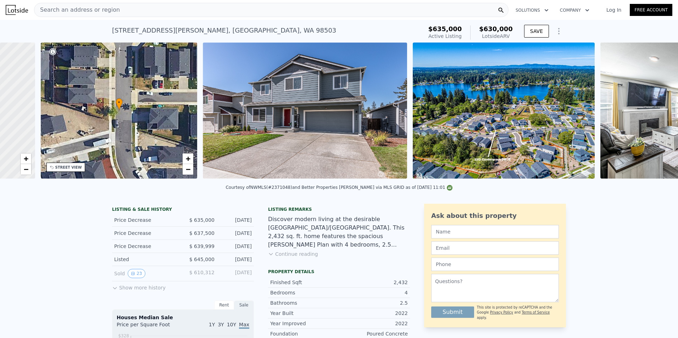
scroll to position [0, 165]
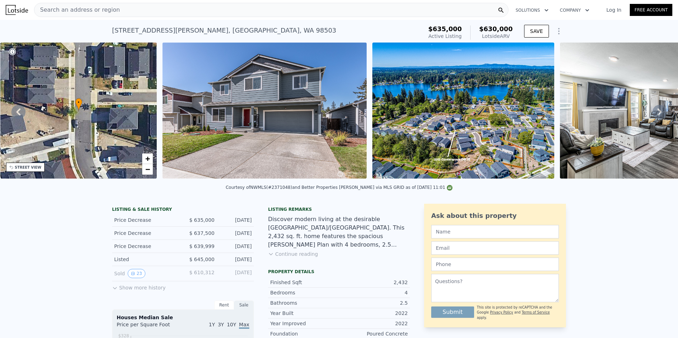
click at [657, 116] on icon at bounding box center [659, 112] width 4 height 7
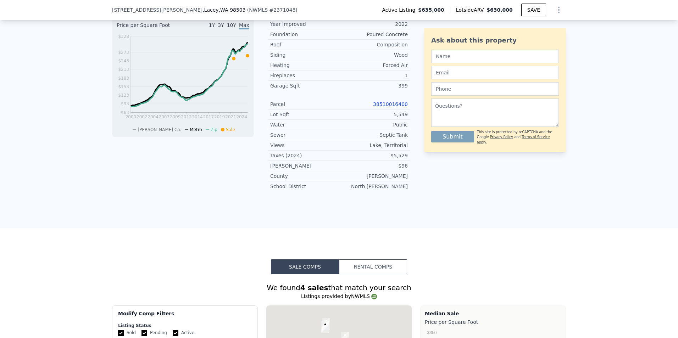
scroll to position [308, 0]
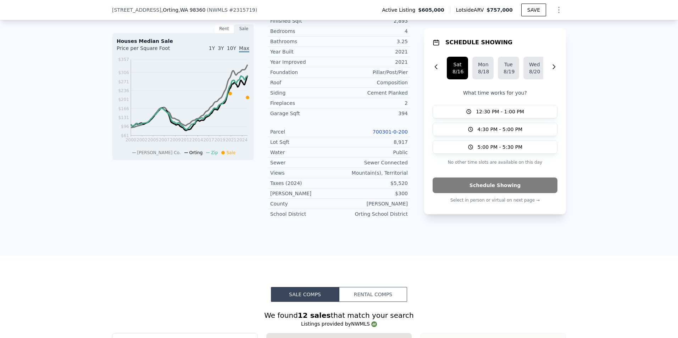
scroll to position [272, 0]
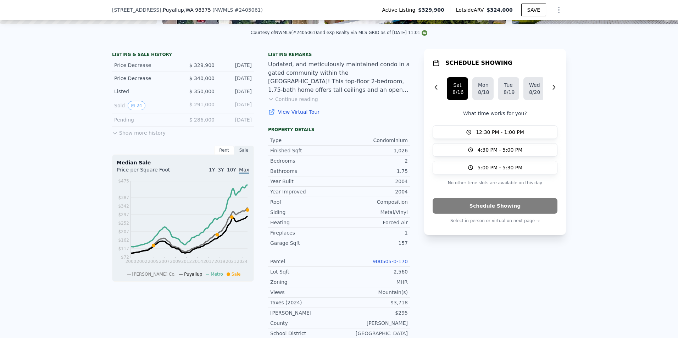
scroll to position [148, 0]
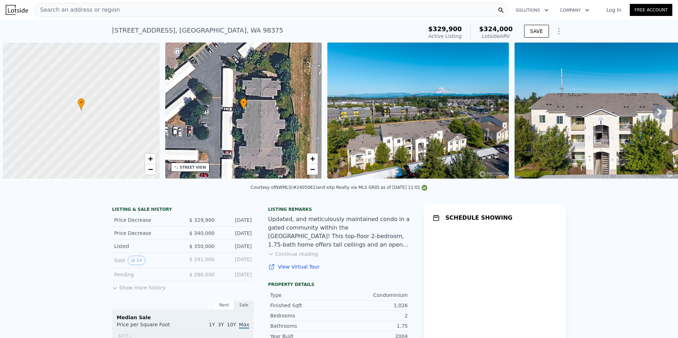
scroll to position [0, 3]
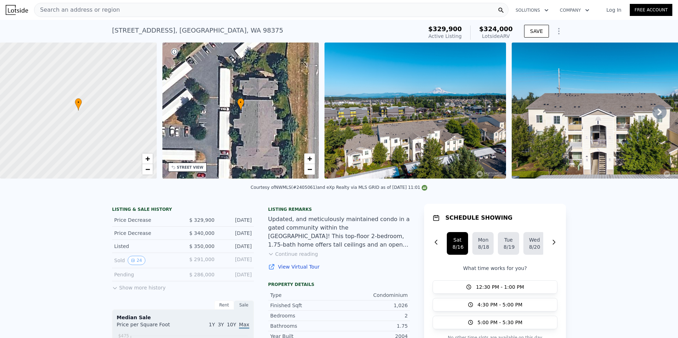
click at [339, 125] on img at bounding box center [415, 111] width 182 height 136
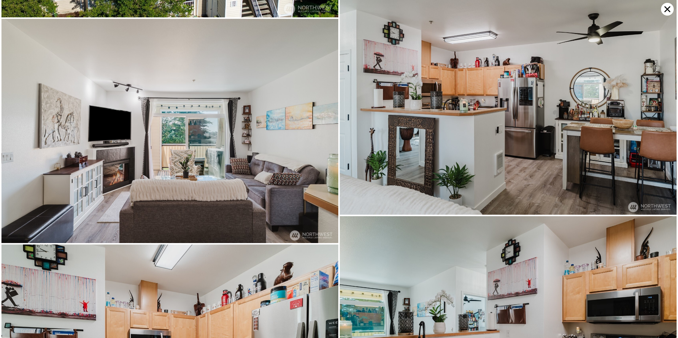
scroll to position [504, 0]
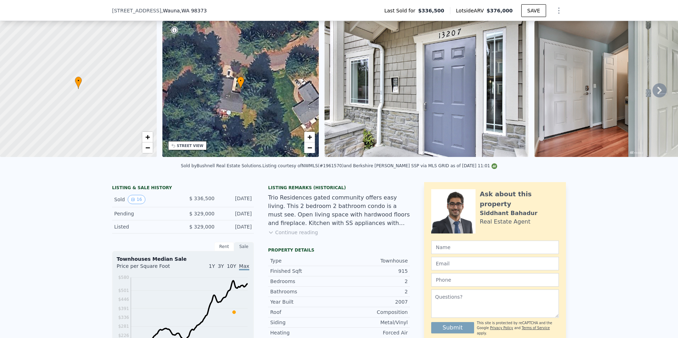
scroll to position [175, 0]
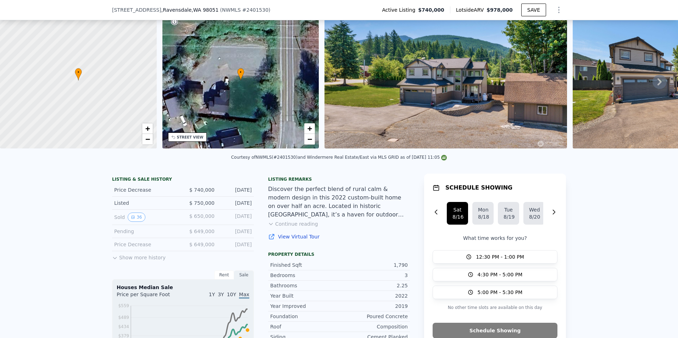
scroll to position [113, 0]
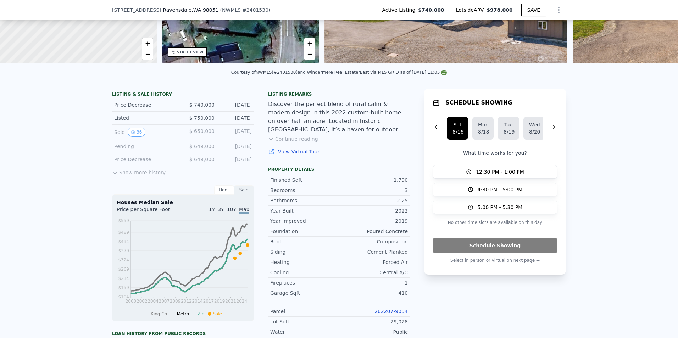
click at [152, 176] on button "Show more history" at bounding box center [139, 171] width 54 height 10
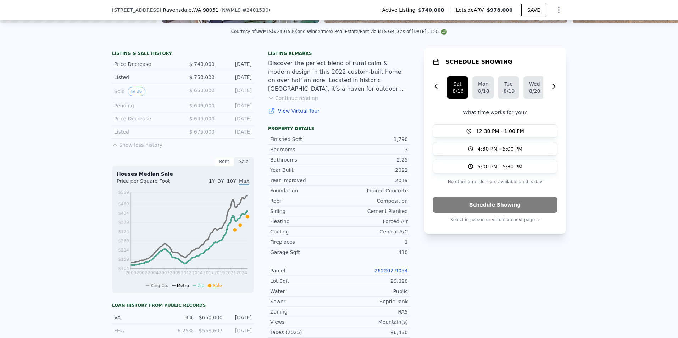
scroll to position [272, 0]
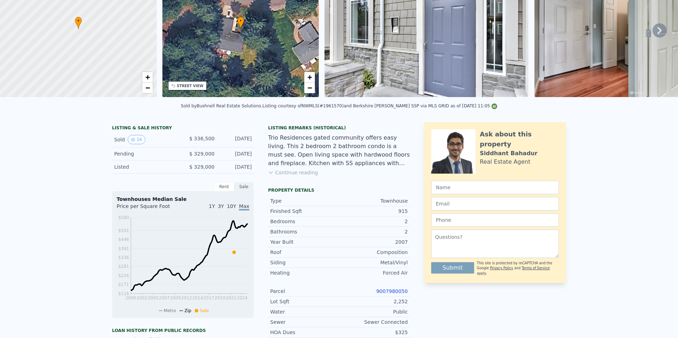
scroll to position [2, 0]
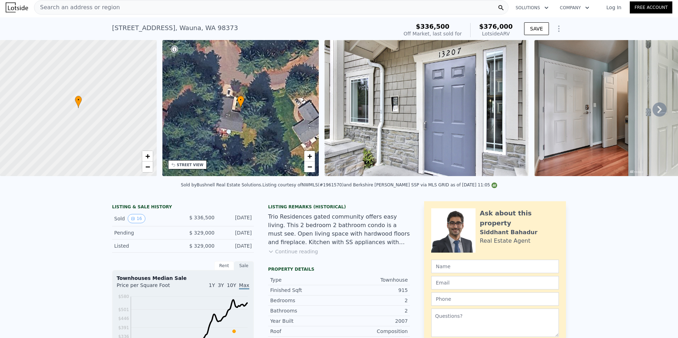
click at [380, 104] on img at bounding box center [426, 108] width 204 height 136
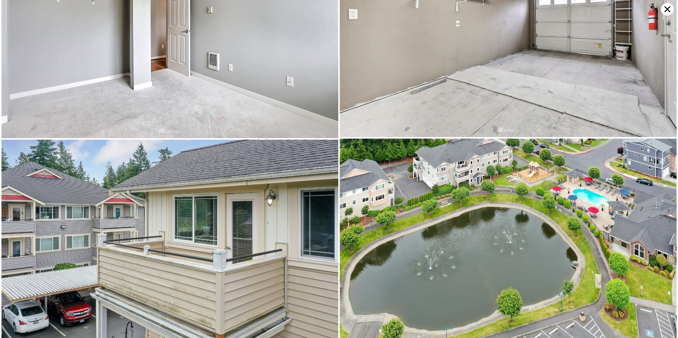
scroll to position [1449, 0]
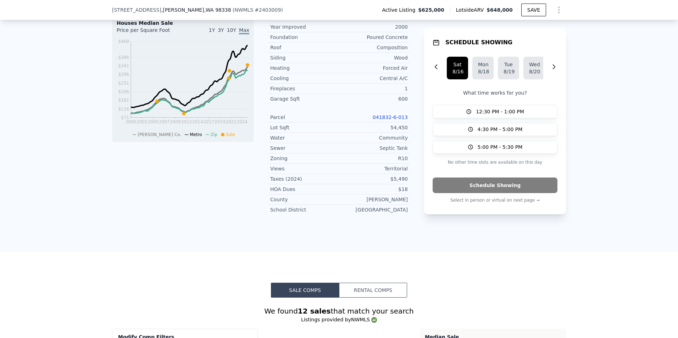
scroll to position [317, 0]
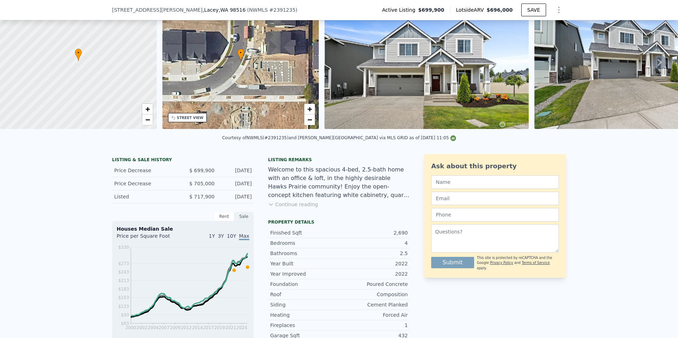
scroll to position [148, 0]
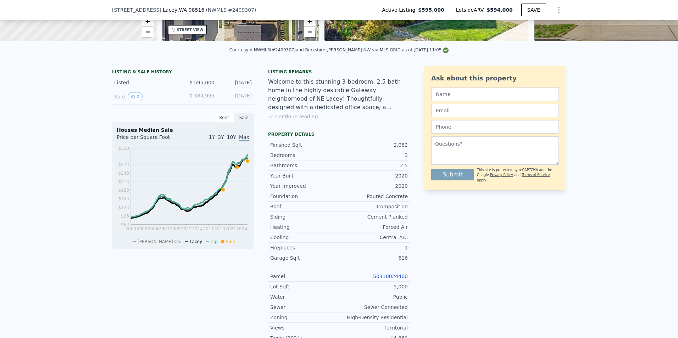
scroll to position [139, 0]
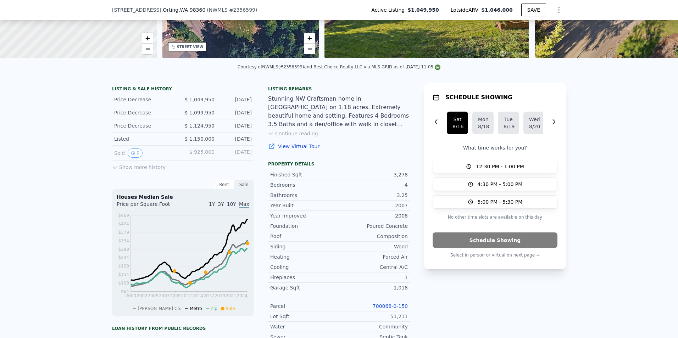
scroll to position [2, 0]
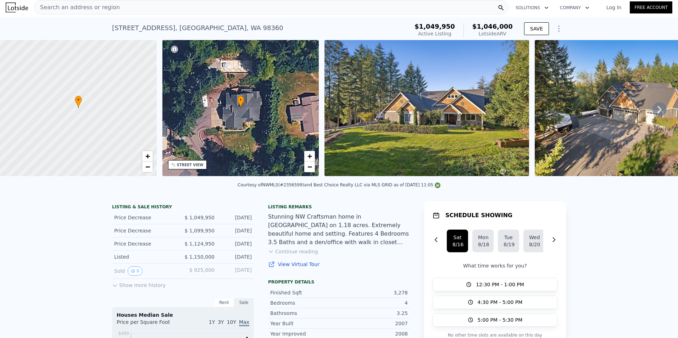
click at [379, 135] on img at bounding box center [426, 108] width 205 height 136
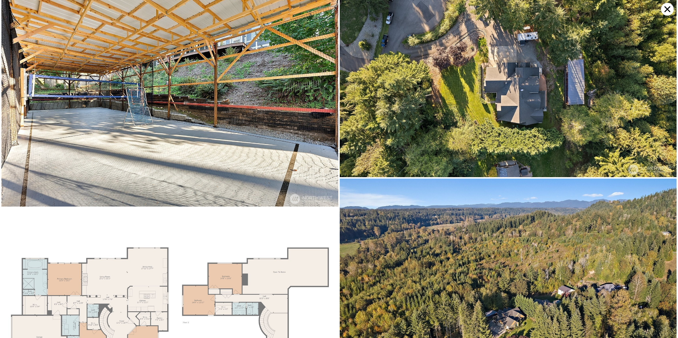
scroll to position [4070, 0]
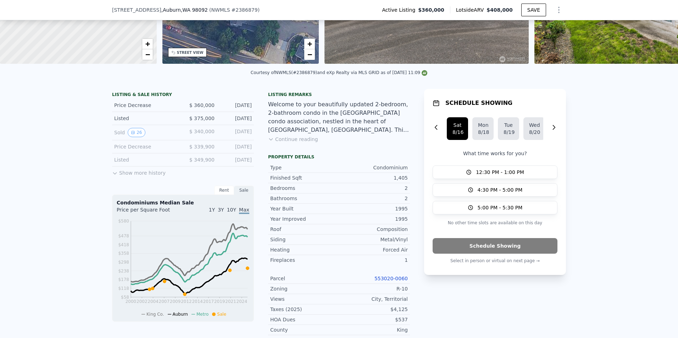
scroll to position [95, 0]
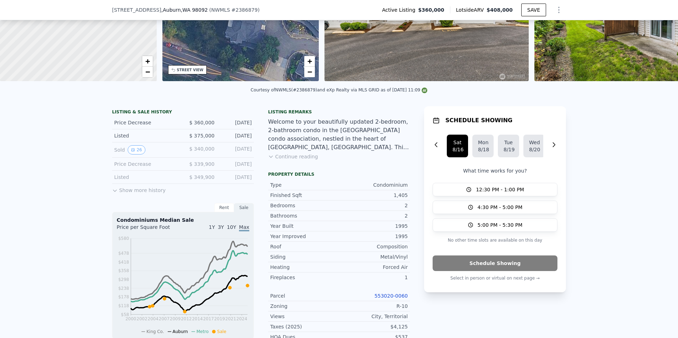
click at [274, 160] on button "Continue reading" at bounding box center [293, 156] width 50 height 7
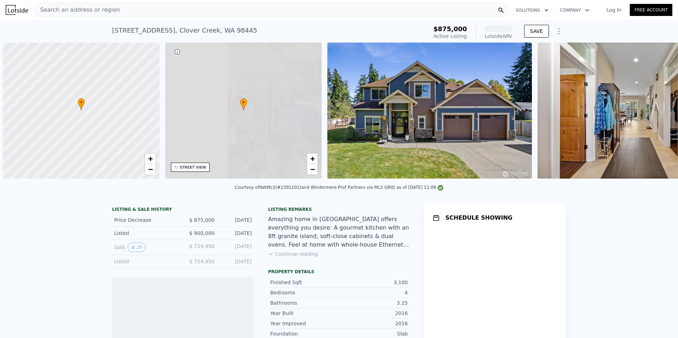
scroll to position [0, 3]
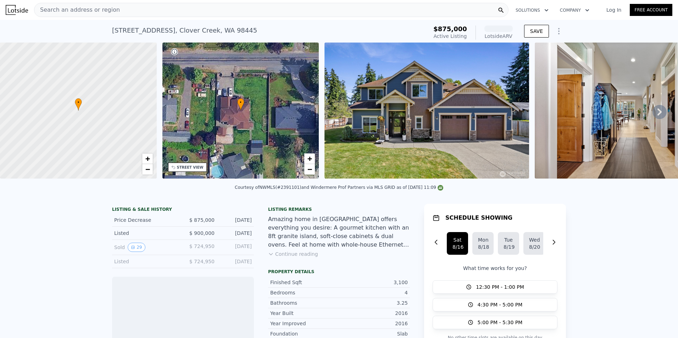
click at [249, 106] on div "• + −" at bounding box center [240, 111] width 157 height 136
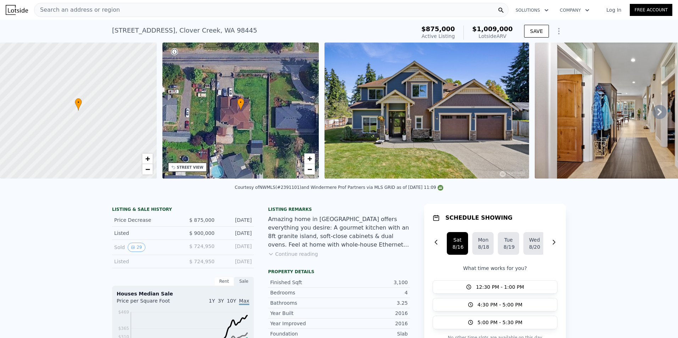
click at [357, 122] on img at bounding box center [426, 111] width 205 height 136
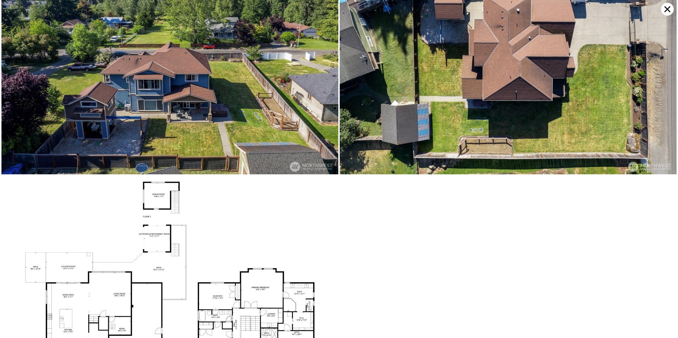
scroll to position [4173, 0]
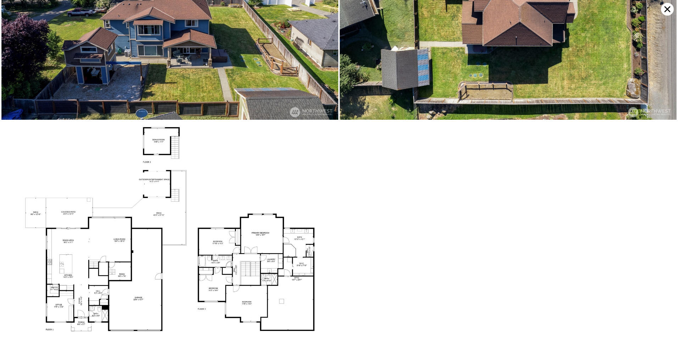
click at [672, 8] on icon at bounding box center [667, 9] width 13 height 13
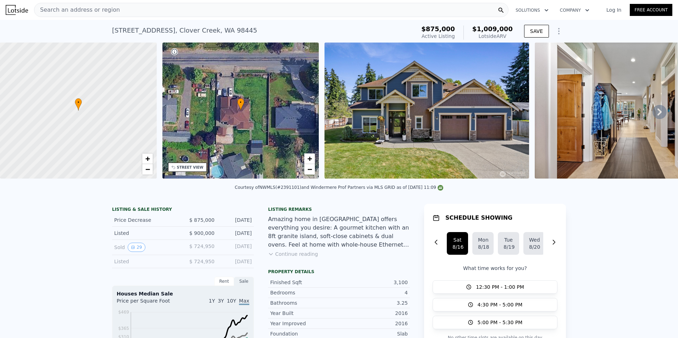
click at [303, 258] on button "Continue reading" at bounding box center [293, 254] width 50 height 7
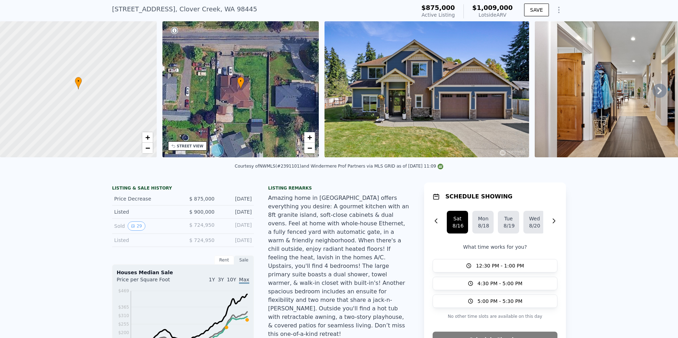
scroll to position [2, 0]
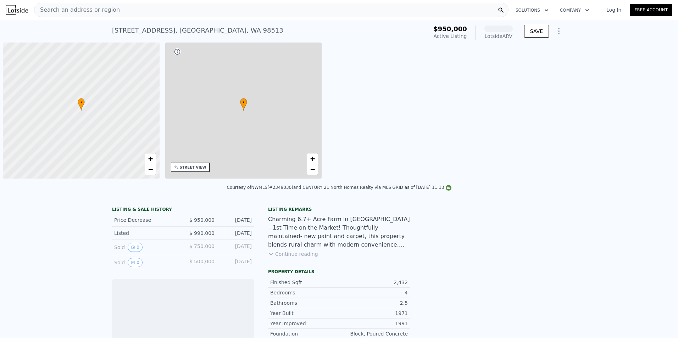
scroll to position [0, 3]
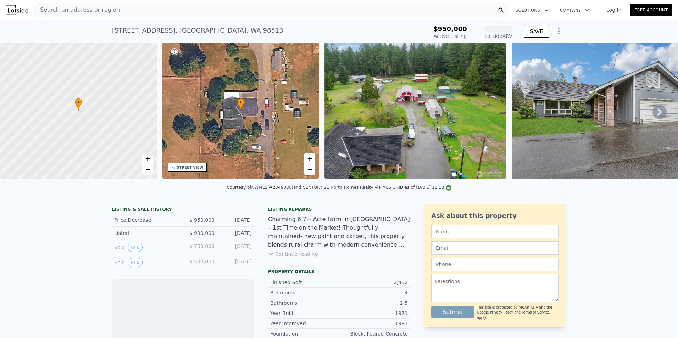
click at [414, 139] on img at bounding box center [415, 111] width 182 height 136
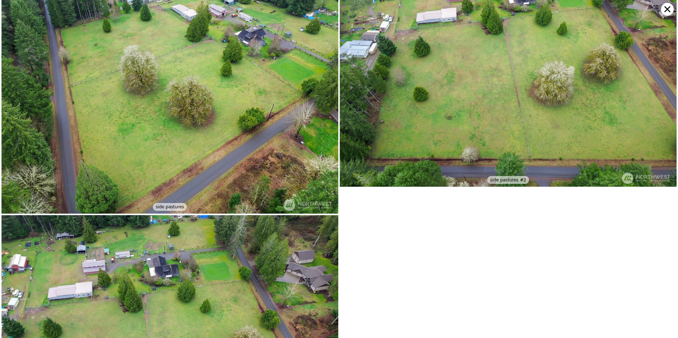
scroll to position [3560, 0]
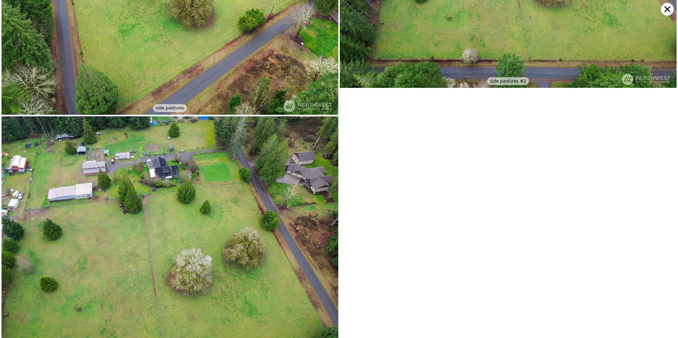
click at [664, 10] on icon at bounding box center [667, 9] width 13 height 13
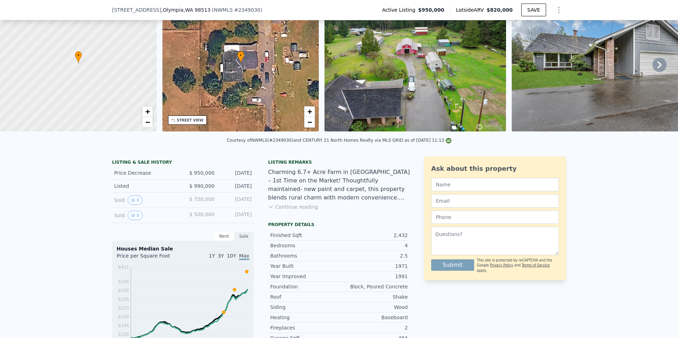
scroll to position [148, 0]
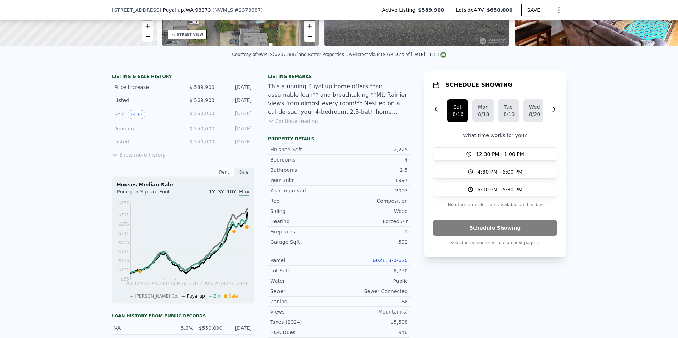
scroll to position [157, 0]
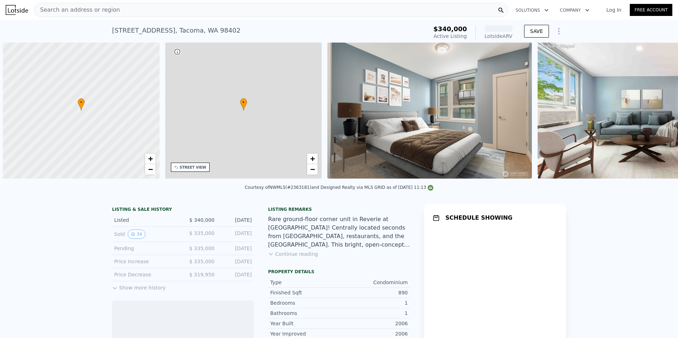
scroll to position [0, 3]
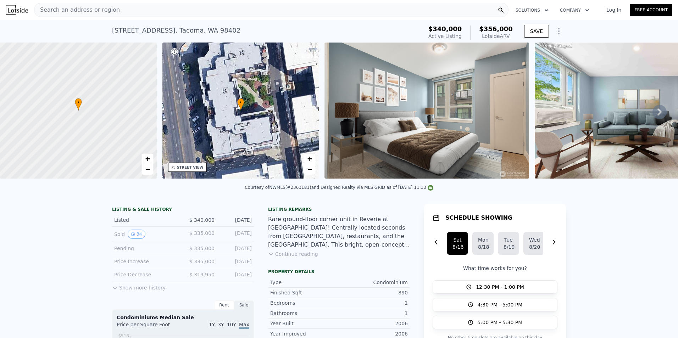
click at [657, 116] on icon at bounding box center [659, 112] width 4 height 7
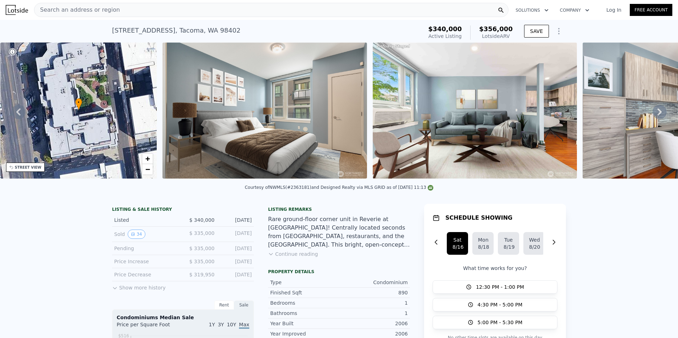
click at [657, 112] on icon at bounding box center [659, 112] width 4 height 7
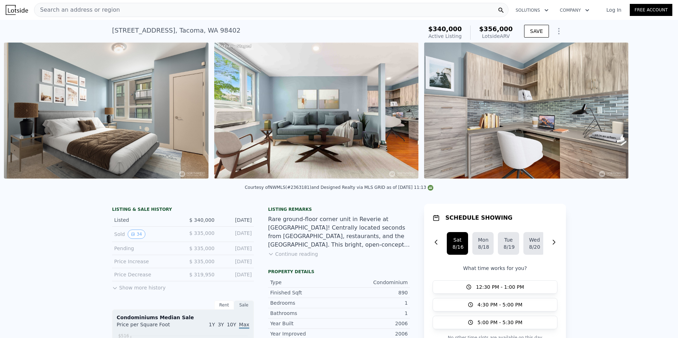
scroll to position [0, 324]
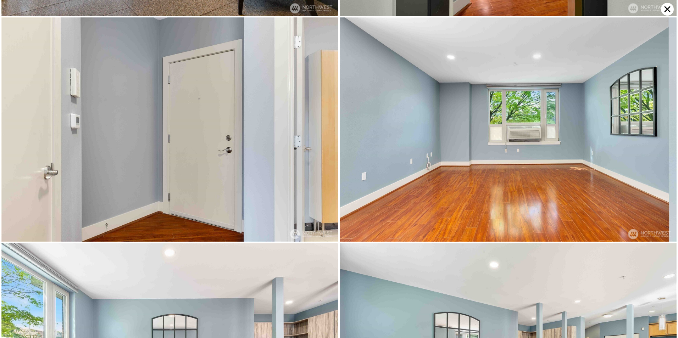
scroll to position [896, 0]
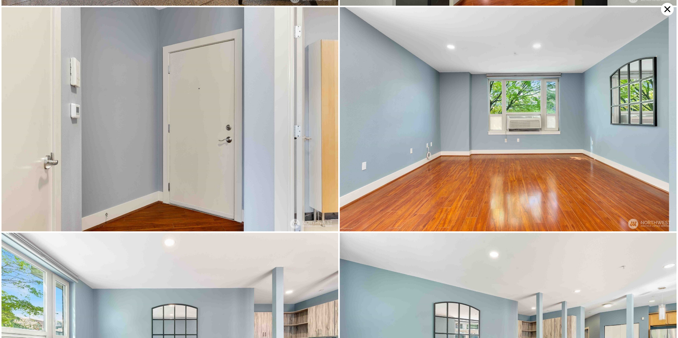
click at [672, 9] on icon at bounding box center [667, 9] width 13 height 13
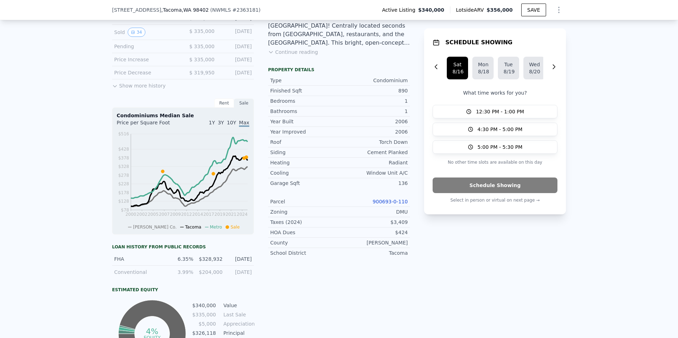
scroll to position [201, 0]
